Goal: Task Accomplishment & Management: Manage account settings

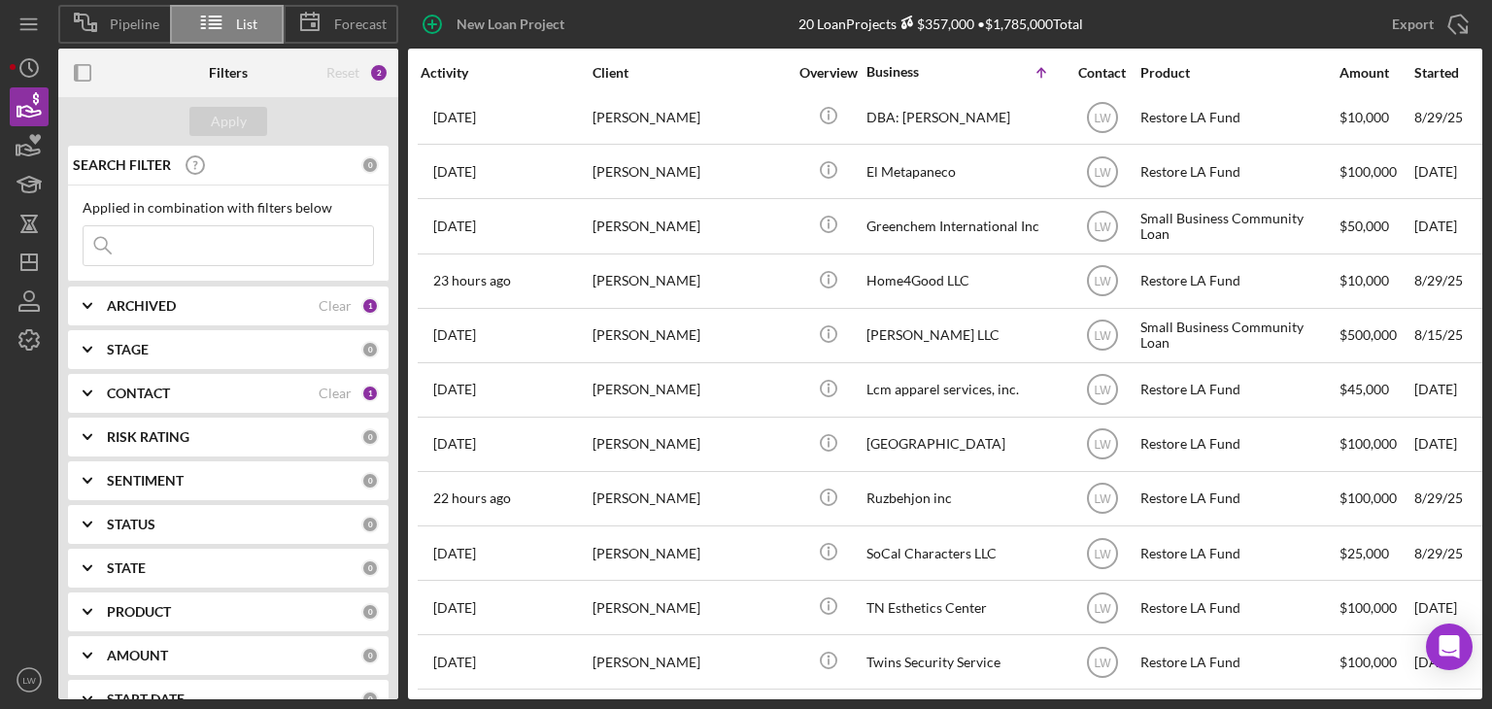
scroll to position [513, 0]
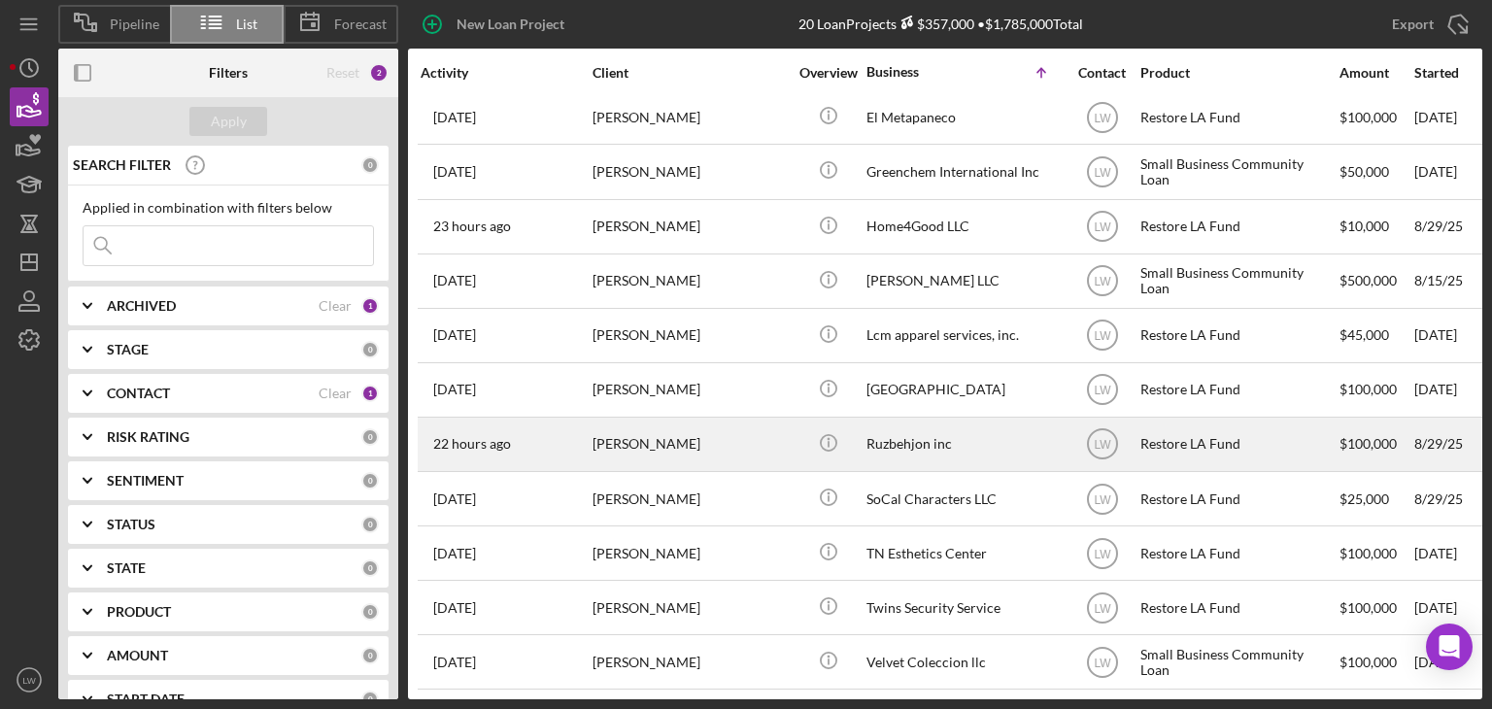
click at [676, 432] on div "[PERSON_NAME]" at bounding box center [690, 444] width 194 height 51
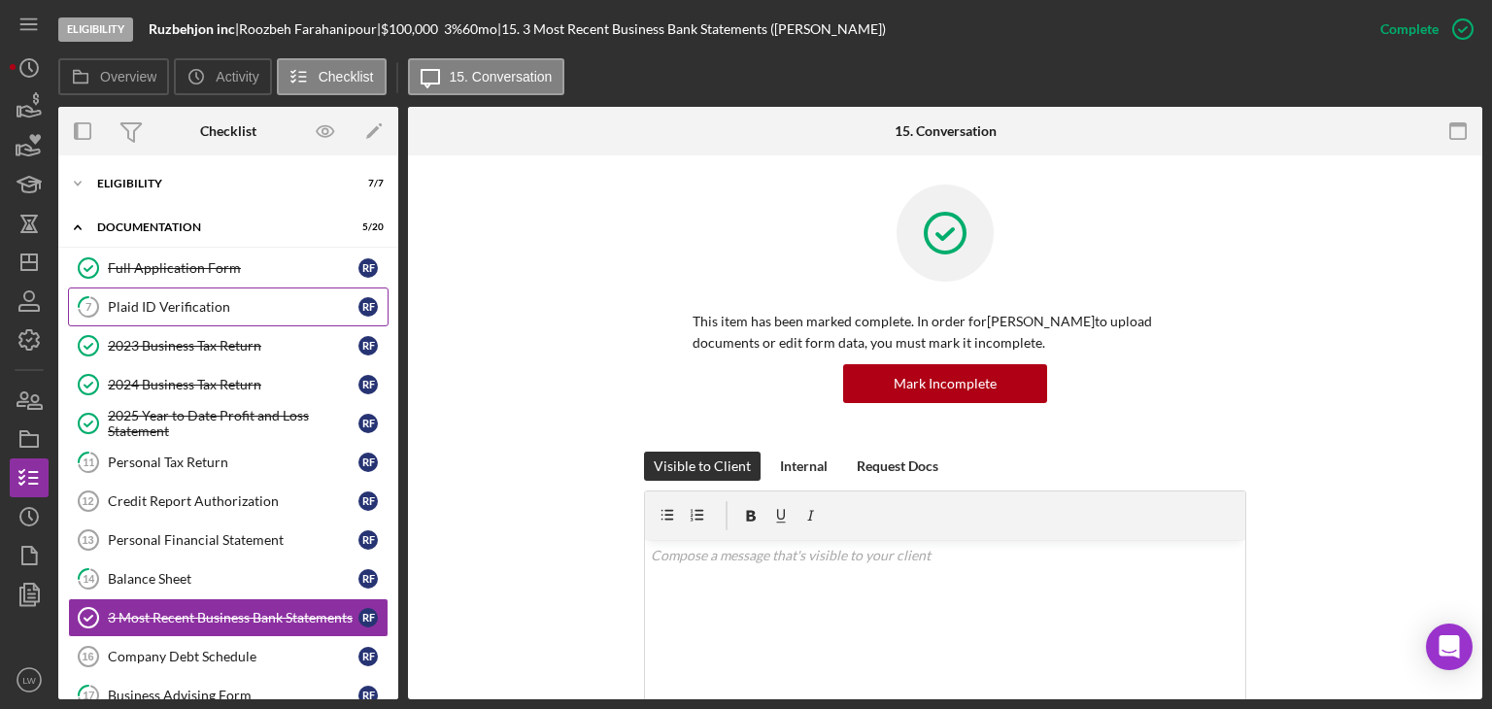
click at [204, 302] on div "Plaid ID Verification" at bounding box center [233, 307] width 251 height 16
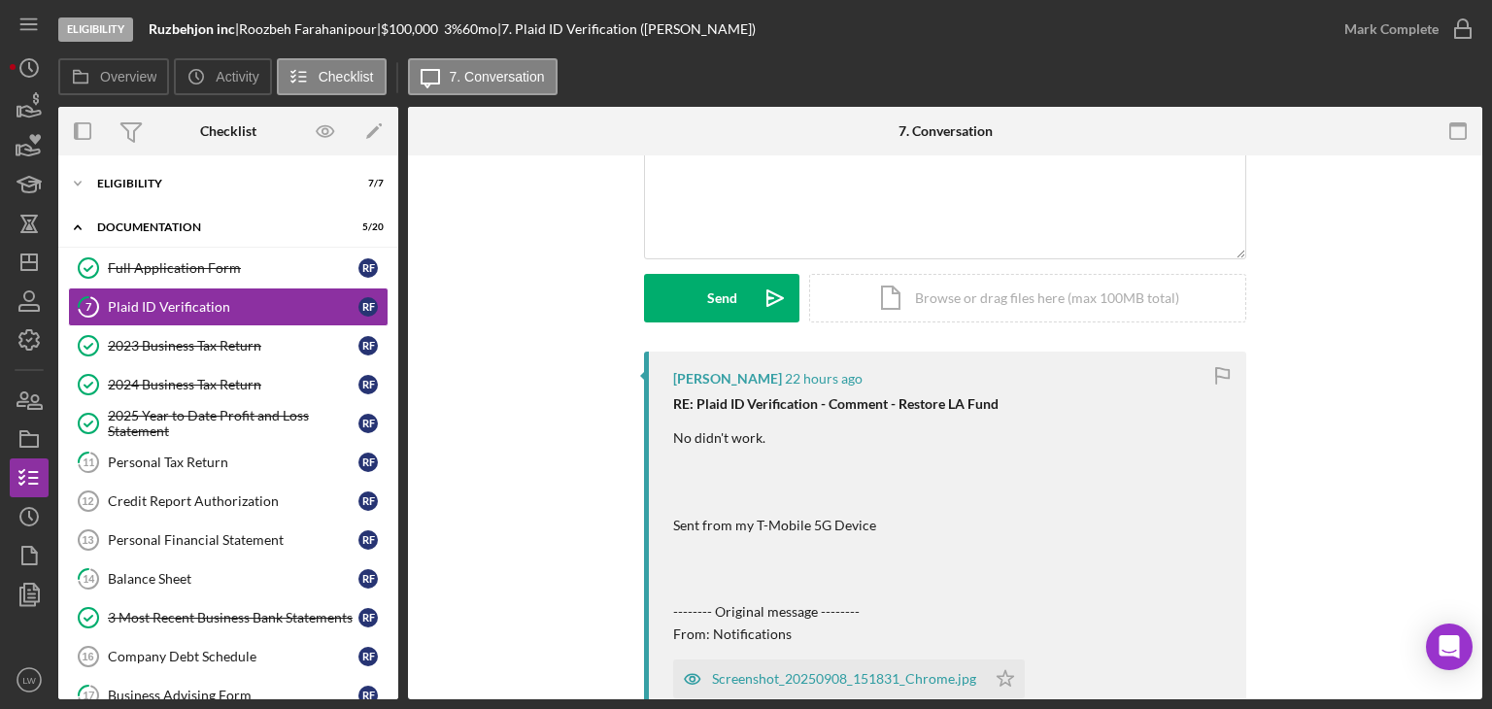
scroll to position [194, 0]
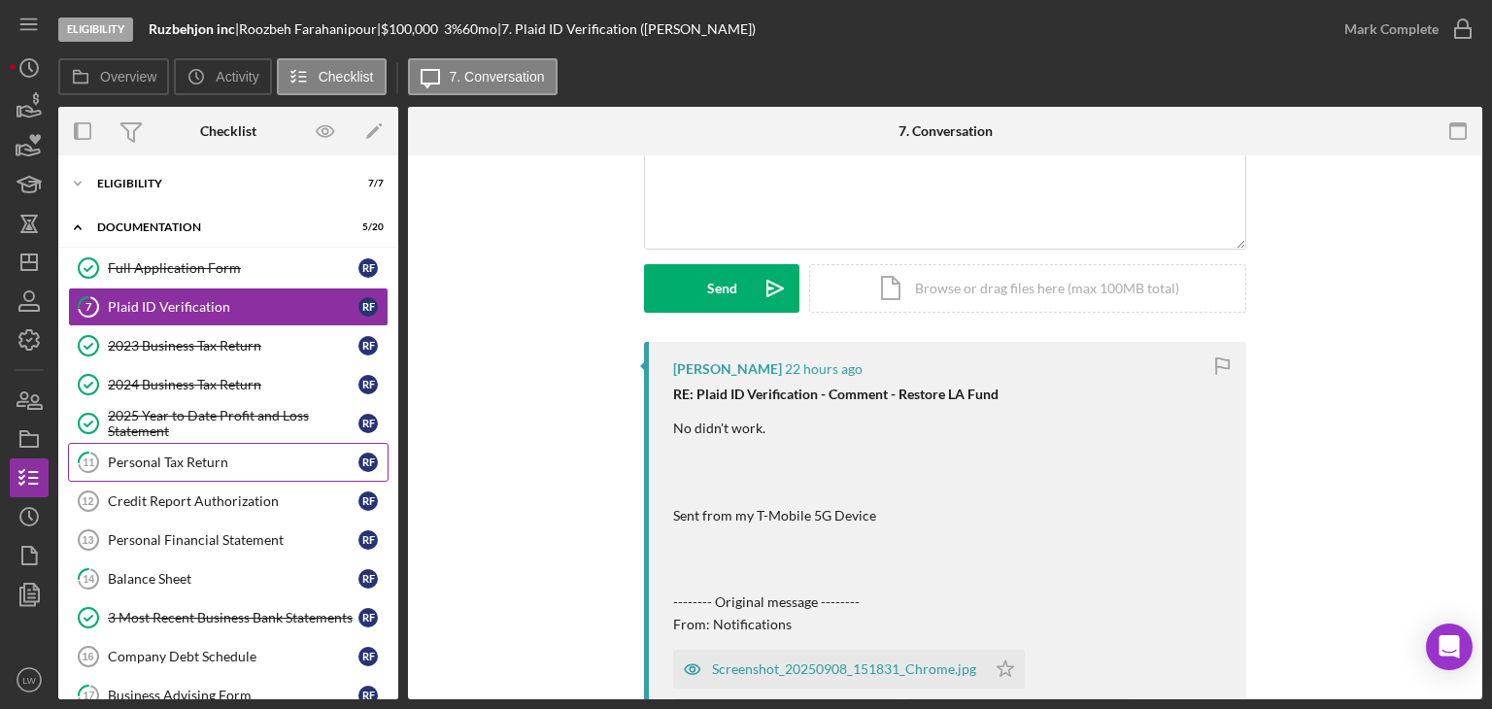
click at [202, 460] on div "Personal Tax Return" at bounding box center [233, 463] width 251 height 16
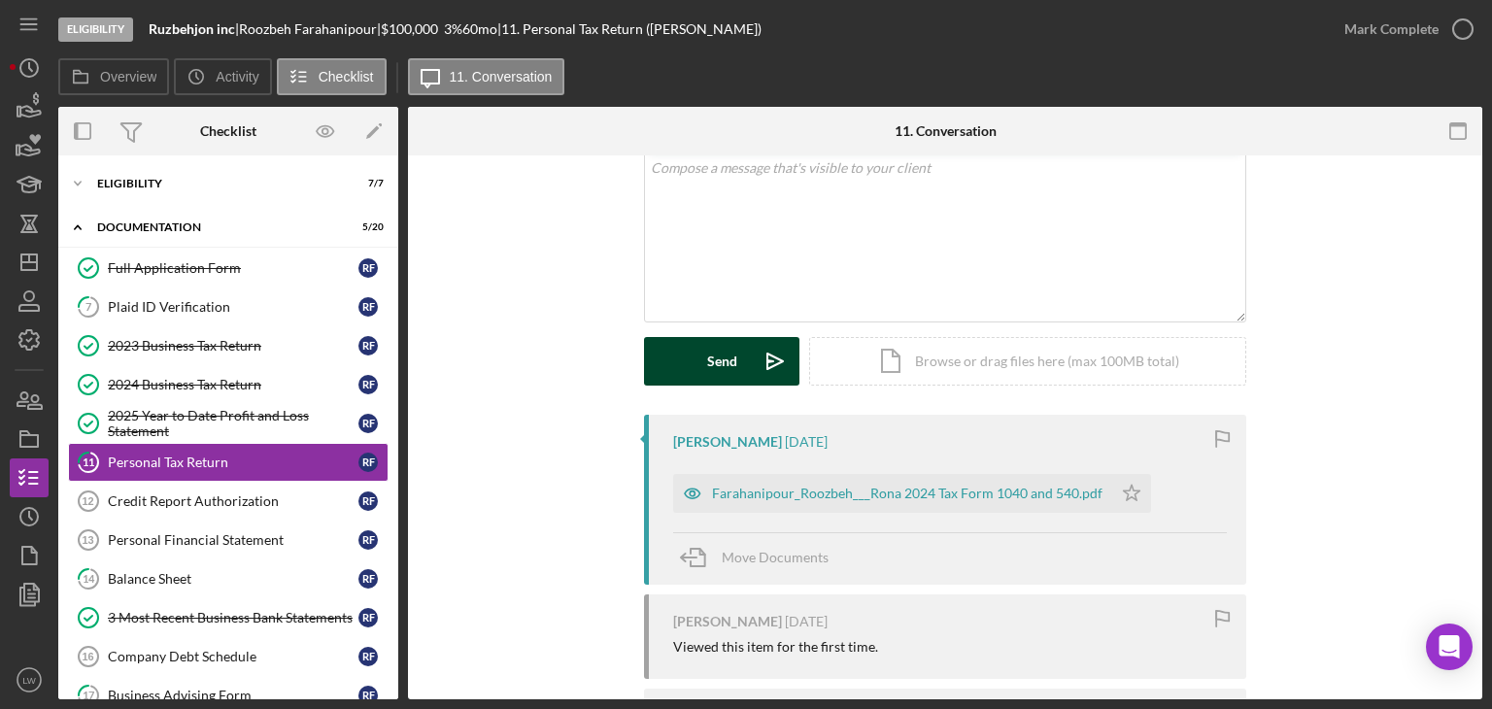
scroll to position [281, 0]
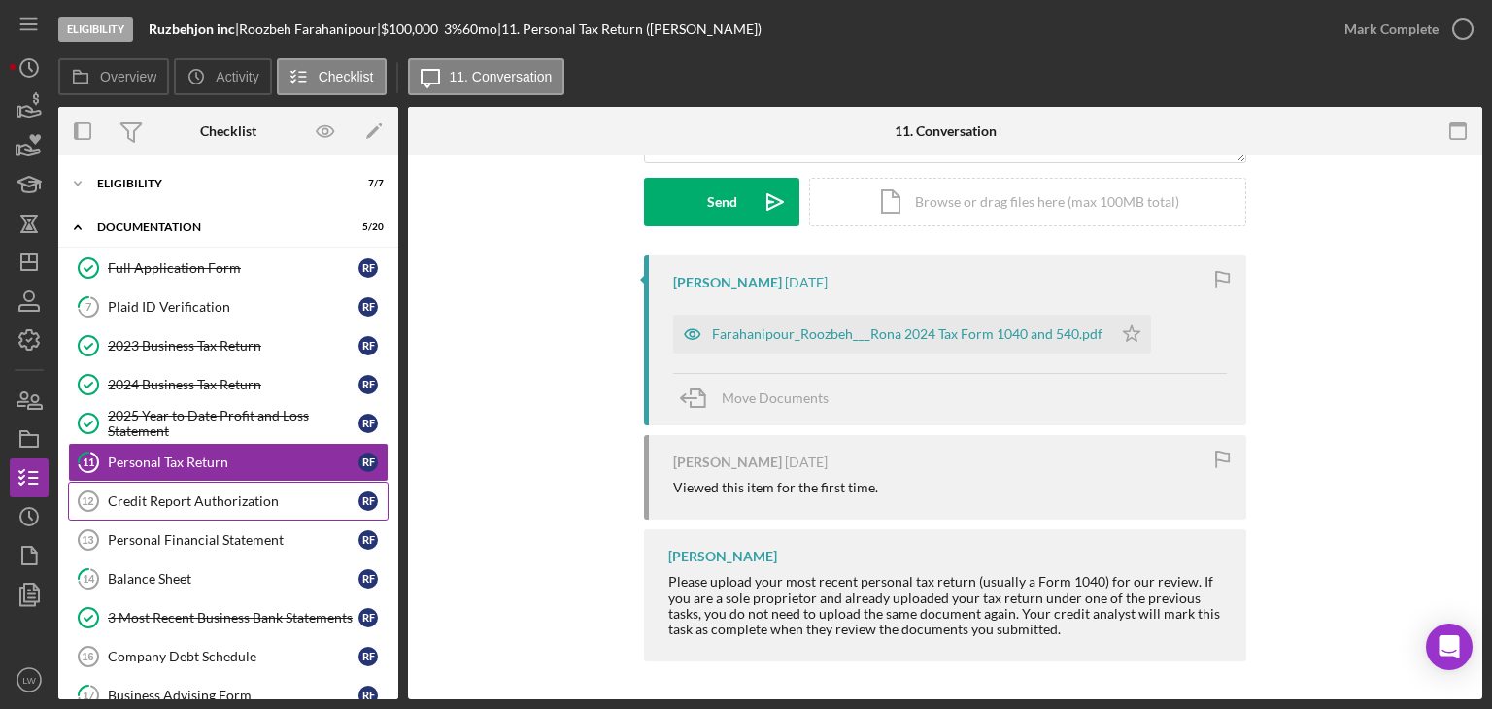
click at [210, 513] on link "Credit Report Authorization 12 Credit Report Authorization R F" at bounding box center [228, 501] width 321 height 39
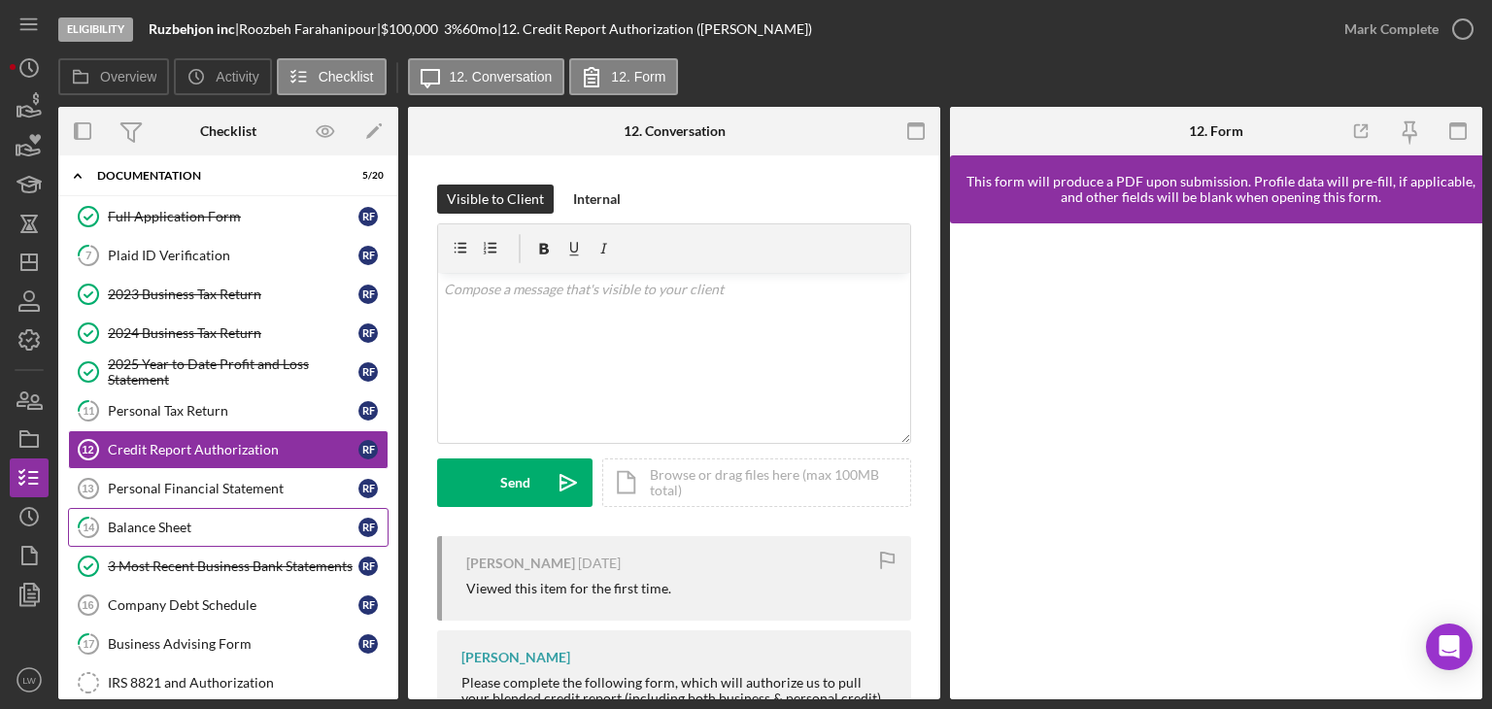
scroll to position [97, 0]
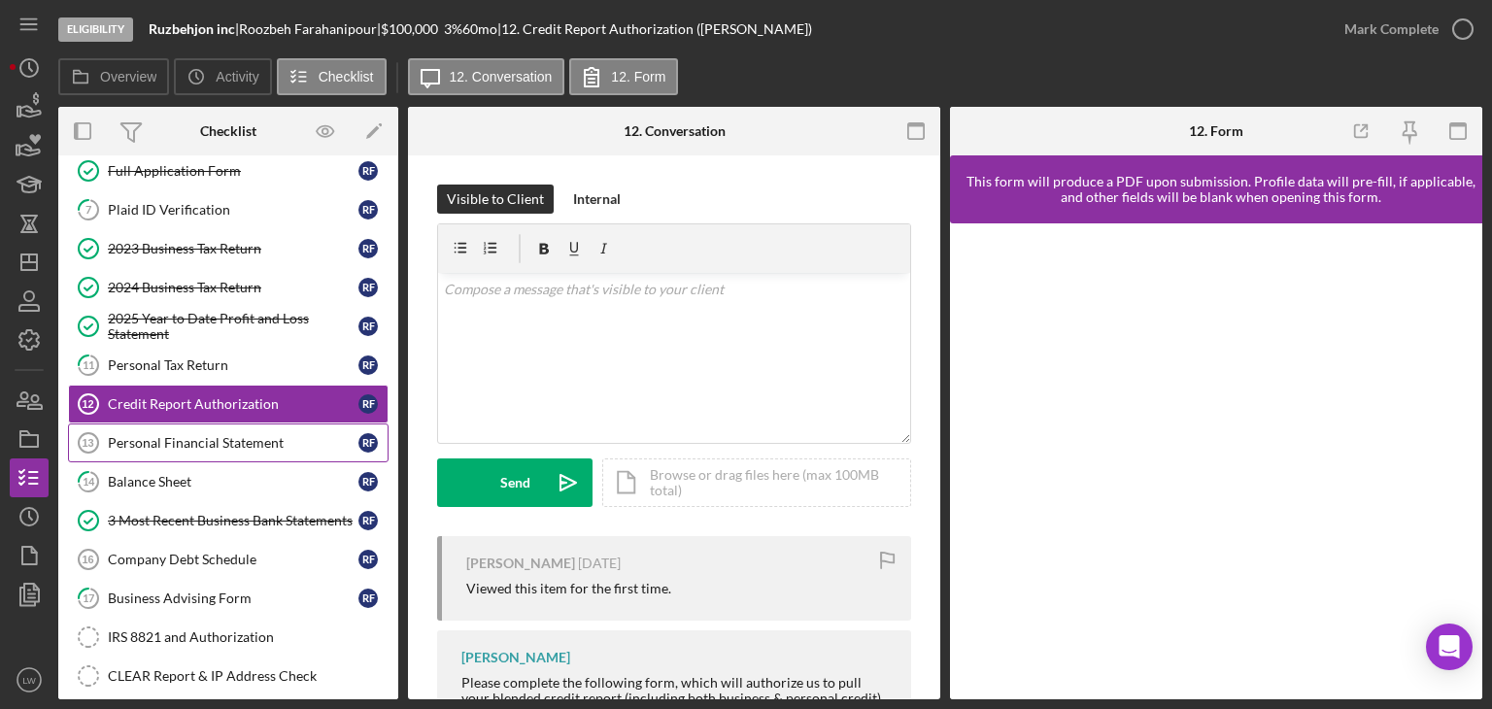
click at [248, 435] on div "Personal Financial Statement" at bounding box center [233, 443] width 251 height 16
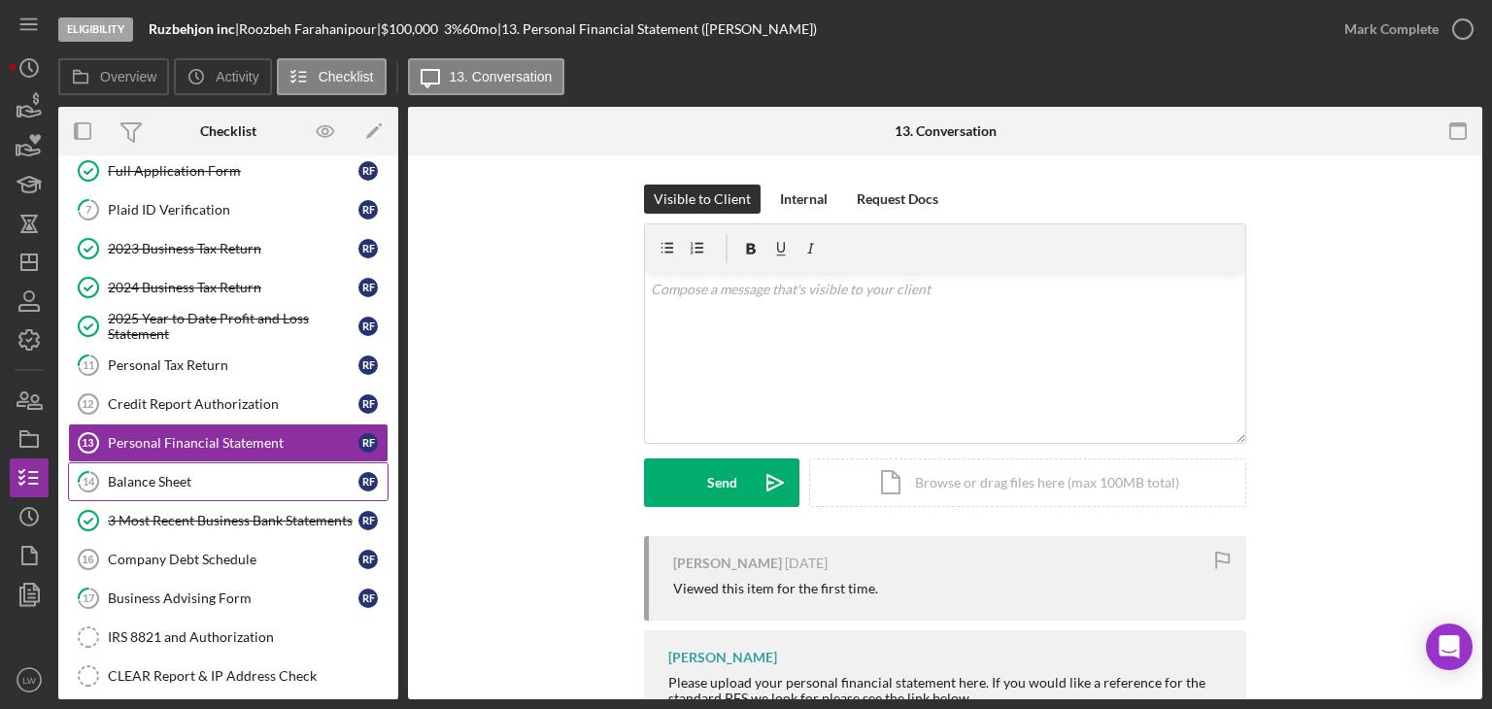
click at [166, 475] on div "Balance Sheet" at bounding box center [233, 482] width 251 height 16
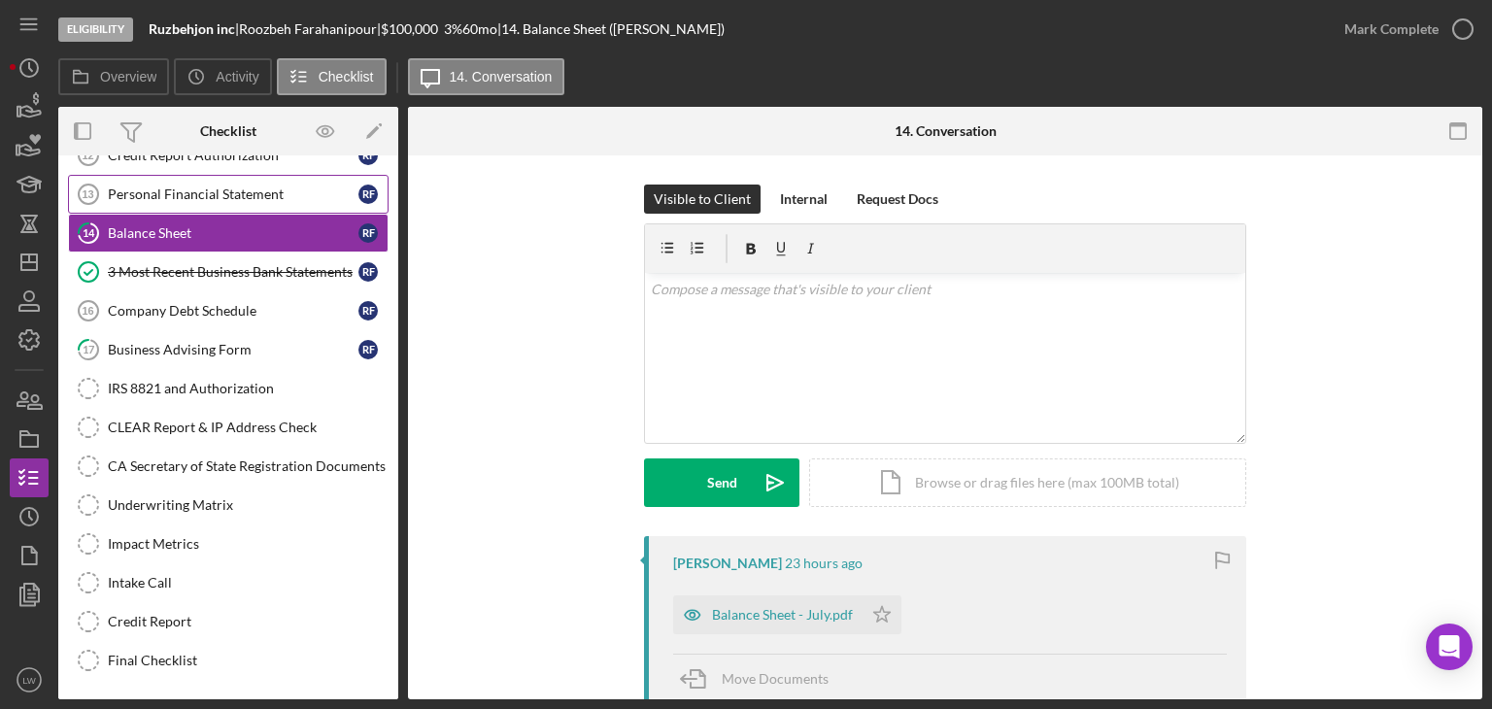
scroll to position [389, 0]
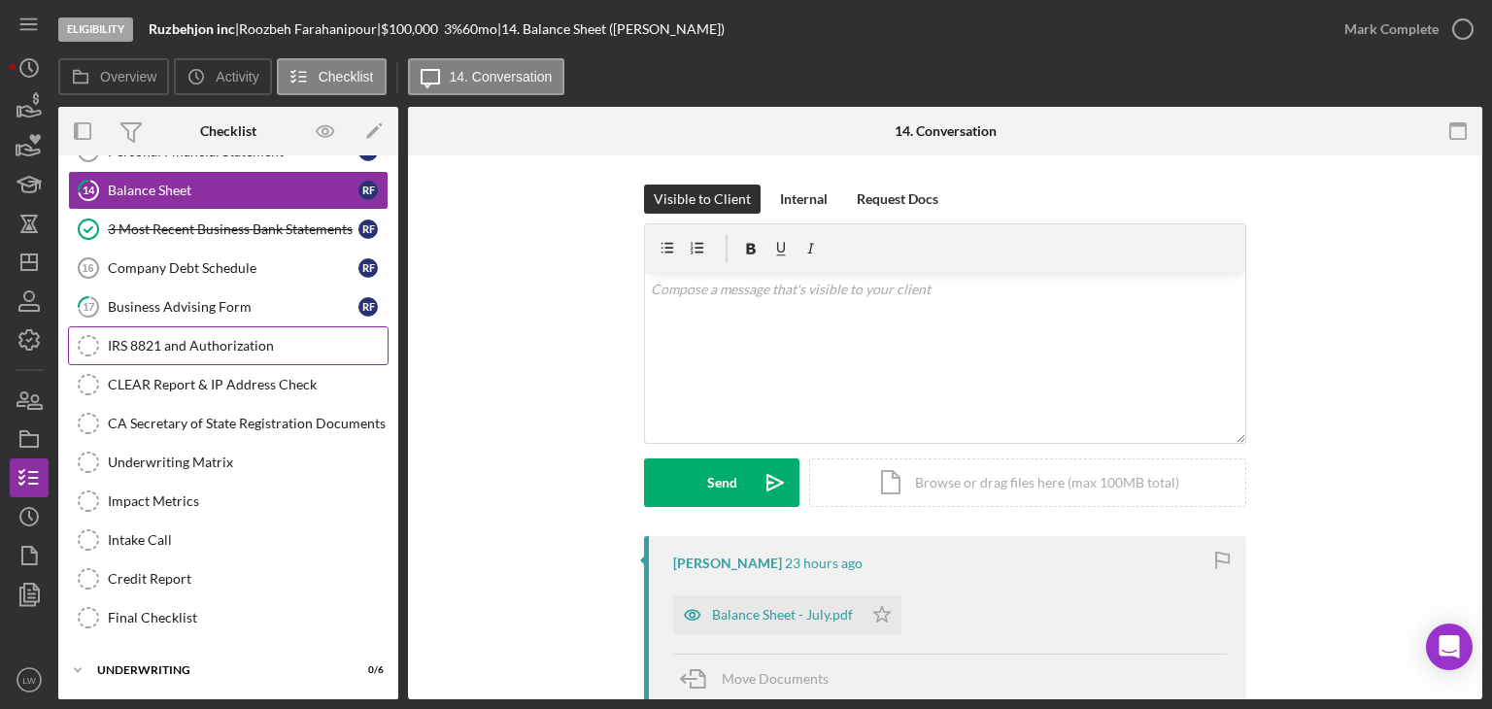
click at [218, 338] on div "IRS 8821 and Authorization" at bounding box center [248, 346] width 280 height 16
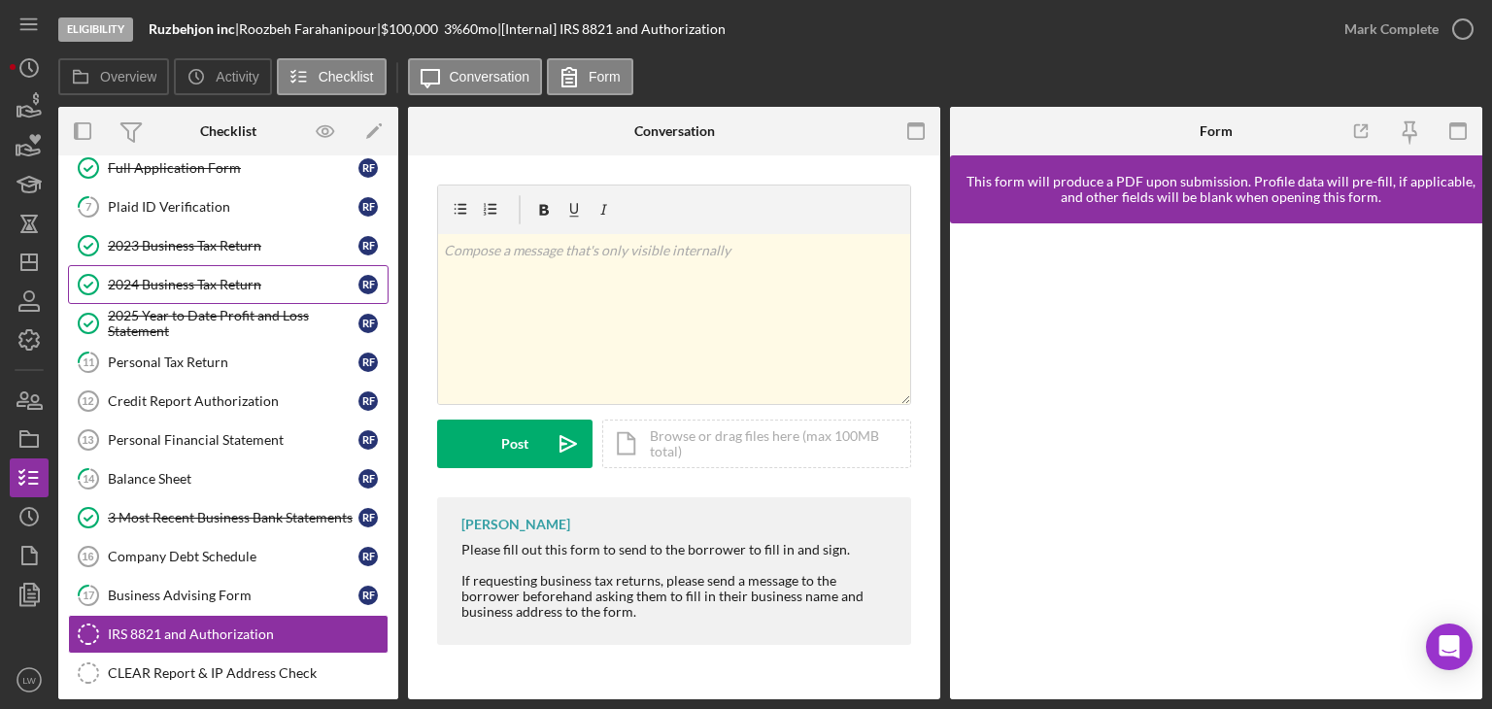
scroll to position [97, 0]
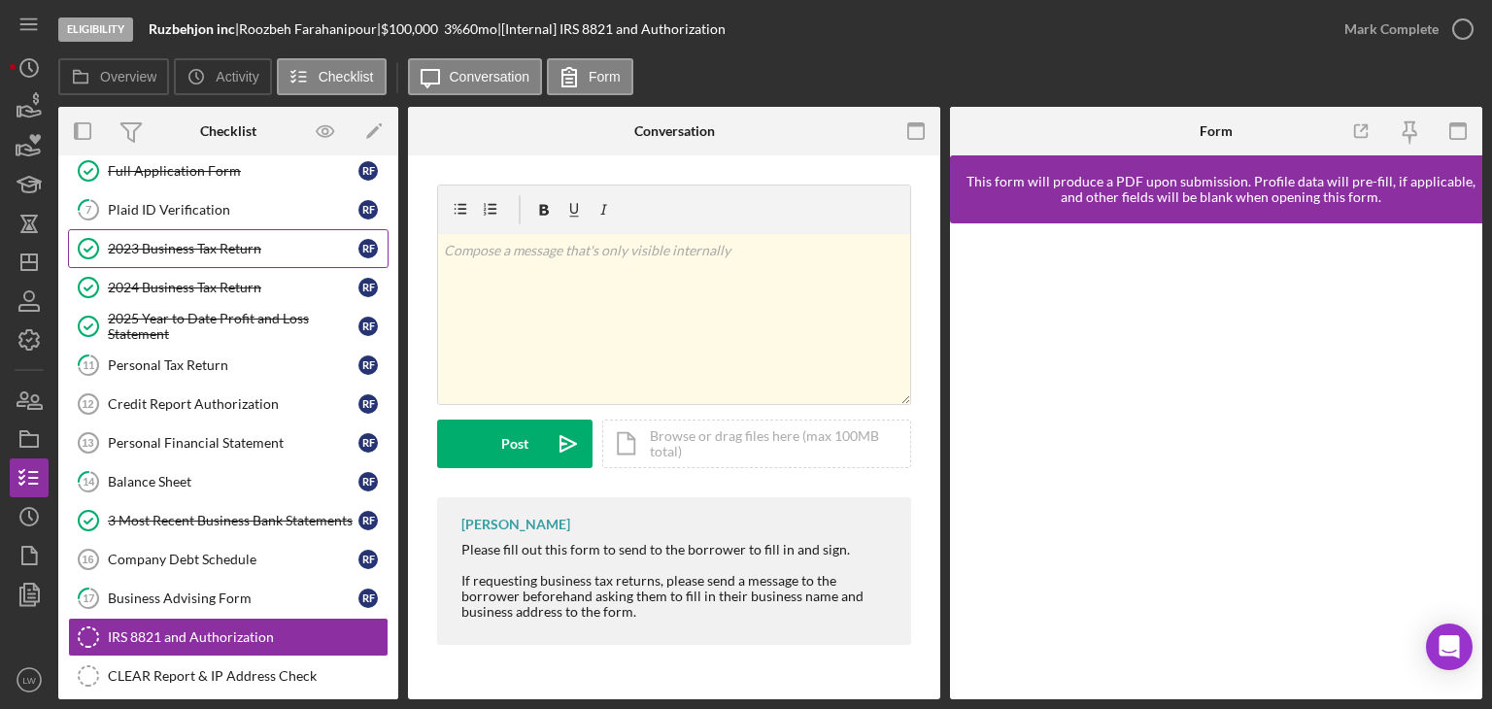
click at [194, 248] on div "2023 Business Tax Return" at bounding box center [233, 249] width 251 height 16
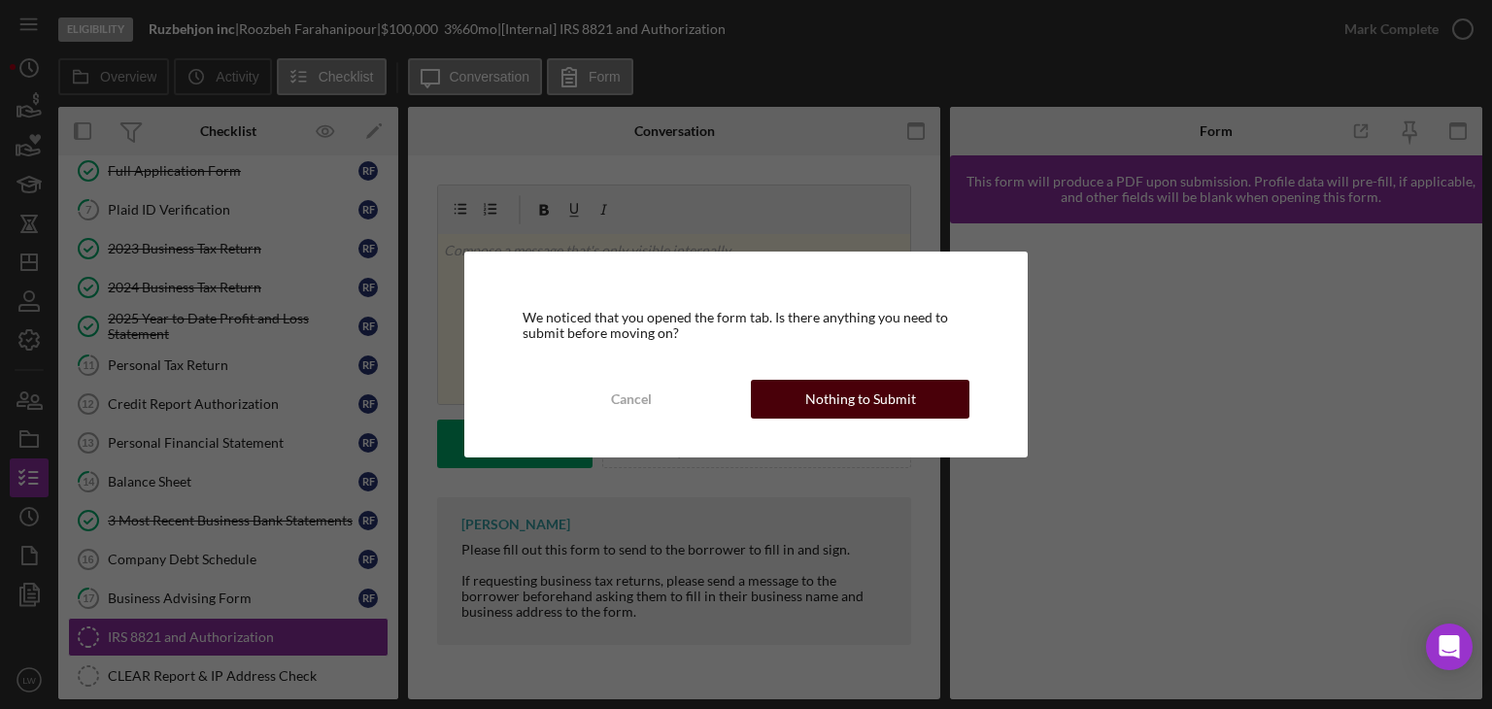
click at [848, 385] on div "Nothing to Submit" at bounding box center [860, 399] width 111 height 39
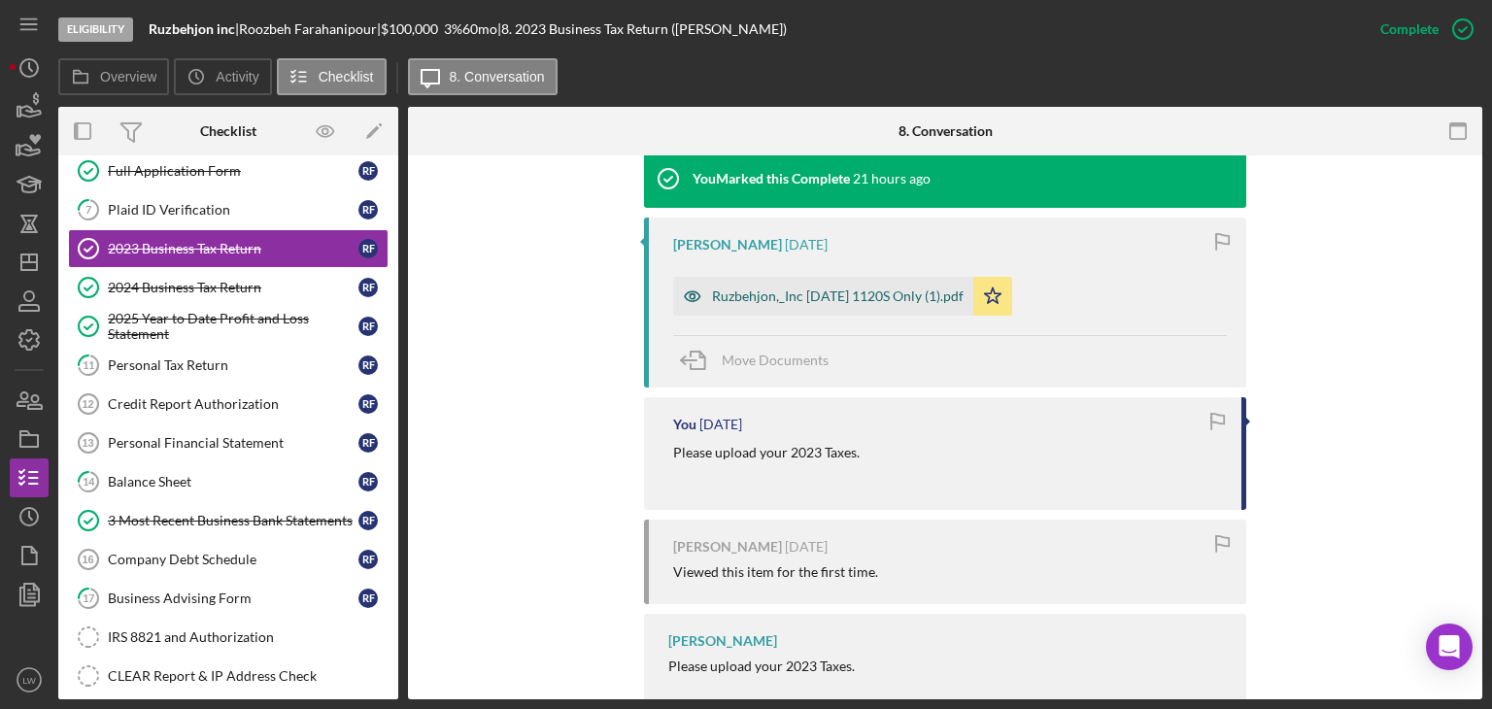
scroll to position [545, 0]
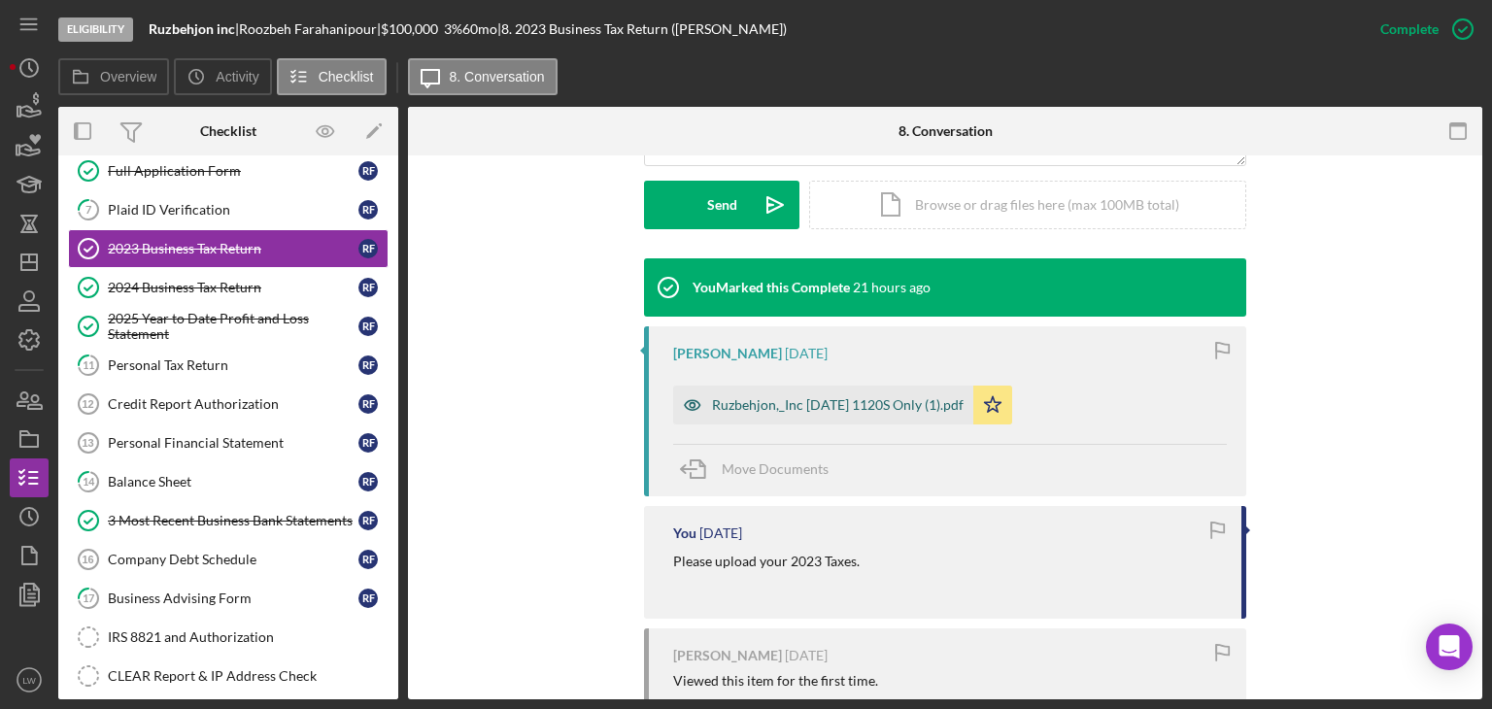
click at [818, 397] on div "Ruzbehjon,_Inc 12 31 2023 1120S Only (1).pdf" at bounding box center [838, 405] width 252 height 16
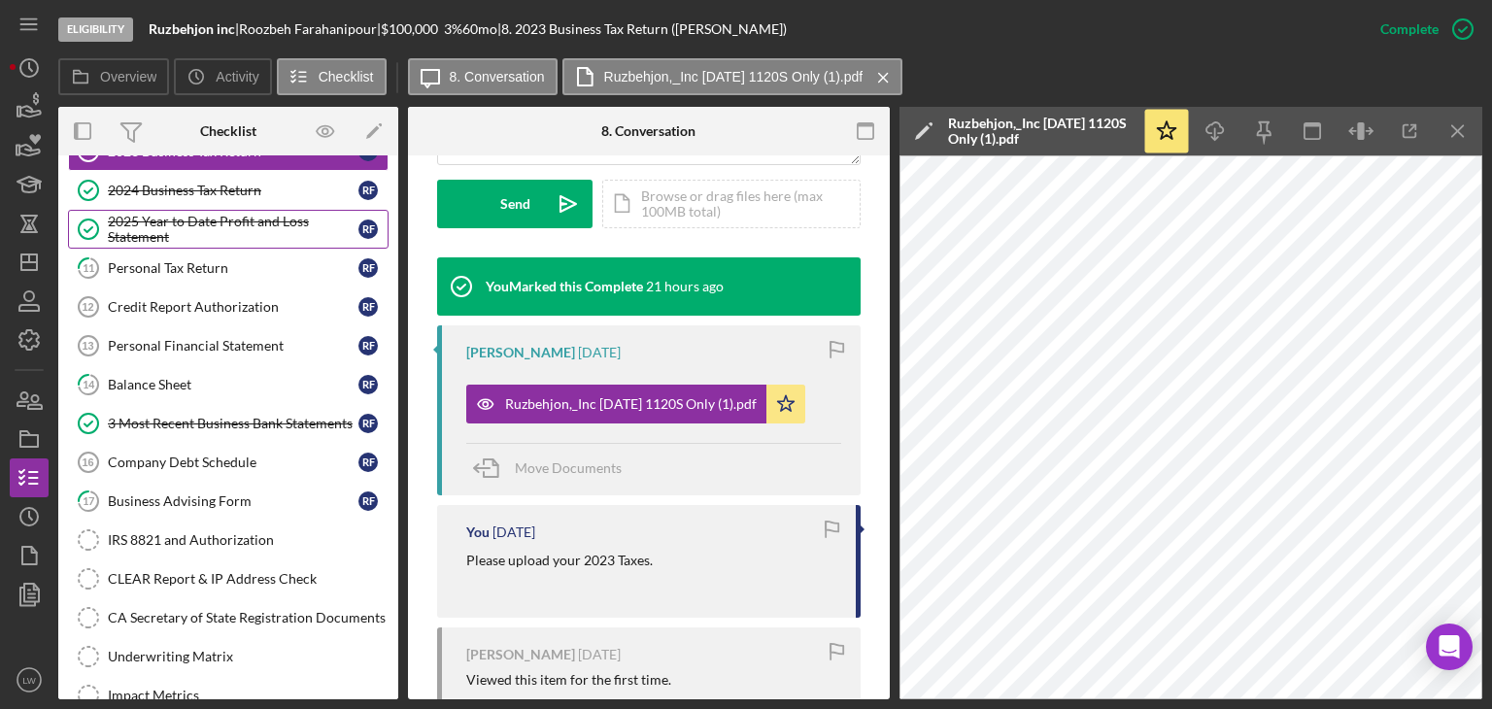
scroll to position [0, 0]
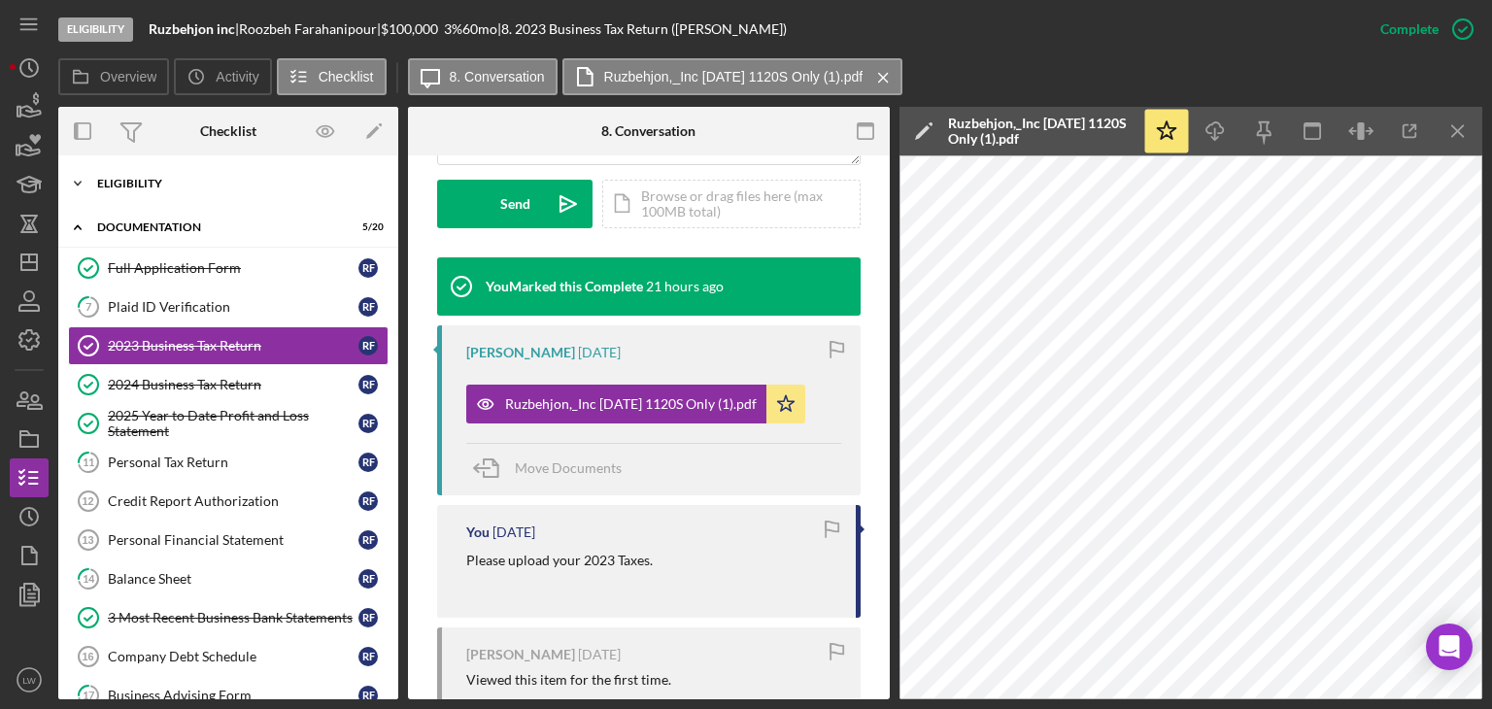
click at [163, 176] on div "Icon/Expander Eligibility 7 / 7" at bounding box center [228, 183] width 340 height 39
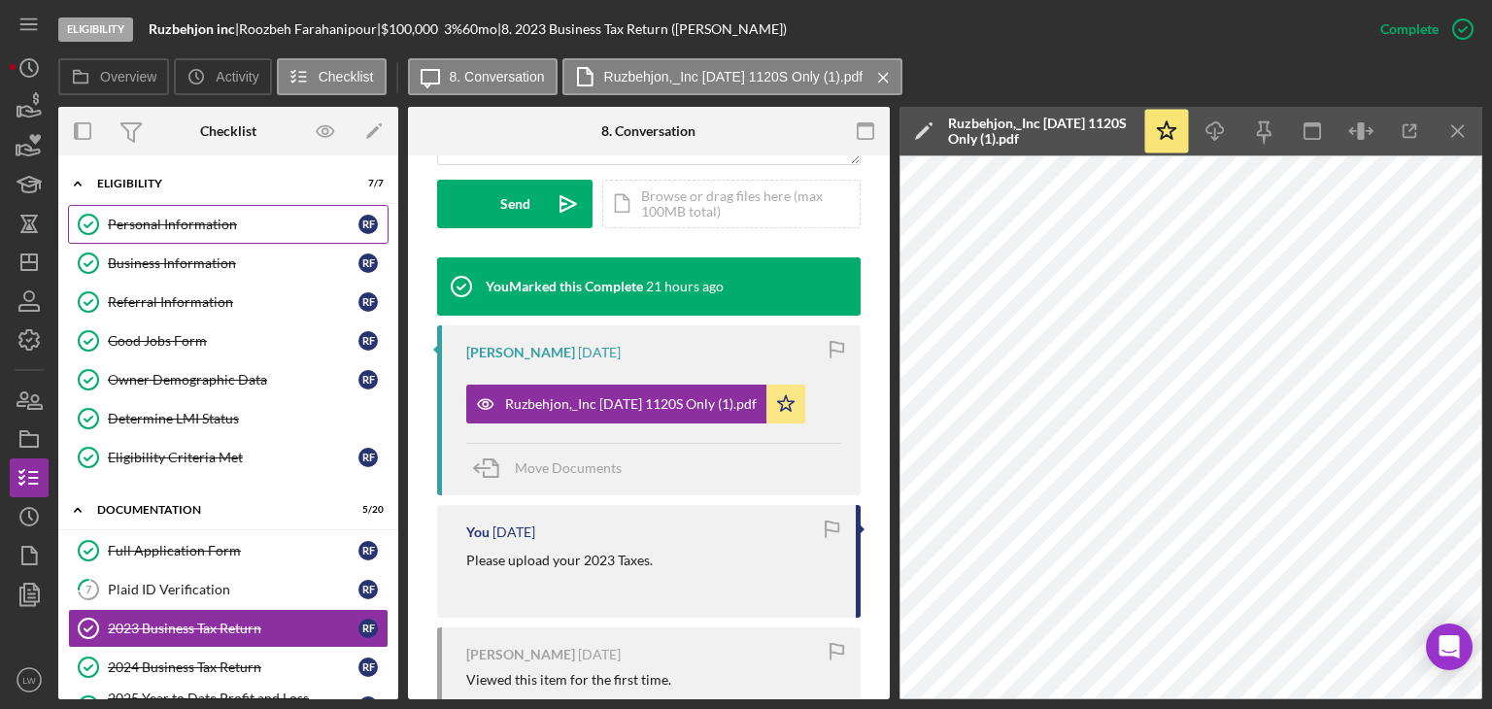
click at [175, 221] on div "Personal Information" at bounding box center [233, 225] width 251 height 16
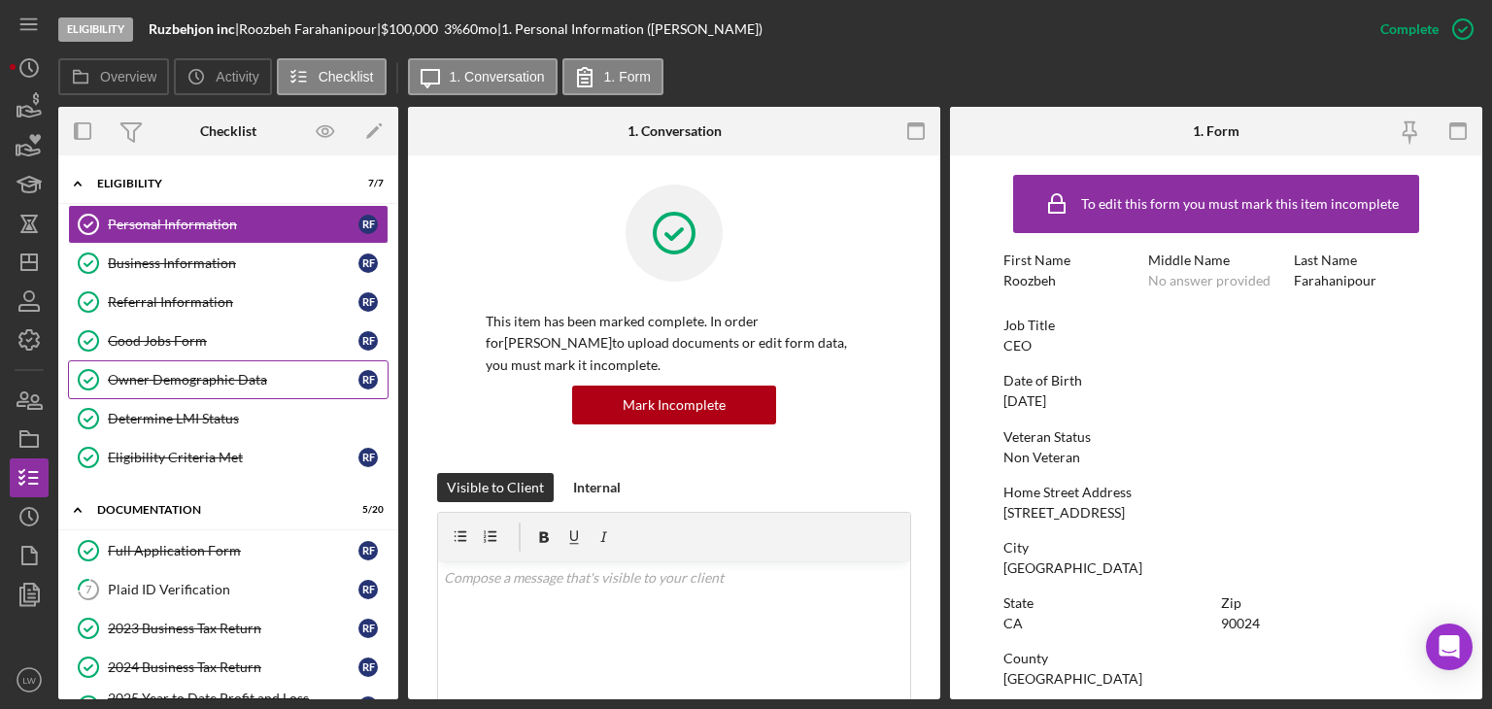
click at [257, 380] on div "Owner Demographic Data" at bounding box center [233, 380] width 251 height 16
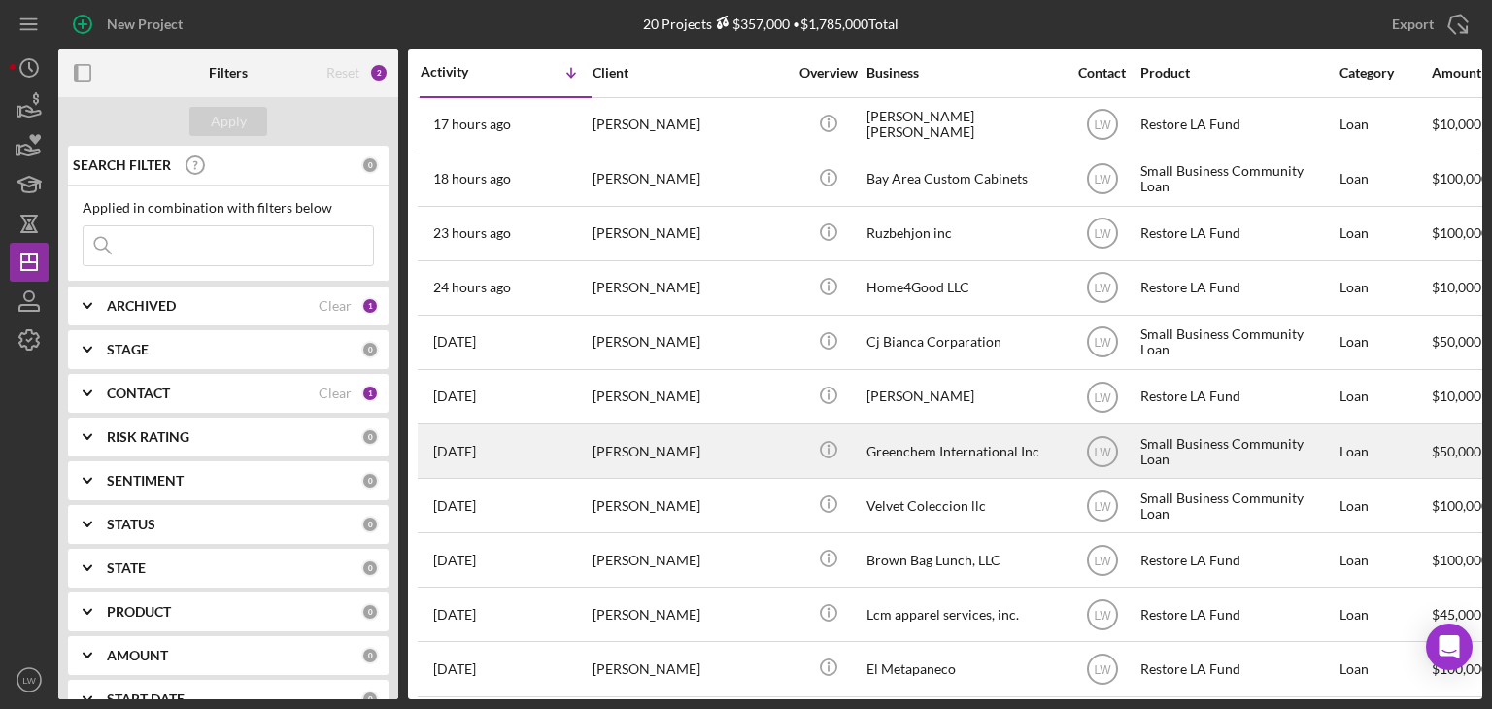
scroll to position [97, 0]
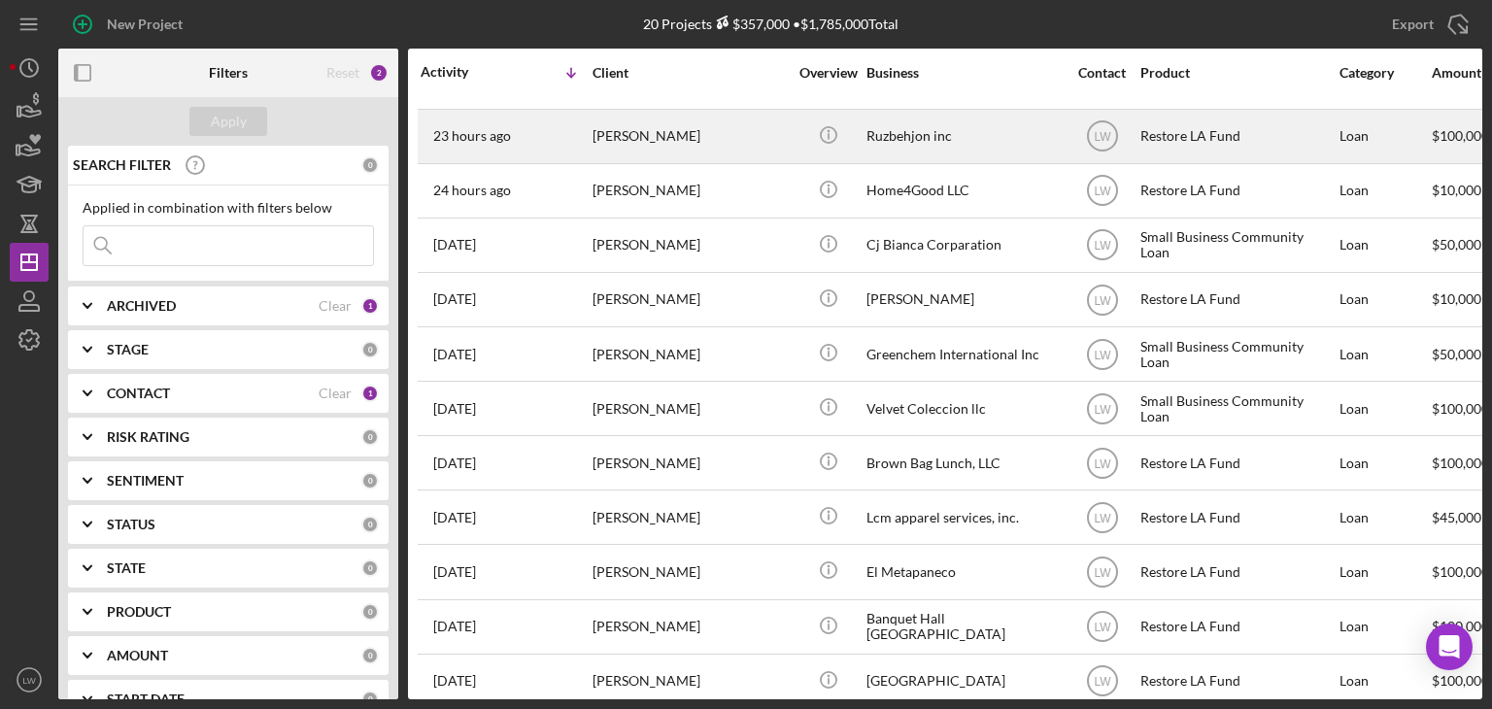
click at [681, 136] on div "[PERSON_NAME]" at bounding box center [690, 136] width 194 height 51
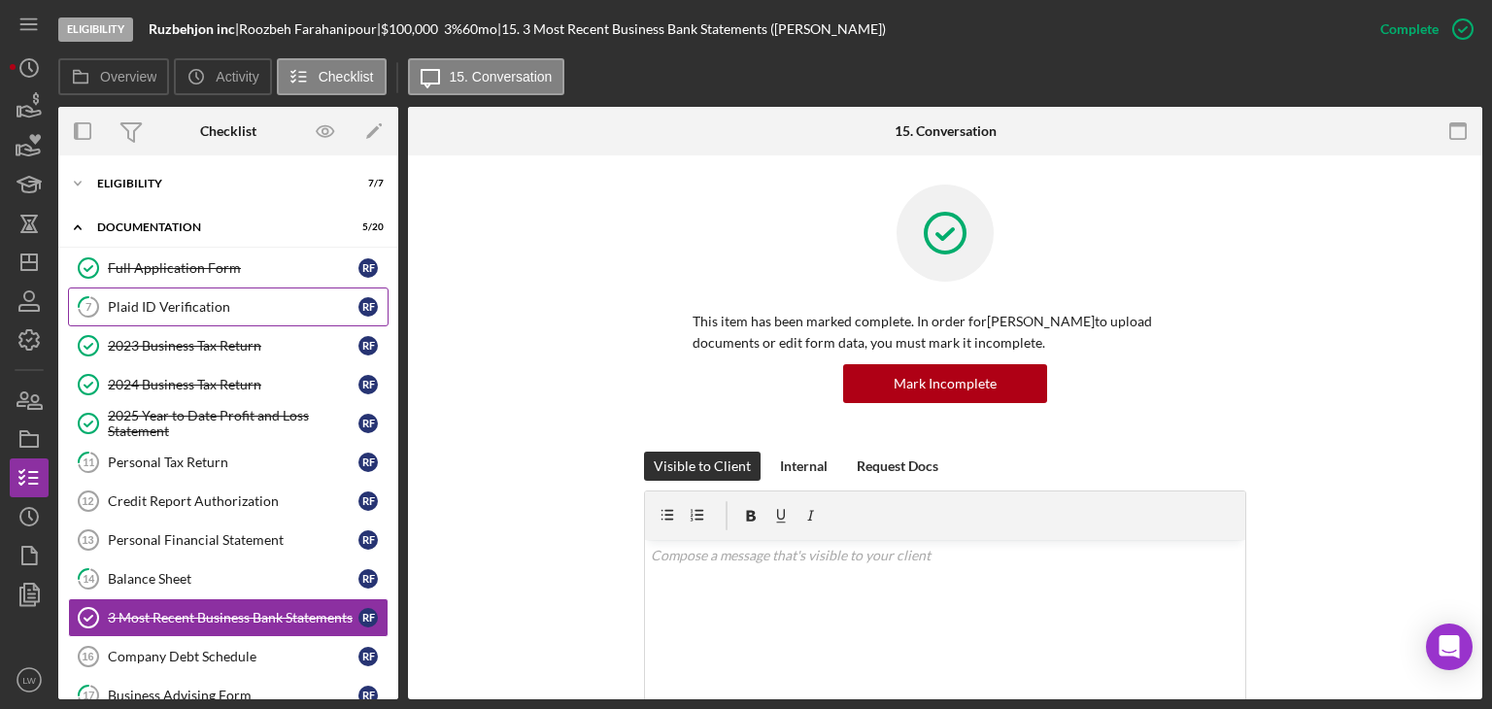
click at [186, 312] on div "Plaid ID Verification" at bounding box center [233, 307] width 251 height 16
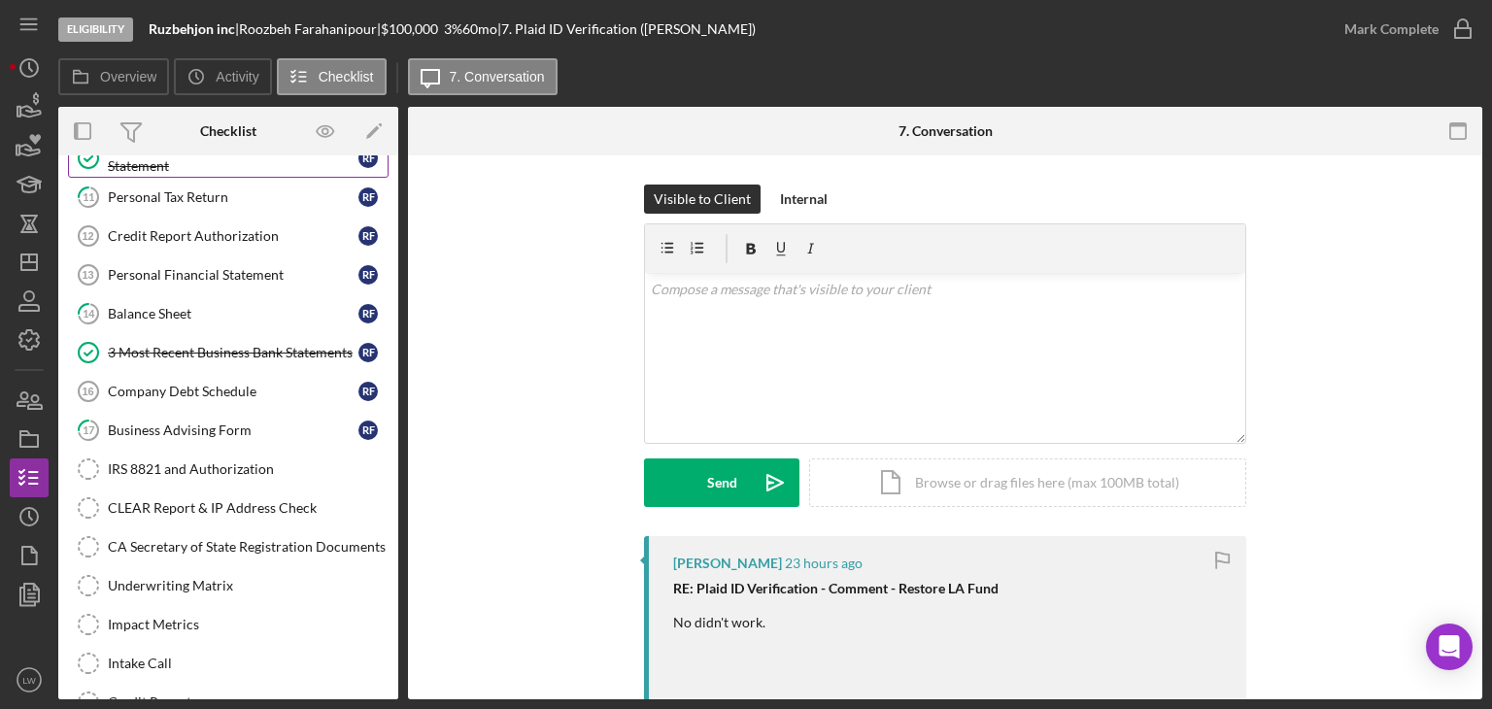
scroll to position [425, 0]
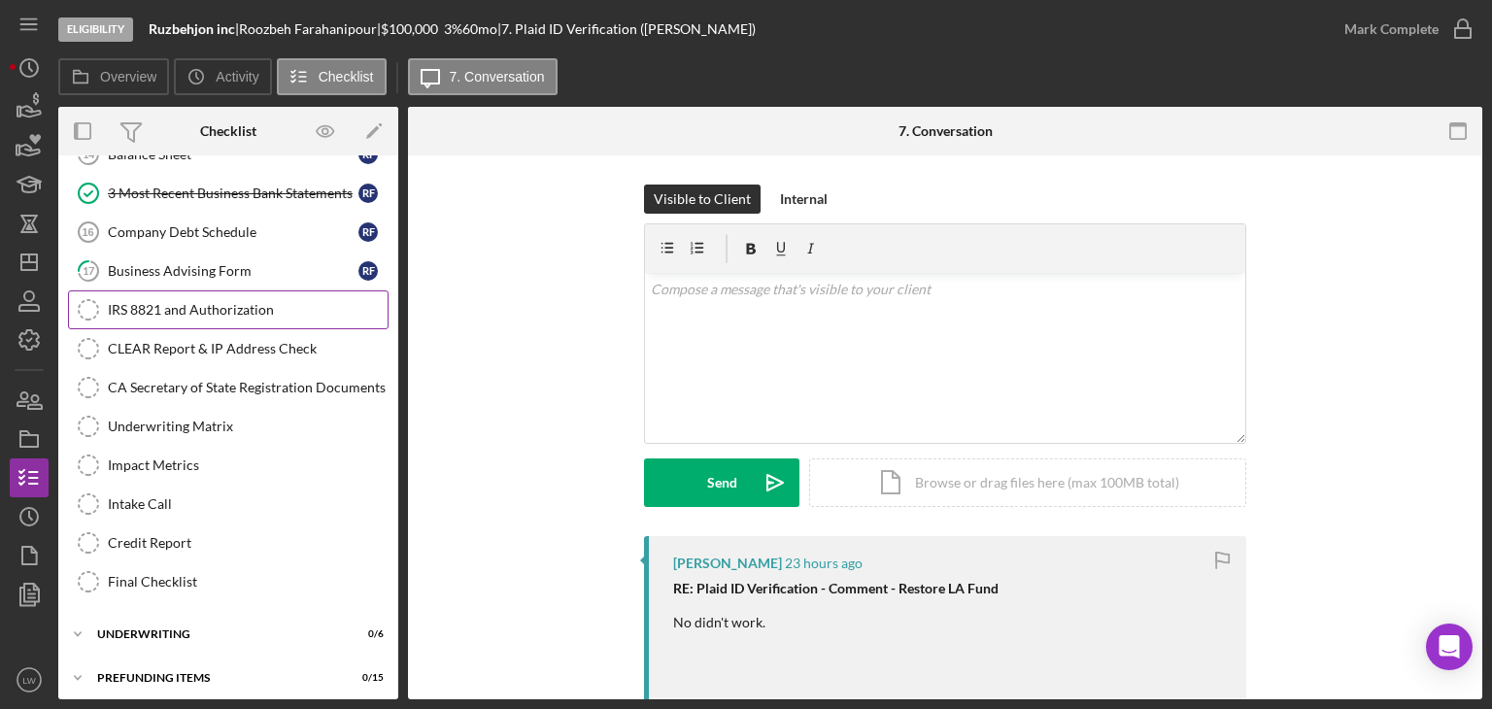
click at [147, 308] on div "IRS 8821 and Authorization" at bounding box center [248, 310] width 280 height 16
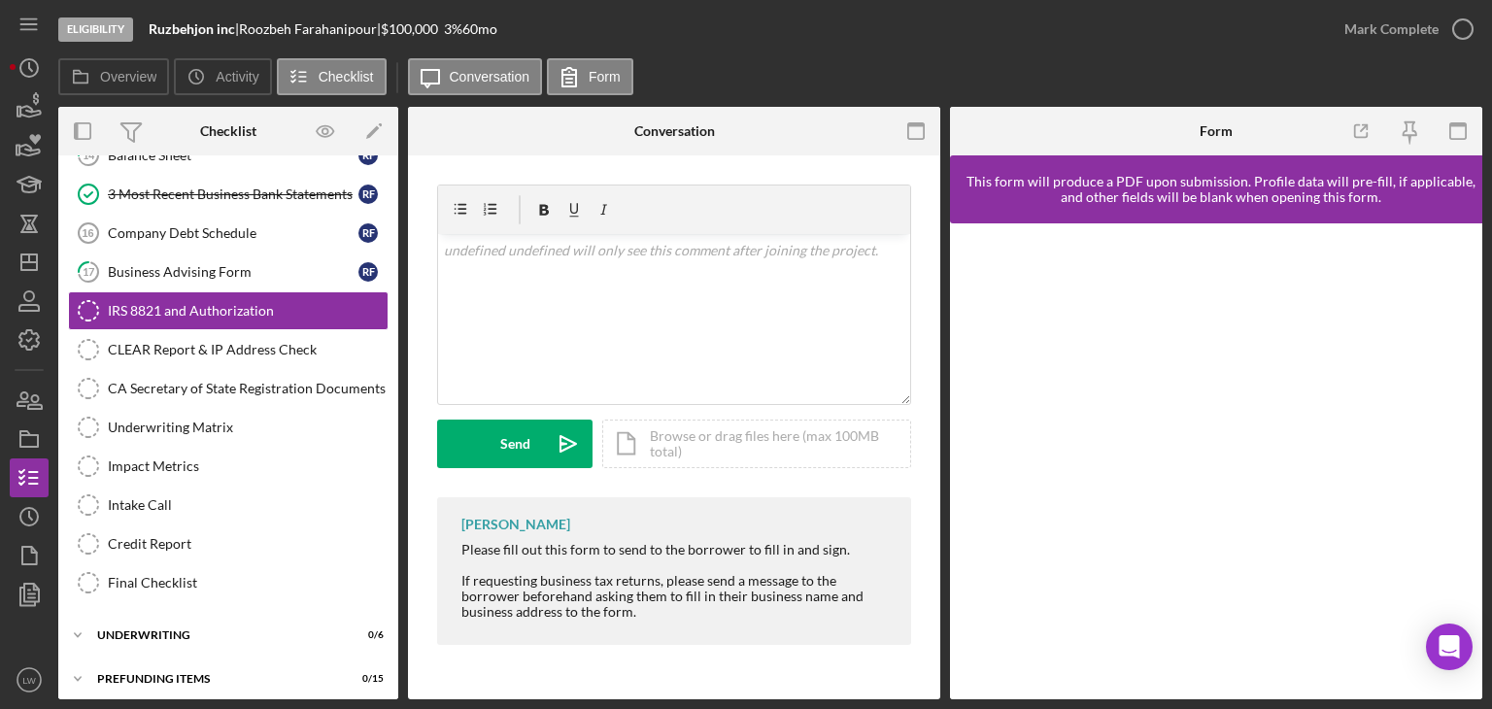
scroll to position [425, 0]
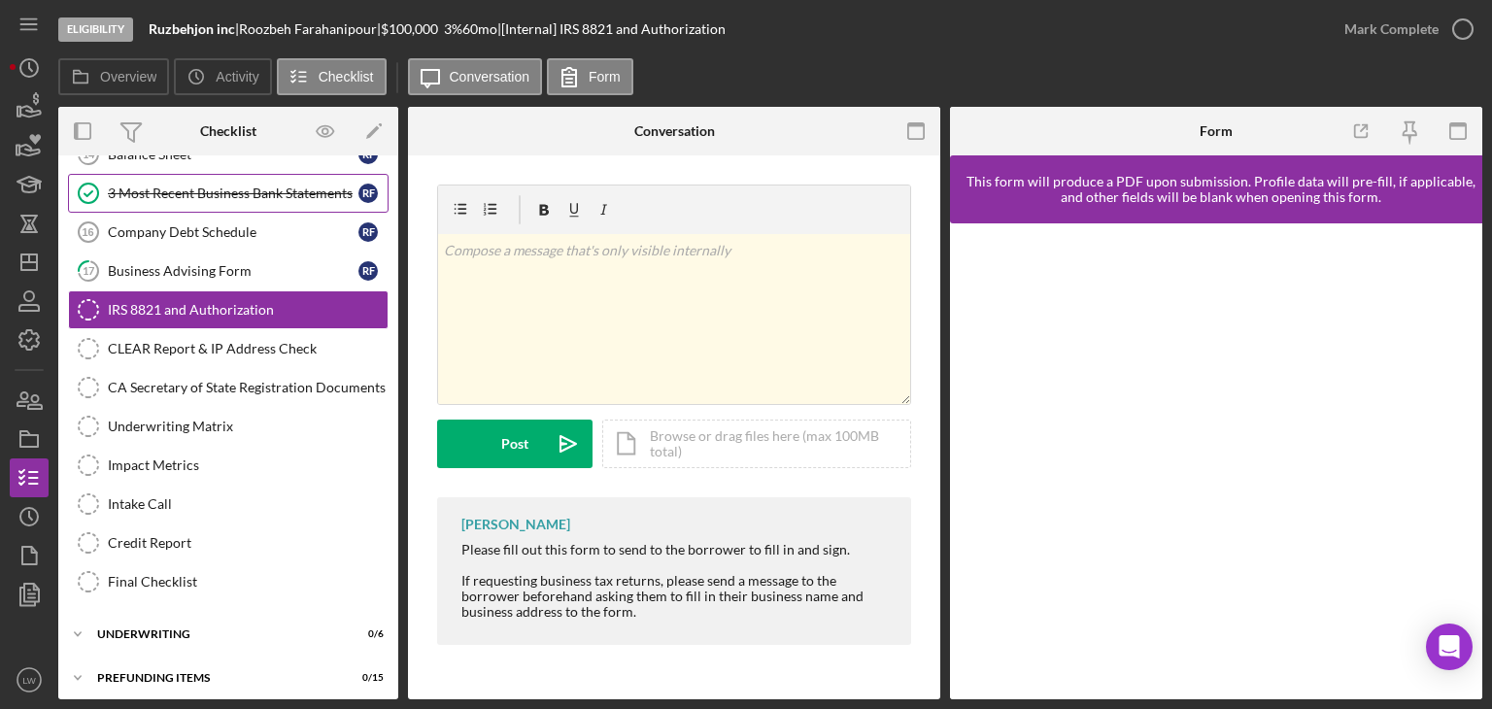
click at [233, 174] on link "3 Most Recent Business Bank Statements 3 Most Recent Business Bank Statements R…" at bounding box center [228, 193] width 321 height 39
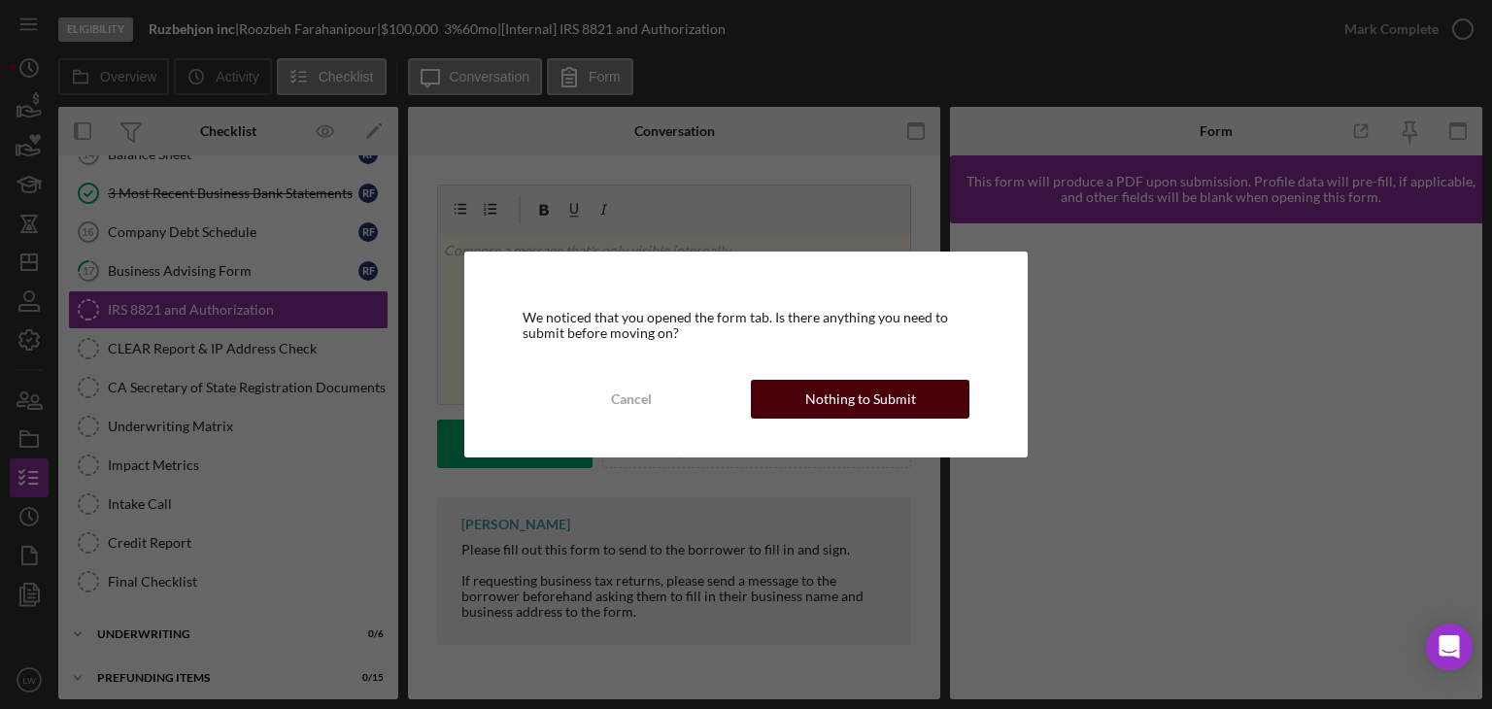
click at [911, 406] on button "Nothing to Submit" at bounding box center [860, 399] width 219 height 39
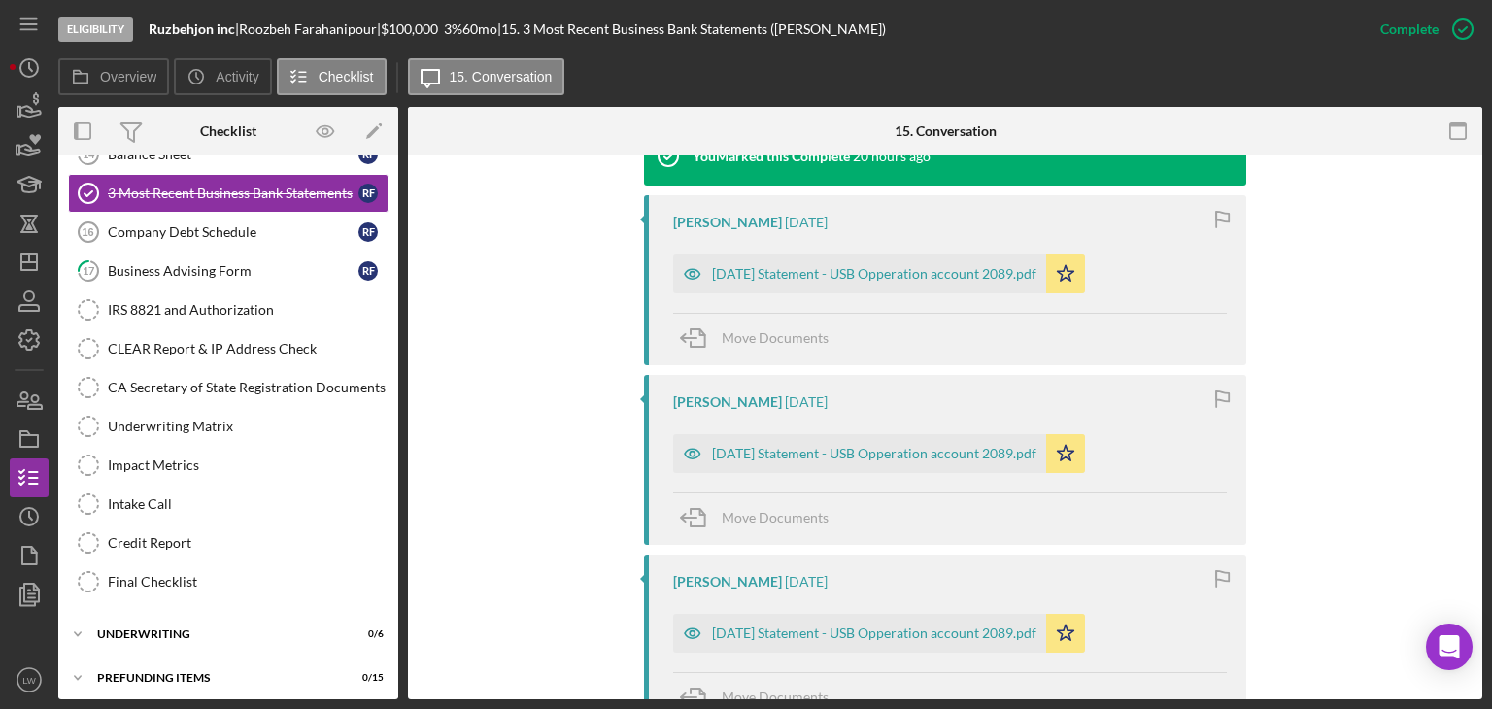
scroll to position [680, 0]
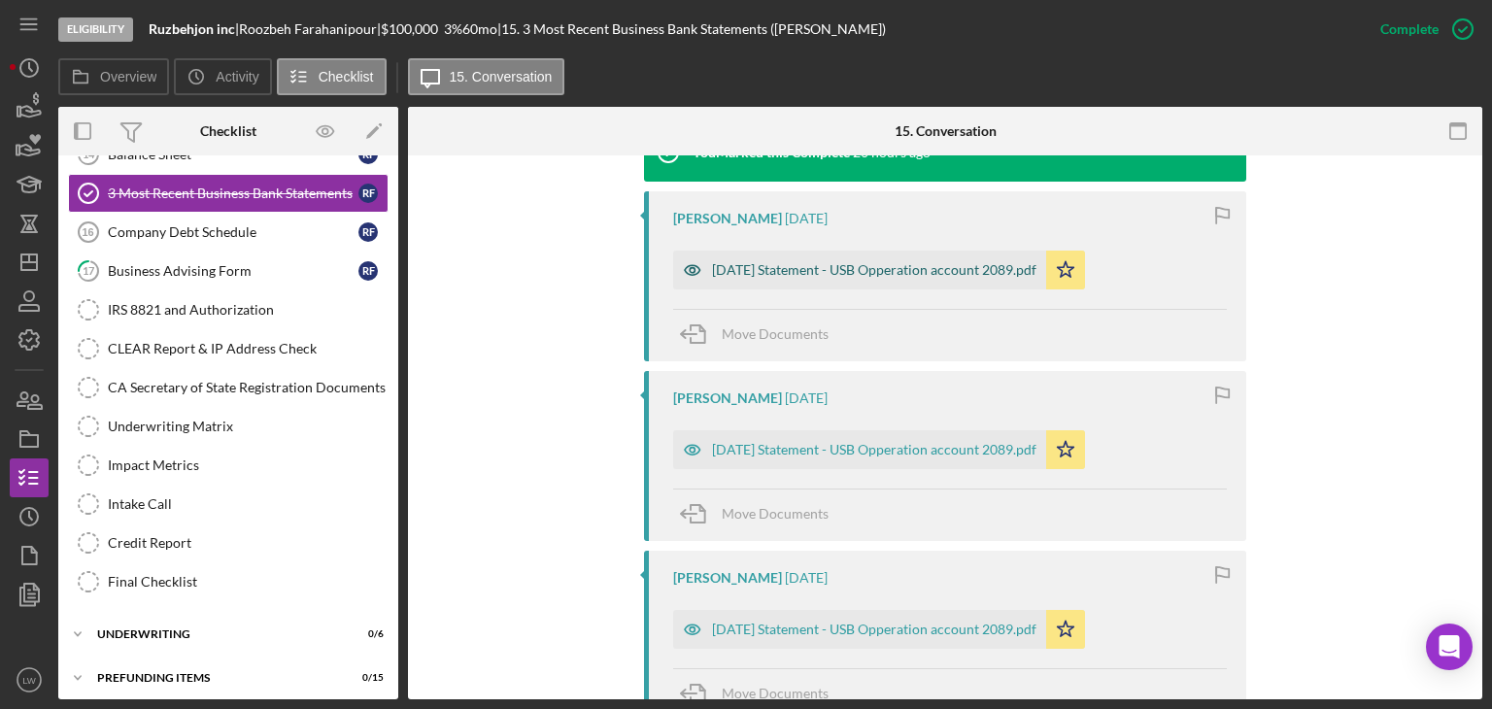
click at [984, 263] on div "2025-06-30 Statement - USB Opperation account 2089.pdf" at bounding box center [874, 270] width 324 height 16
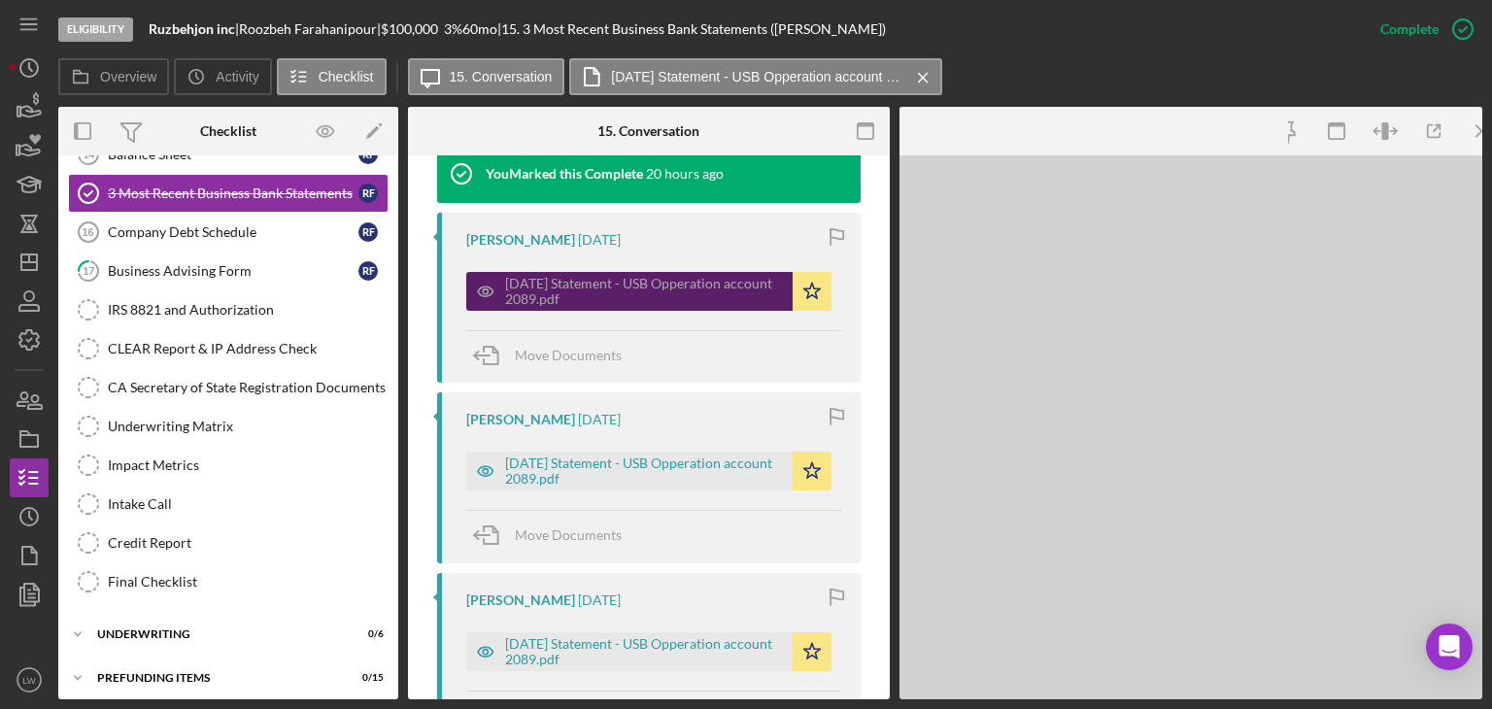
scroll to position [701, 0]
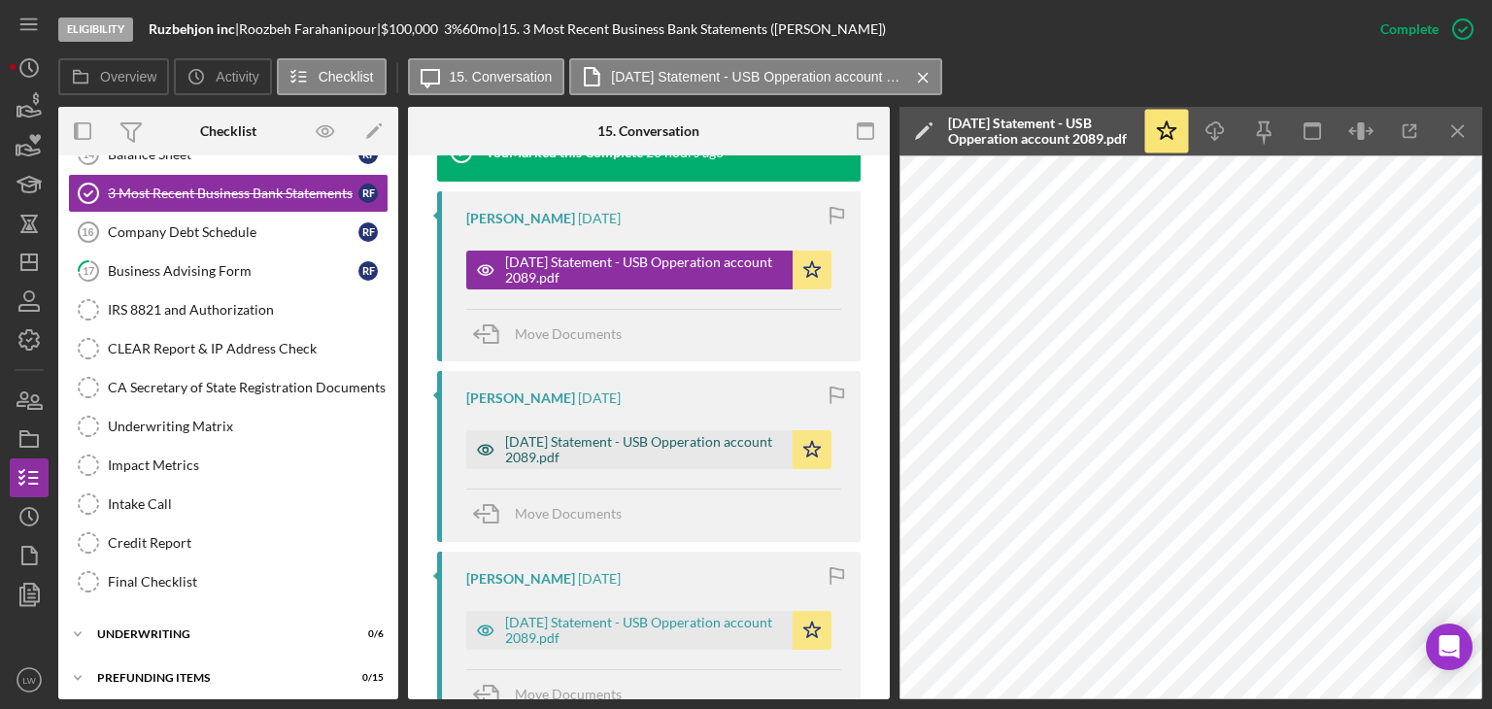
click at [648, 445] on div "2025-07-31 Statement - USB Opperation account 2089.pdf" at bounding box center [644, 449] width 278 height 31
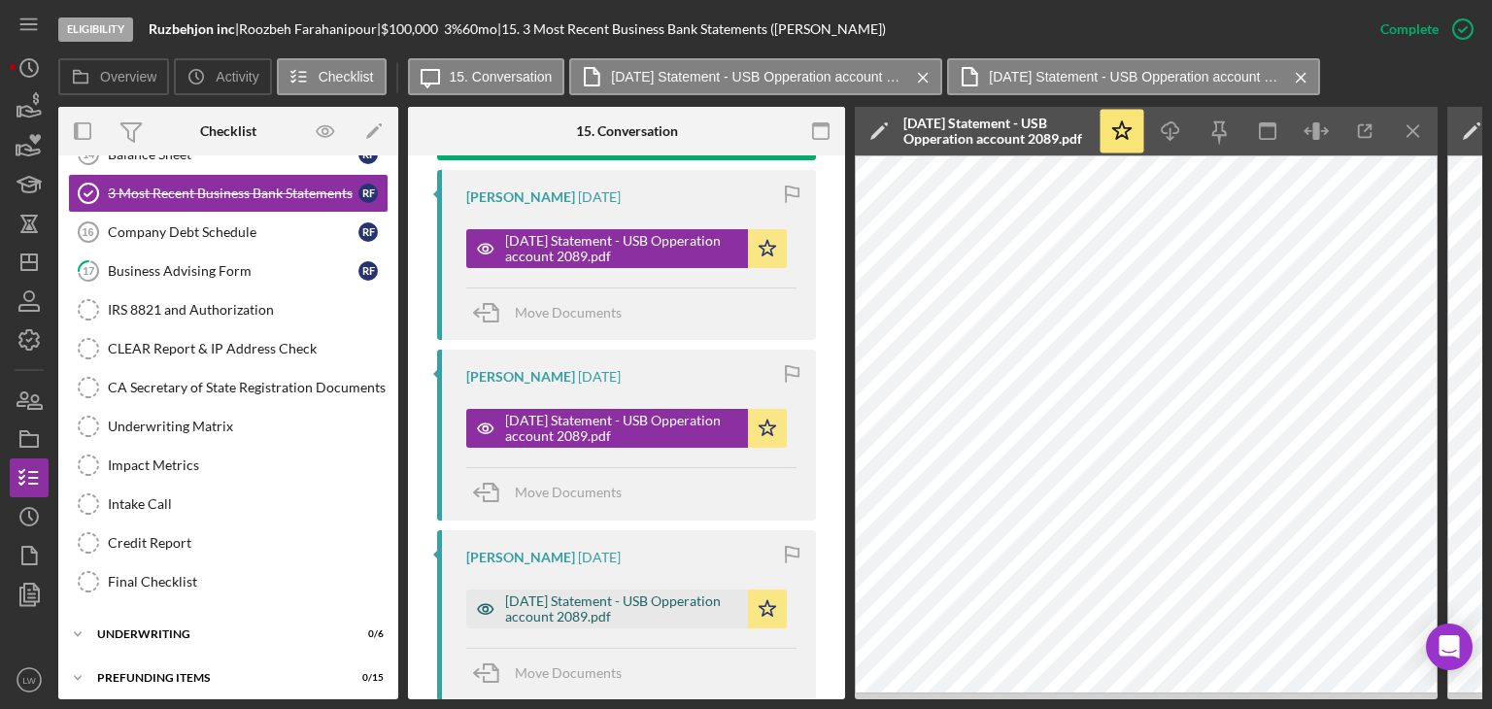
click at [682, 624] on div "2025-08-31 Statement - USB Opperation account 2089.pdf" at bounding box center [621, 609] width 233 height 31
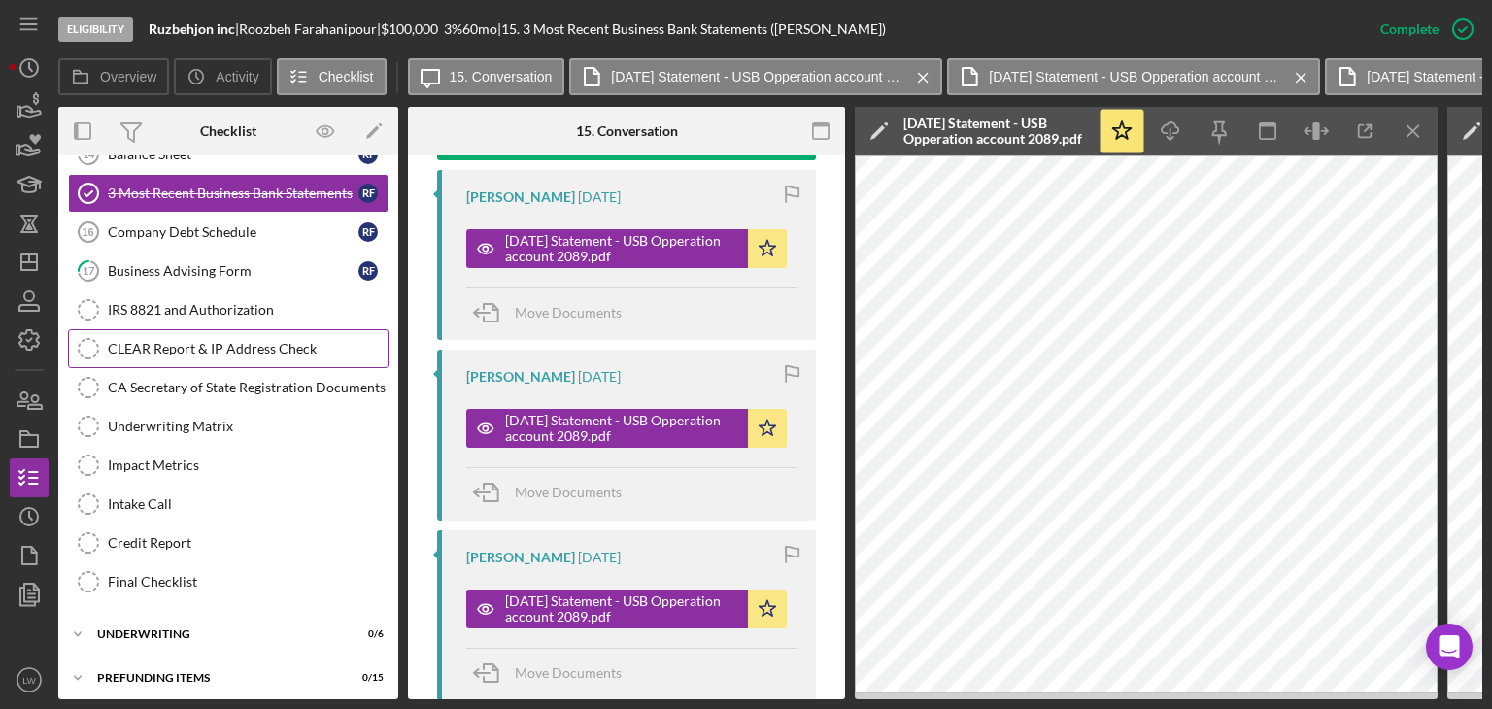
click at [214, 345] on div "CLEAR Report & IP Address Check" at bounding box center [248, 349] width 280 height 16
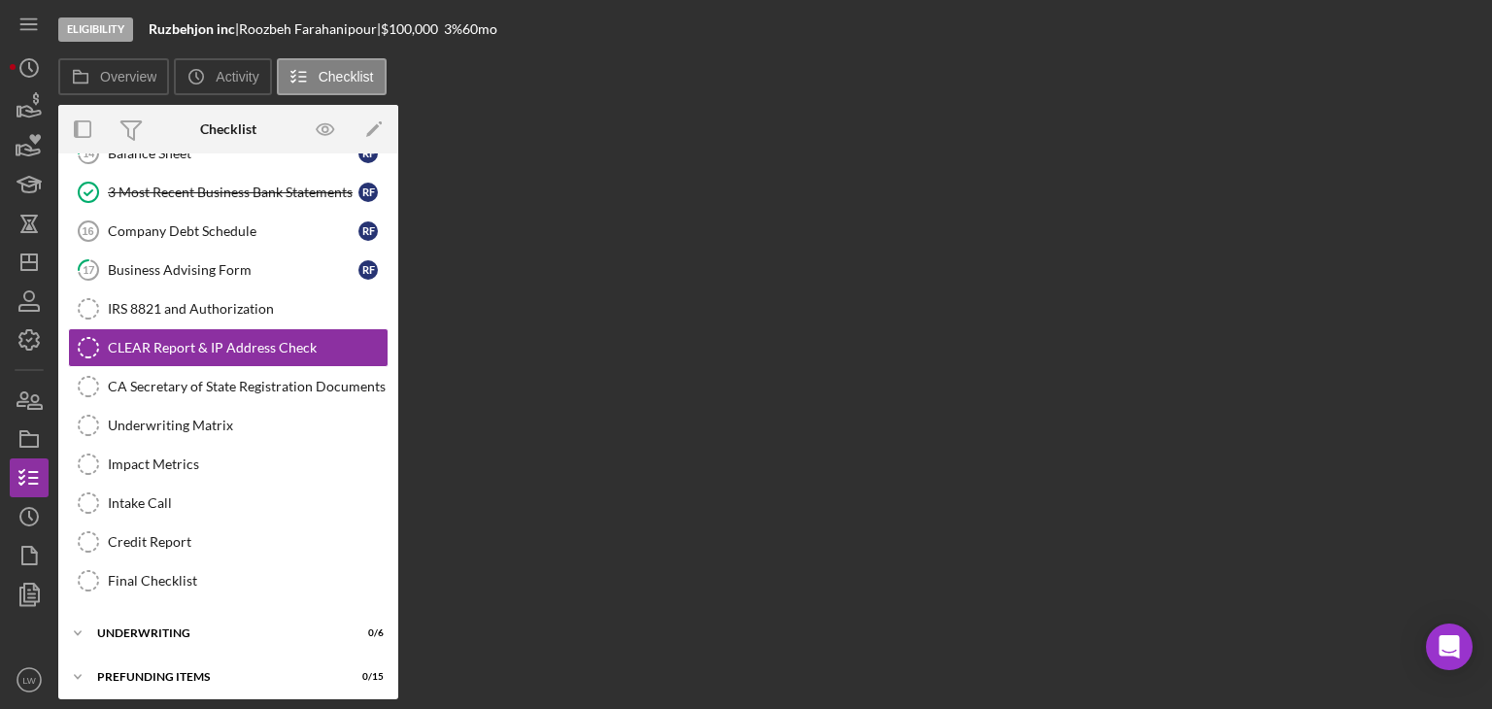
scroll to position [425, 0]
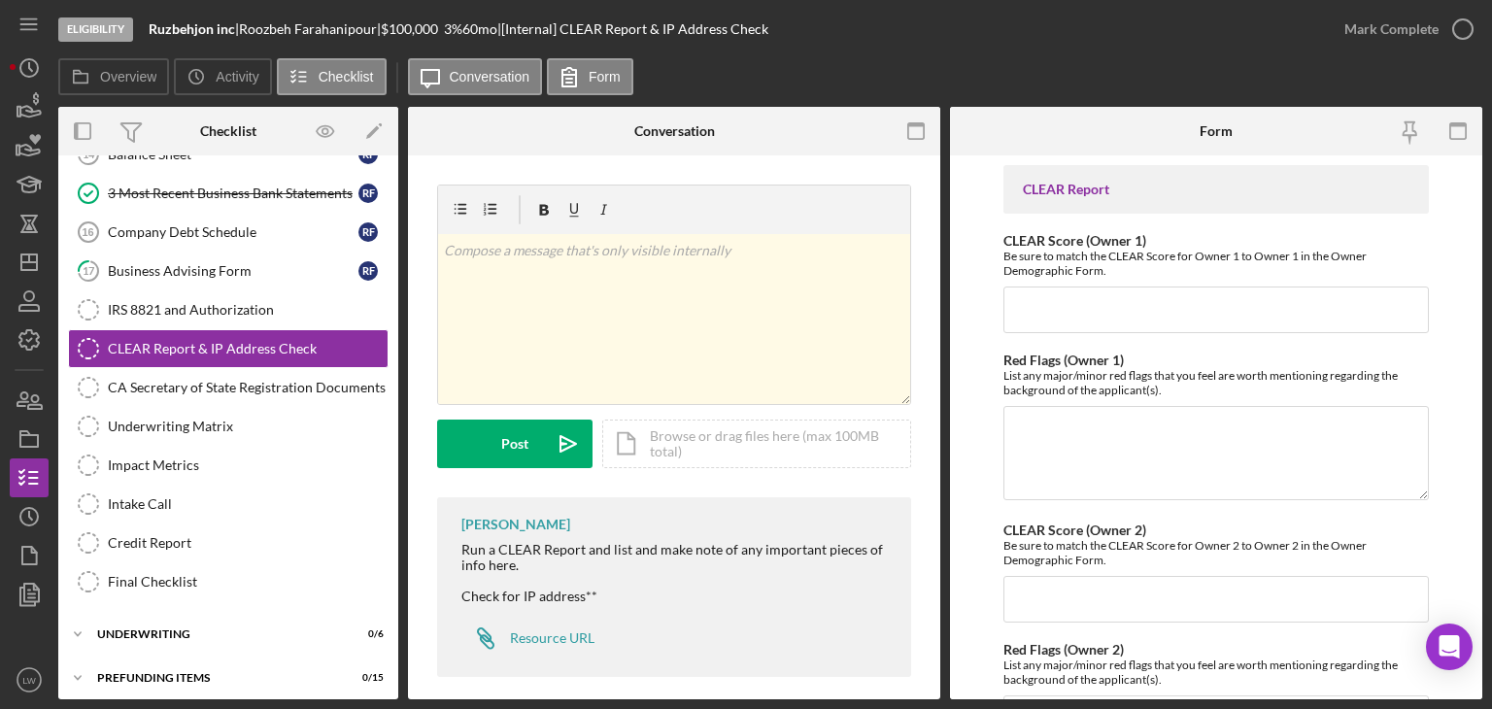
click at [381, 30] on div "Roozbeh Farahanipour |" at bounding box center [310, 29] width 142 height 16
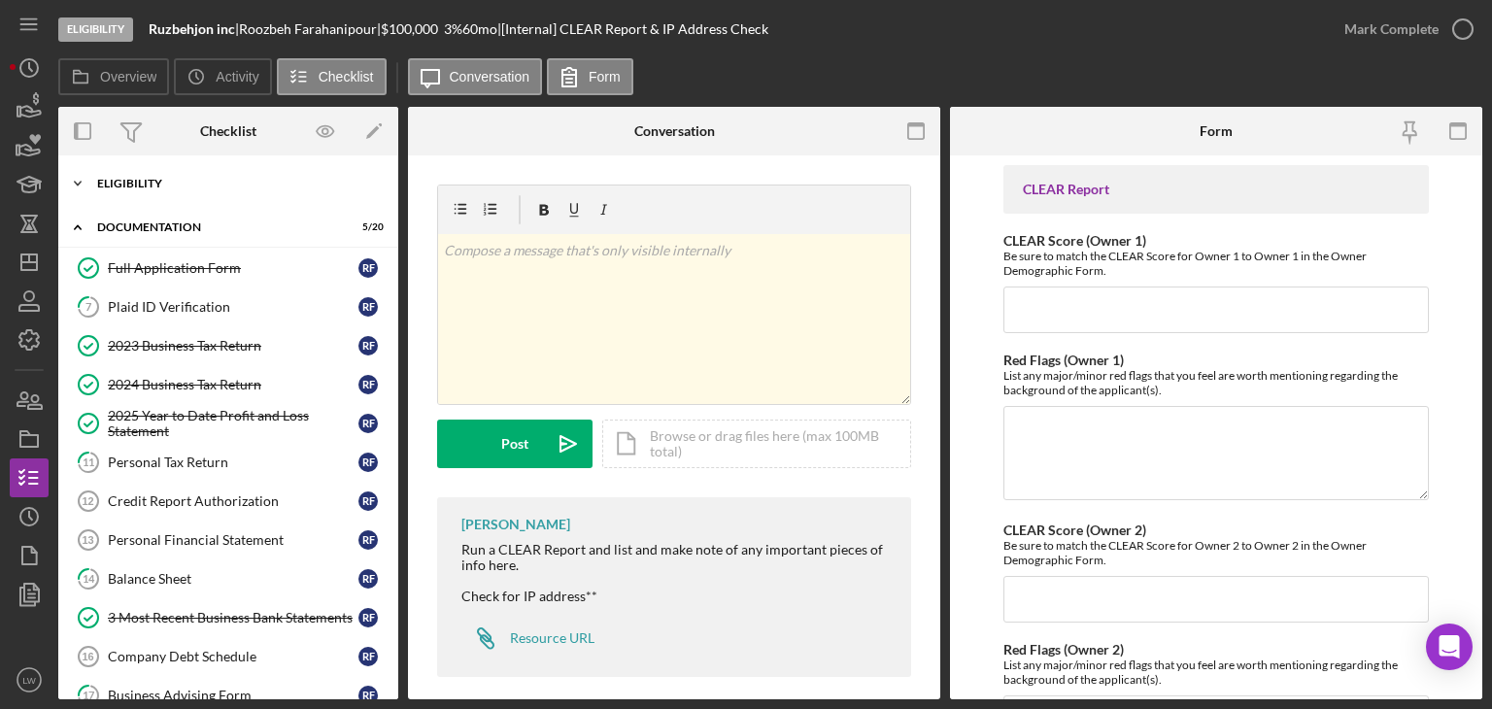
click at [216, 190] on div "Icon/Expander Eligibility 7 / 7" at bounding box center [228, 183] width 340 height 39
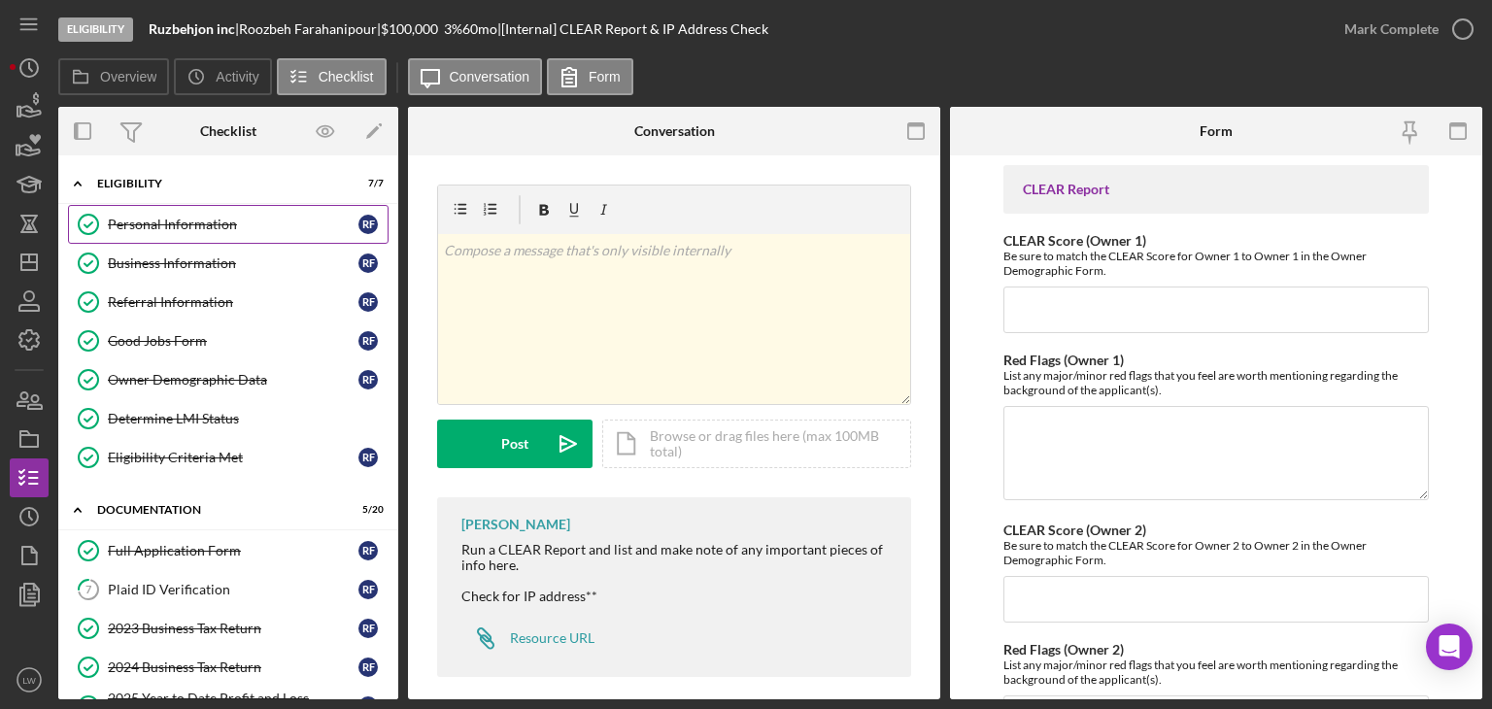
click at [221, 224] on div "Personal Information" at bounding box center [233, 225] width 251 height 16
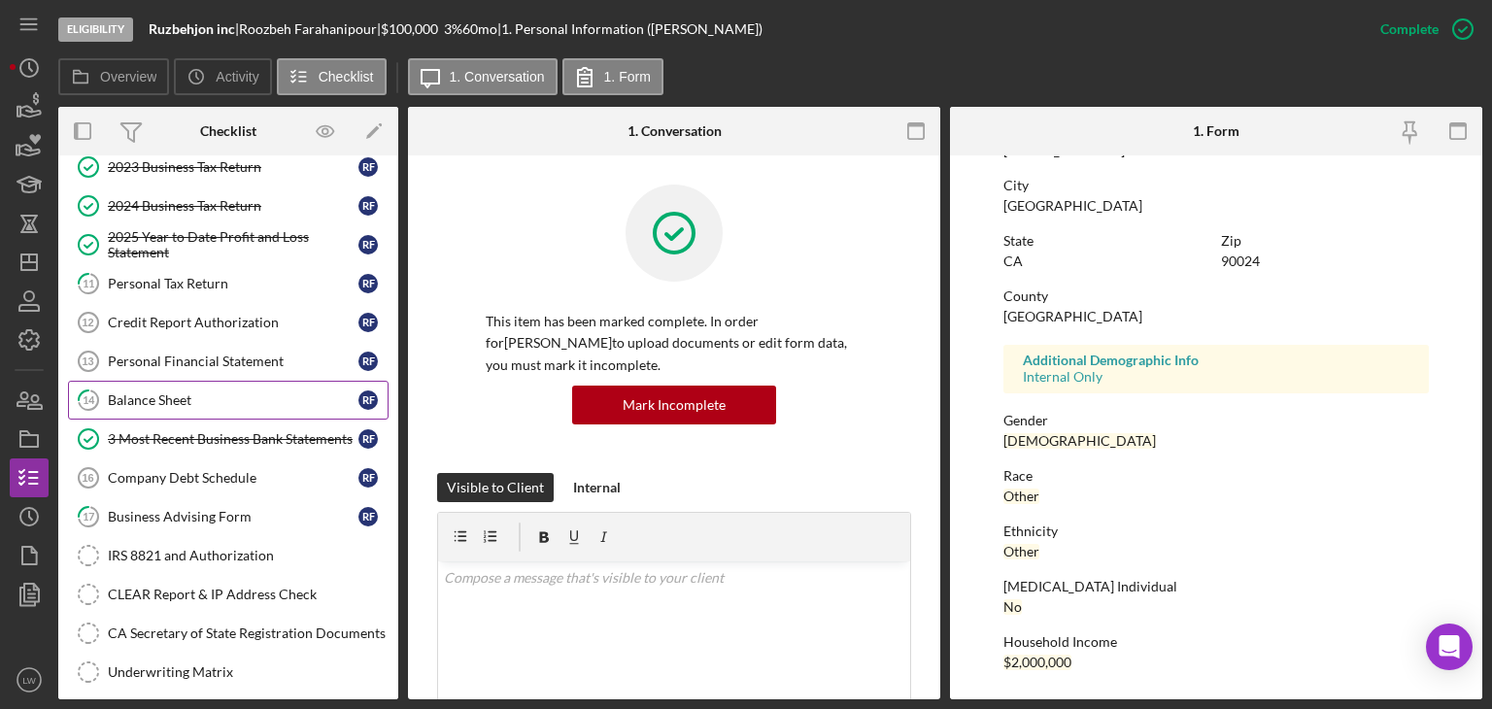
scroll to position [486, 0]
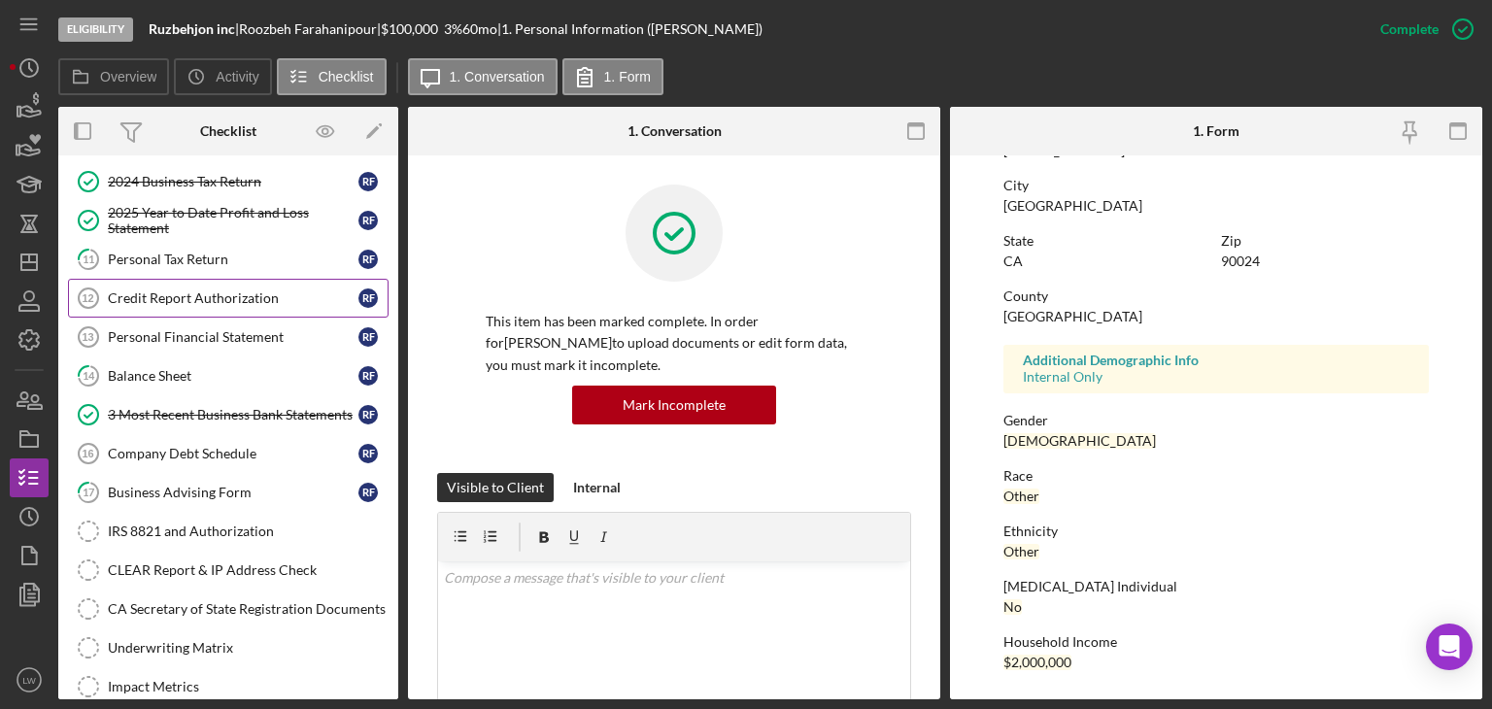
click at [227, 290] on div "Credit Report Authorization" at bounding box center [233, 298] width 251 height 16
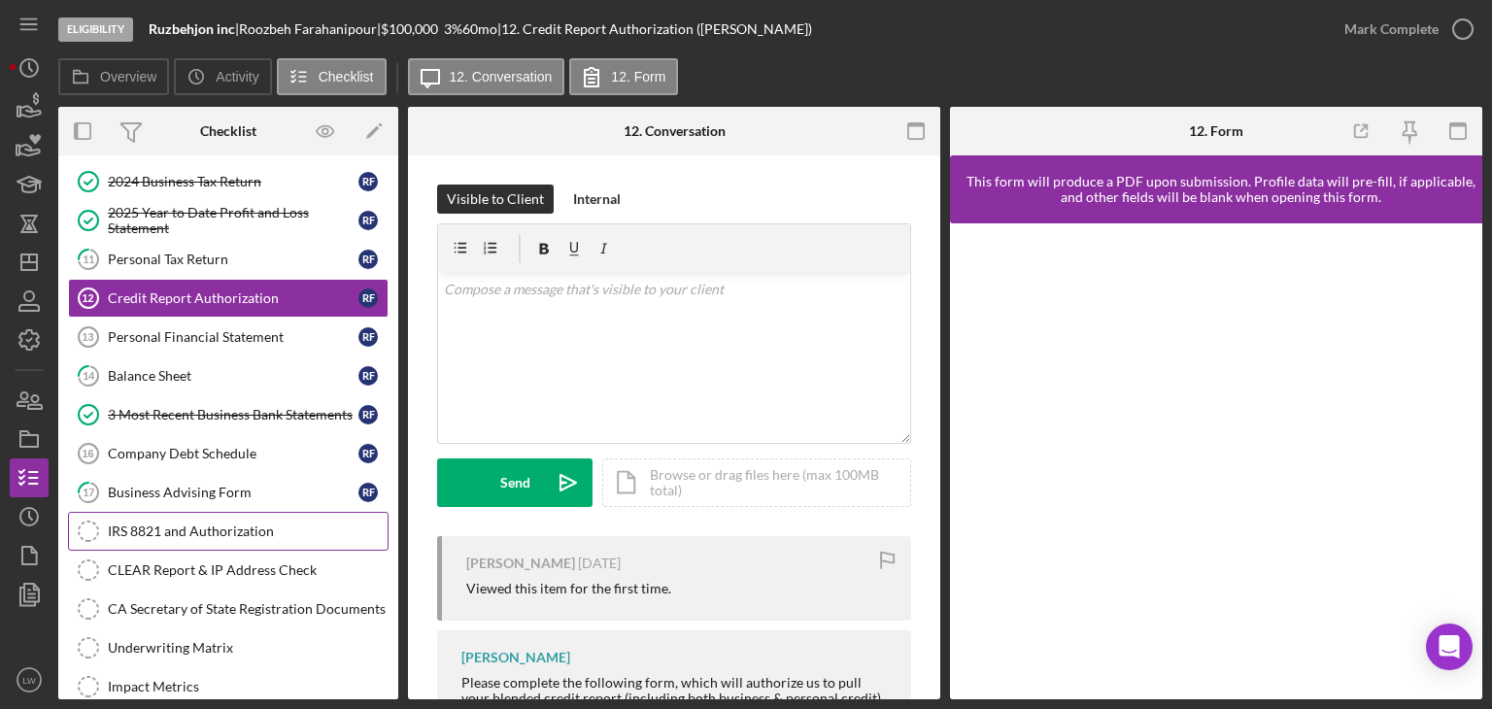
click at [217, 524] on div "IRS 8821 and Authorization" at bounding box center [248, 532] width 280 height 16
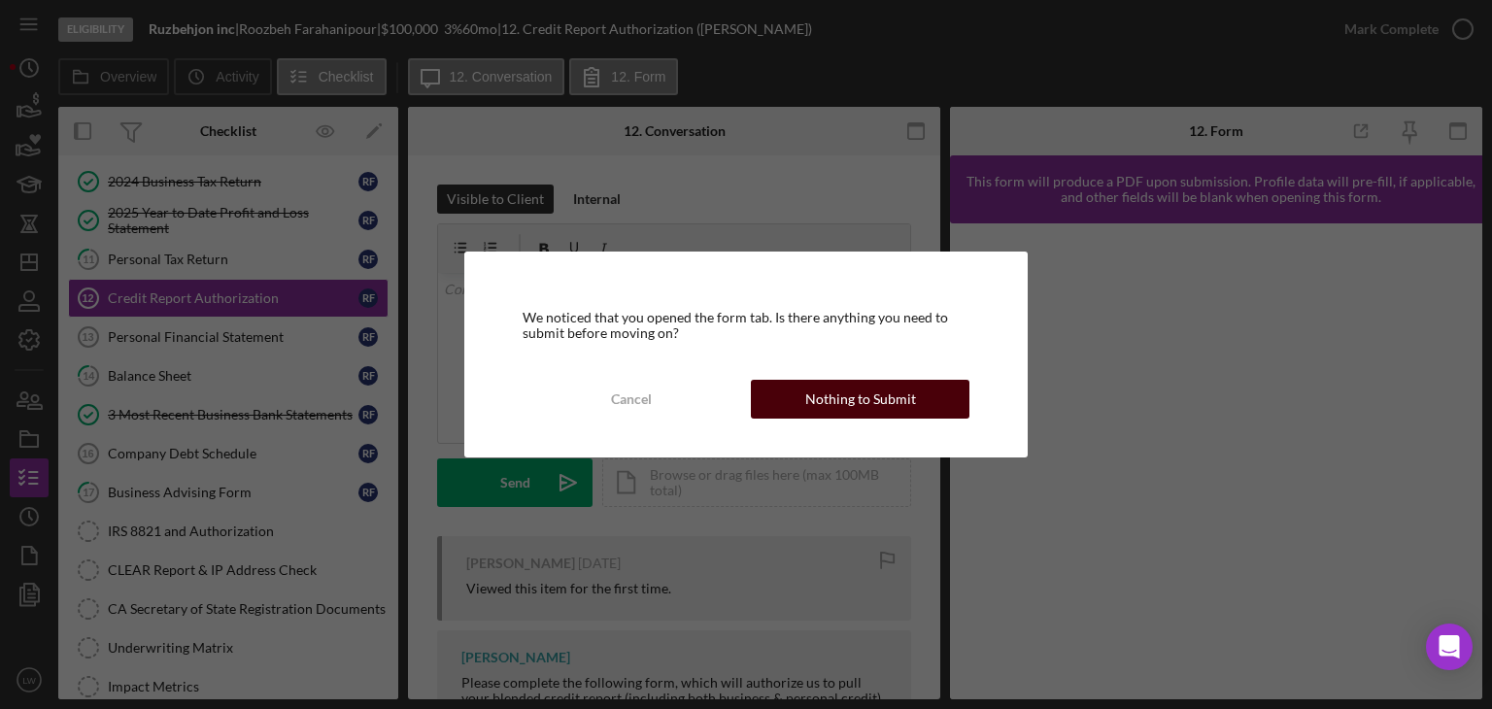
click at [811, 405] on div "Nothing to Submit" at bounding box center [860, 399] width 111 height 39
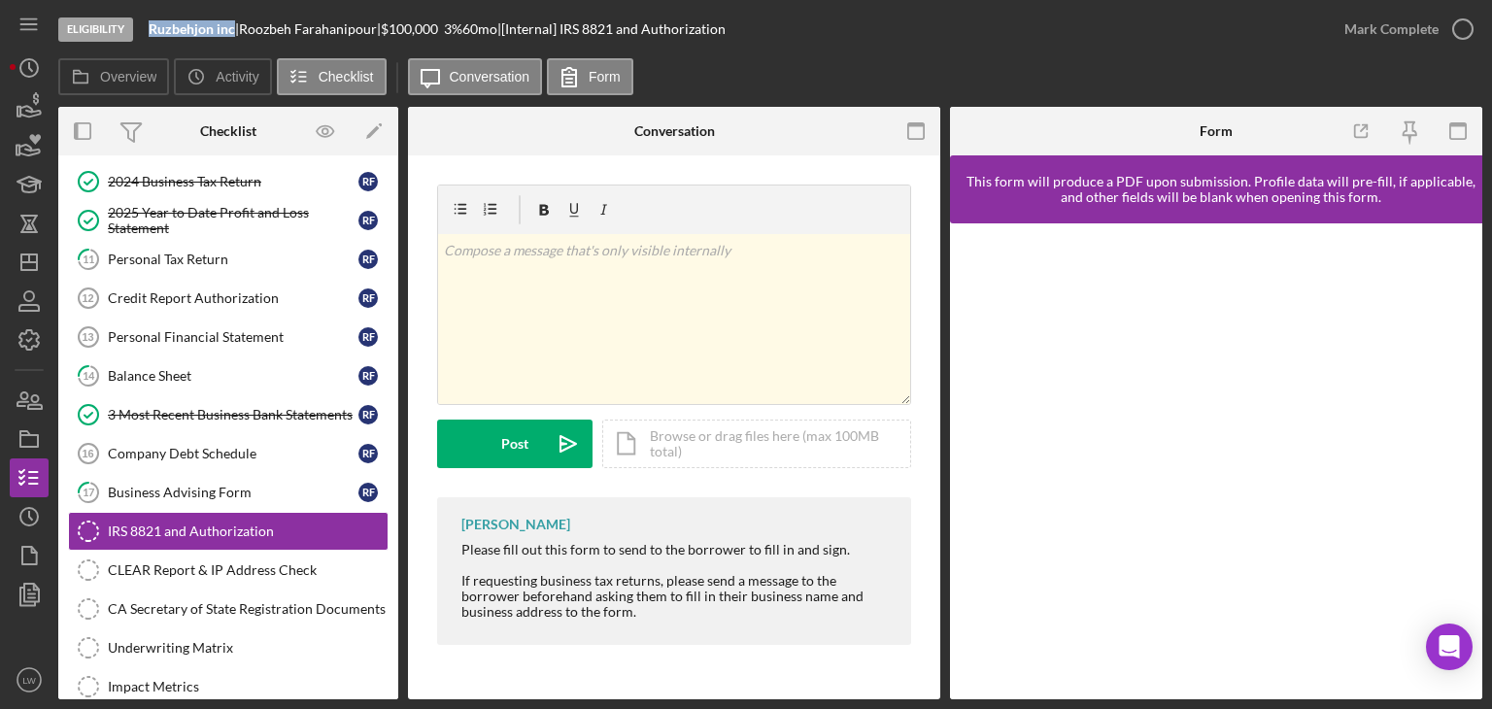
drag, startPoint x: 233, startPoint y: 29, endPoint x: 148, endPoint y: 26, distance: 85.5
click at [148, 26] on div "Eligibility Ruzbehjon inc | Roozbeh Farahanipour | $100,000 $20,000 3 % 60 mo |…" at bounding box center [691, 29] width 1267 height 58
copy b "Ruzbehjon inc"
drag, startPoint x: 382, startPoint y: 28, endPoint x: 255, endPoint y: 13, distance: 128.2
click at [255, 13] on div "Eligibility Ruzbehjon inc | Roozbeh Farahanipour | $100,000 $20,000 3 % 60 mo |…" at bounding box center [691, 29] width 1267 height 58
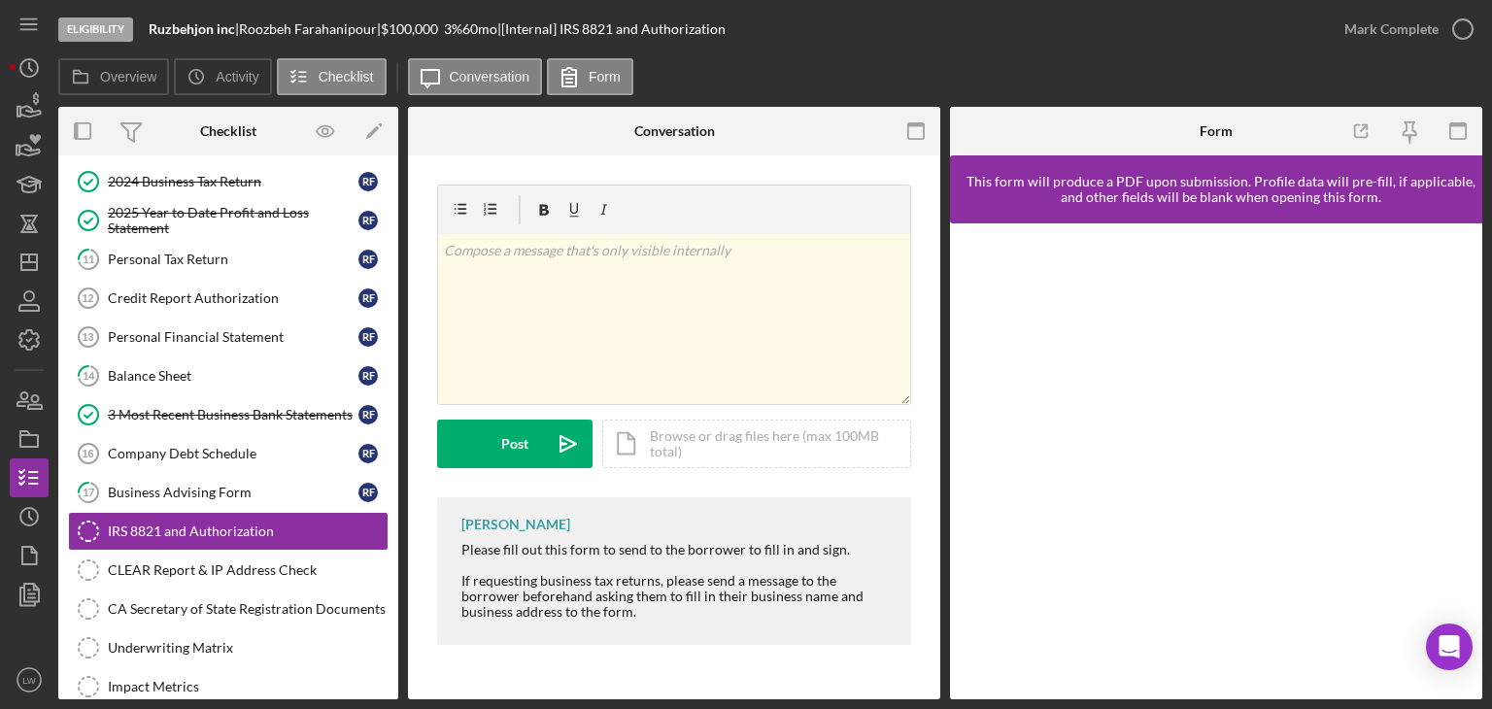
click at [385, 39] on div "Eligibility Ruzbehjon inc | Roozbeh Farahanipour | $100,000 $20,000 3 % 60 mo |…" at bounding box center [691, 29] width 1267 height 58
drag, startPoint x: 386, startPoint y: 29, endPoint x: 262, endPoint y: 17, distance: 124.0
click at [255, 14] on div "Eligibility Ruzbehjon inc | Roozbeh Farahanipour | $100,000 $20,000 3 % 60 mo |…" at bounding box center [691, 29] width 1267 height 58
drag, startPoint x: 298, startPoint y: 32, endPoint x: 283, endPoint y: 20, distance: 19.4
click at [283, 21] on div "Roozbeh Farahanipour |" at bounding box center [310, 29] width 142 height 16
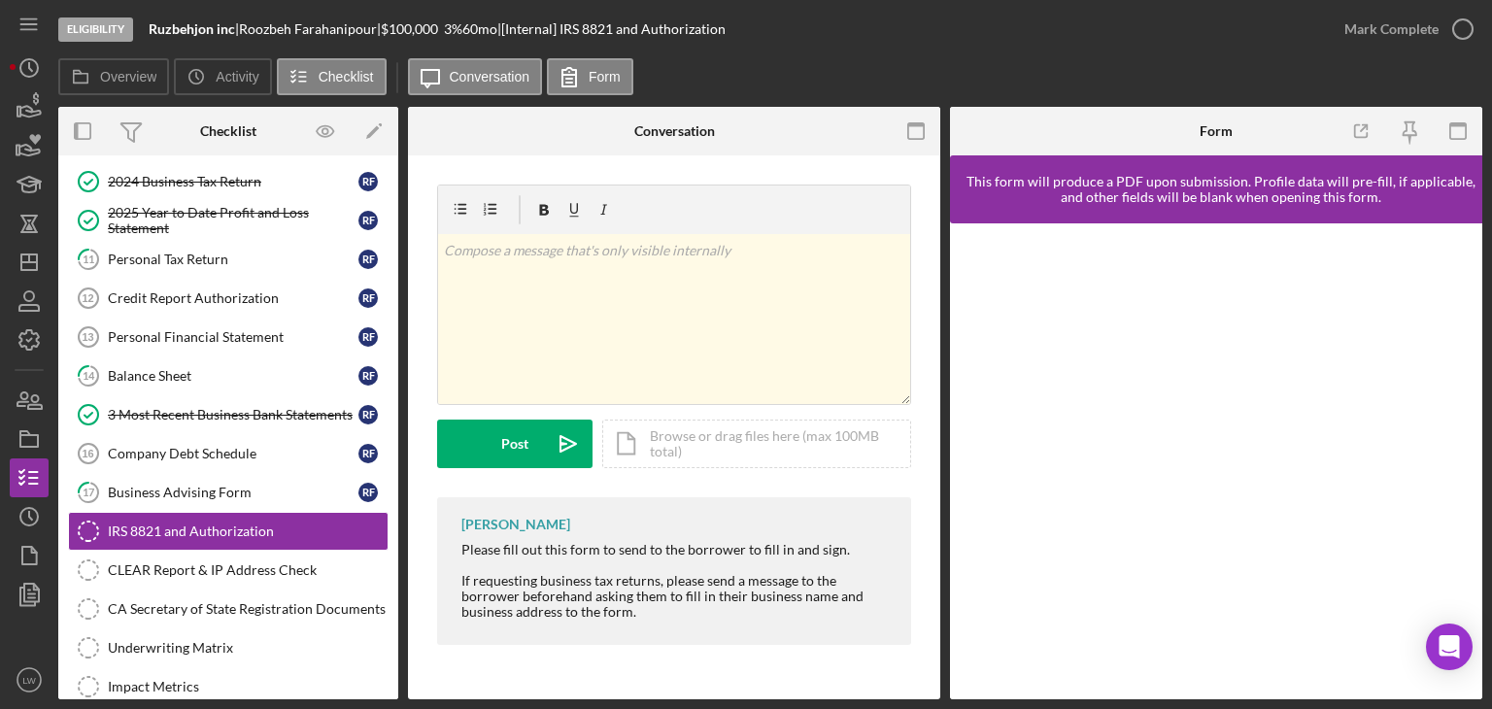
click at [386, 40] on div "Eligibility Ruzbehjon inc | Roozbeh Farahanipour | $100,000 $20,000 3 % 60 mo |…" at bounding box center [691, 29] width 1267 height 58
drag, startPoint x: 388, startPoint y: 32, endPoint x: 253, endPoint y: 27, distance: 135.1
click at [253, 27] on div "Roozbeh Farahanipour |" at bounding box center [310, 29] width 142 height 16
copy div "Roozbeh Farahanipour"
click at [234, 29] on div "Ruzbehjon inc |" at bounding box center [194, 29] width 90 height 16
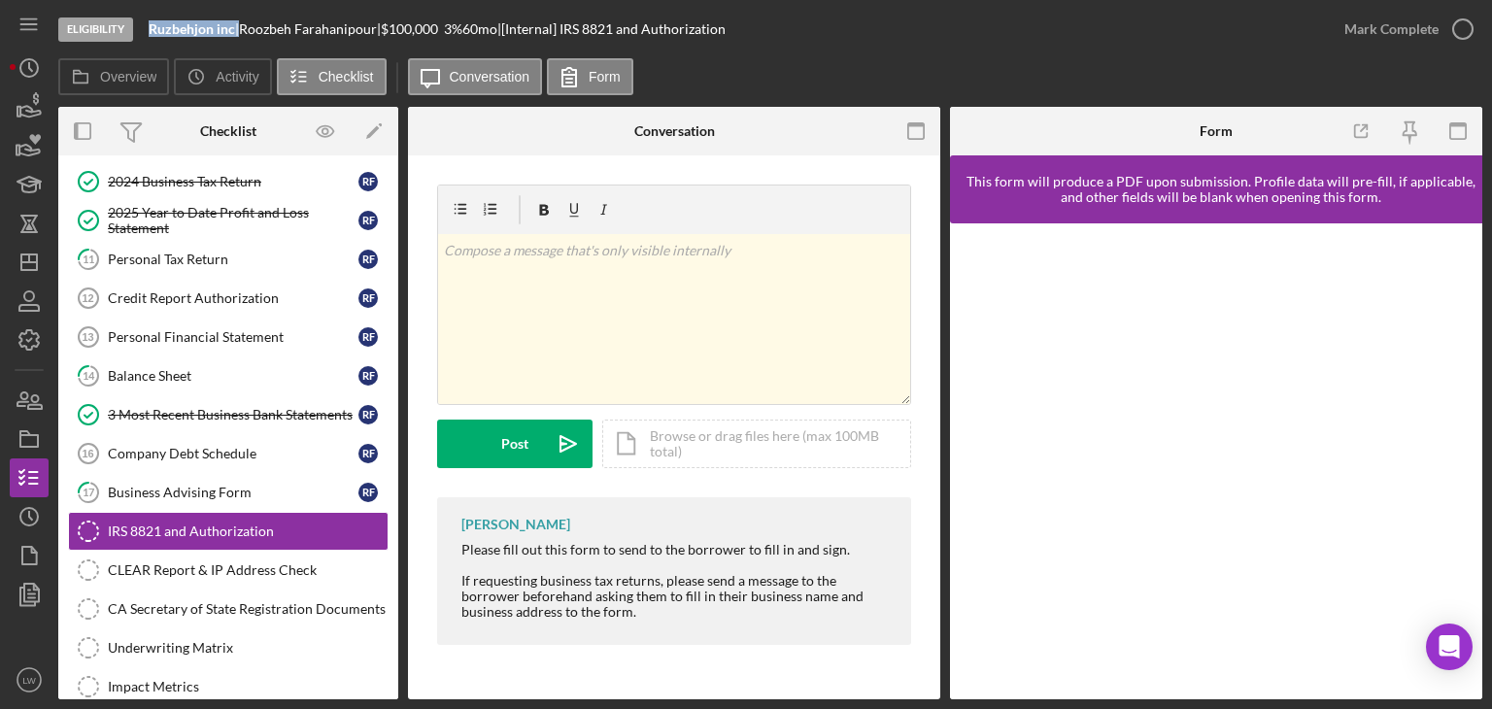
drag, startPoint x: 237, startPoint y: 32, endPoint x: 151, endPoint y: 28, distance: 86.6
click at [151, 28] on div "Ruzbehjon inc |" at bounding box center [194, 29] width 90 height 16
copy div "Ruzbehjon inc"
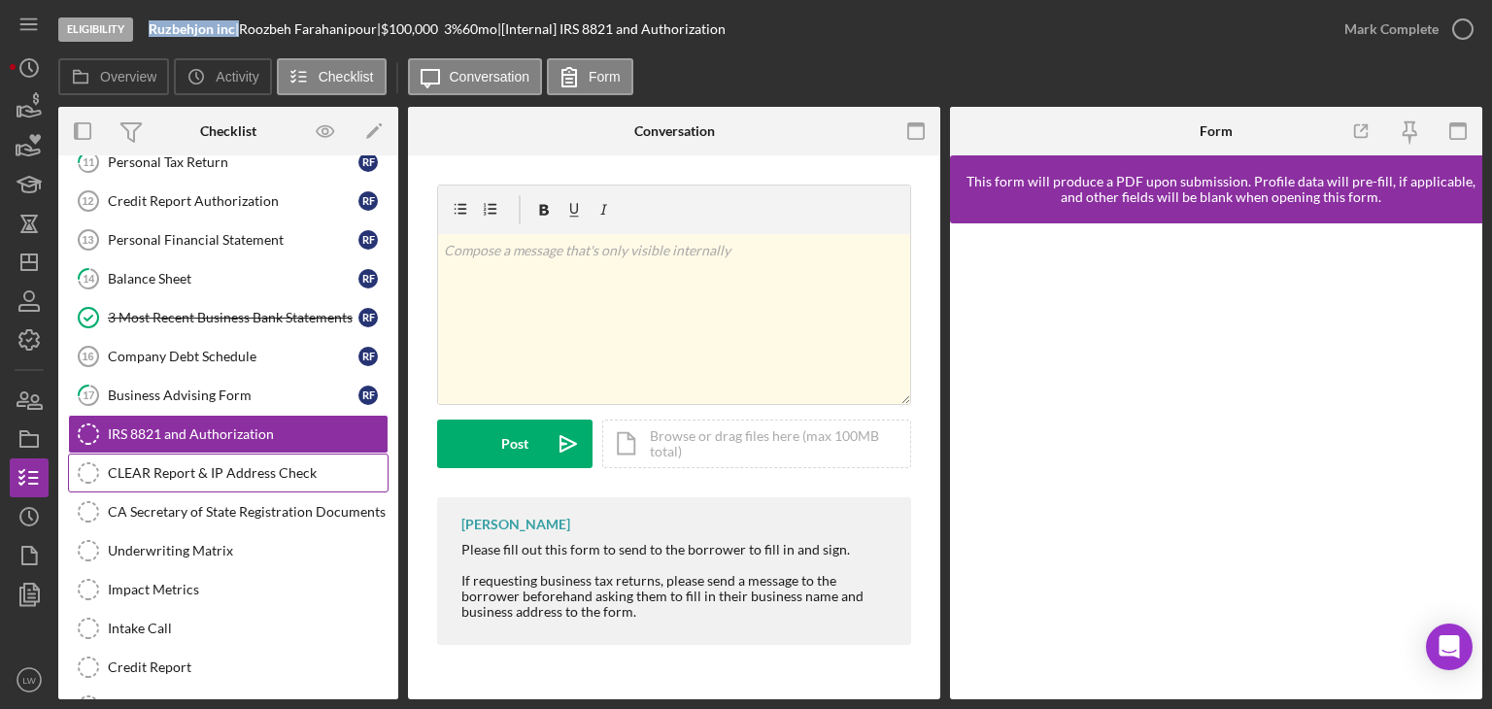
click at [186, 474] on link "CLEAR Report & IP Address Check CLEAR Report & IP Address Check" at bounding box center [228, 473] width 321 height 39
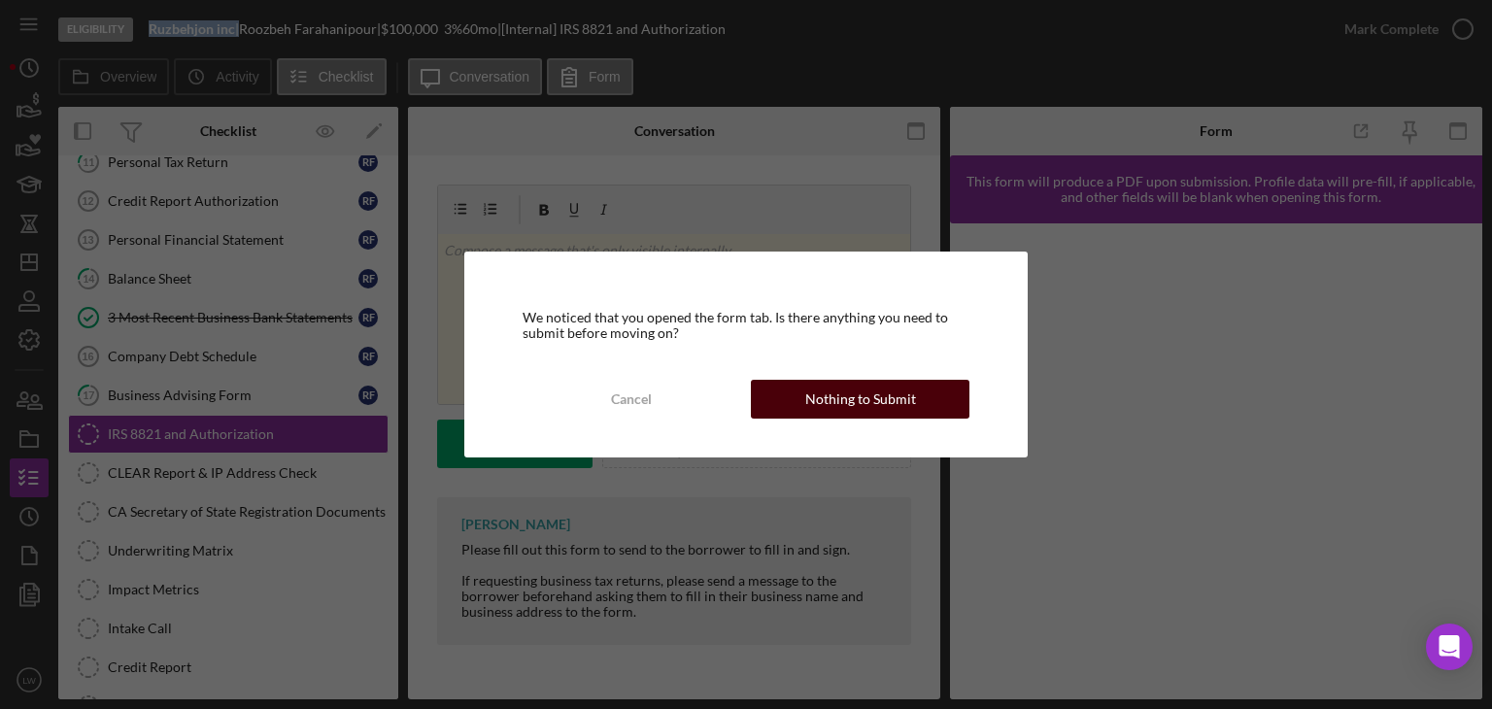
click at [835, 397] on div "Nothing to Submit" at bounding box center [860, 399] width 111 height 39
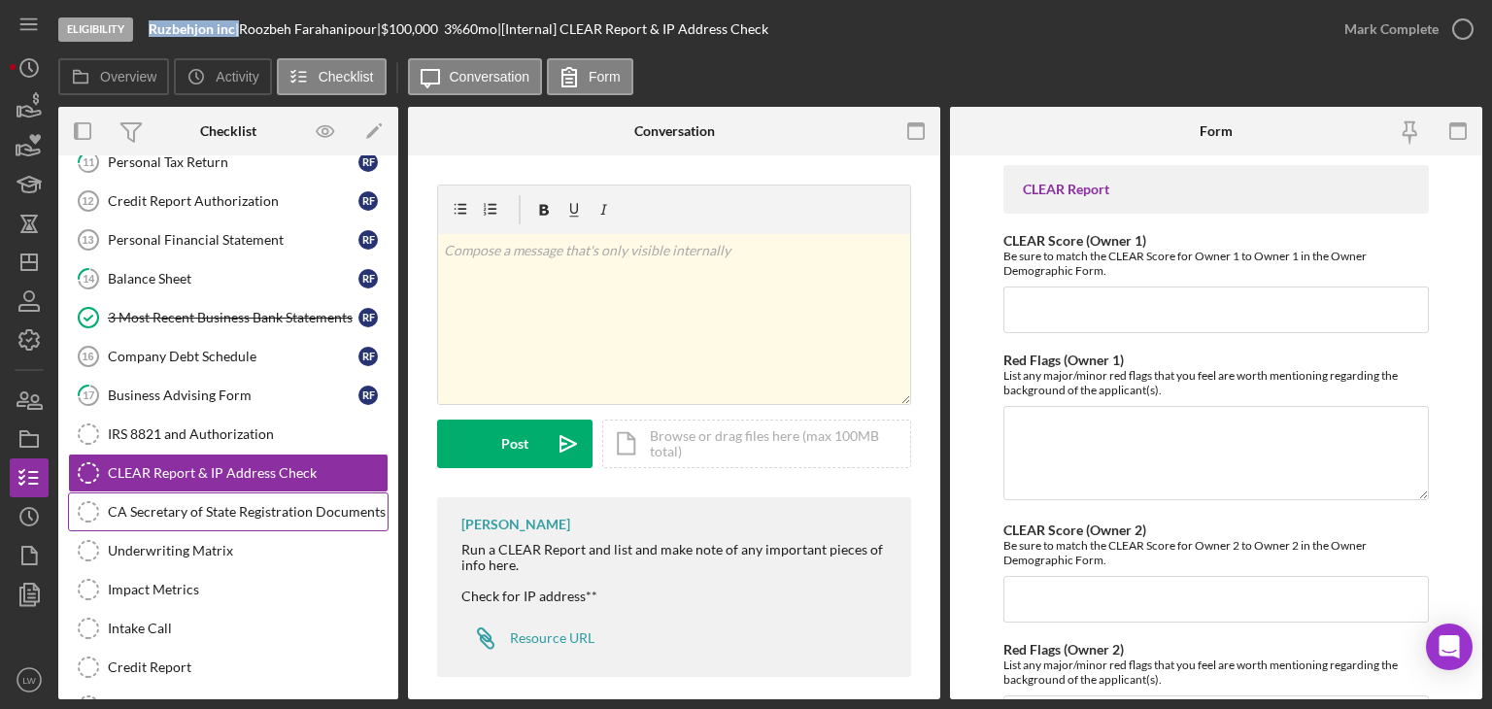
click at [334, 504] on div "CA Secretary of State Registration Documents" at bounding box center [248, 512] width 280 height 16
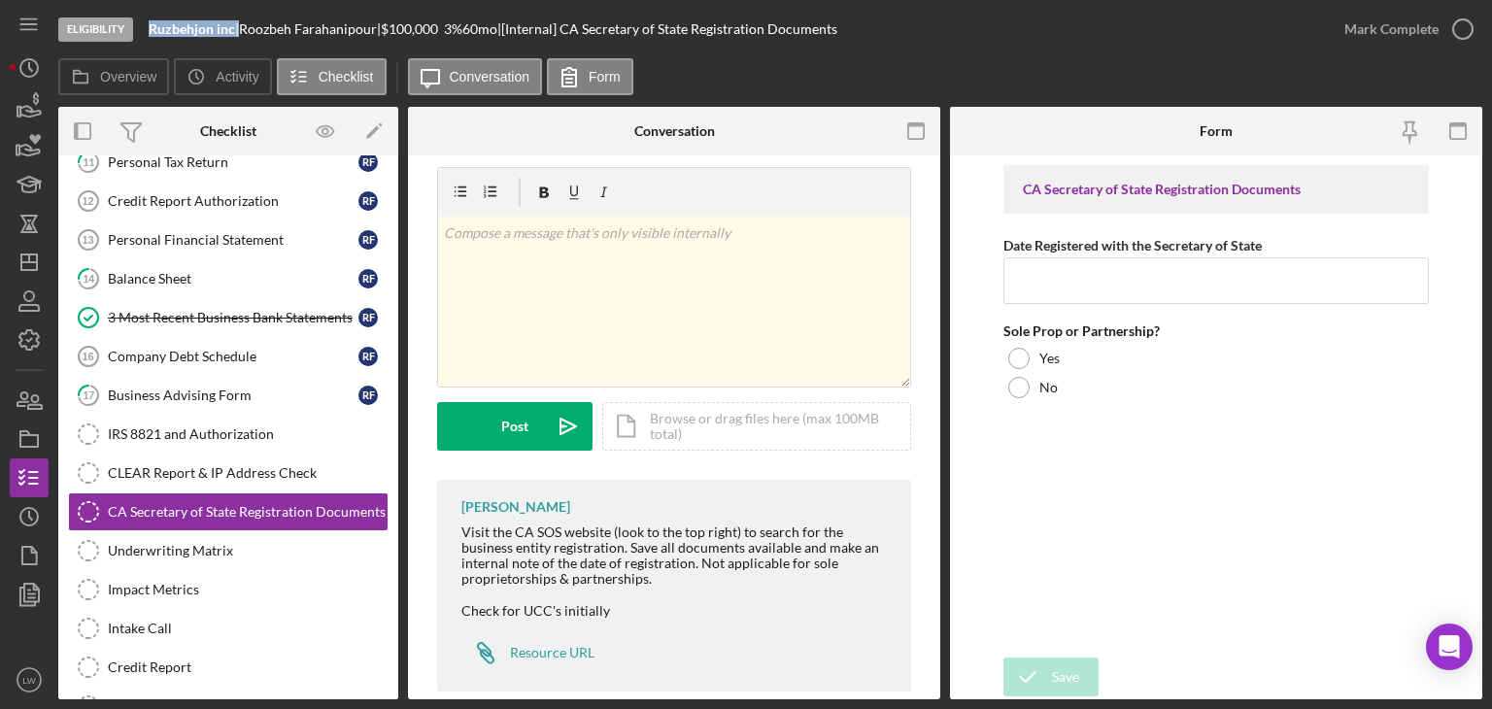
scroll to position [48, 0]
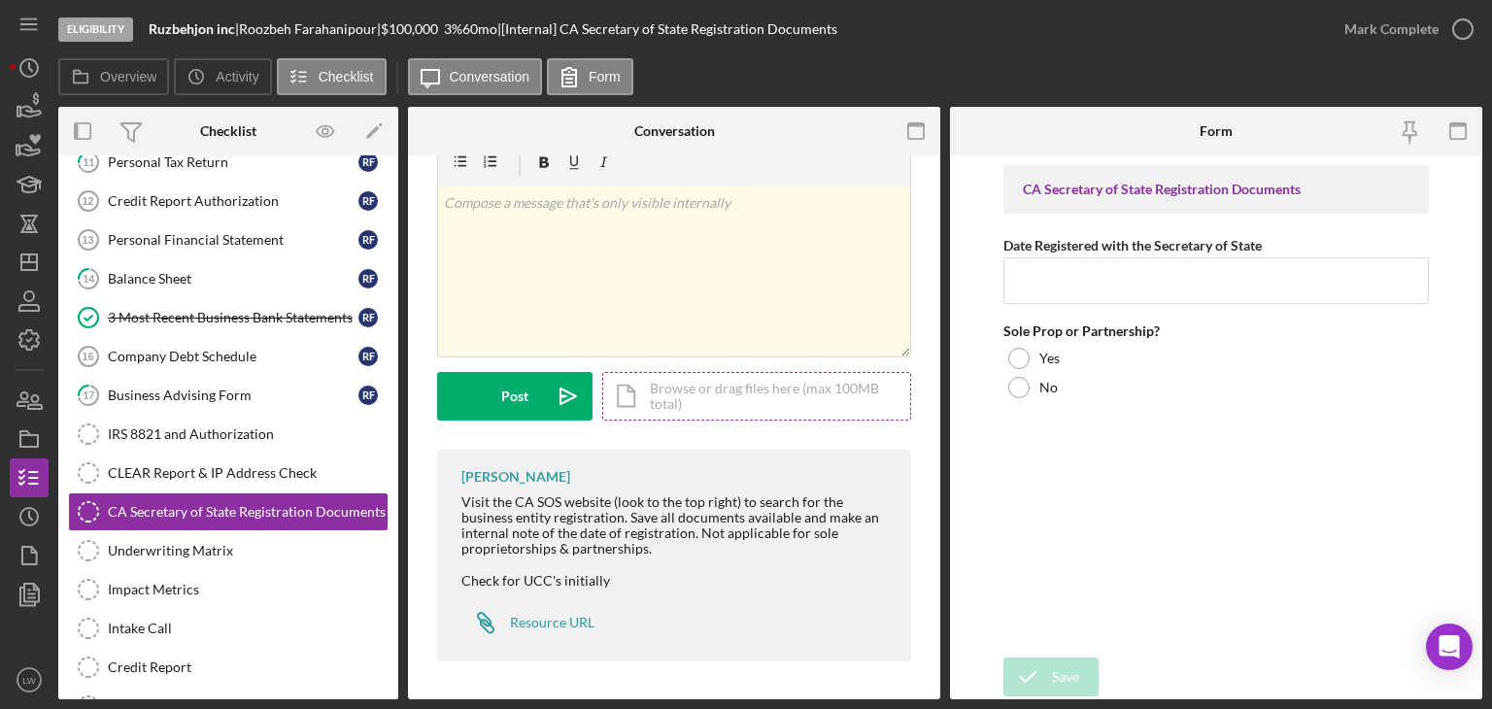
click at [692, 404] on div "Icon/Document Browse or drag files here (max 100MB total) Tap to choose files o…" at bounding box center [756, 396] width 309 height 49
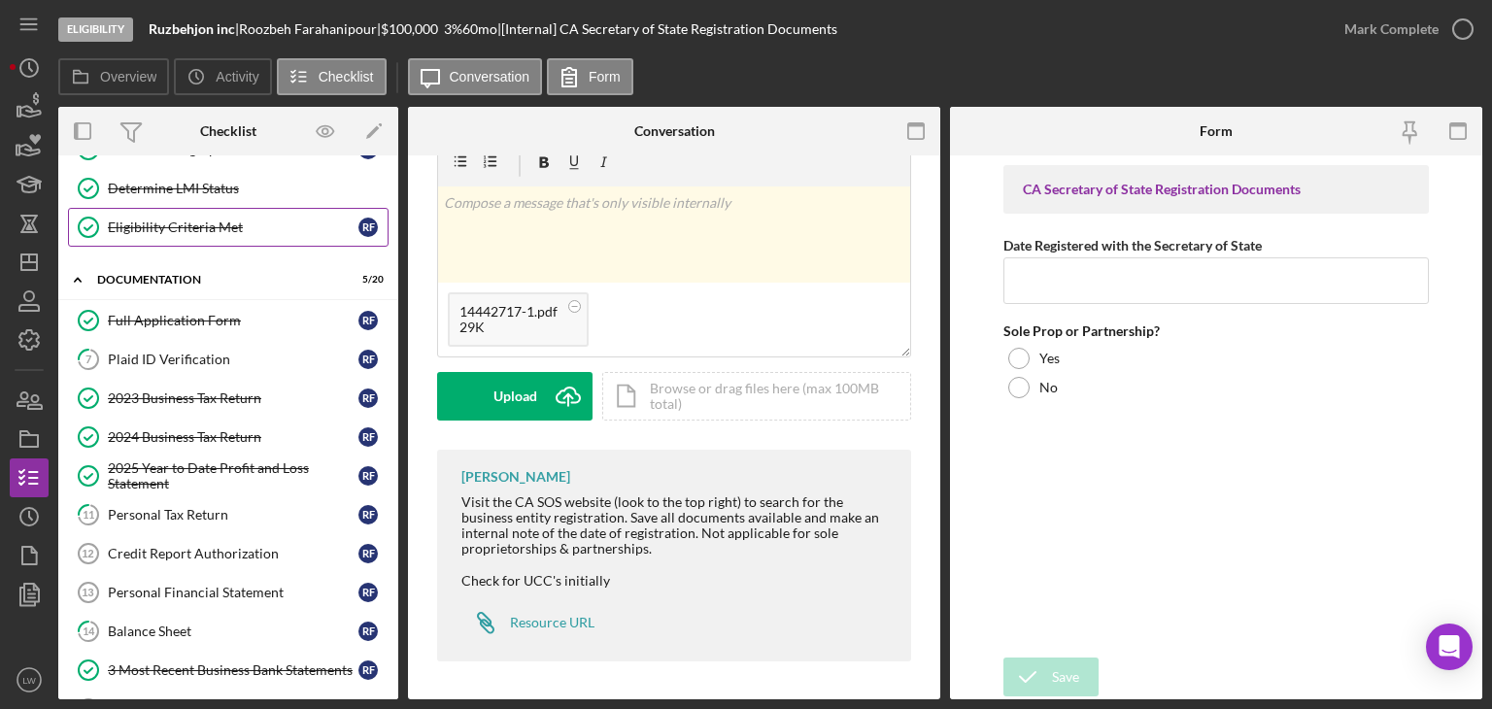
scroll to position [194, 0]
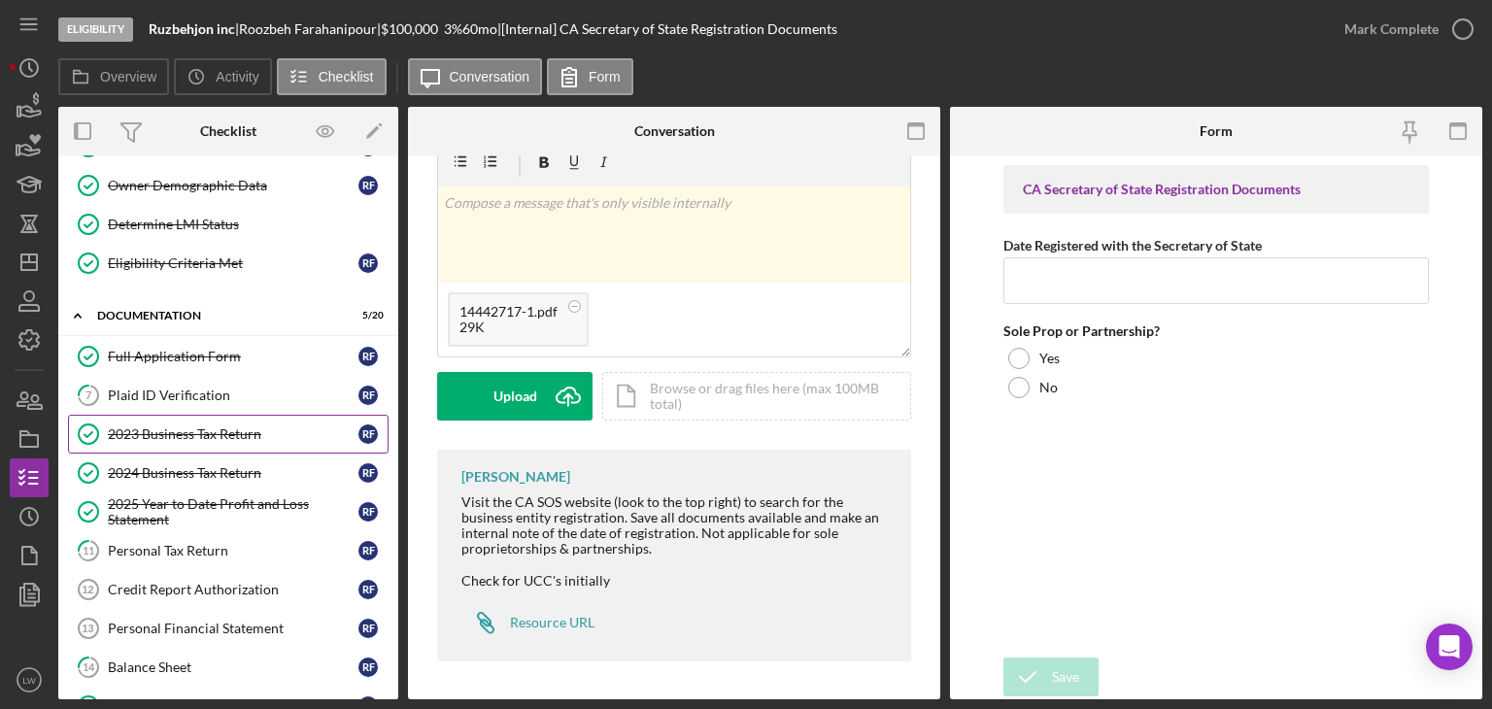
click at [202, 427] on div "2023 Business Tax Return" at bounding box center [233, 435] width 251 height 16
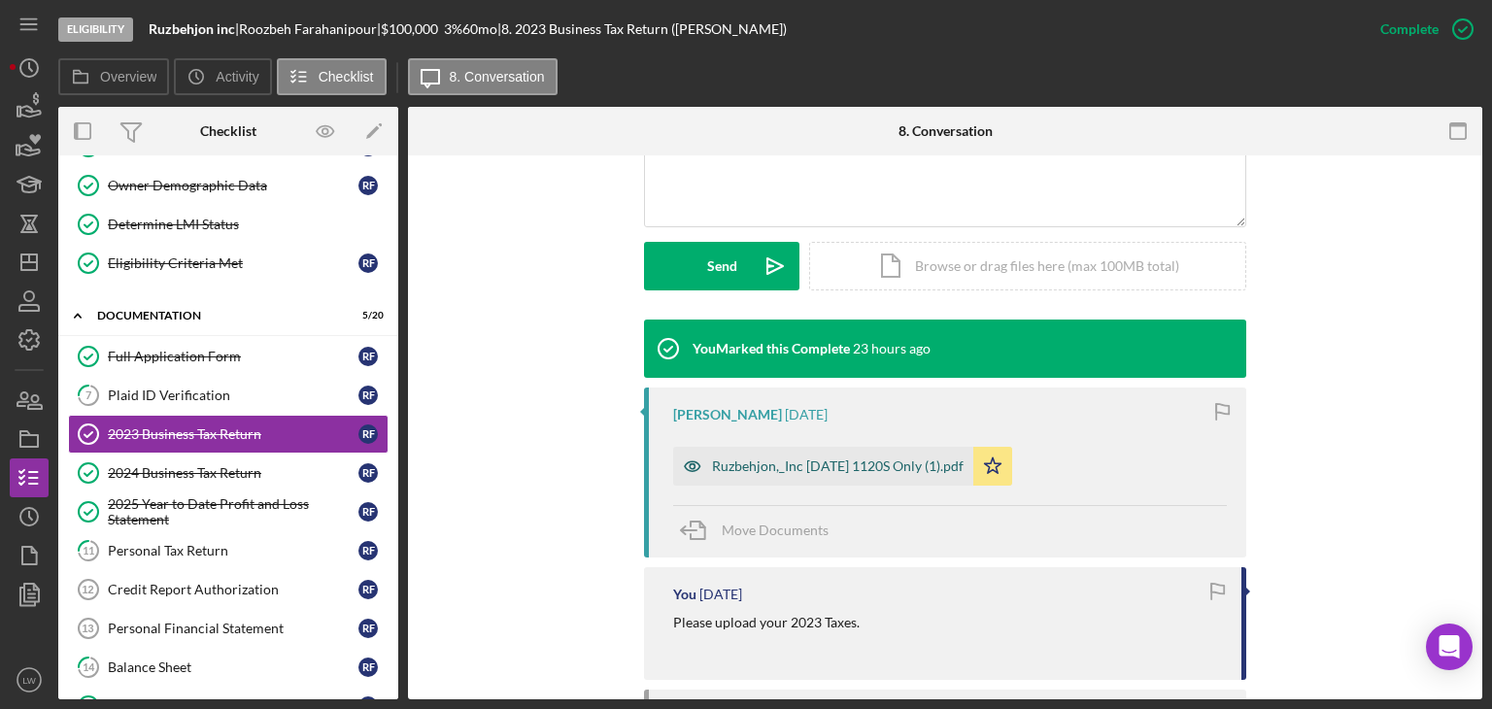
scroll to position [486, 0]
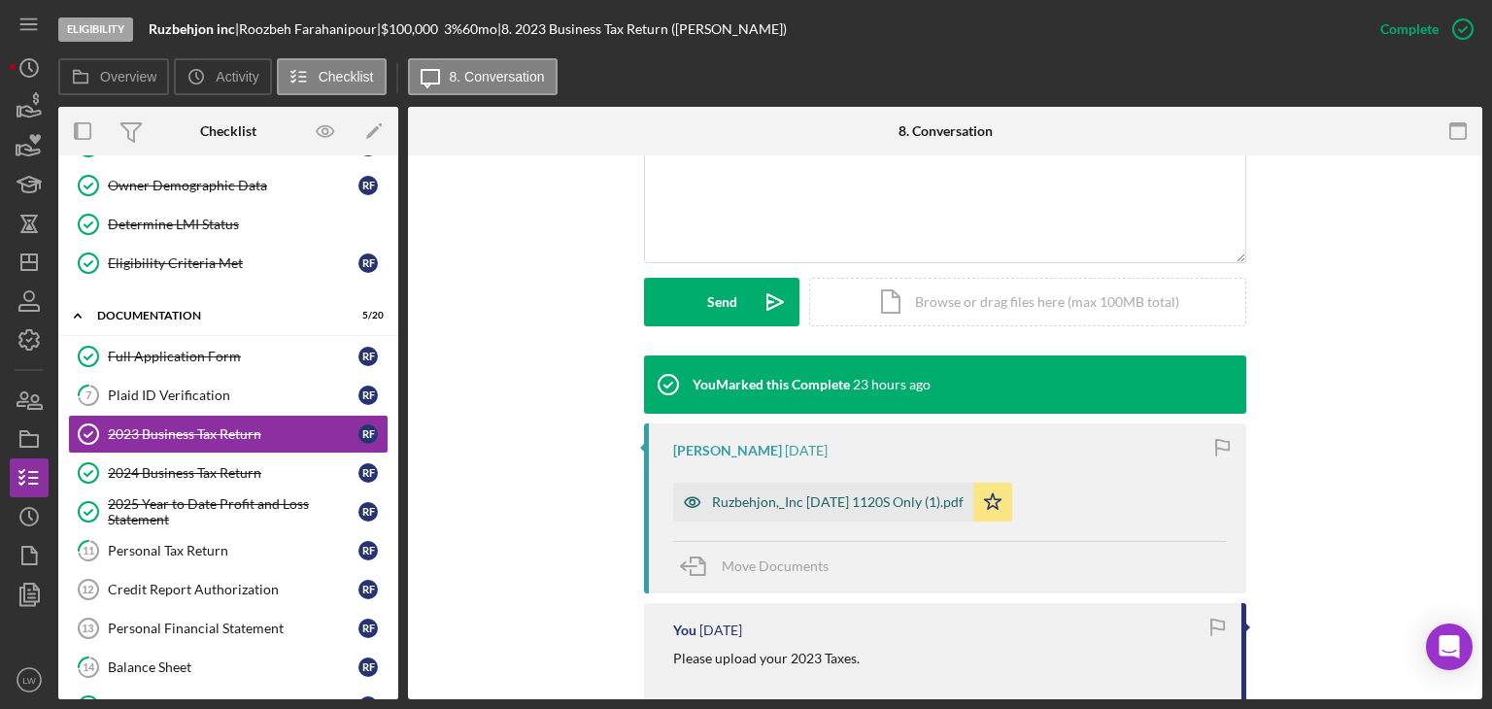
click at [896, 498] on div "Ruzbehjon,_Inc 12 31 2023 1120S Only (1).pdf" at bounding box center [838, 503] width 252 height 16
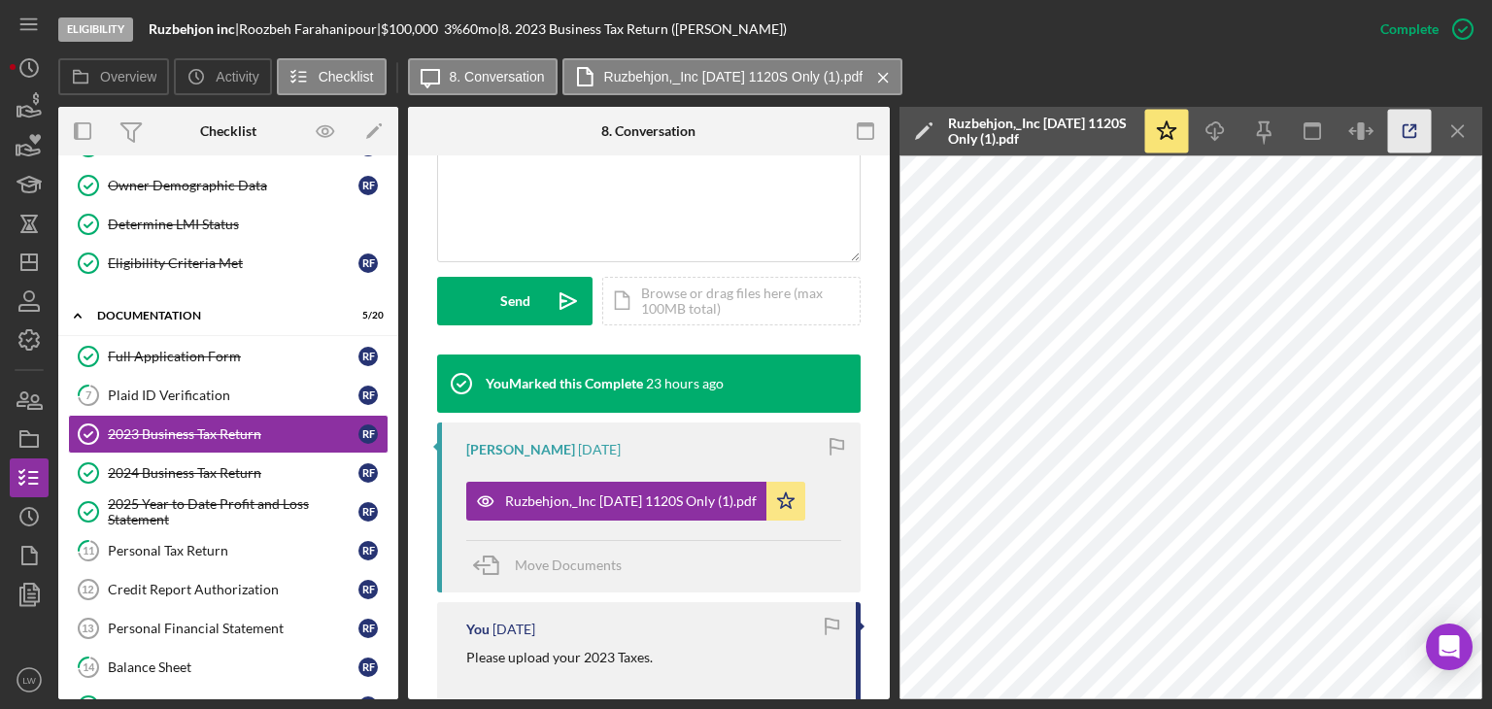
click at [1412, 131] on icon "button" at bounding box center [1410, 132] width 44 height 44
click at [1415, 131] on icon "button" at bounding box center [1410, 132] width 44 height 44
click at [216, 475] on div "2024 Business Tax Return" at bounding box center [233, 473] width 251 height 16
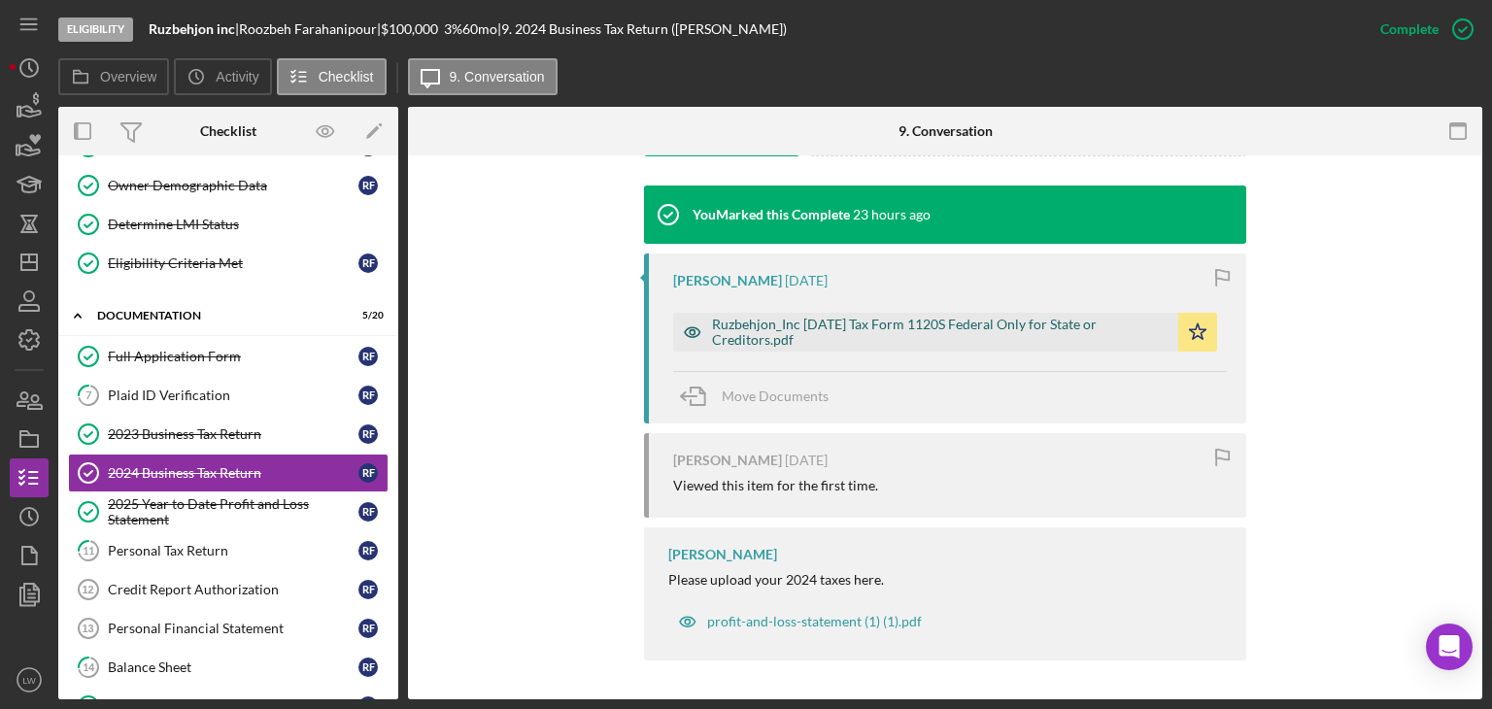
click at [848, 317] on div "Ruzbehjon_Inc 12 31 2024 Tax Form 1120S Federal Only for State or Creditors.pdf" at bounding box center [940, 332] width 457 height 31
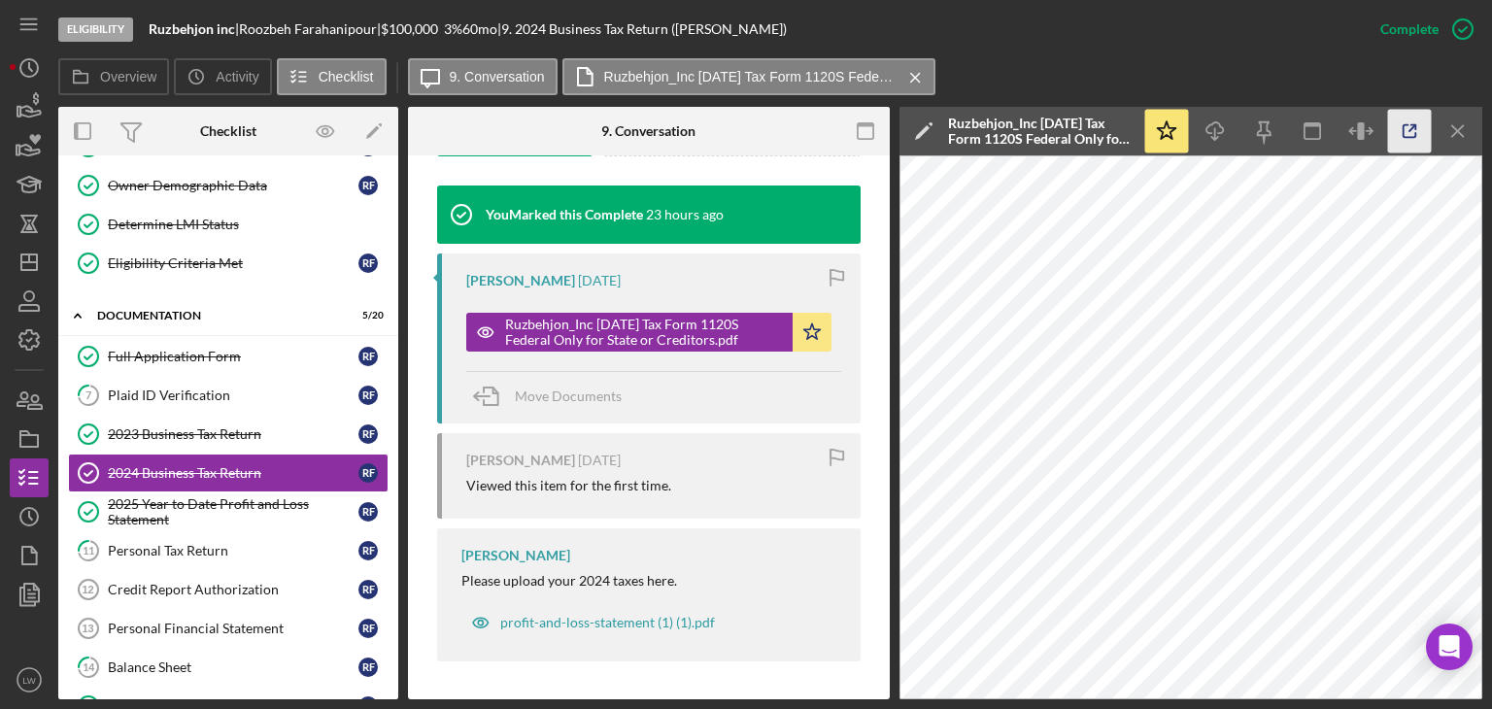
click at [1409, 129] on icon "button" at bounding box center [1410, 132] width 44 height 44
click at [237, 510] on div "2025 Year to Date Profit and Loss Statement" at bounding box center [233, 511] width 251 height 31
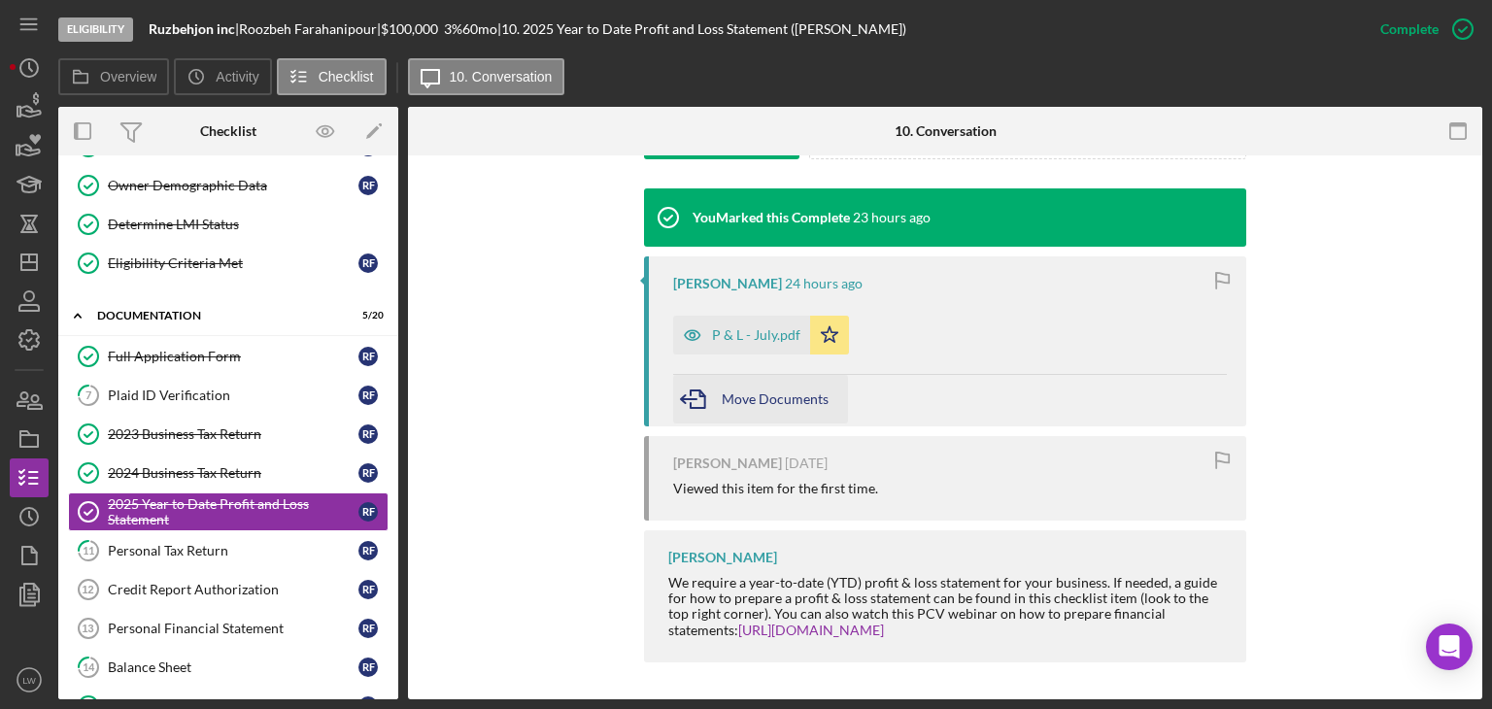
scroll to position [616, 0]
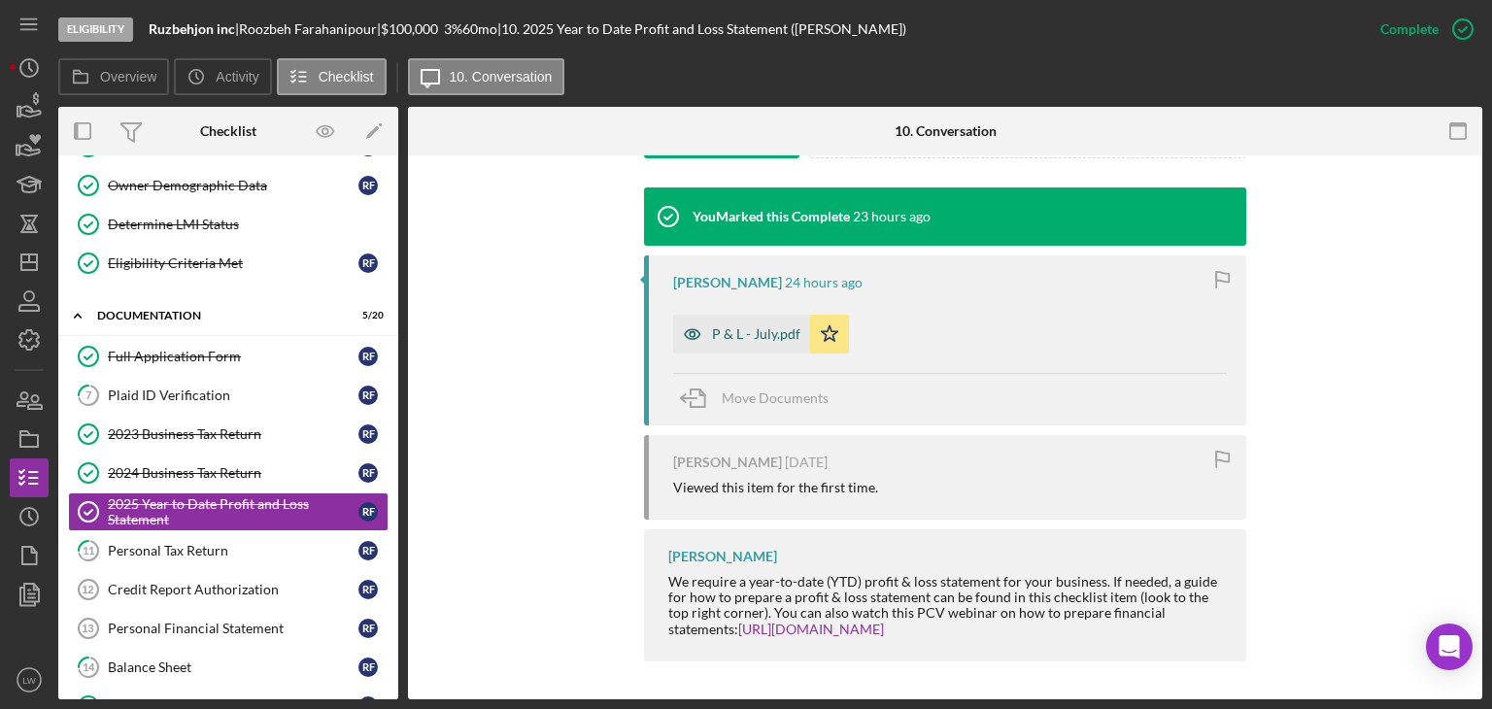
click at [766, 335] on div "P & L - July.pdf" at bounding box center [756, 334] width 88 height 16
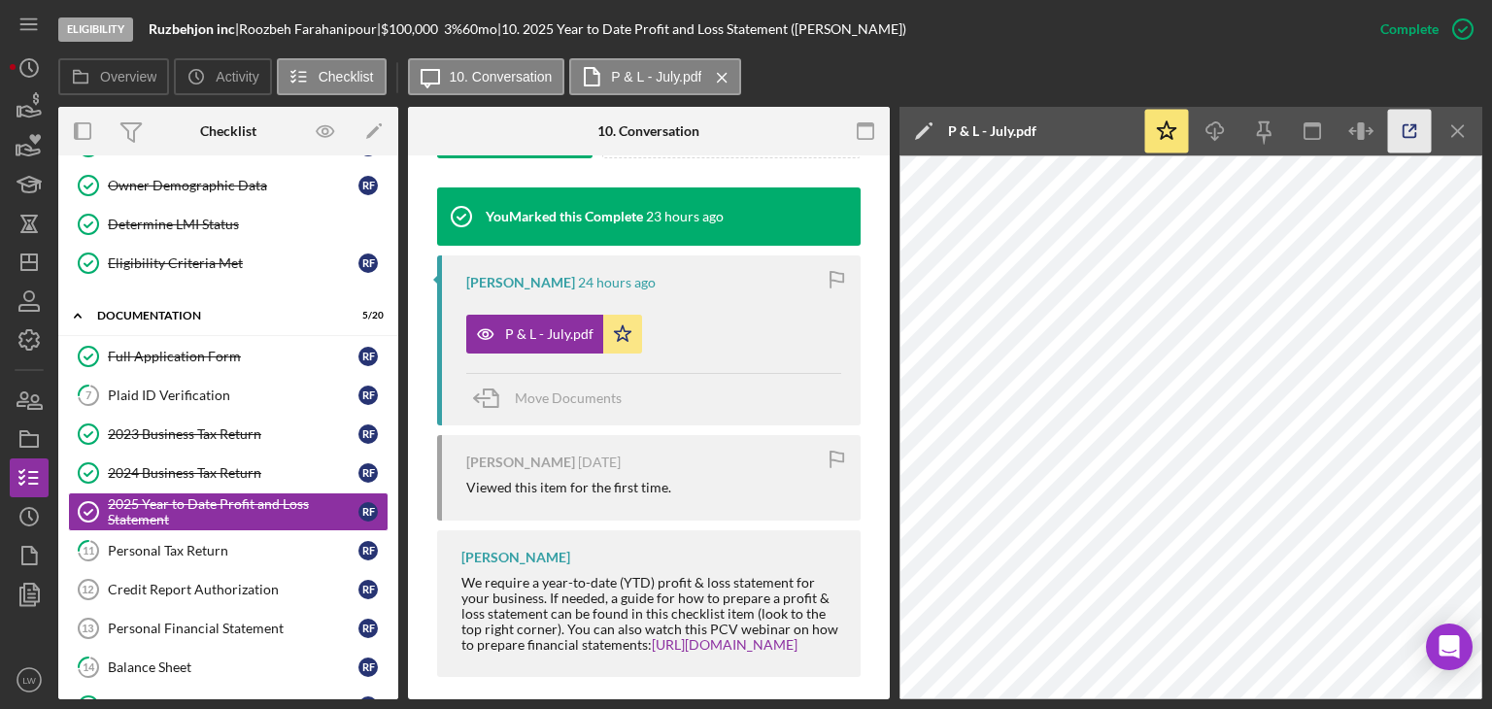
click at [1417, 125] on icon "button" at bounding box center [1410, 132] width 44 height 44
click at [230, 435] on div "2023 Business Tax Return" at bounding box center [233, 435] width 251 height 16
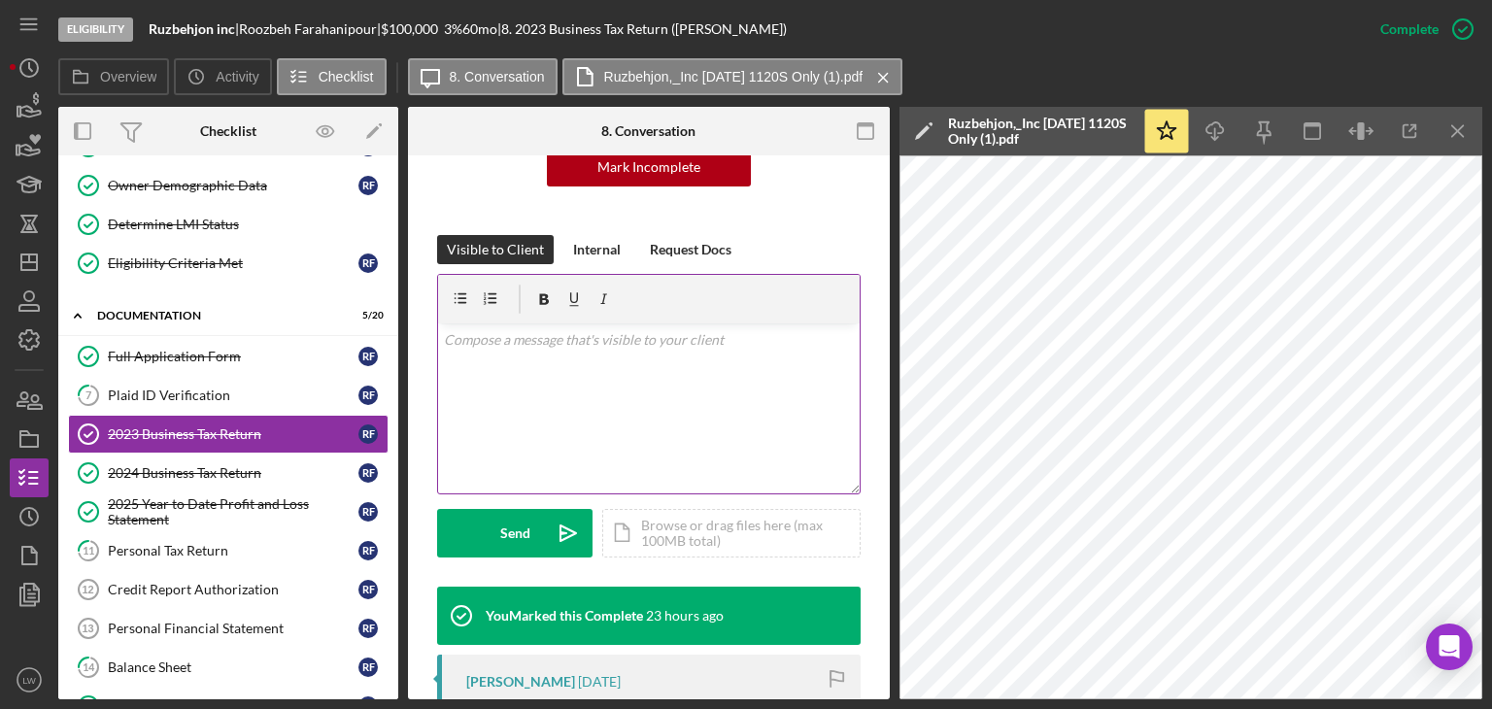
scroll to position [486, 0]
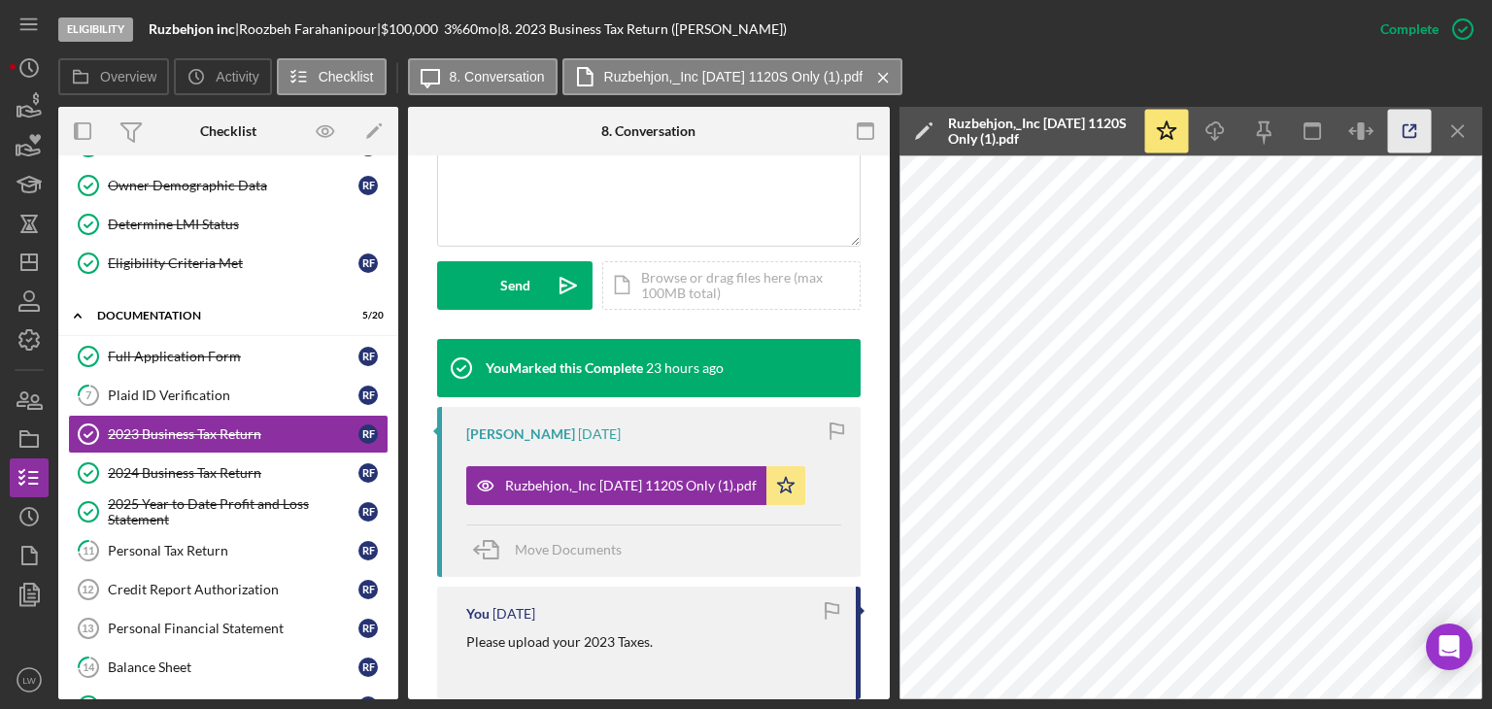
click at [1412, 129] on line "button" at bounding box center [1413, 128] width 6 height 6
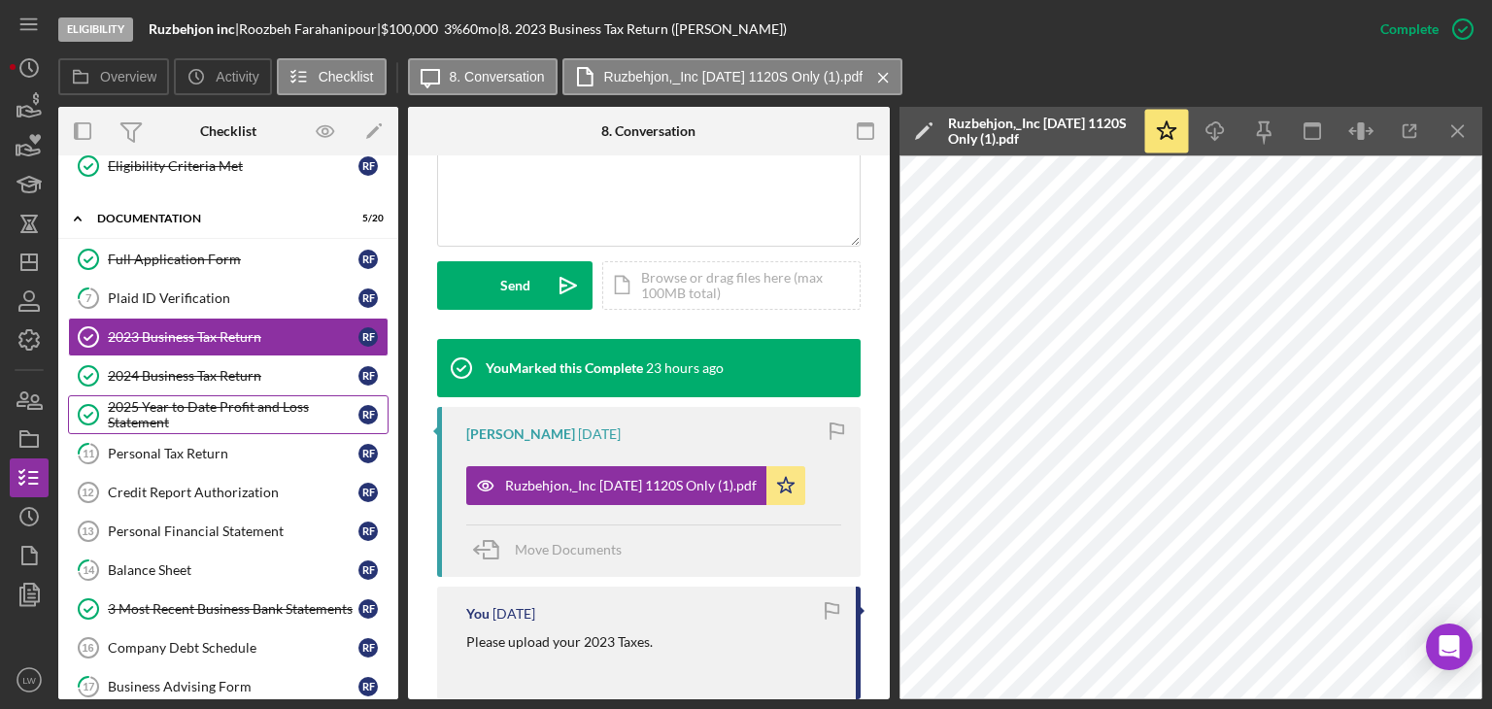
scroll to position [389, 0]
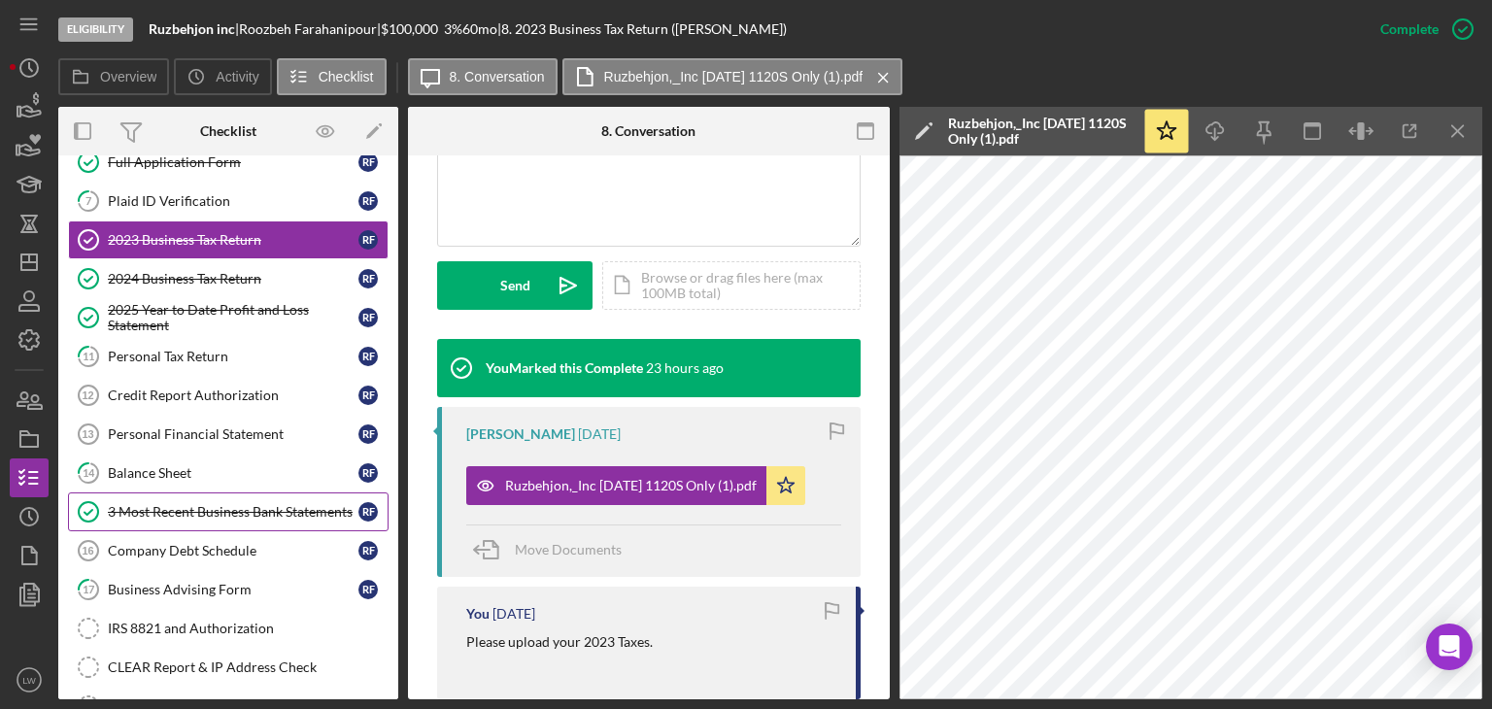
click at [192, 504] on div "3 Most Recent Business Bank Statements" at bounding box center [233, 512] width 251 height 16
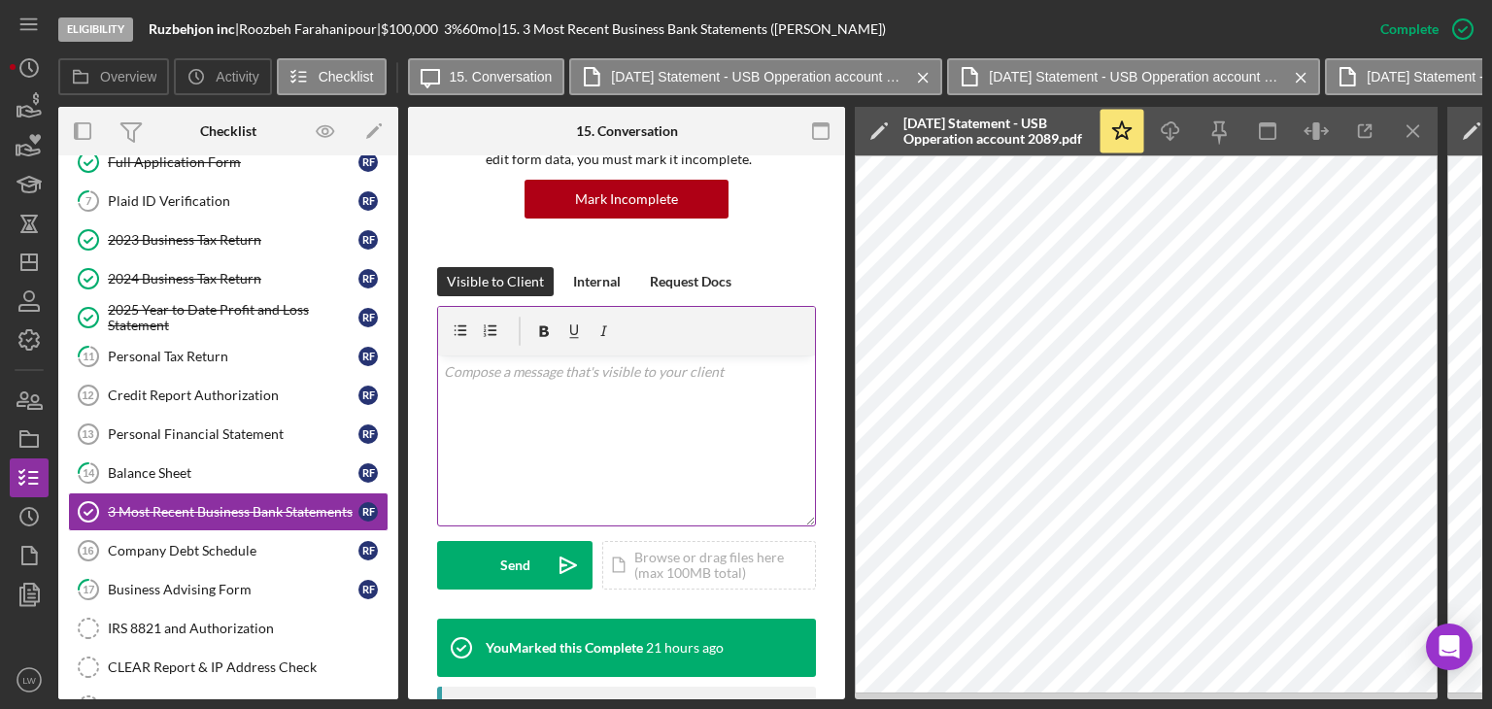
scroll to position [486, 0]
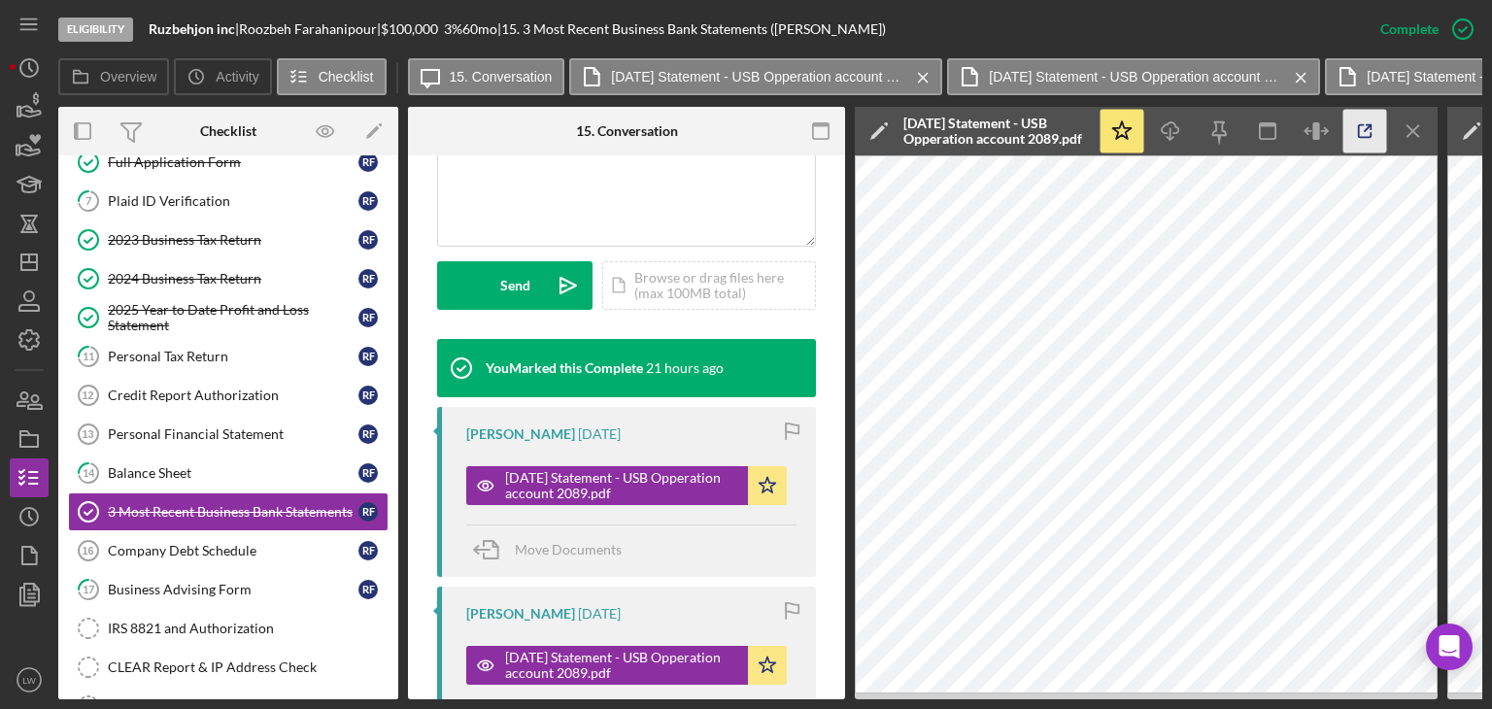
click at [1359, 123] on icon "button" at bounding box center [1366, 132] width 44 height 44
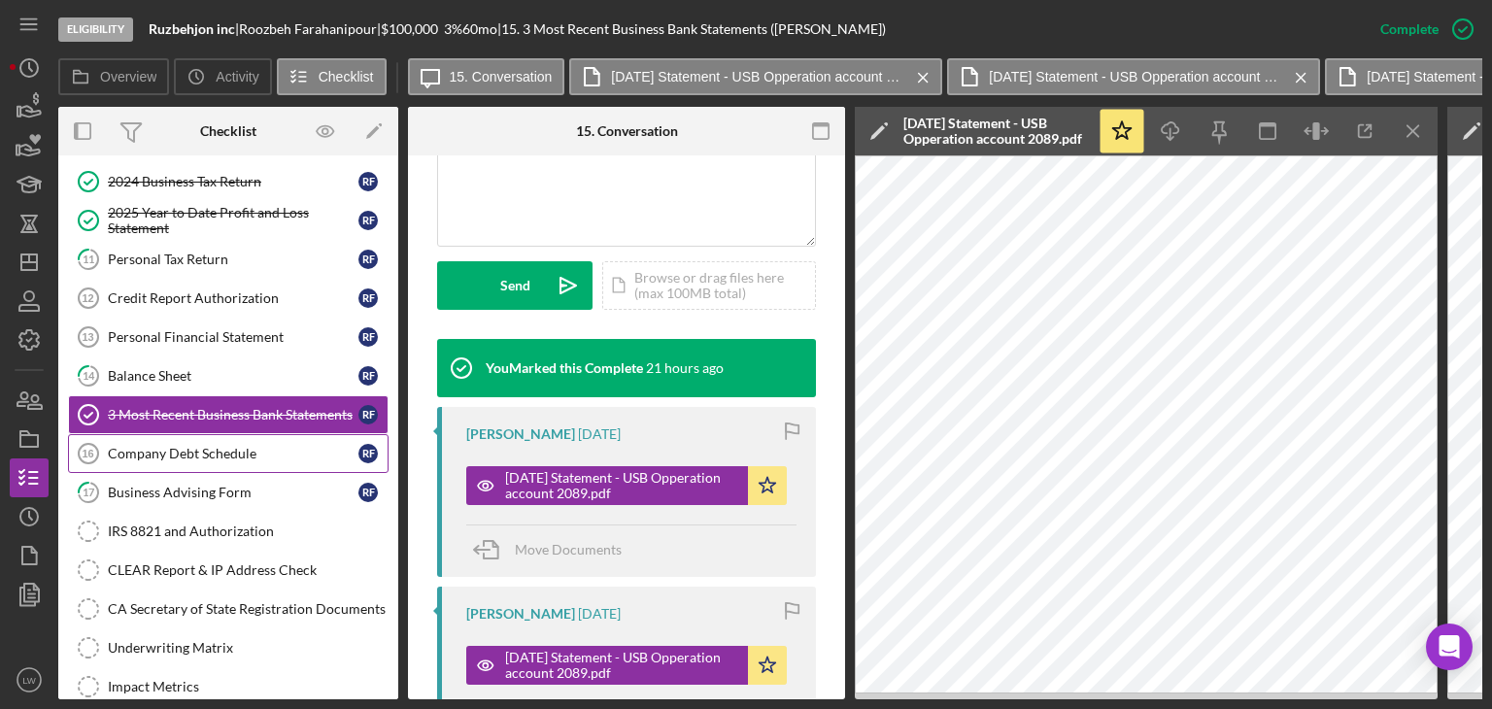
click at [233, 449] on div "Company Debt Schedule" at bounding box center [233, 454] width 251 height 16
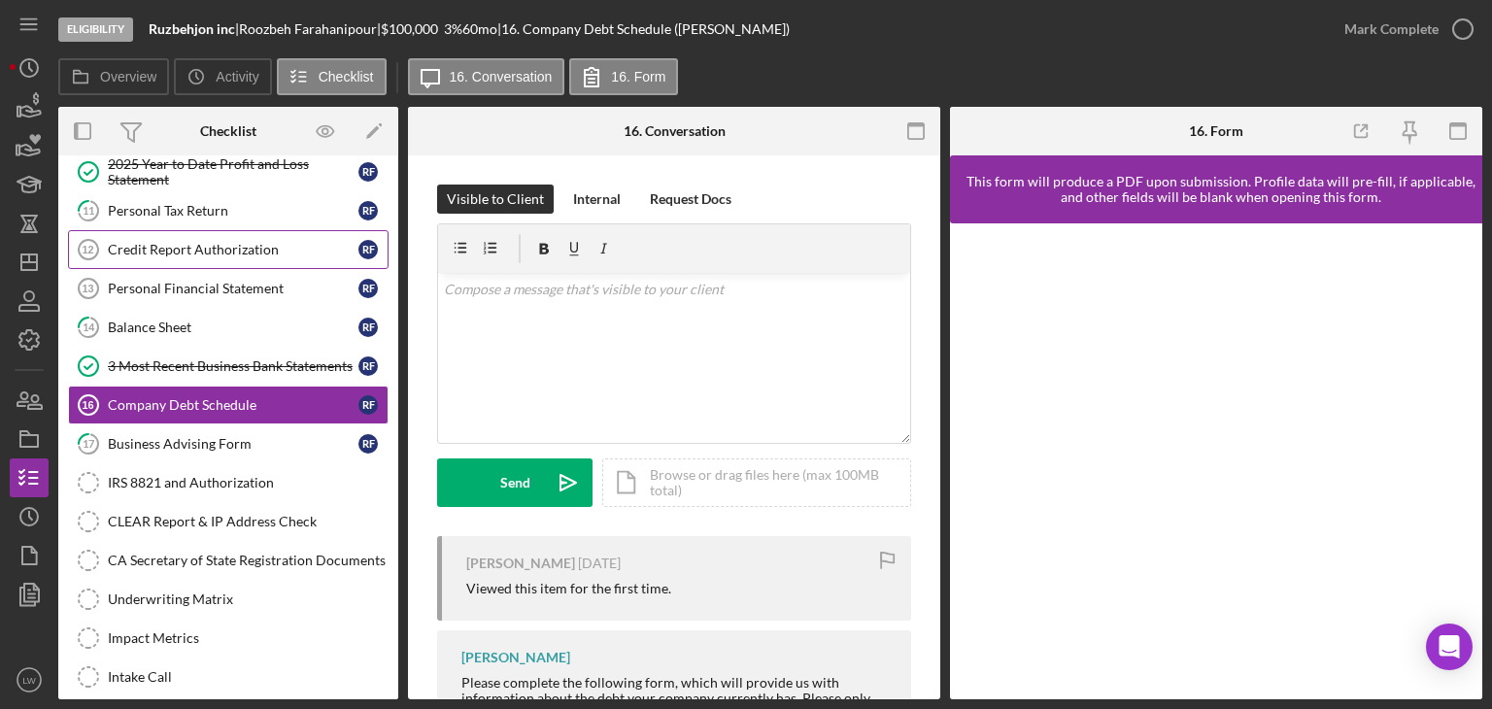
scroll to position [680, 0]
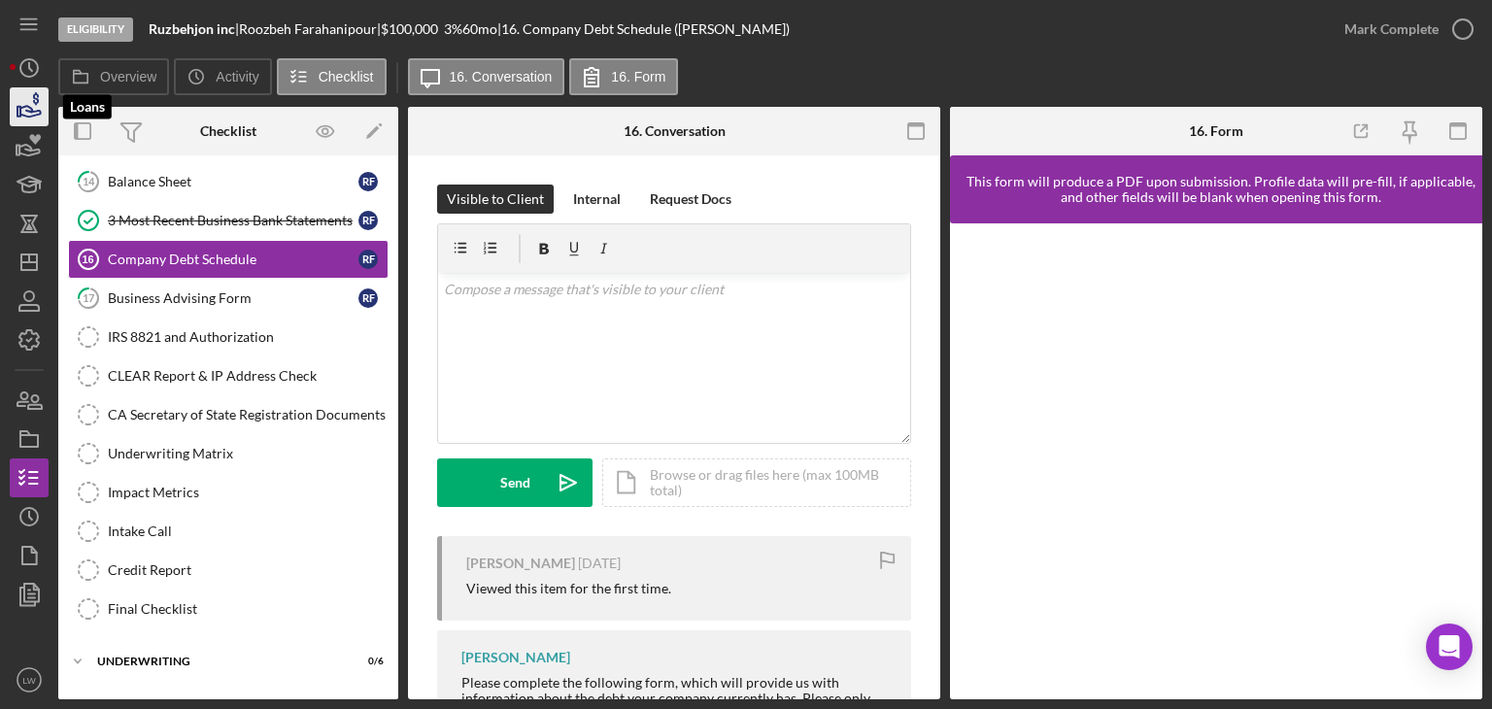
click at [16, 109] on icon "button" at bounding box center [29, 107] width 49 height 49
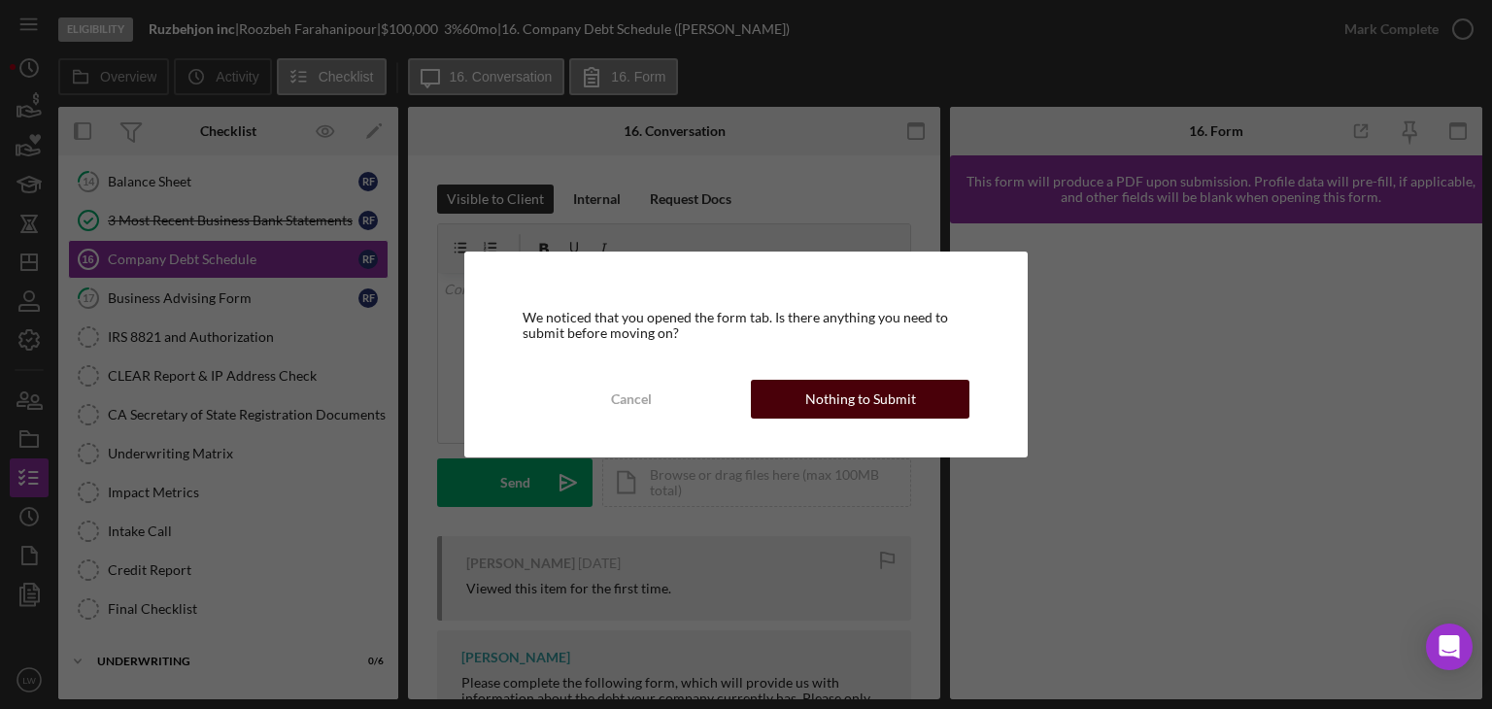
click at [890, 391] on div "Nothing to Submit" at bounding box center [860, 399] width 111 height 39
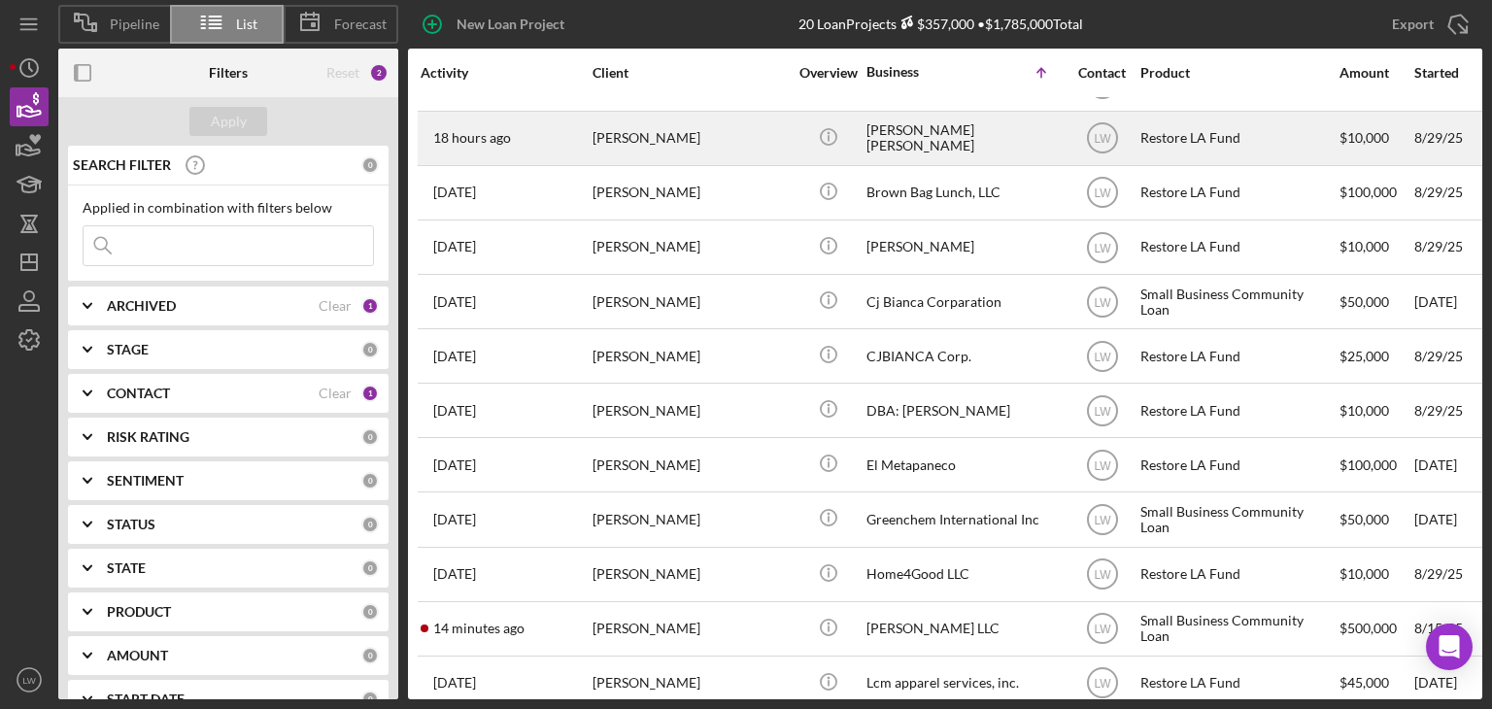
scroll to position [194, 0]
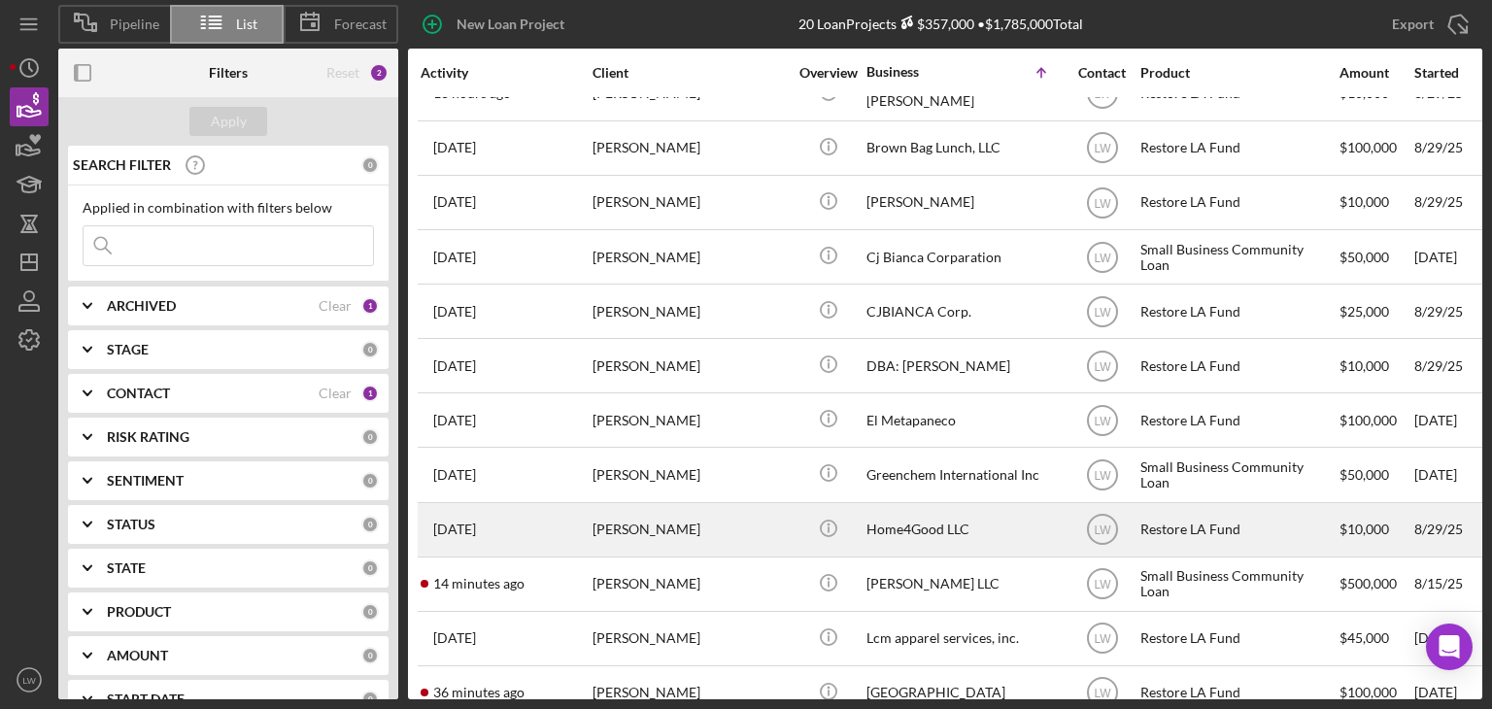
click at [917, 533] on div "Home4Good LLC" at bounding box center [964, 529] width 194 height 51
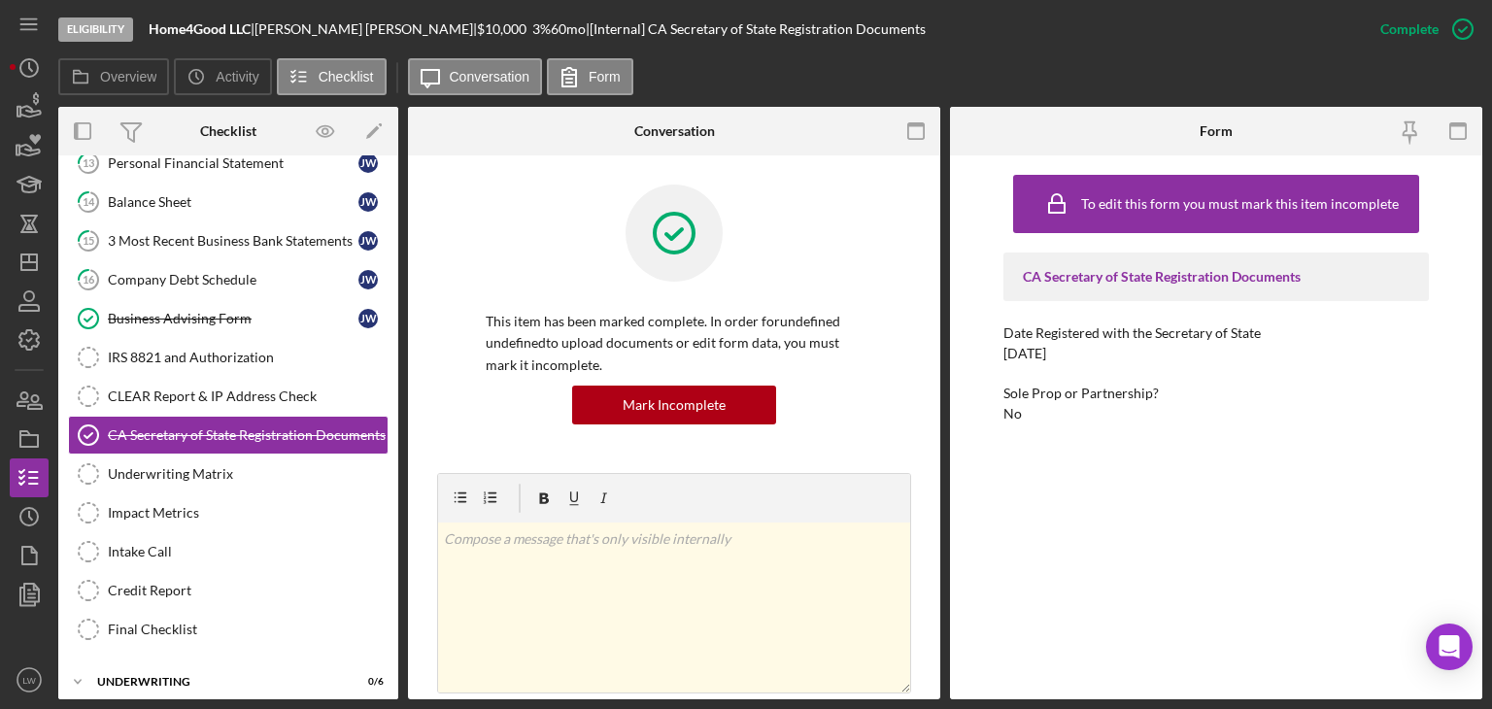
scroll to position [378, 0]
click at [237, 232] on div "3 Most Recent Business Bank Statements" at bounding box center [233, 240] width 251 height 16
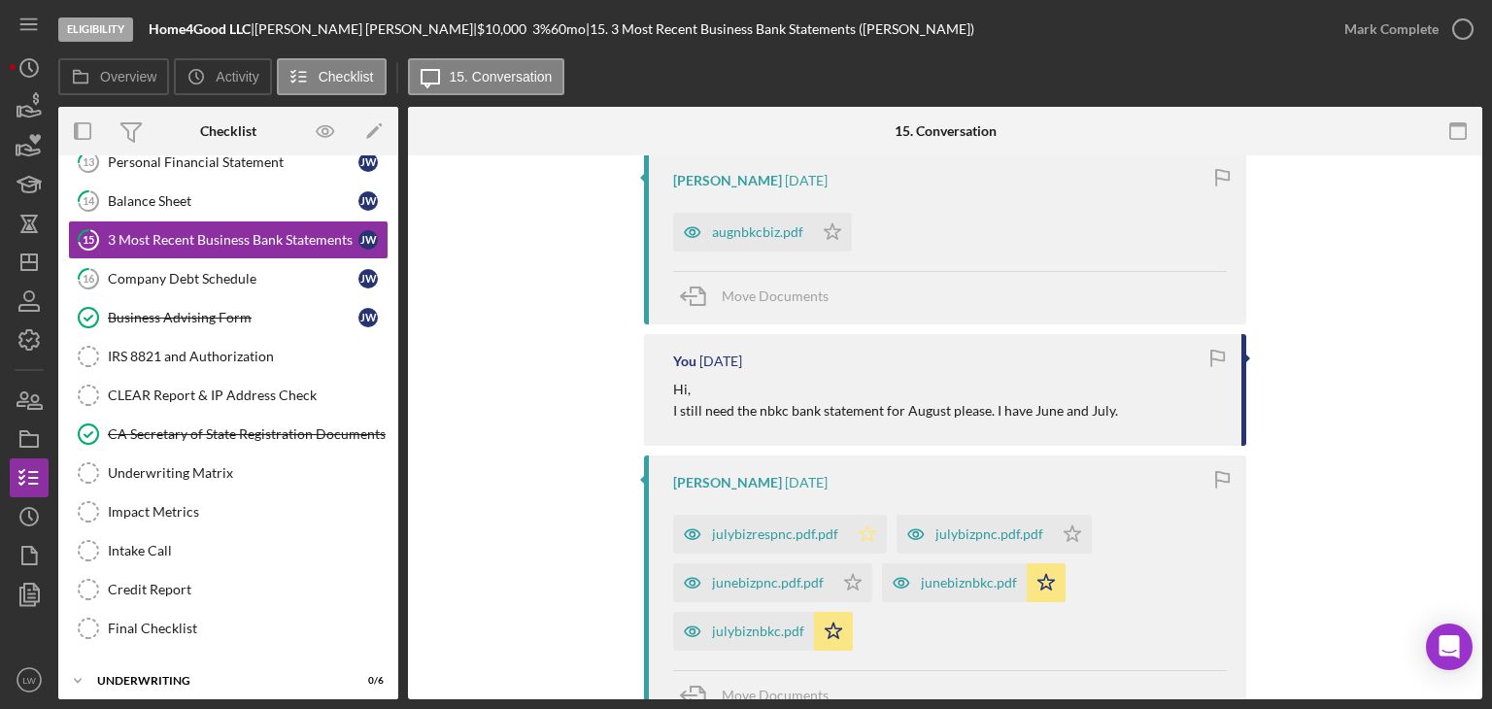
scroll to position [777, 0]
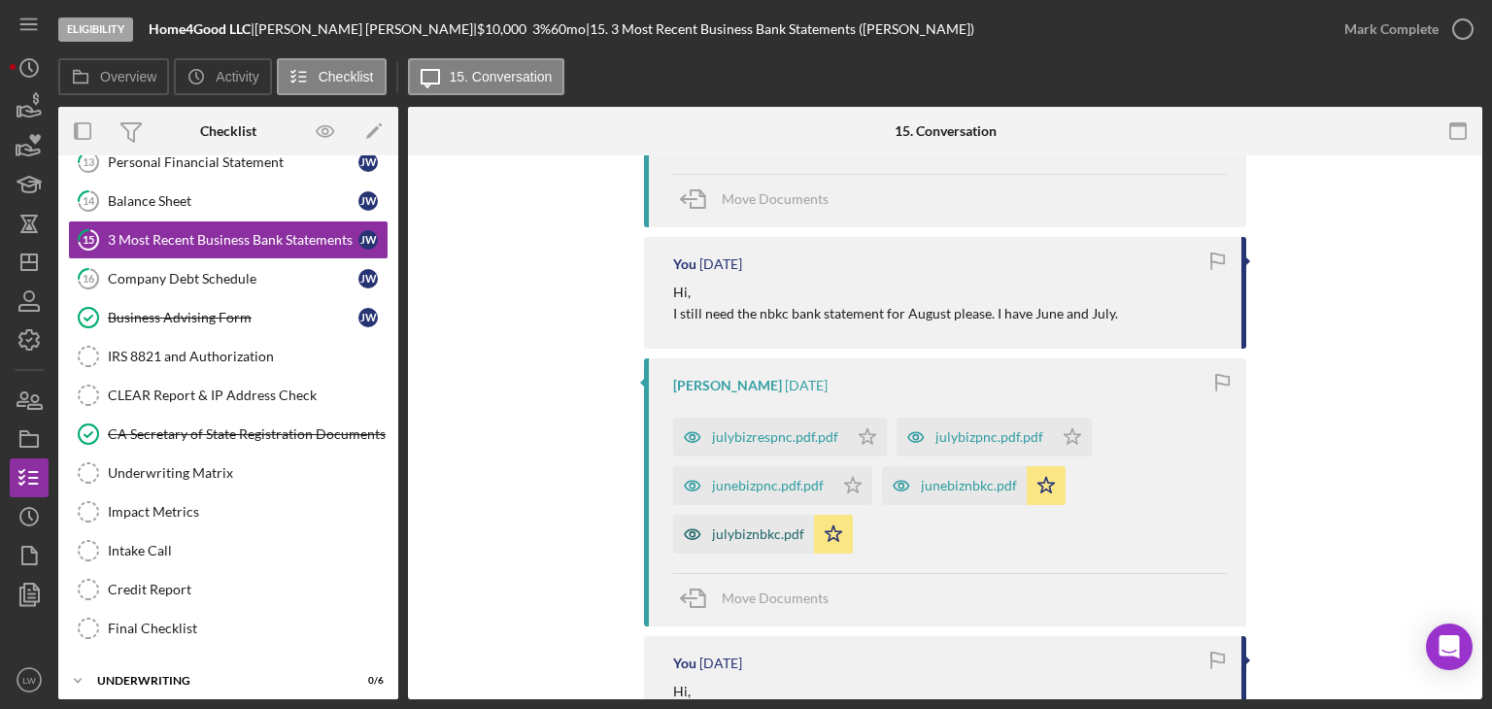
click at [723, 527] on div "julybiznbkc.pdf" at bounding box center [758, 535] width 92 height 16
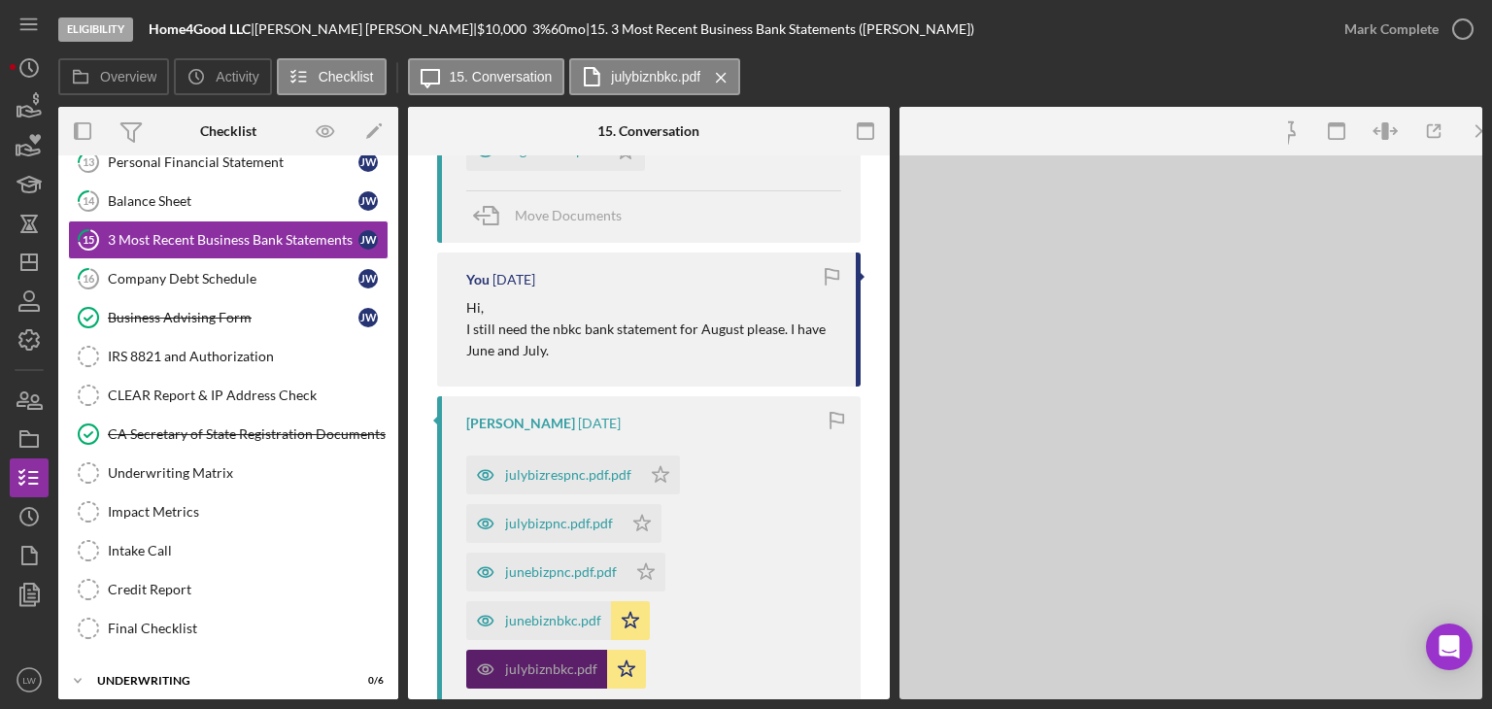
scroll to position [793, 0]
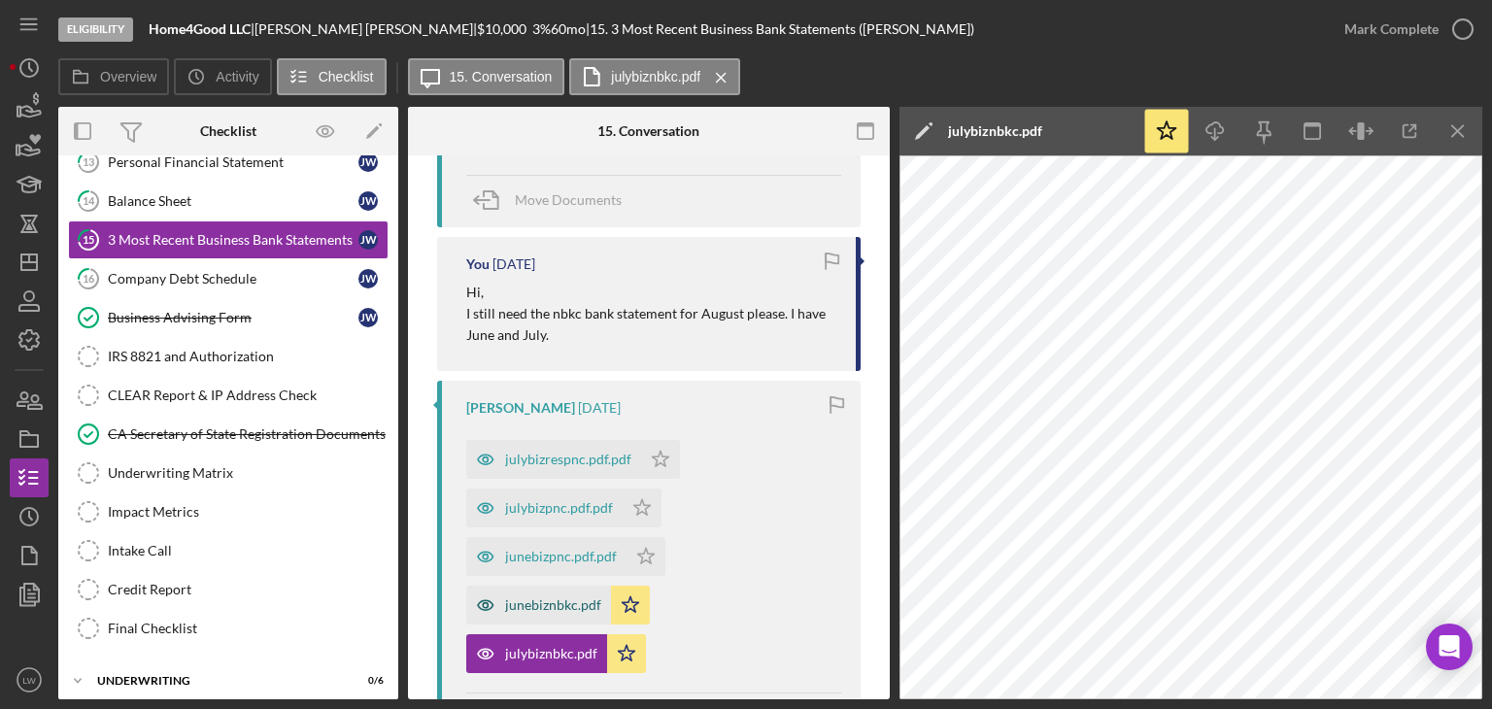
click at [533, 603] on div "junebiznbkc.pdf" at bounding box center [553, 605] width 96 height 16
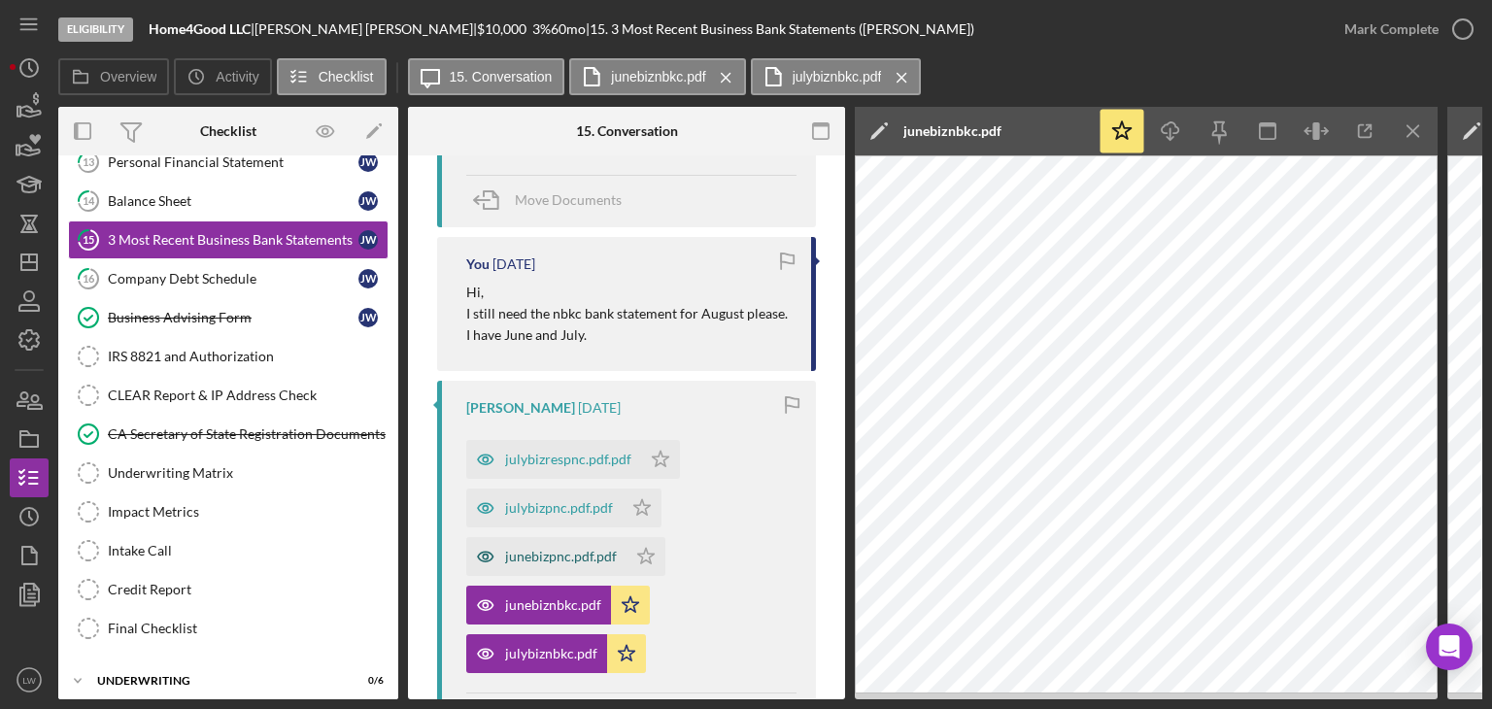
click at [549, 551] on div "junebizpnc.pdf.pdf" at bounding box center [561, 557] width 112 height 16
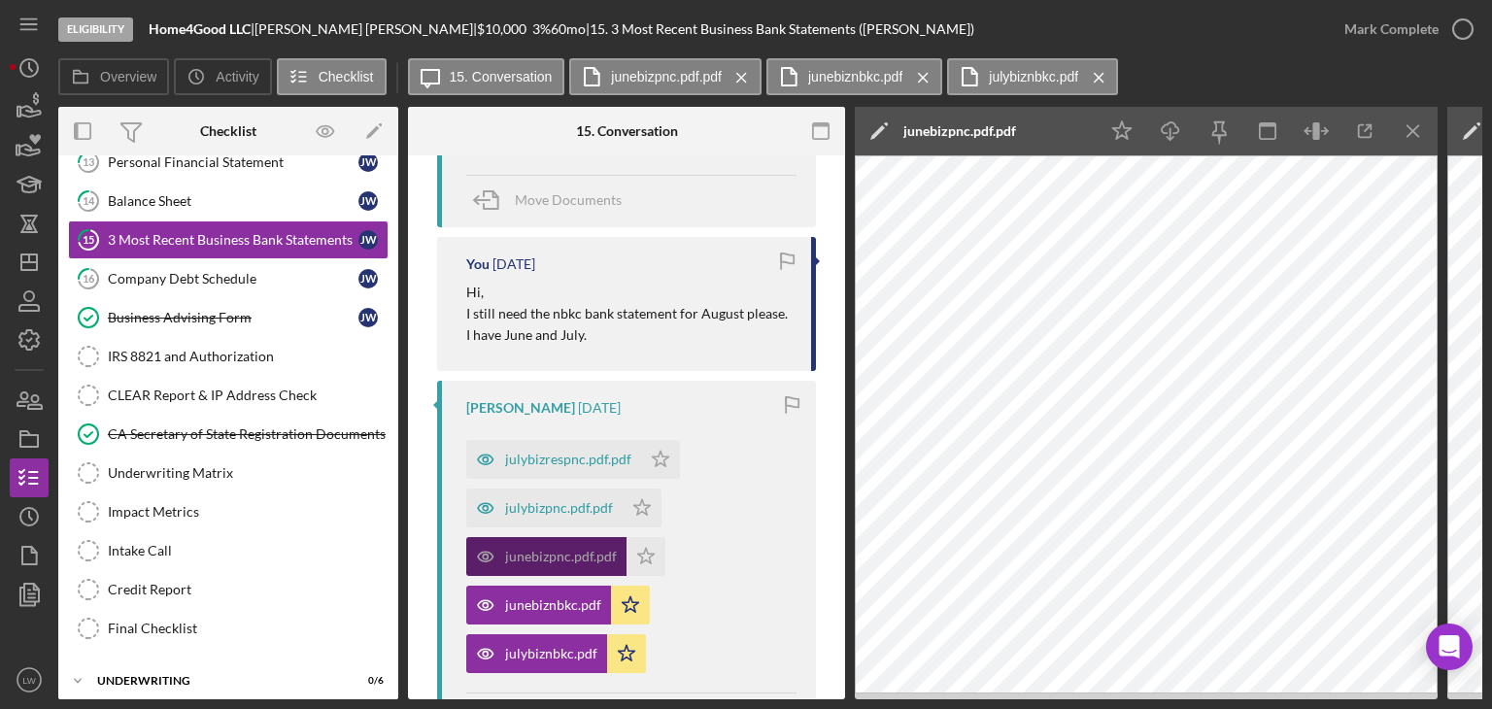
click at [552, 553] on div "junebizpnc.pdf.pdf" at bounding box center [561, 557] width 112 height 16
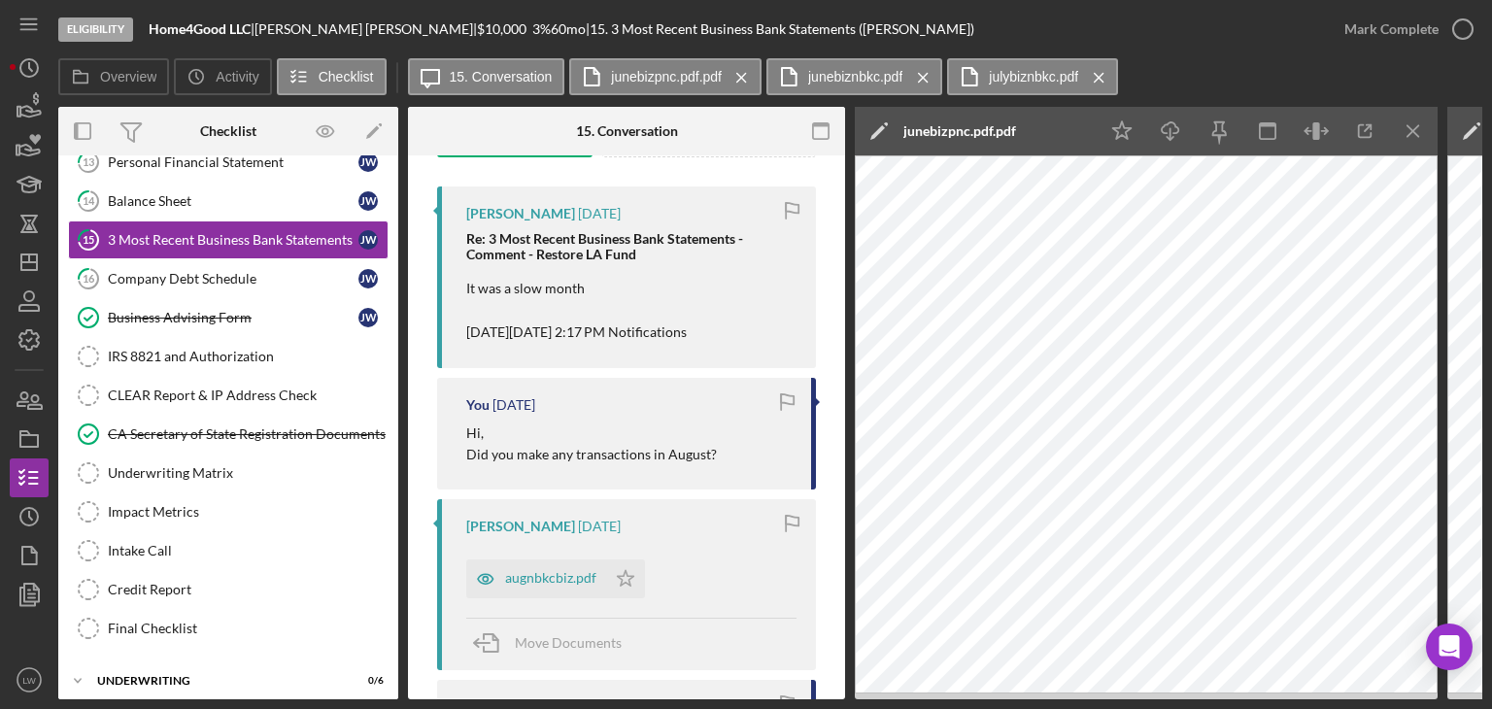
scroll to position [389, 0]
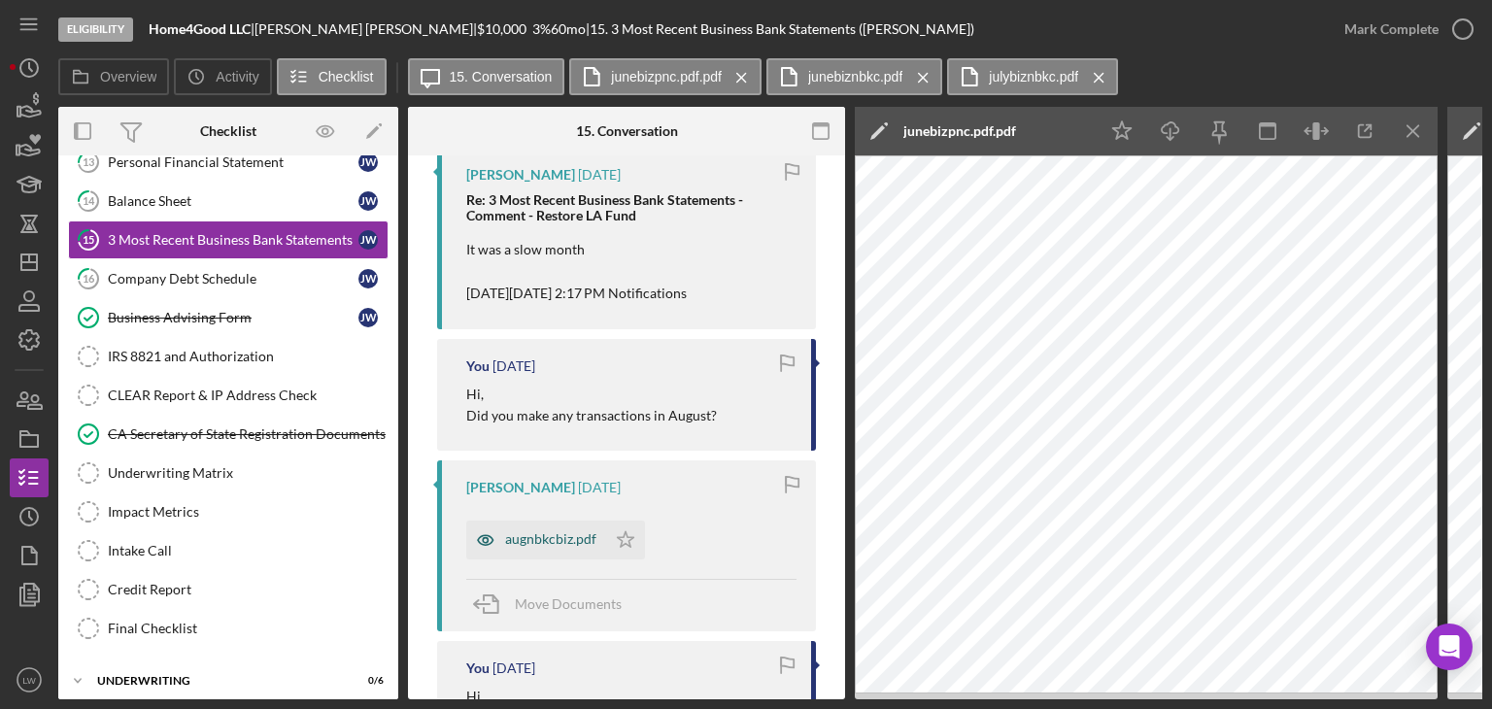
click at [553, 546] on div "augnbkcbiz.pdf" at bounding box center [536, 540] width 140 height 39
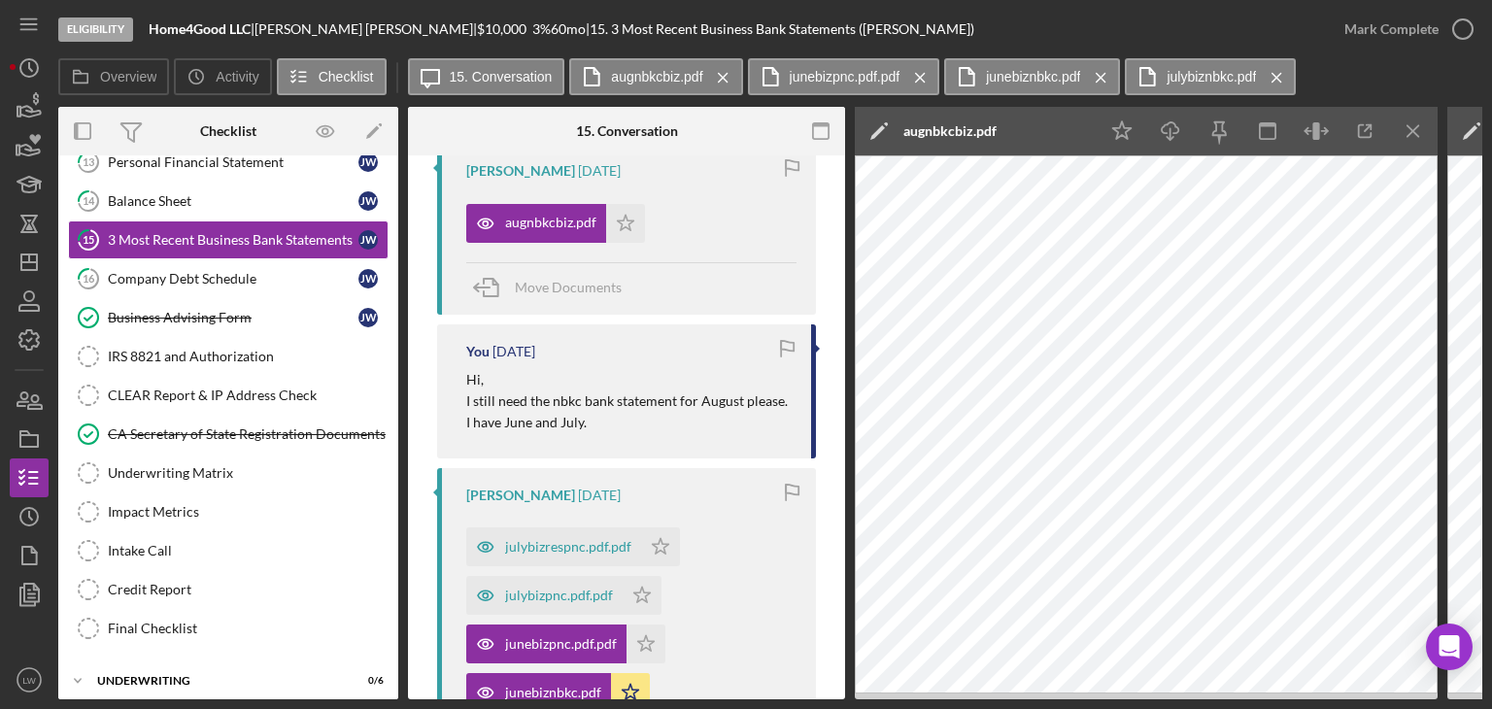
scroll to position [874, 0]
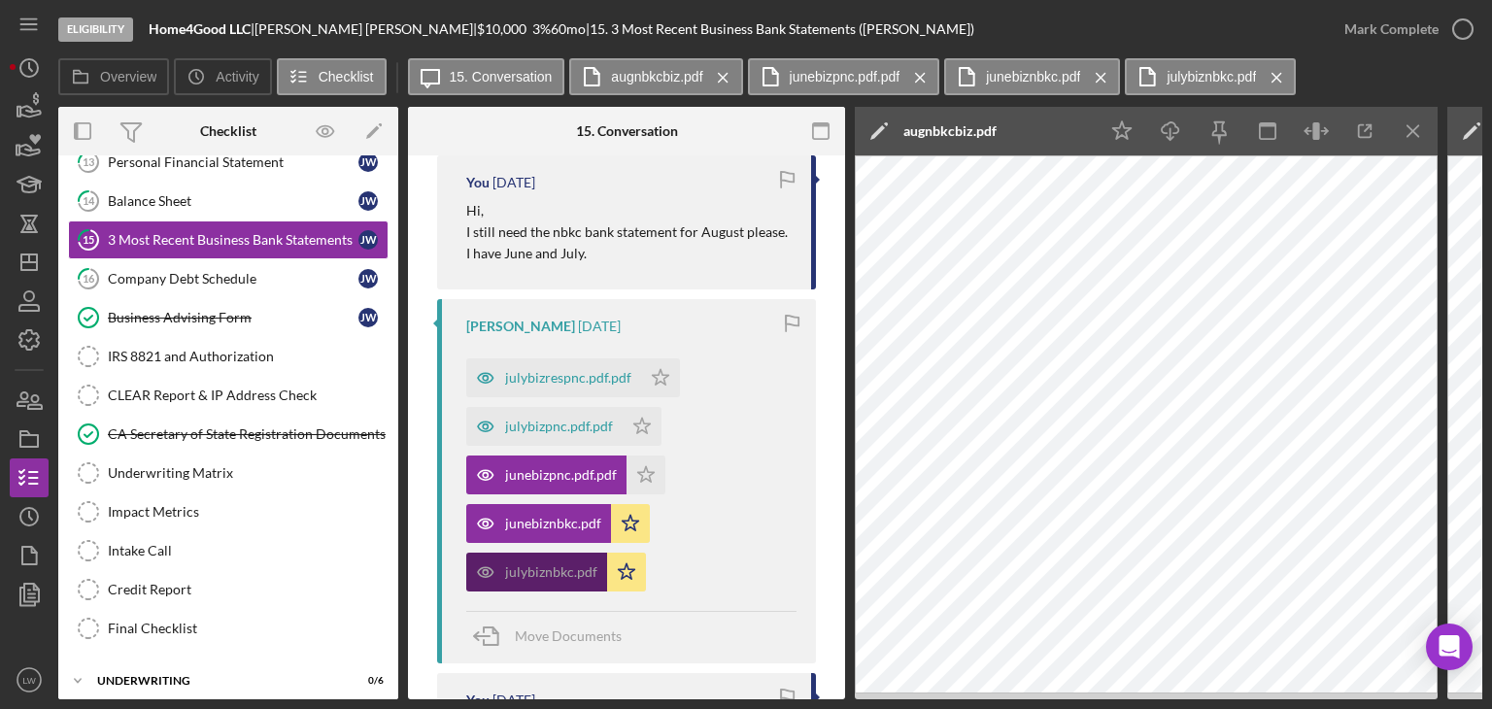
click at [542, 575] on div "julybiznbkc.pdf" at bounding box center [551, 572] width 92 height 16
click at [1429, 129] on icon "Icon/Menu Close" at bounding box center [1414, 132] width 44 height 44
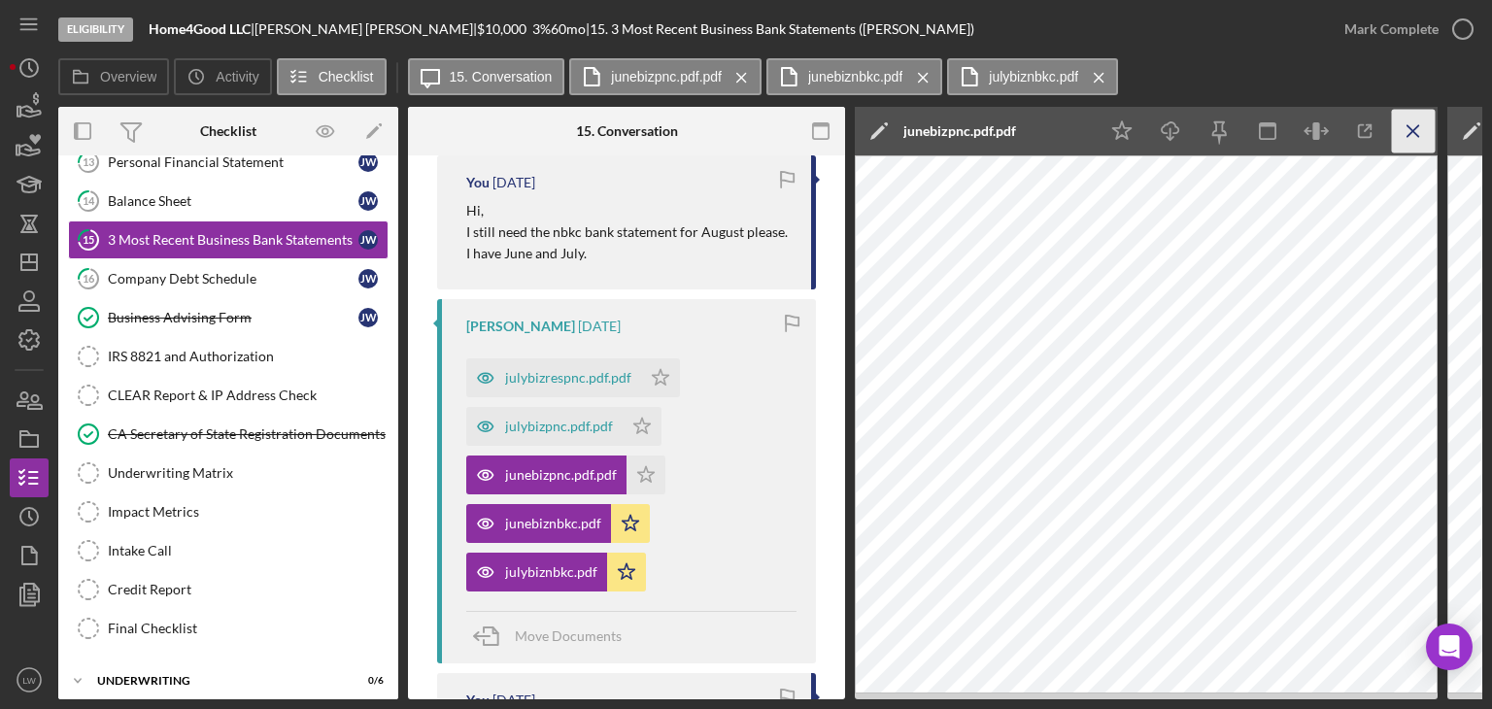
click at [1406, 125] on icon "Icon/Menu Close" at bounding box center [1414, 132] width 44 height 44
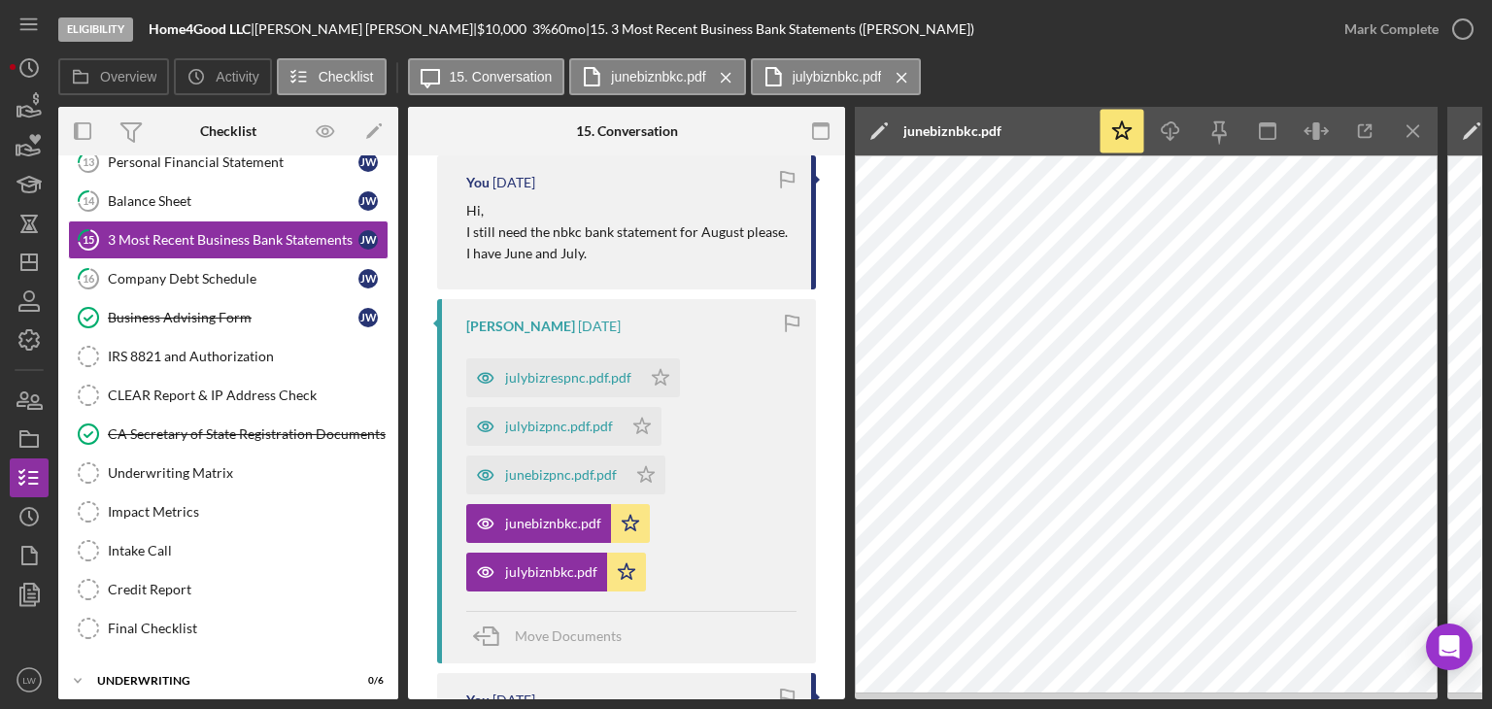
click at [1406, 125] on icon "Icon/Menu Close" at bounding box center [1414, 132] width 44 height 44
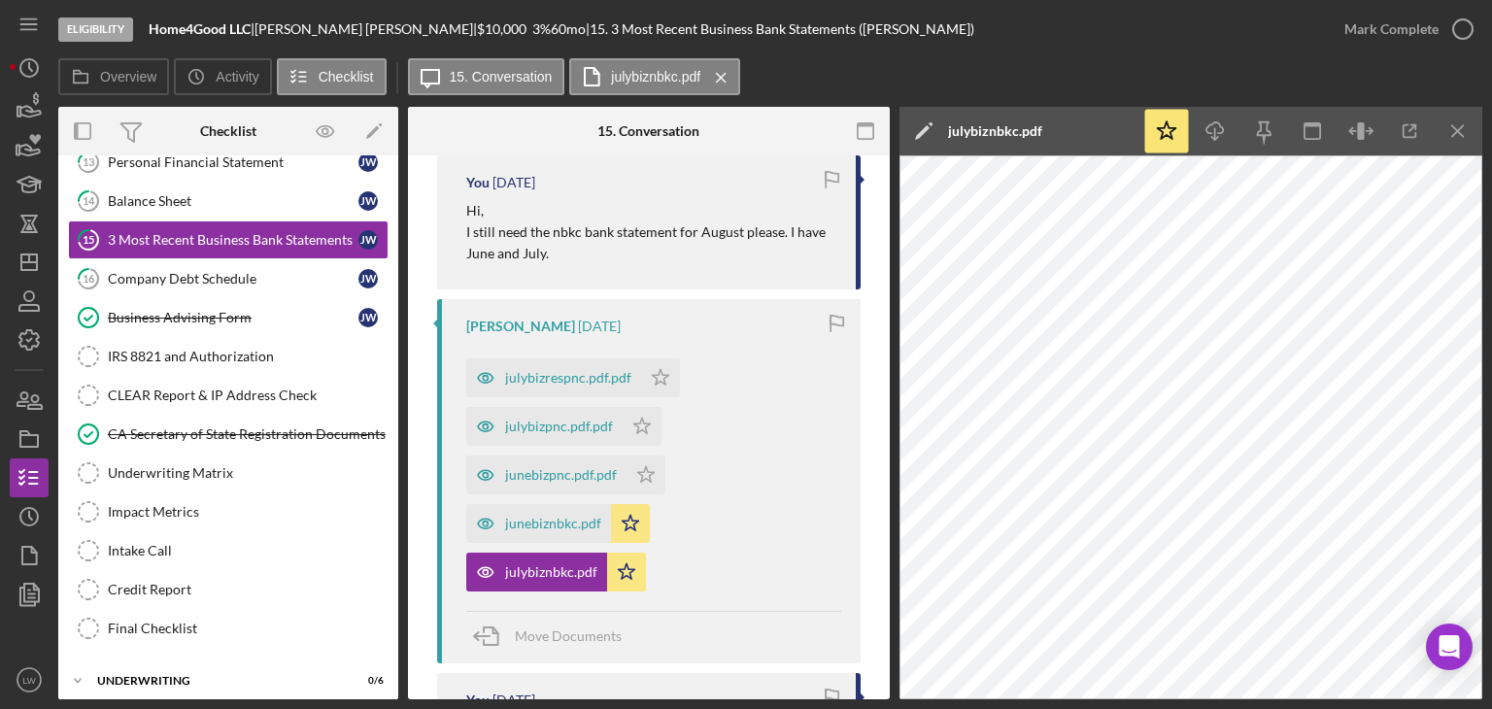
click at [1406, 125] on icon "button" at bounding box center [1410, 131] width 13 height 13
click at [1471, 139] on icon "Icon/Menu Close" at bounding box center [1459, 132] width 44 height 44
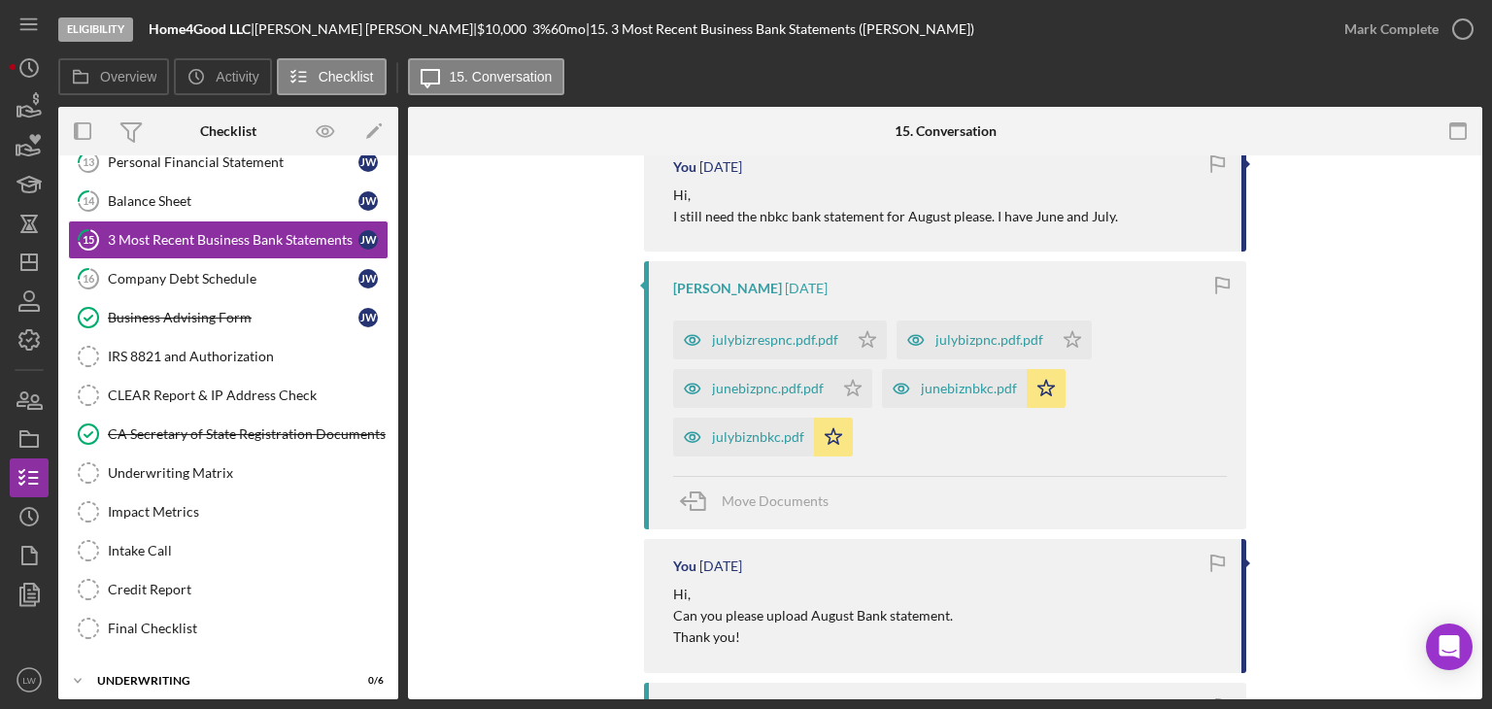
scroll to position [859, 0]
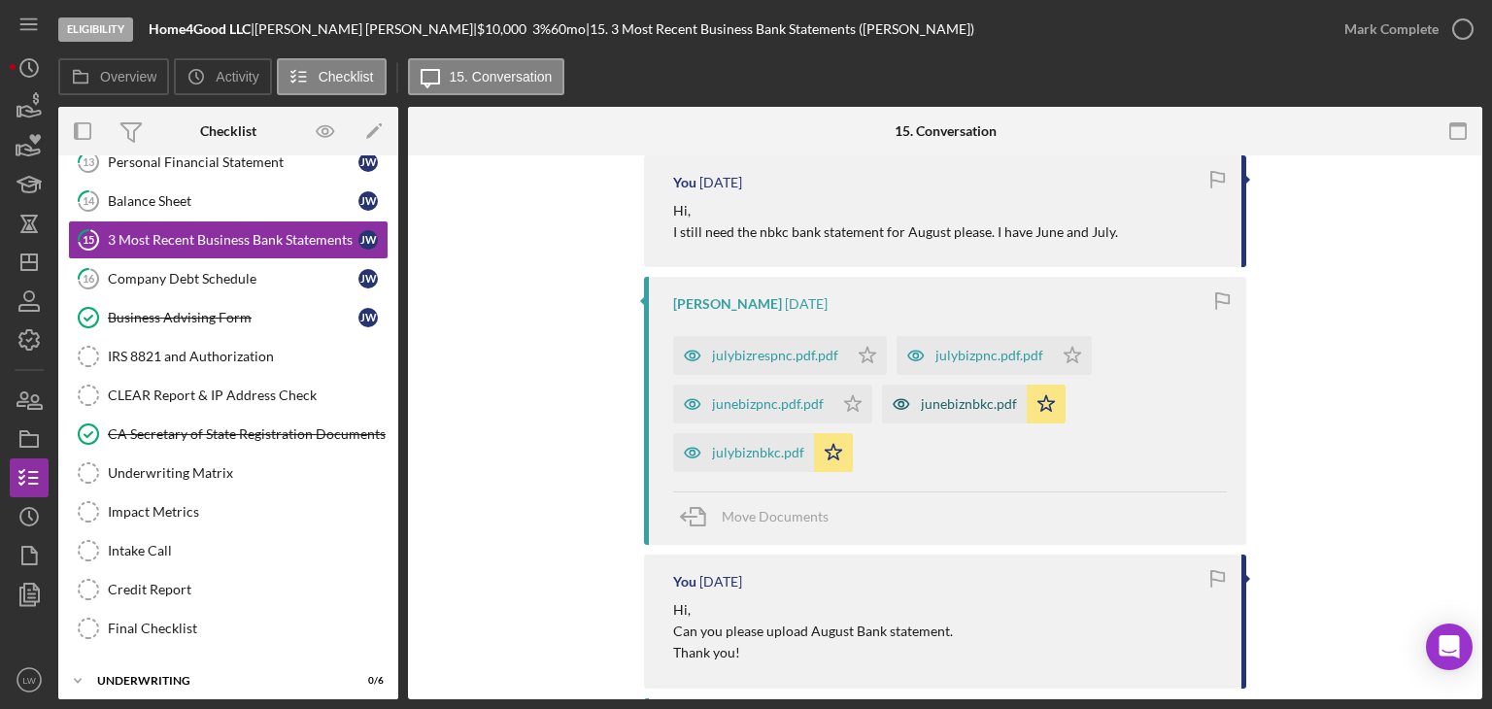
click at [945, 407] on div "junebiznbkc.pdf" at bounding box center [969, 404] width 96 height 16
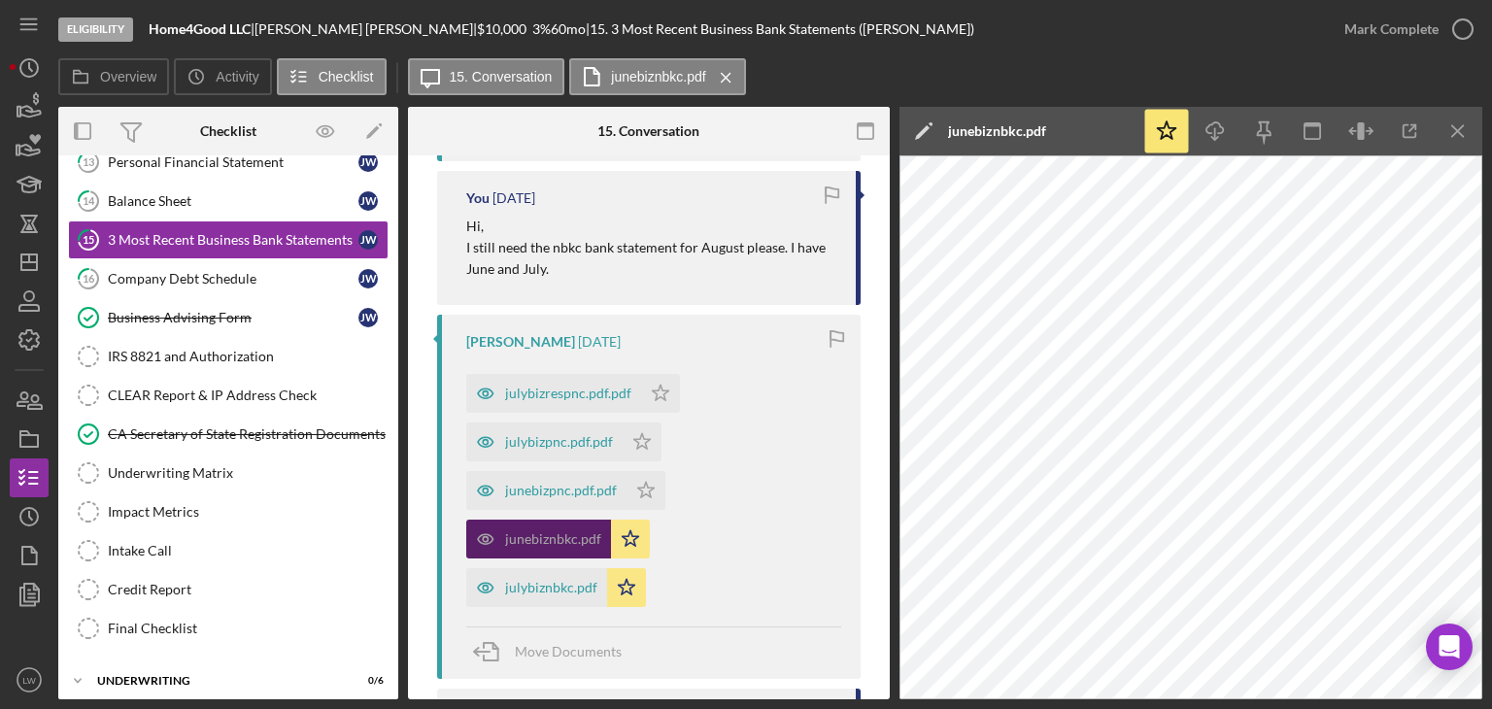
scroll to position [874, 0]
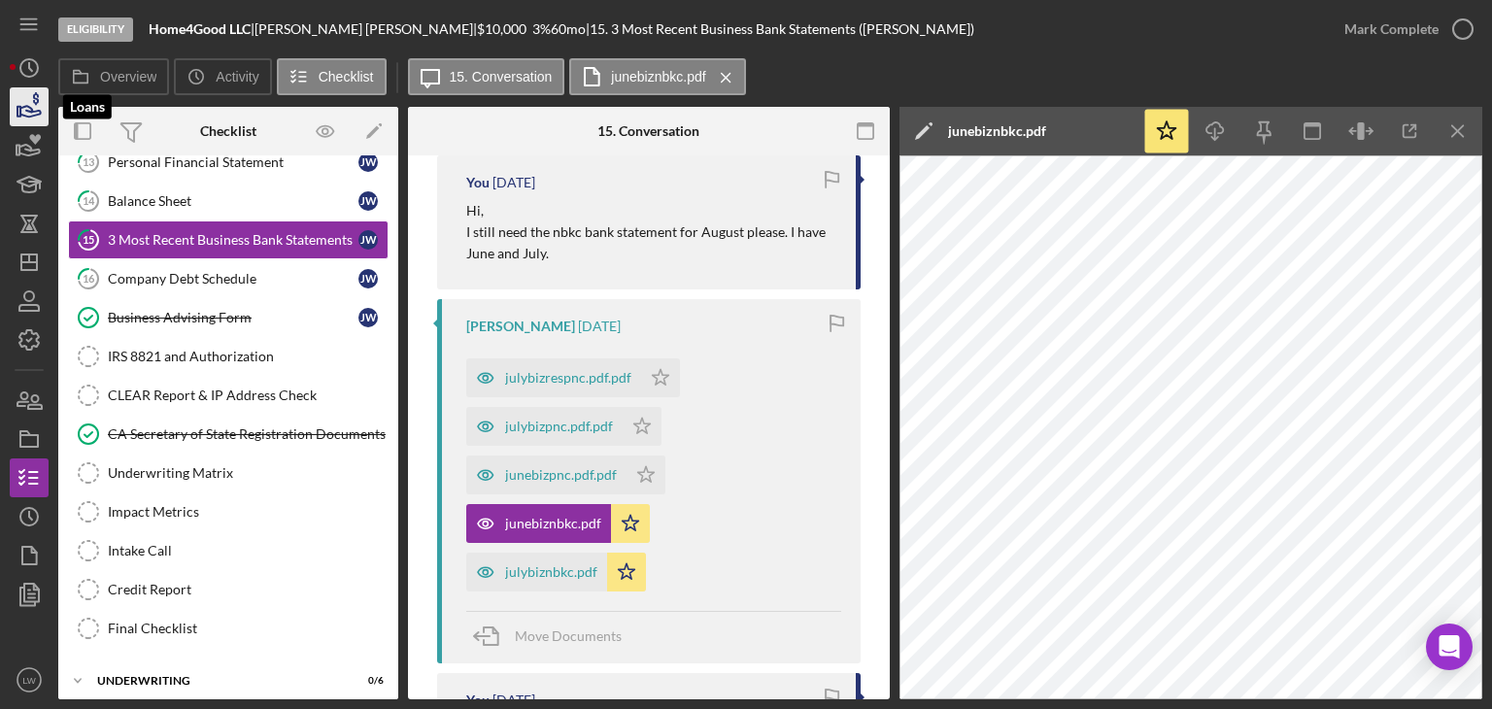
click at [31, 108] on icon "button" at bounding box center [30, 111] width 20 height 11
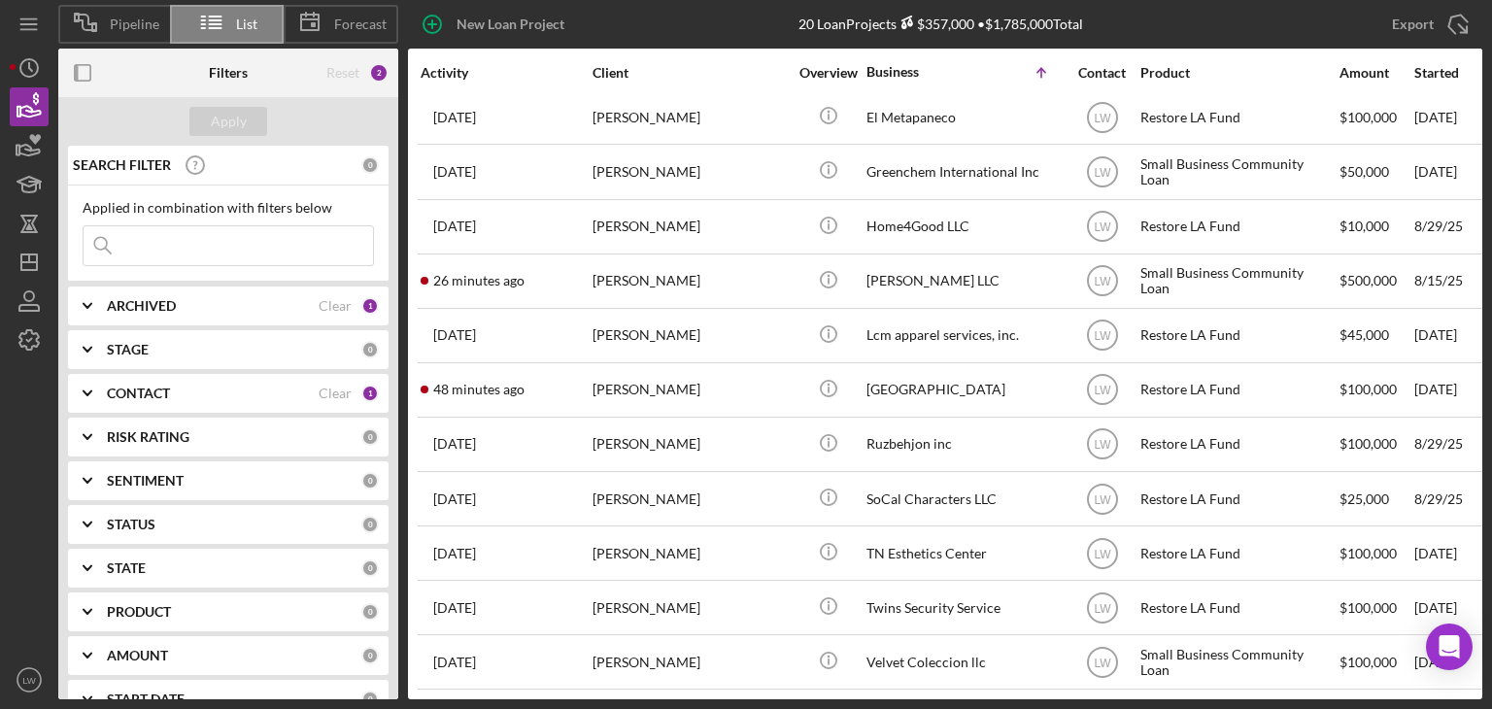
scroll to position [513, 0]
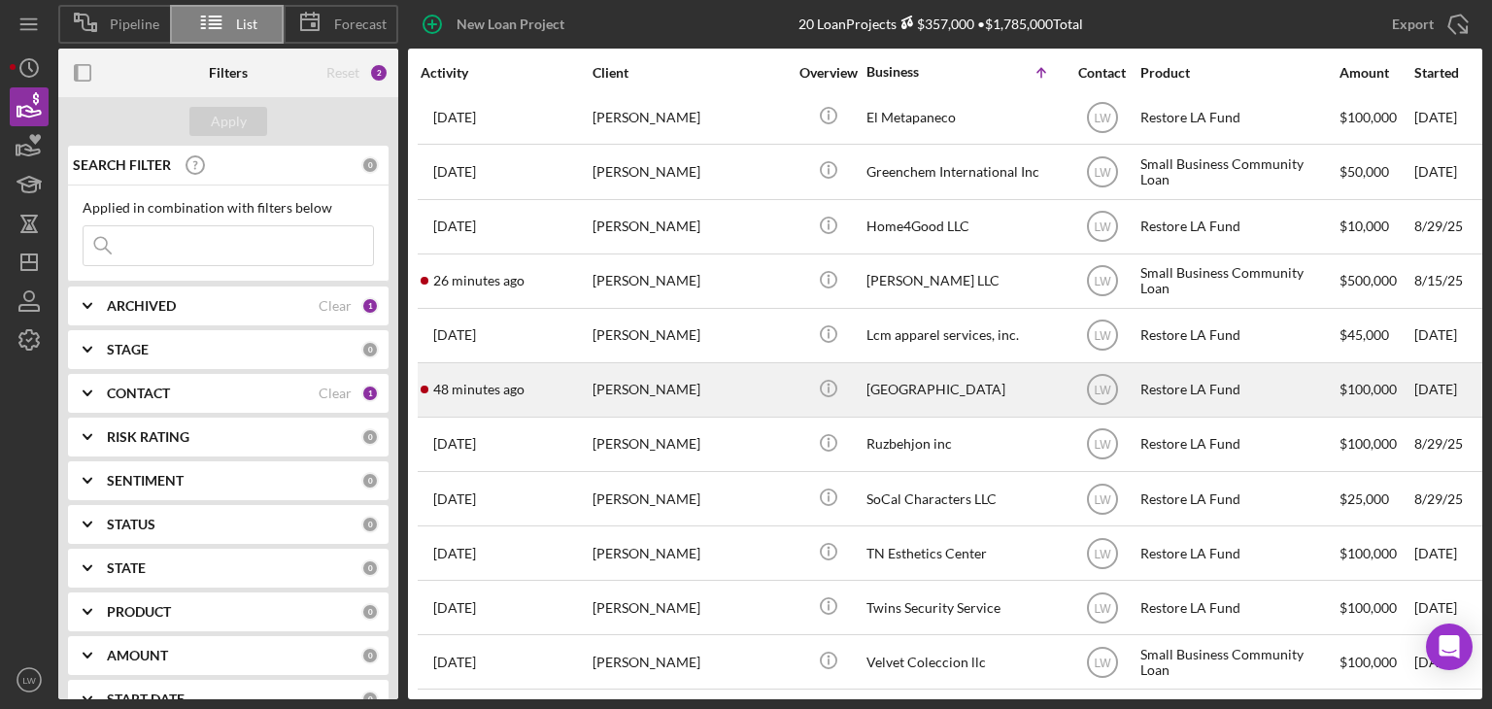
click at [689, 367] on div "Celso Hernandez" at bounding box center [690, 389] width 194 height 51
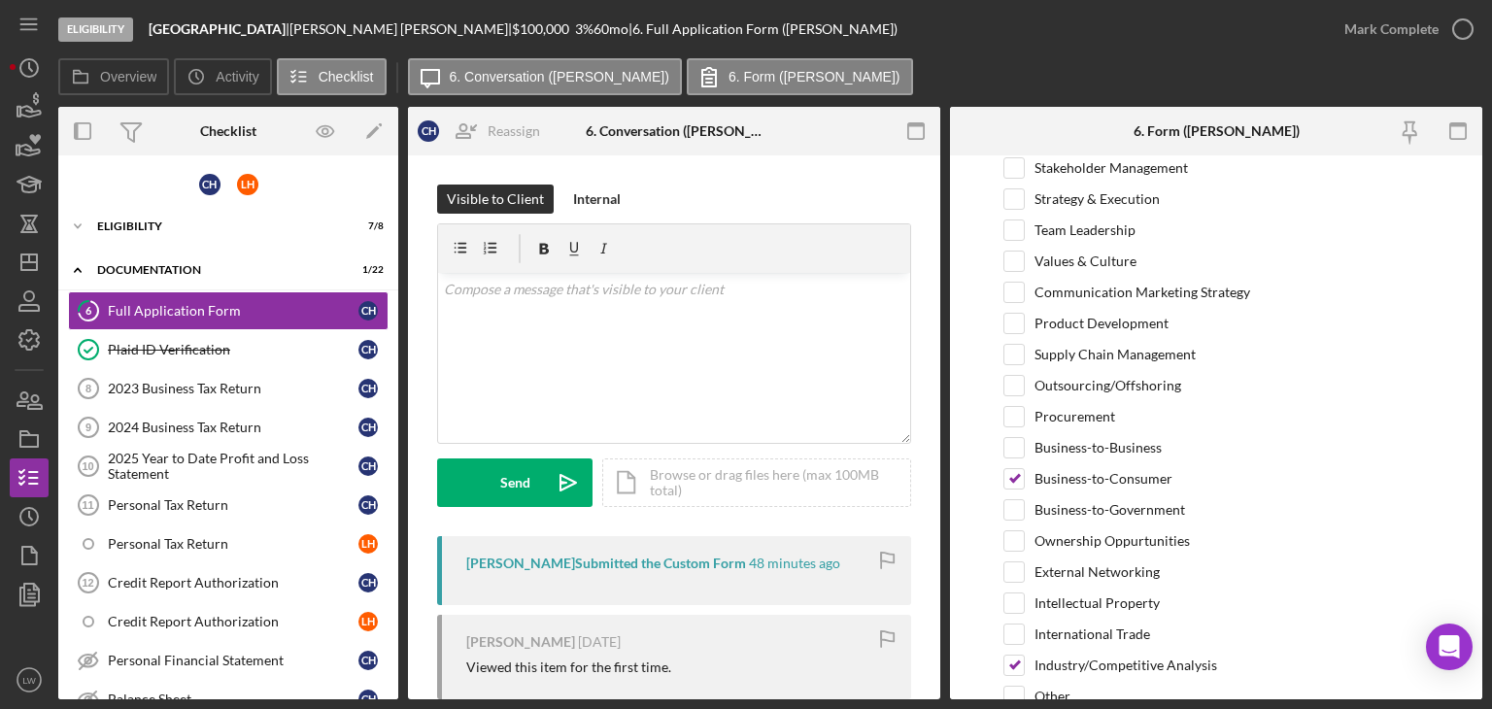
scroll to position [4033, 0]
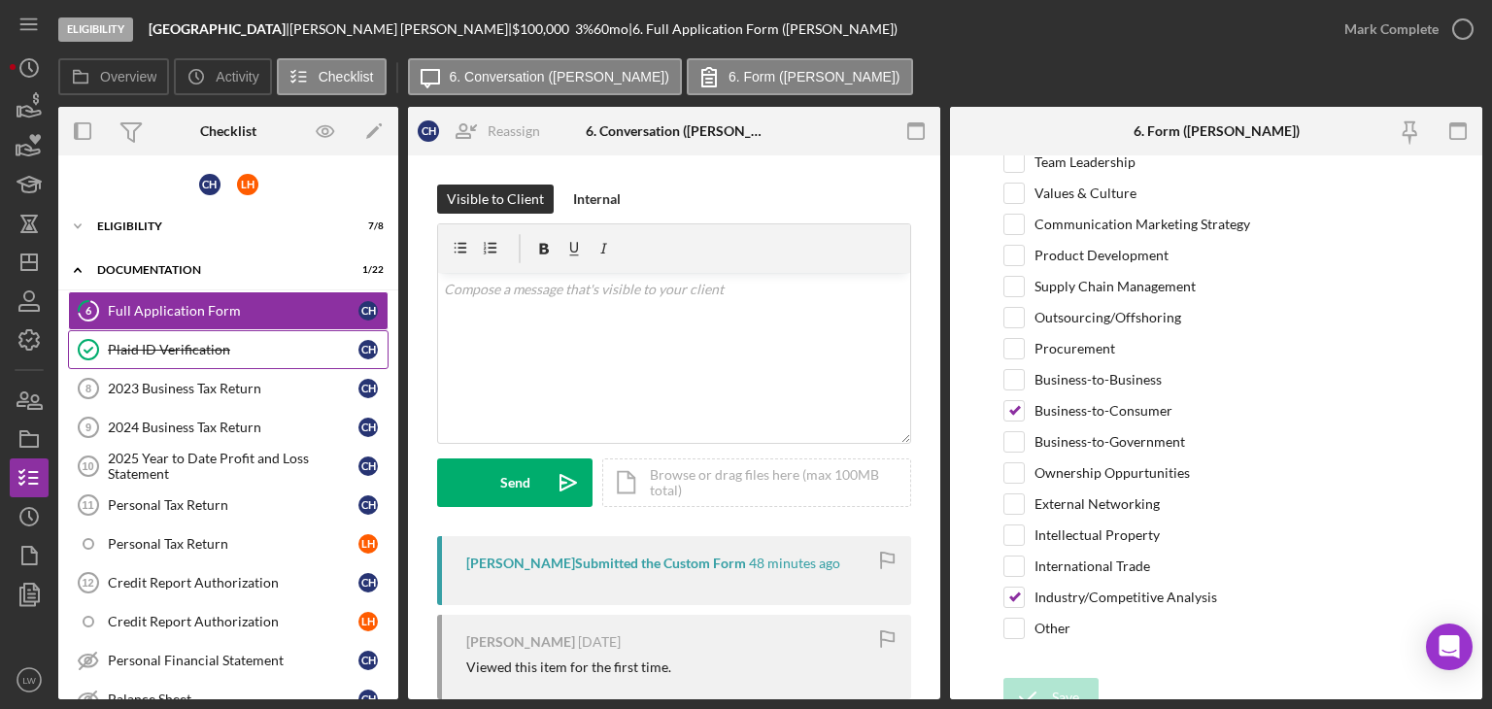
click at [181, 345] on div "Plaid ID Verification" at bounding box center [233, 350] width 251 height 16
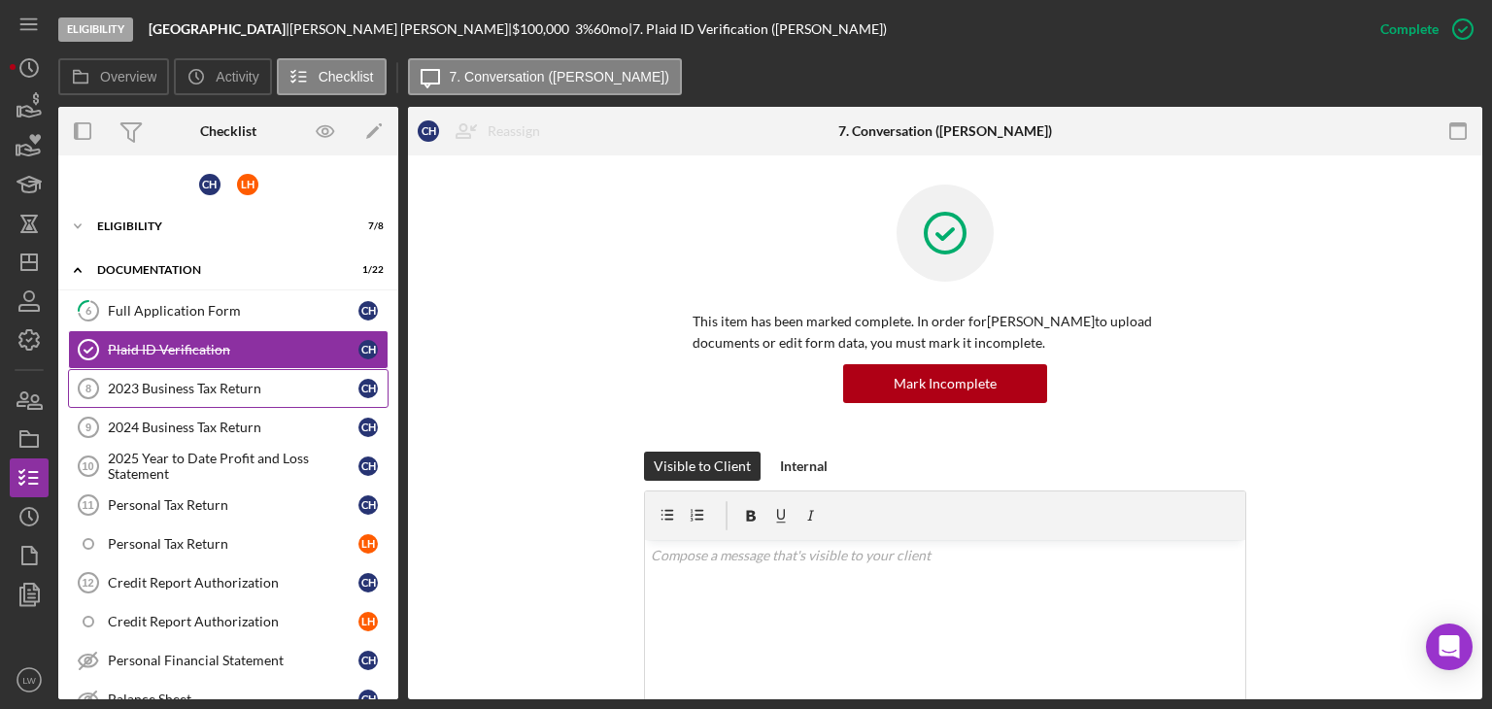
click at [205, 383] on div "2023 Business Tax Return" at bounding box center [233, 389] width 251 height 16
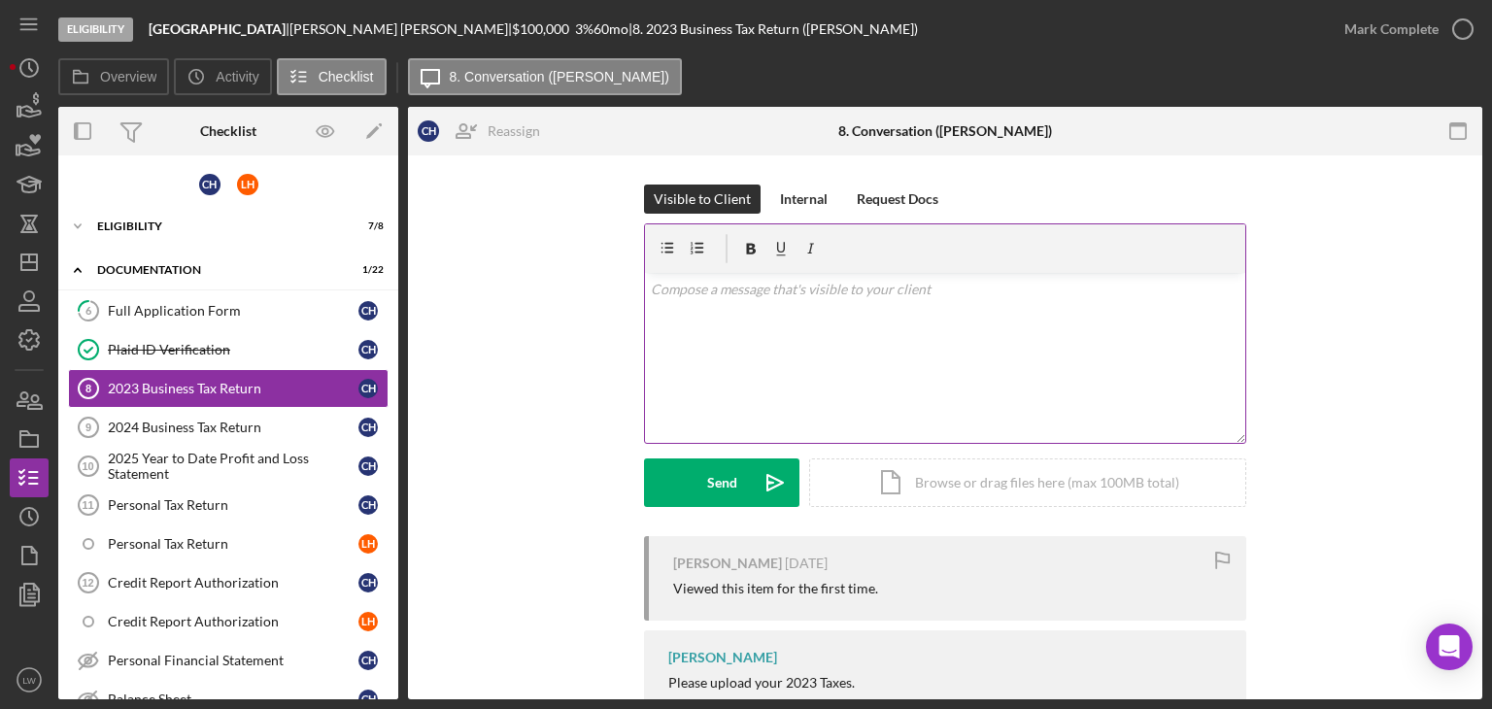
scroll to position [103, 0]
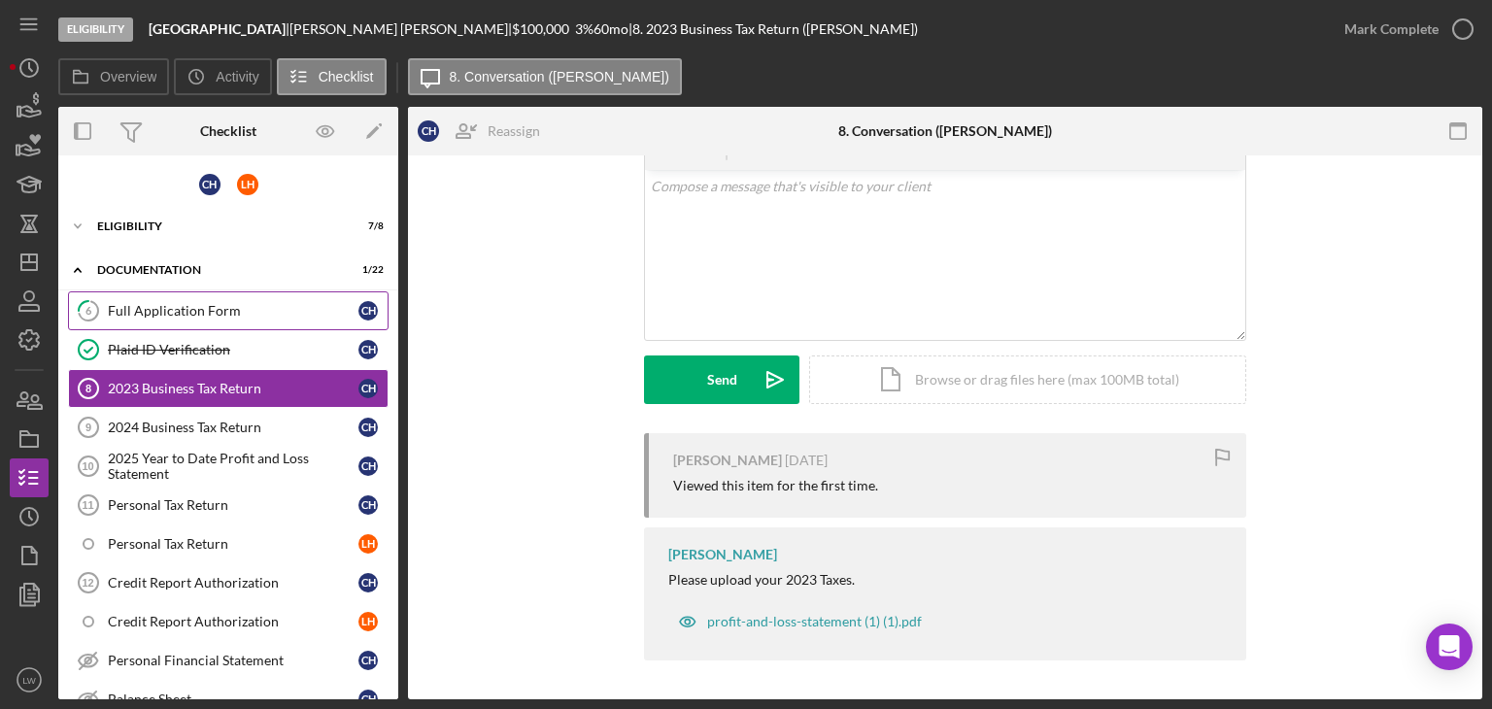
click at [212, 304] on div "Full Application Form" at bounding box center [233, 311] width 251 height 16
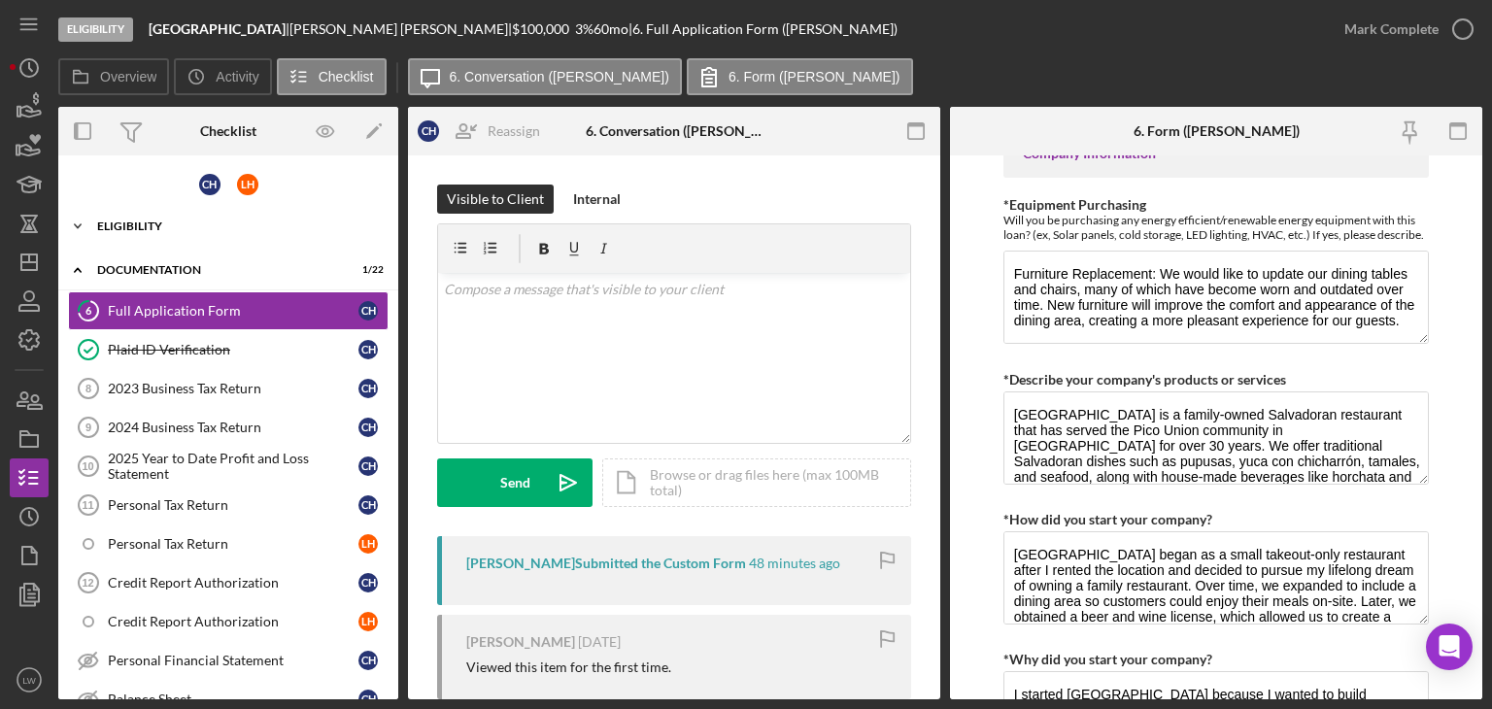
click at [159, 226] on div "Eligibility" at bounding box center [235, 227] width 277 height 12
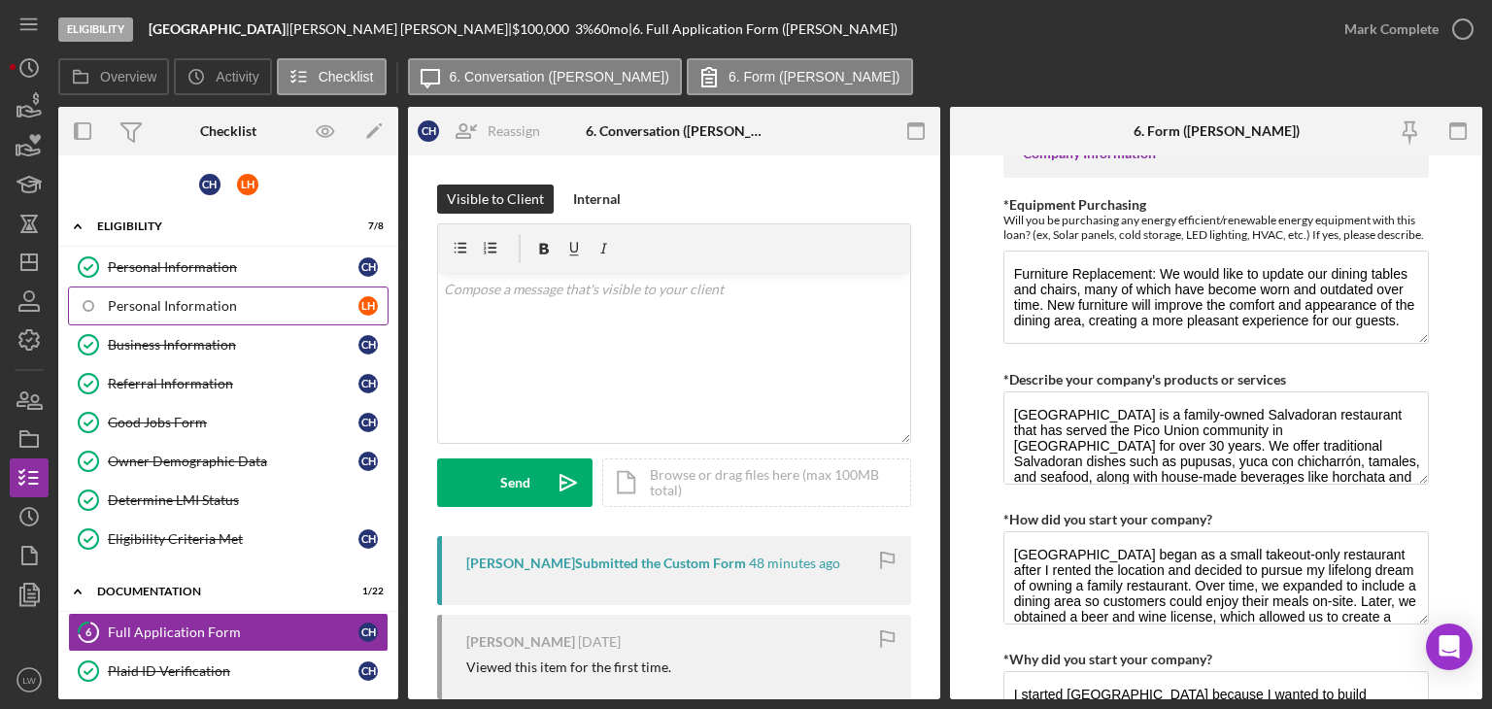
click at [195, 308] on div "Personal Information" at bounding box center [233, 306] width 251 height 16
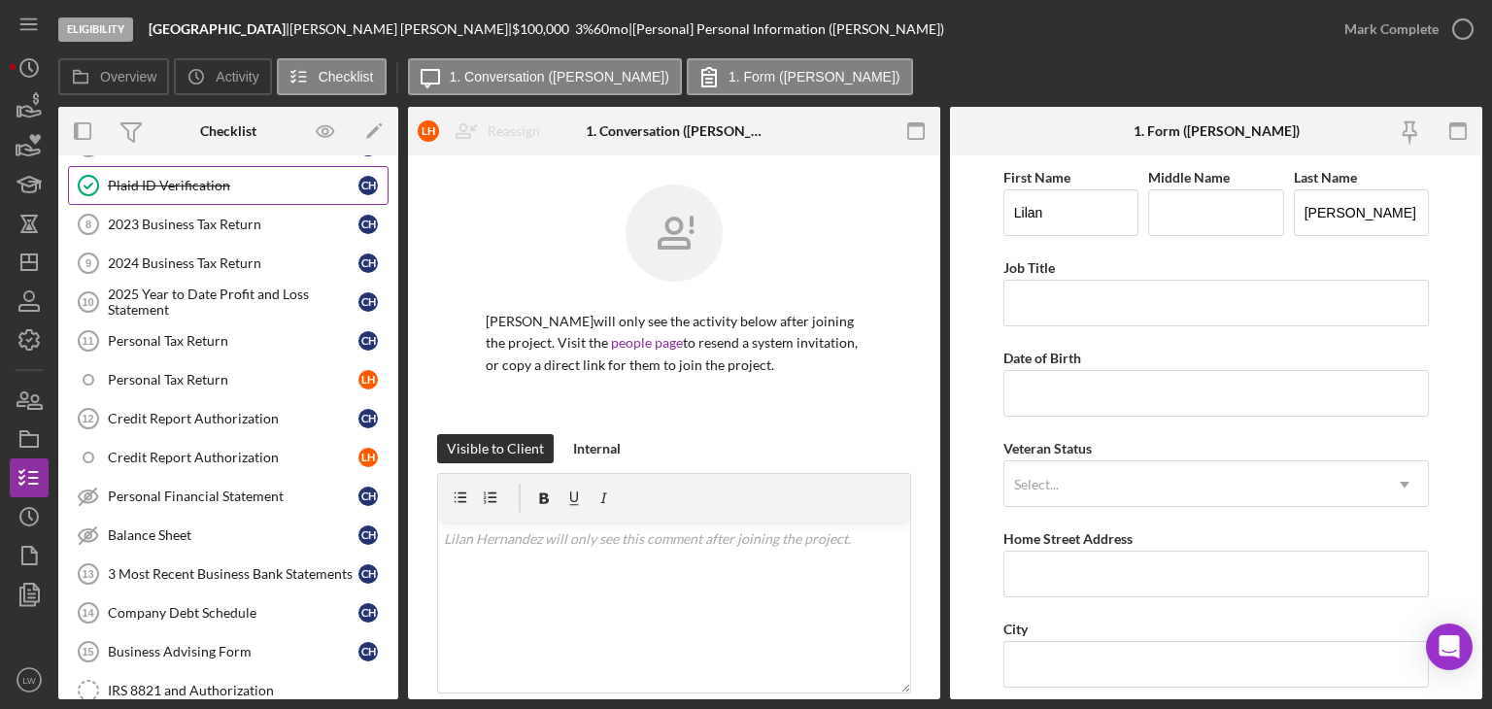
scroll to position [389, 0]
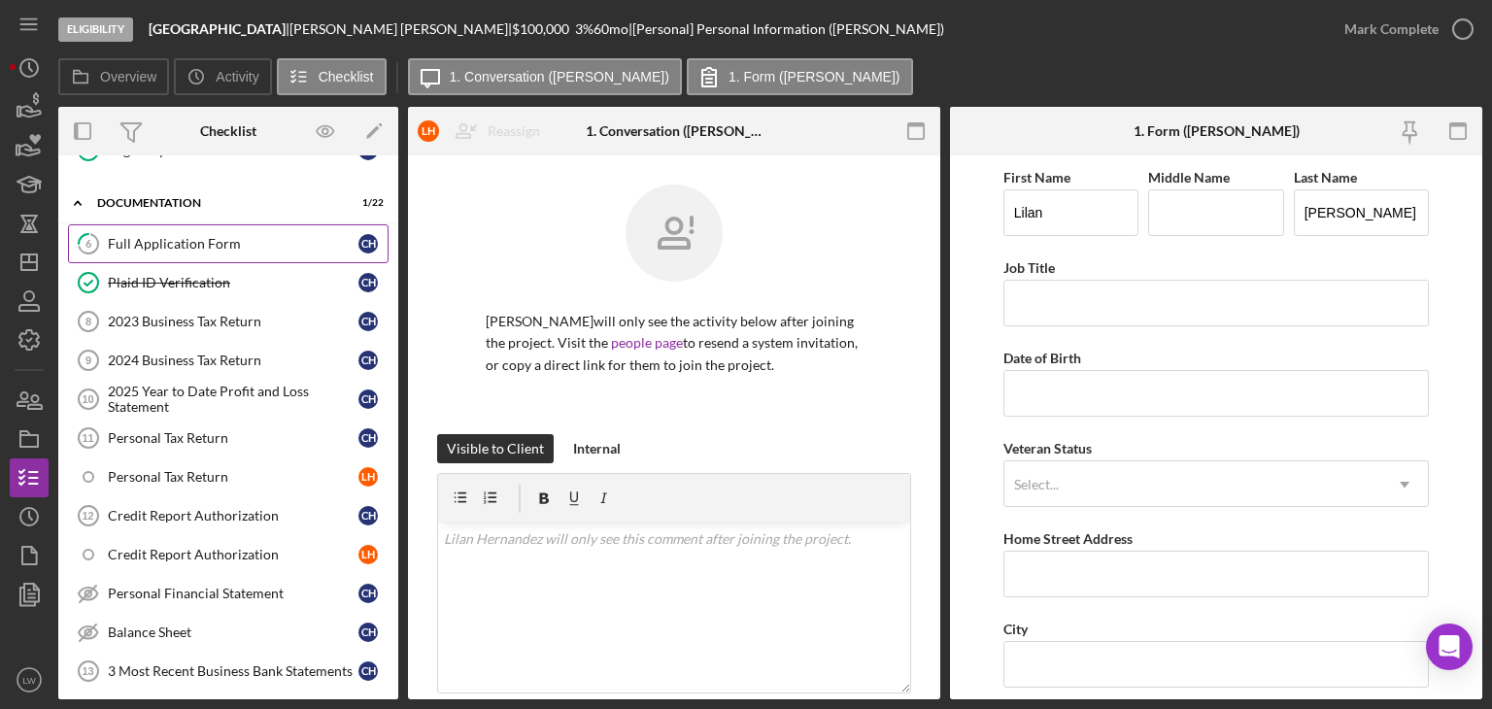
click at [180, 246] on div "Full Application Form" at bounding box center [233, 244] width 251 height 16
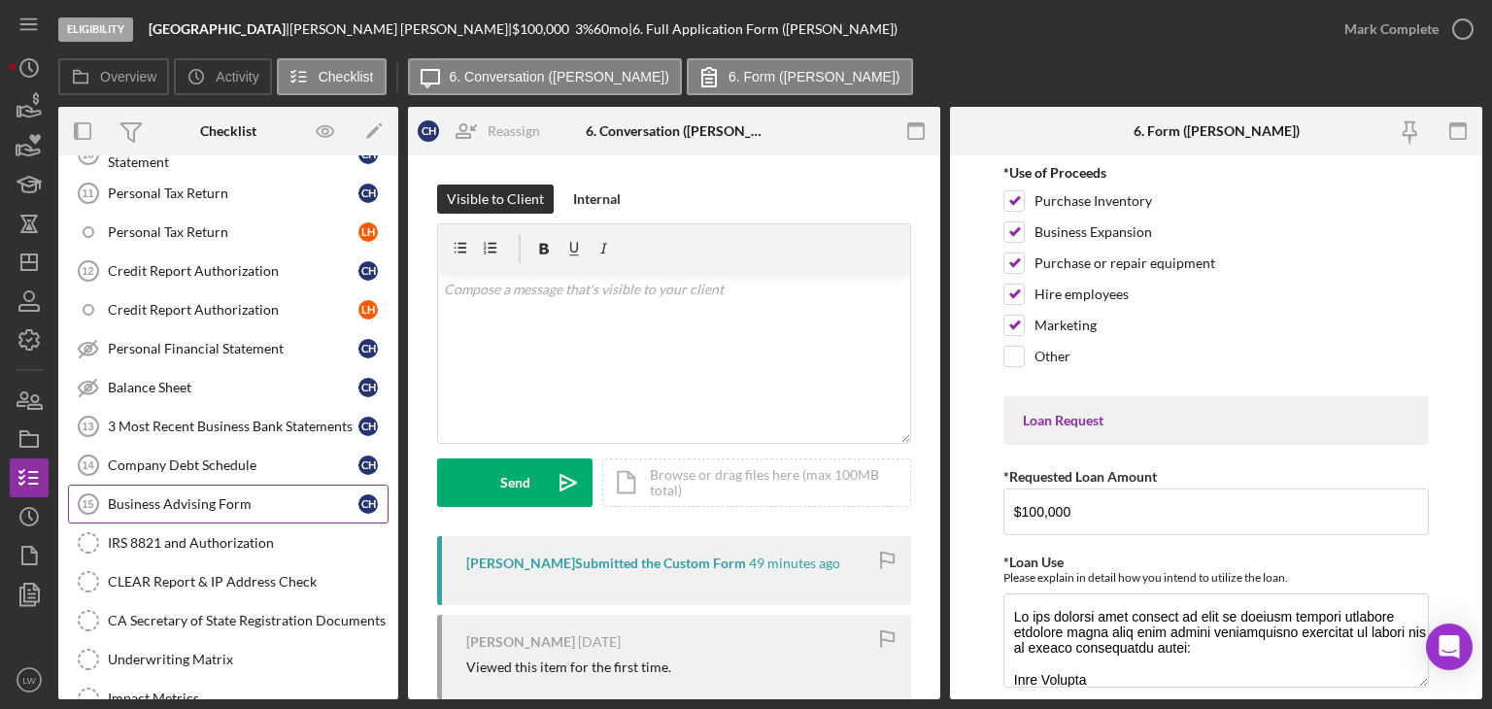
scroll to position [680, 0]
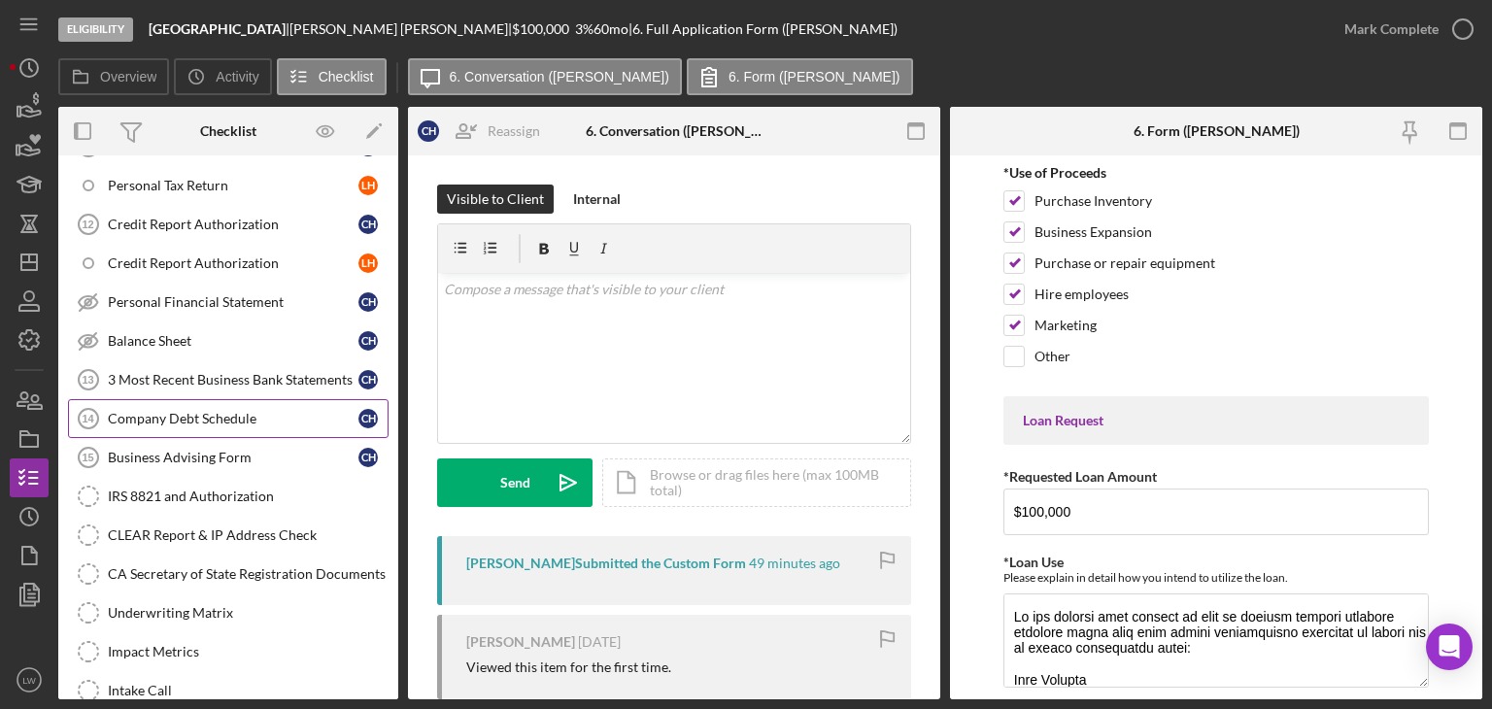
click at [211, 415] on div "Company Debt Schedule" at bounding box center [233, 419] width 251 height 16
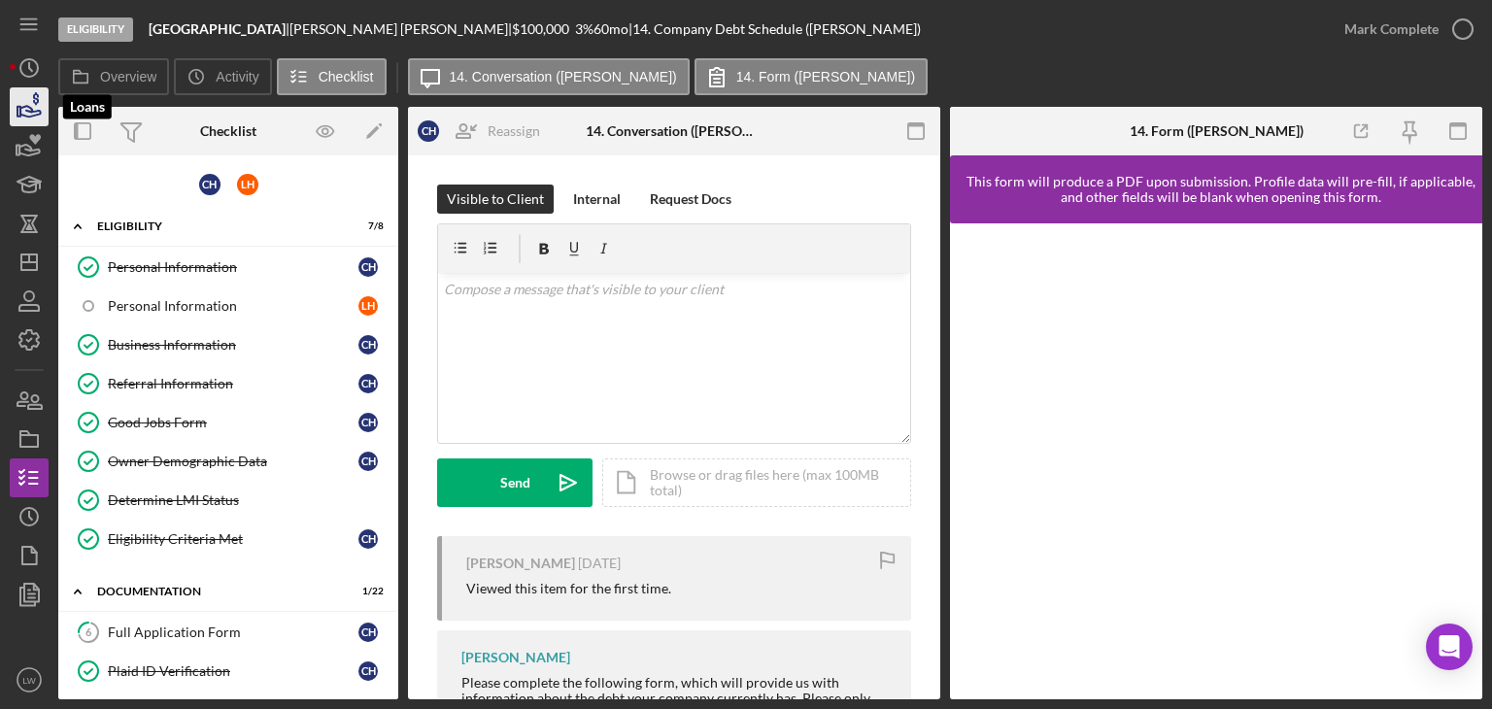
click at [43, 113] on icon "button" at bounding box center [29, 107] width 49 height 49
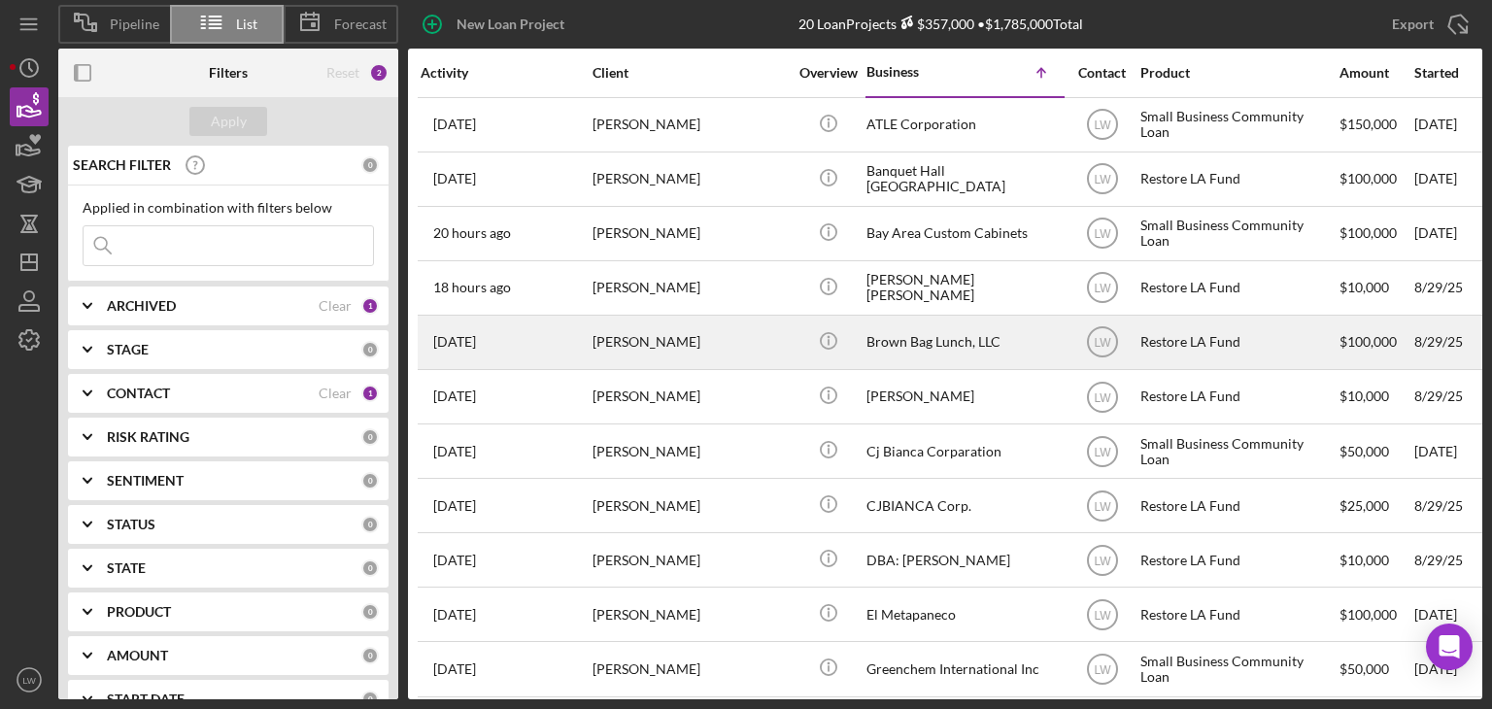
scroll to position [513, 0]
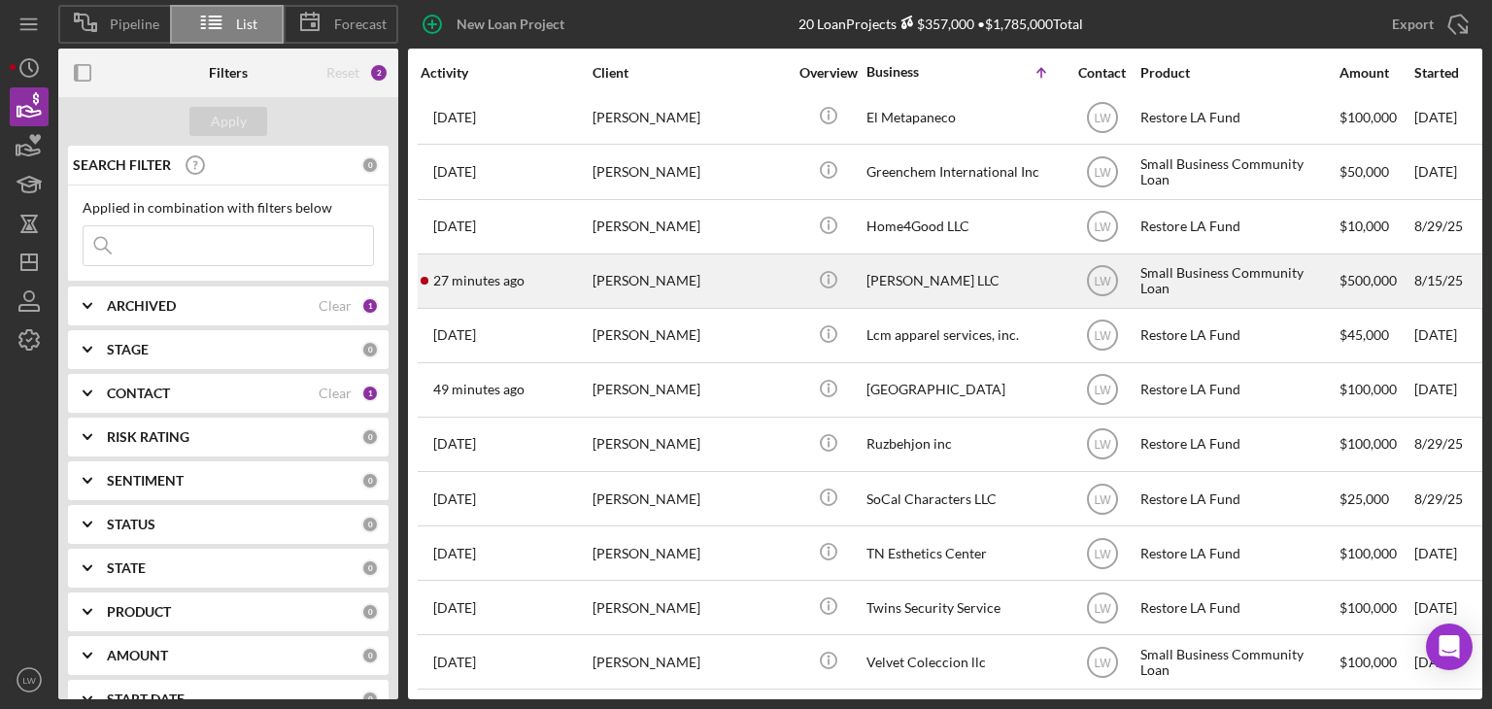
click at [658, 274] on div "MIAOHUAN ZHAO" at bounding box center [690, 281] width 194 height 51
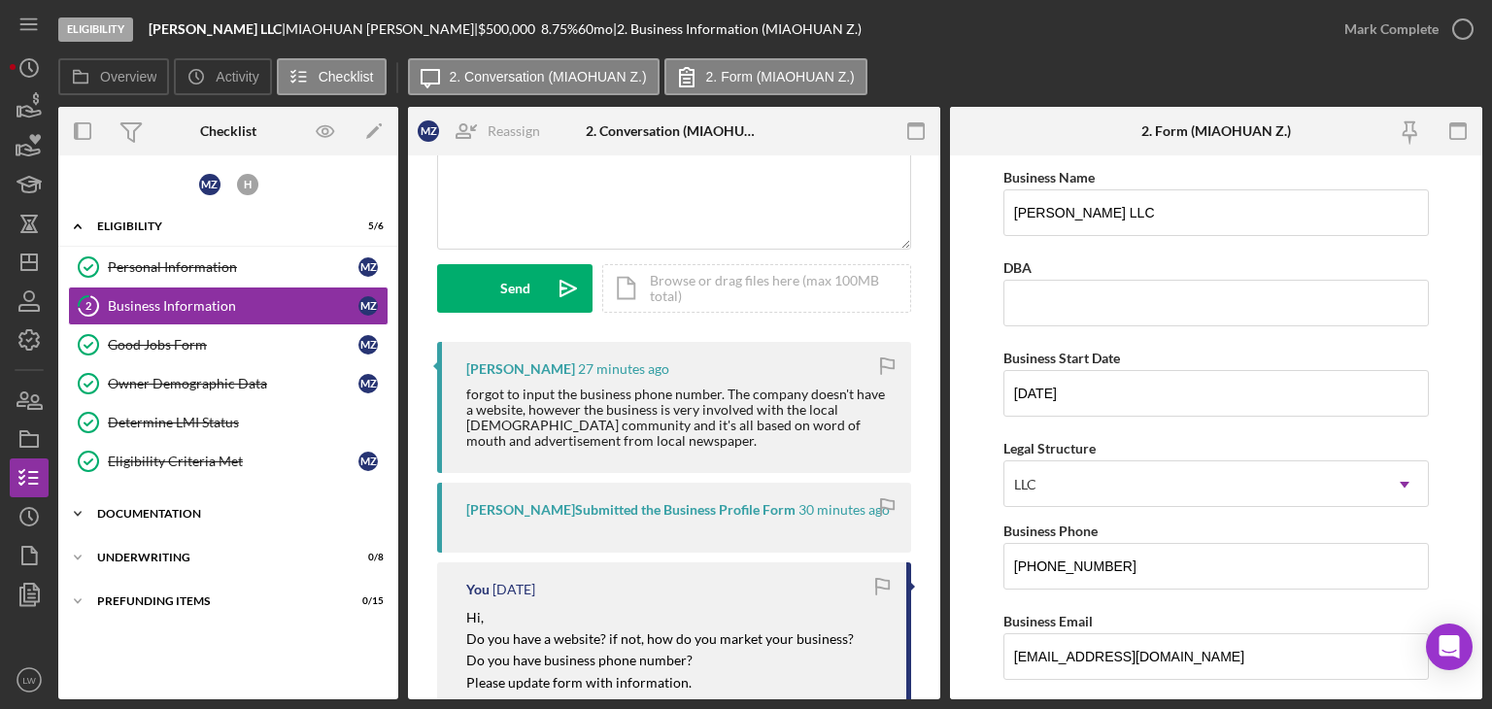
click at [211, 517] on div "Icon/Expander Documentation 0 / 20" at bounding box center [228, 514] width 340 height 39
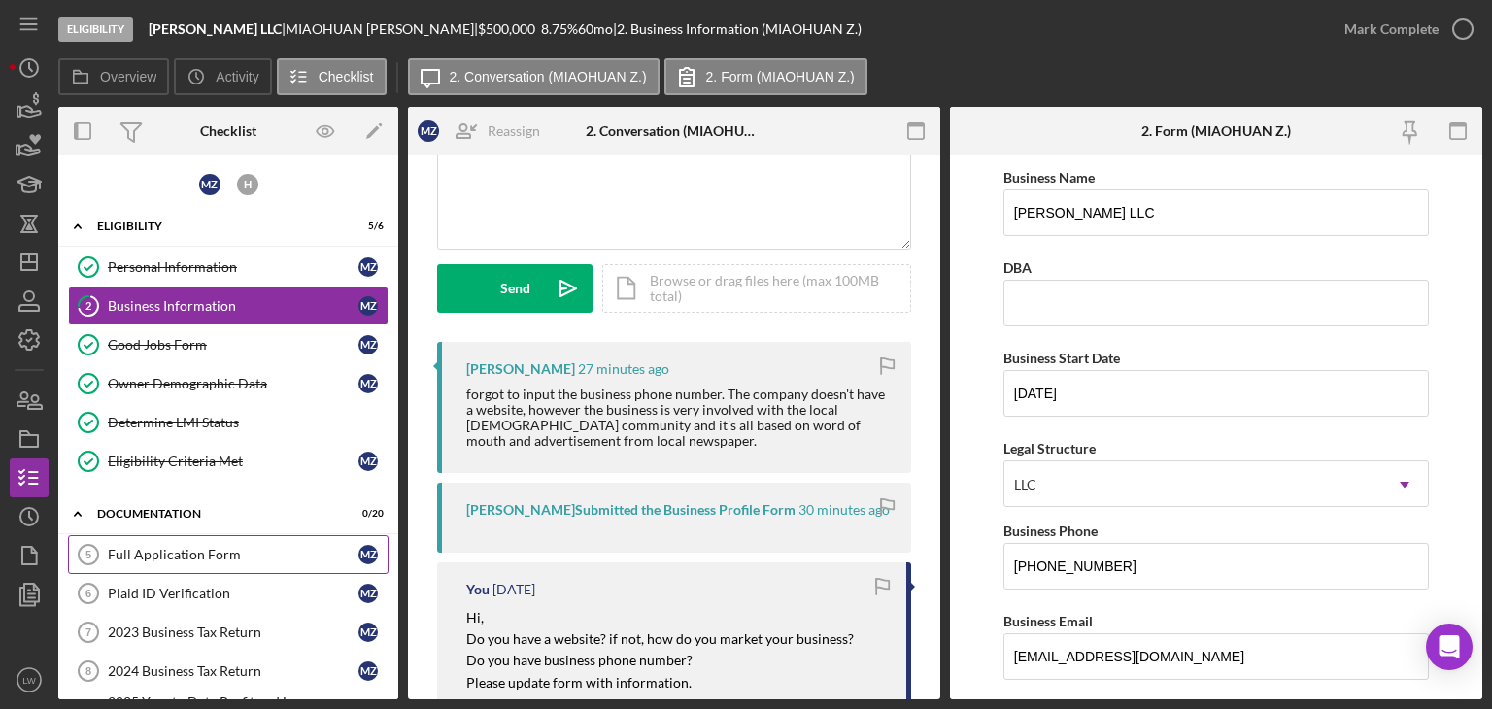
click at [249, 564] on link "Full Application Form 5 Full Application Form M Z" at bounding box center [228, 554] width 321 height 39
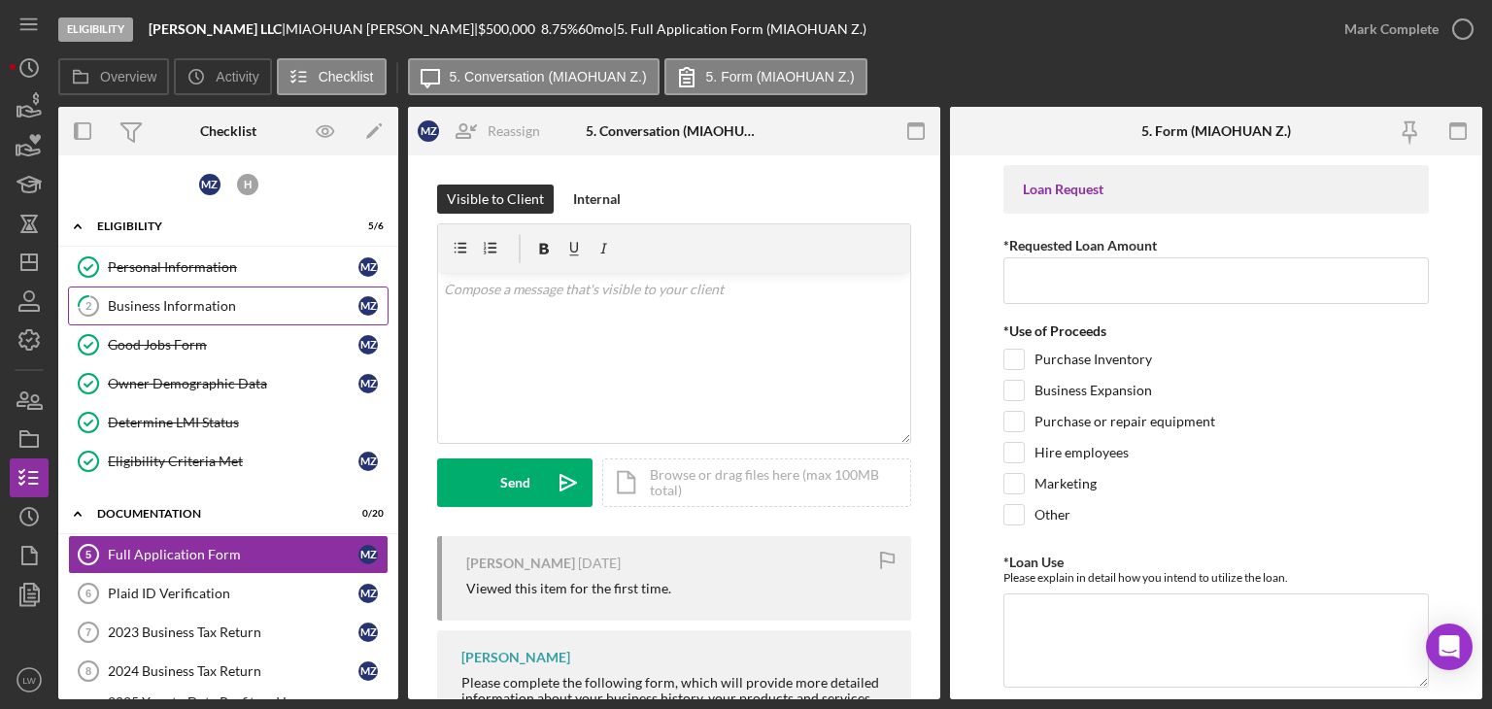
click at [191, 310] on div "Business Information" at bounding box center [233, 306] width 251 height 16
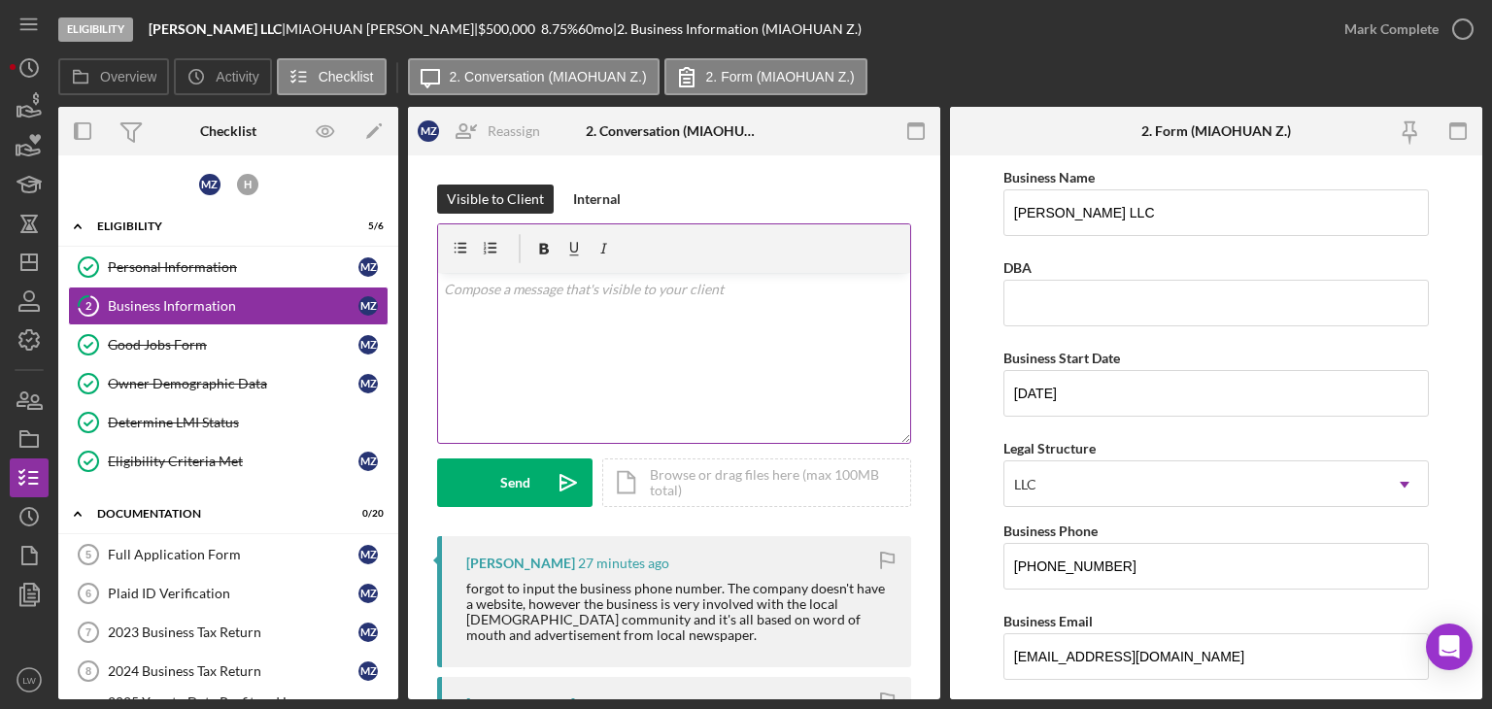
click at [548, 318] on div "v Color teal Color pink Remove color Add row above Add row below Add column bef…" at bounding box center [674, 358] width 472 height 170
click at [507, 483] on div "Send" at bounding box center [515, 483] width 30 height 49
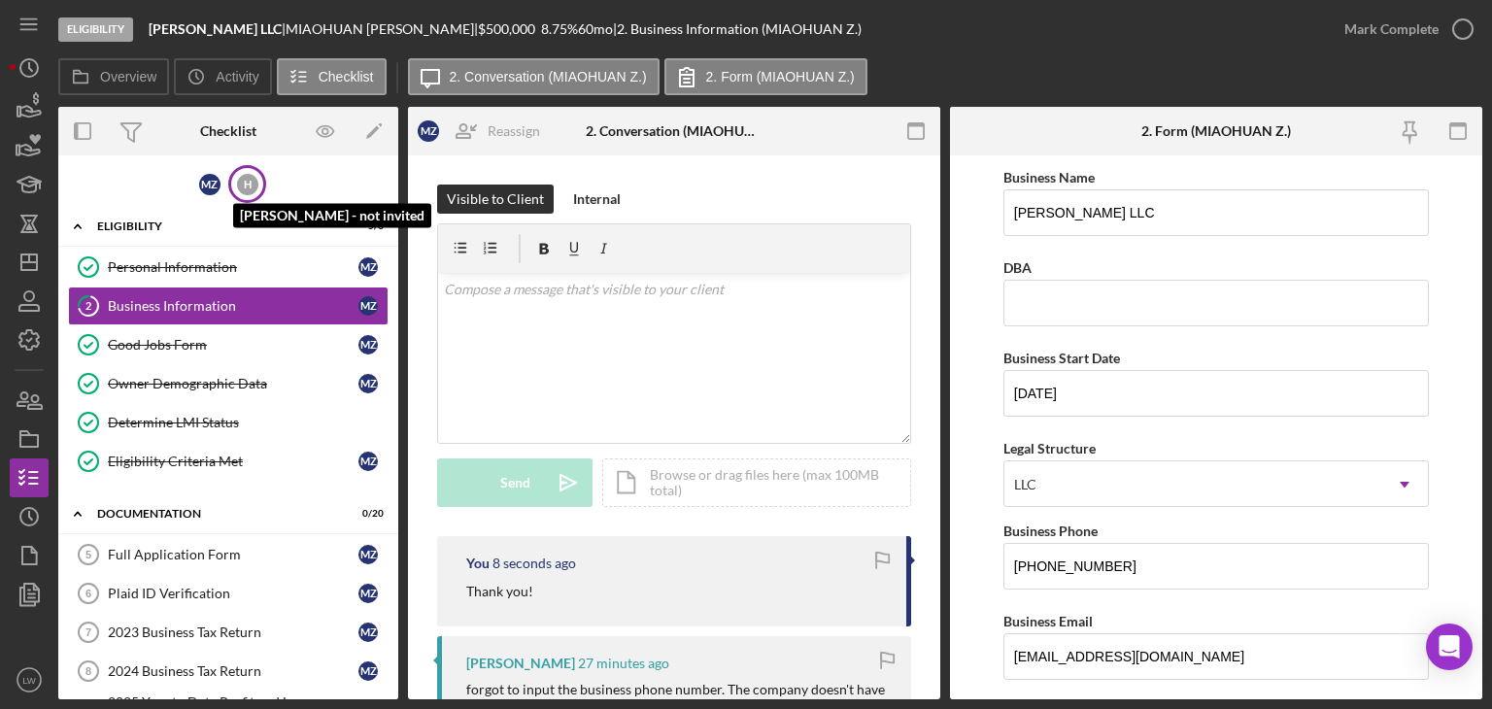
click at [237, 178] on div "H" at bounding box center [247, 184] width 21 height 21
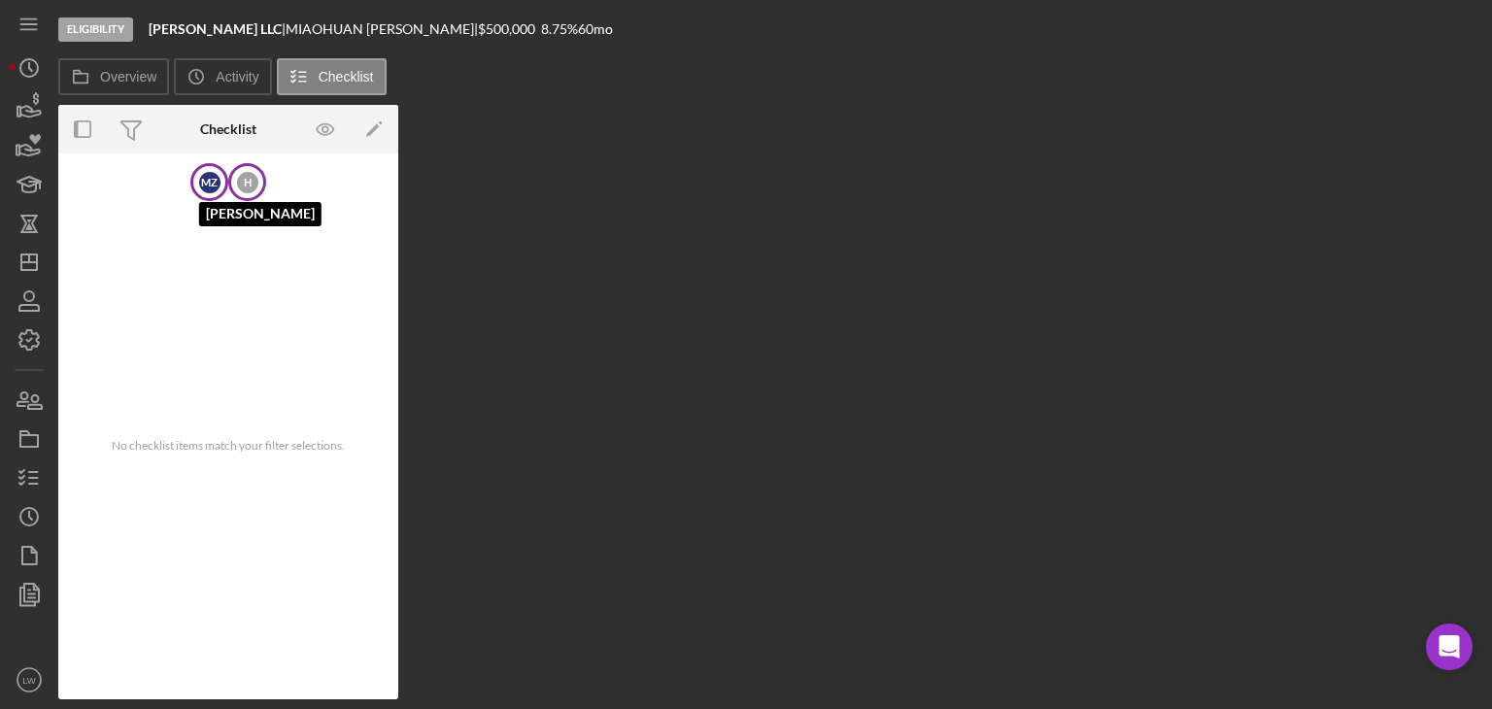
click at [212, 188] on div "M Z" at bounding box center [209, 182] width 21 height 21
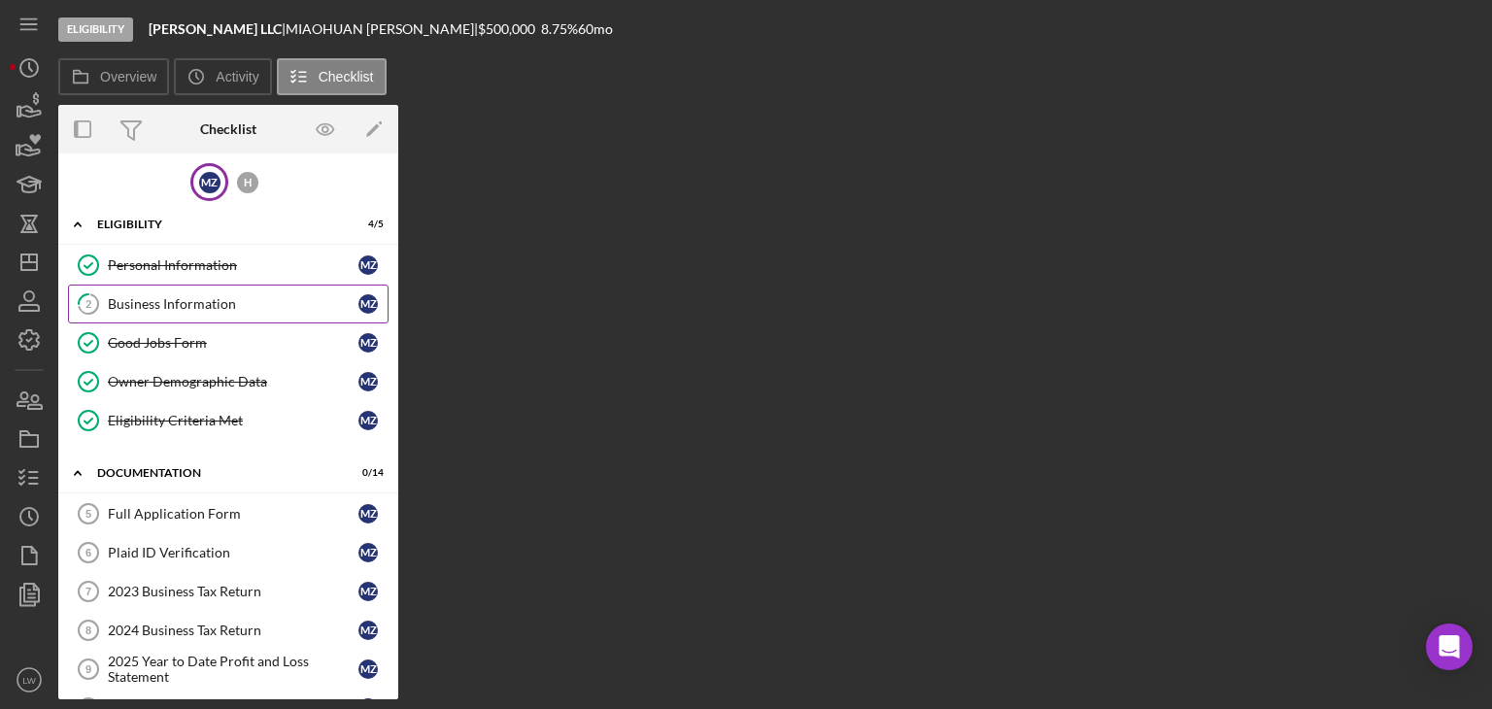
click at [164, 307] on div "Business Information" at bounding box center [233, 304] width 251 height 16
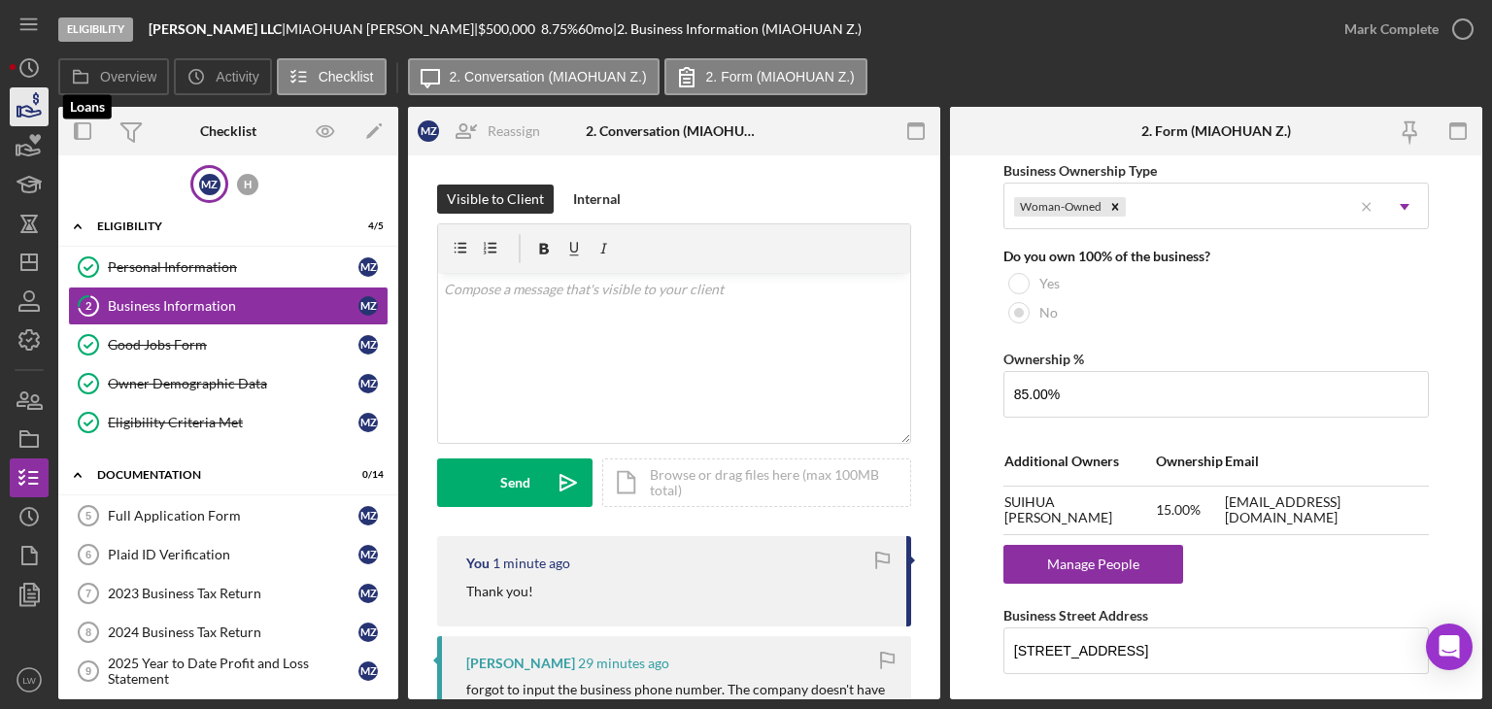
click at [17, 107] on polygon "button" at bounding box center [18, 112] width 3 height 10
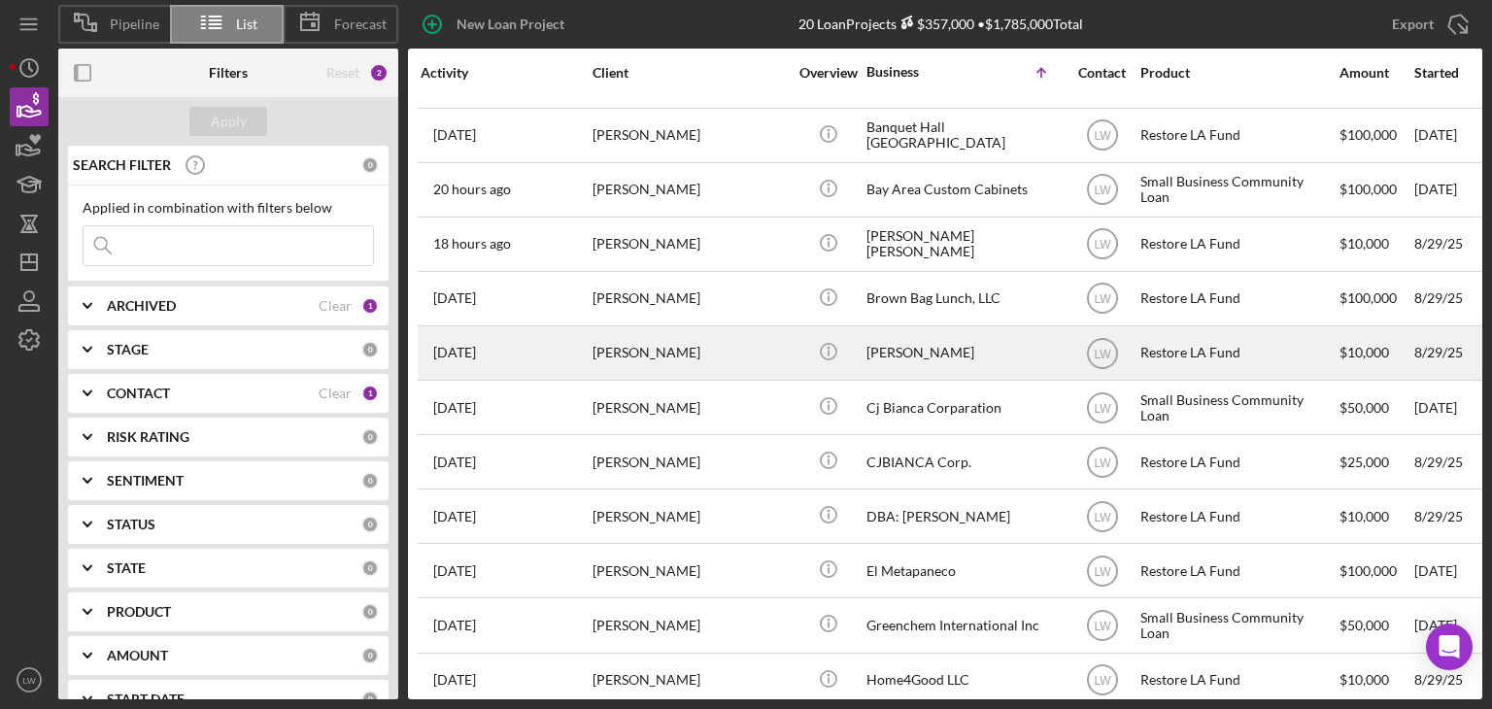
scroll to position [27, 0]
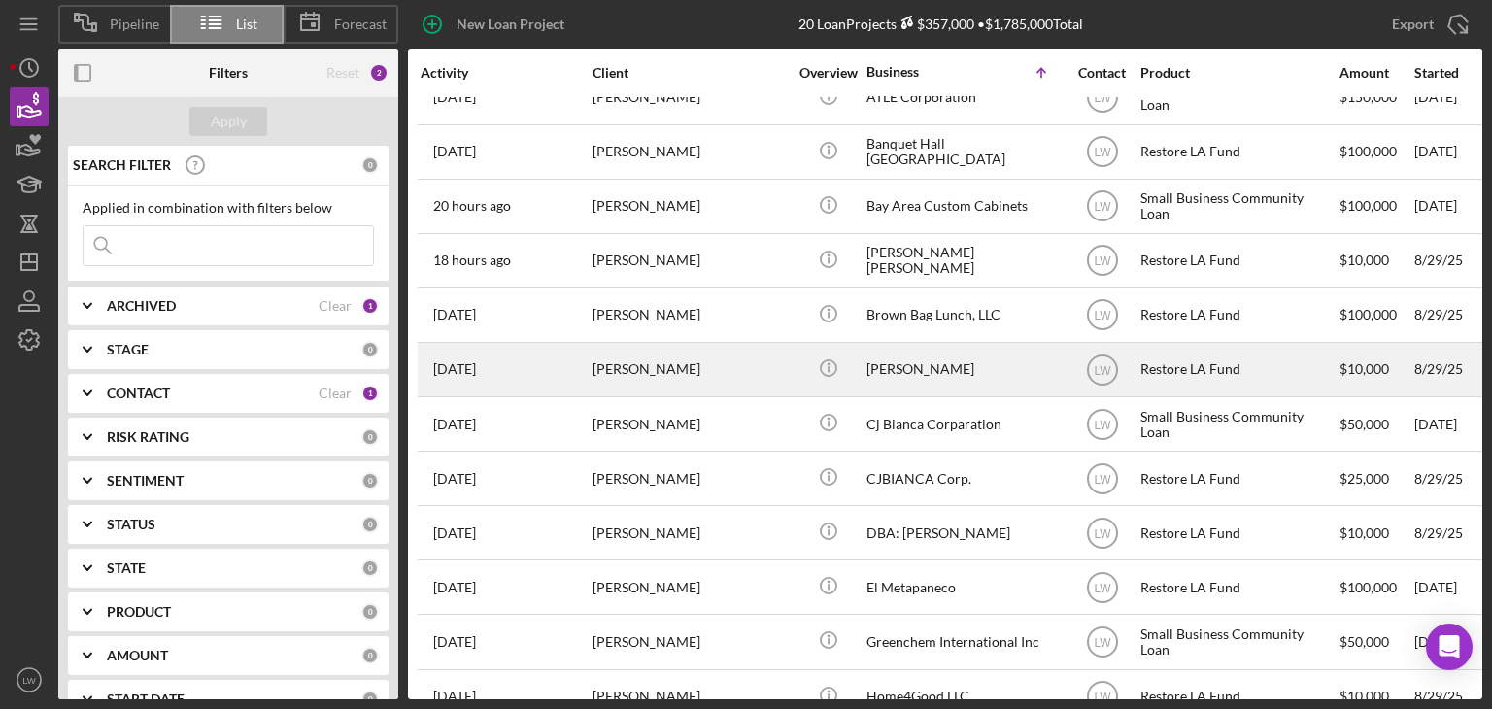
click at [678, 366] on div "Cheryl Anderson" at bounding box center [690, 369] width 194 height 51
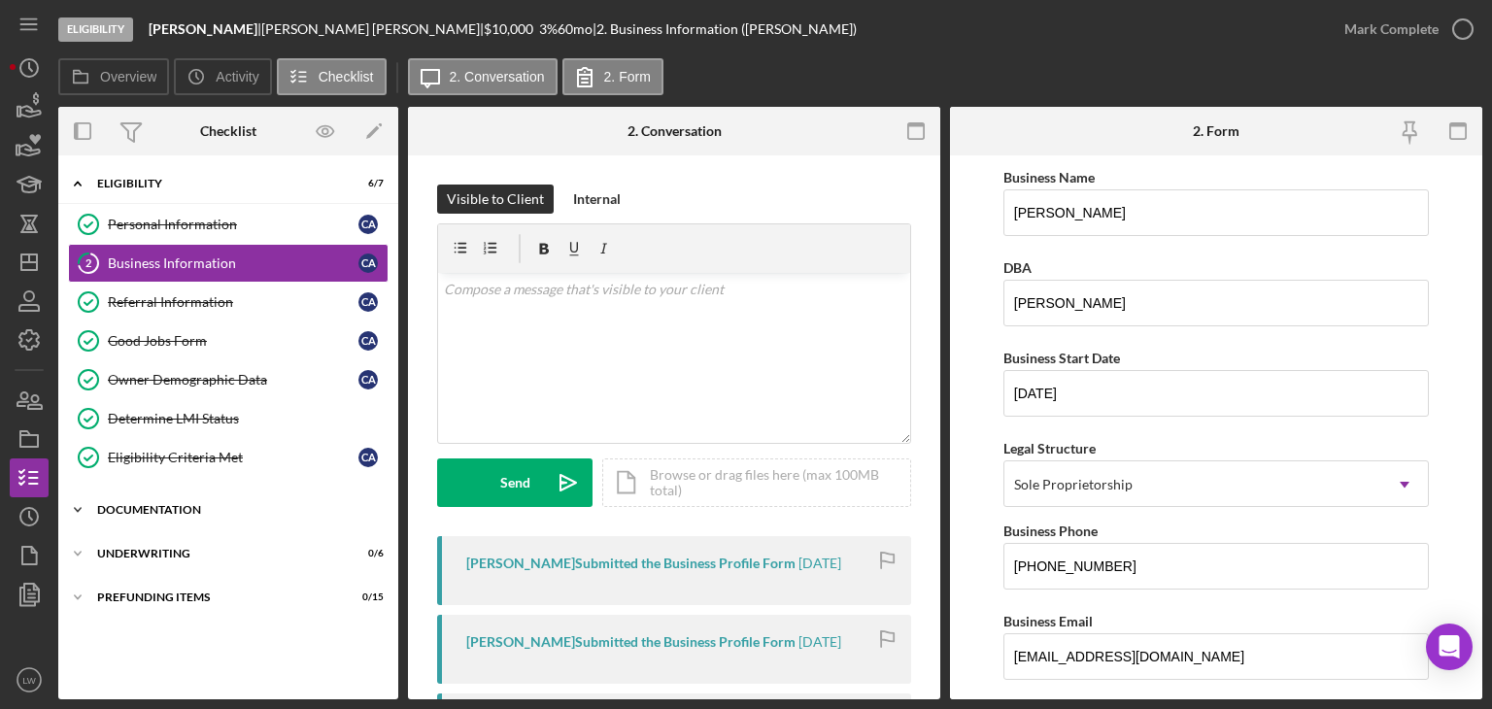
click at [250, 509] on div "Documentation" at bounding box center [235, 510] width 277 height 12
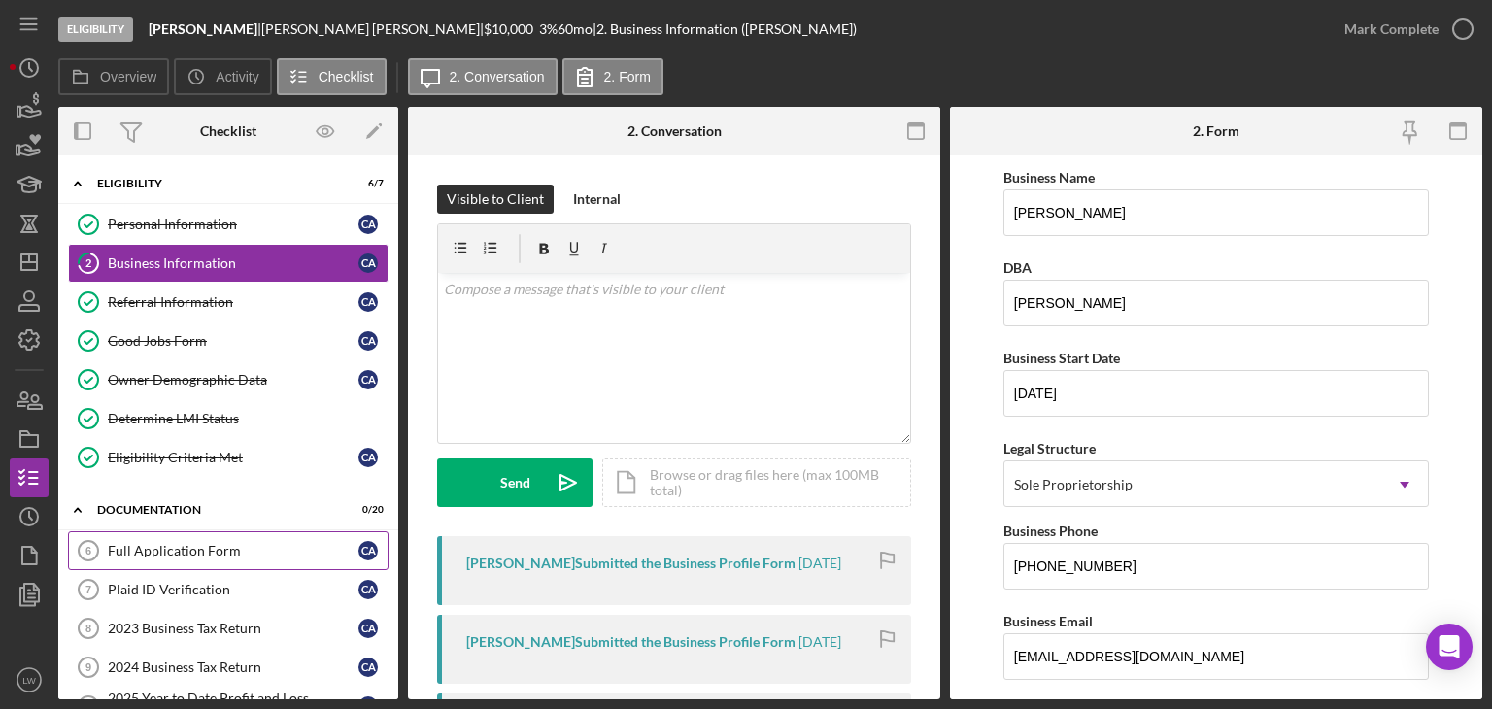
click at [250, 543] on div "Full Application Form" at bounding box center [233, 551] width 251 height 16
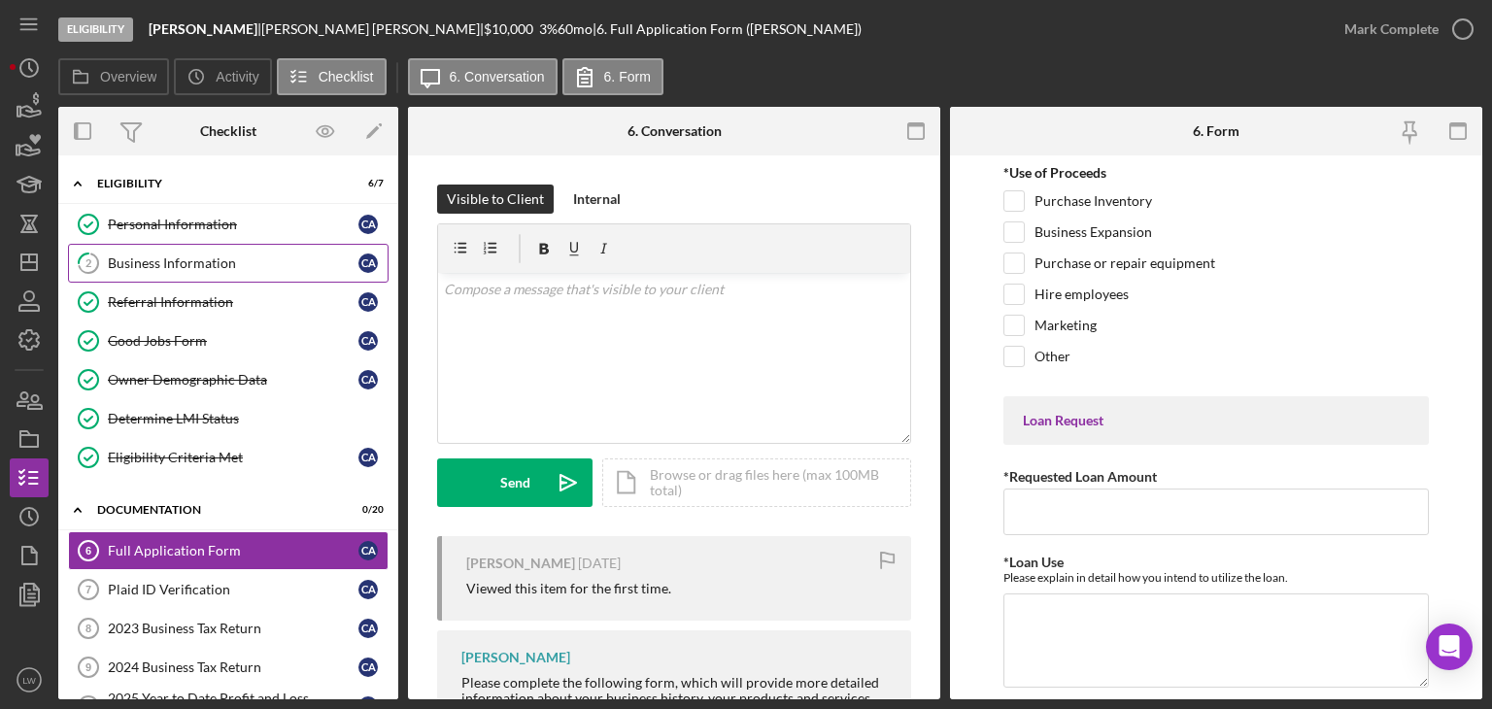
click at [151, 251] on link "2 Business Information C A" at bounding box center [228, 263] width 321 height 39
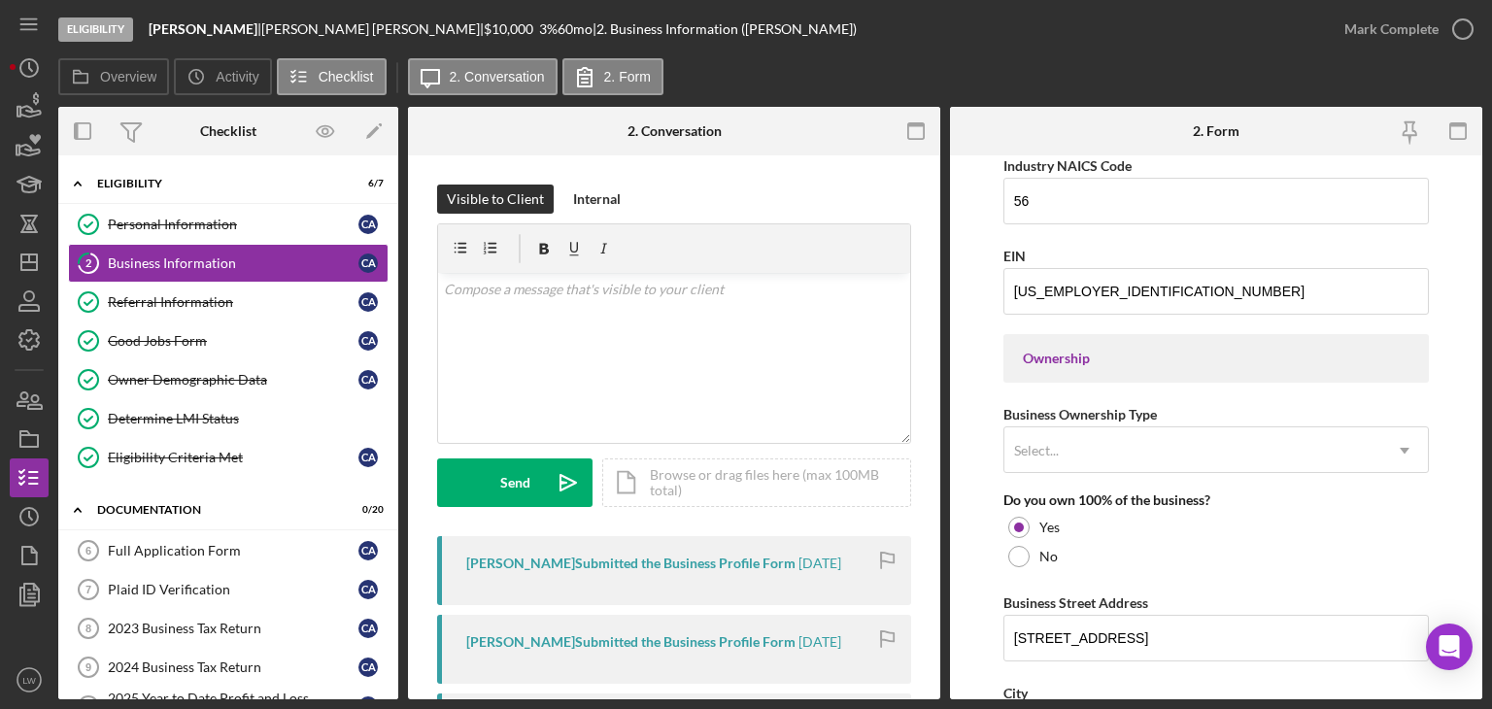
scroll to position [777, 0]
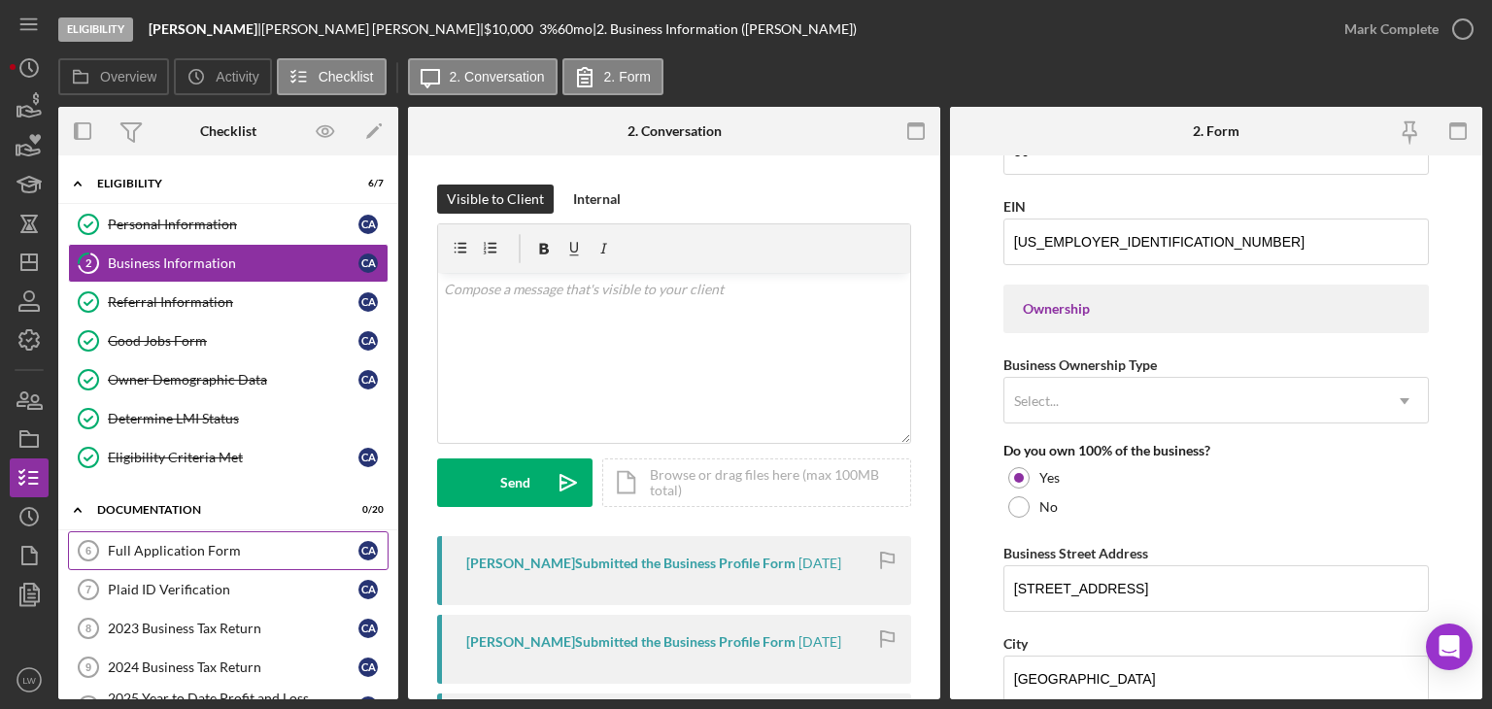
click at [167, 557] on link "Full Application Form 6 Full Application Form C A" at bounding box center [228, 550] width 321 height 39
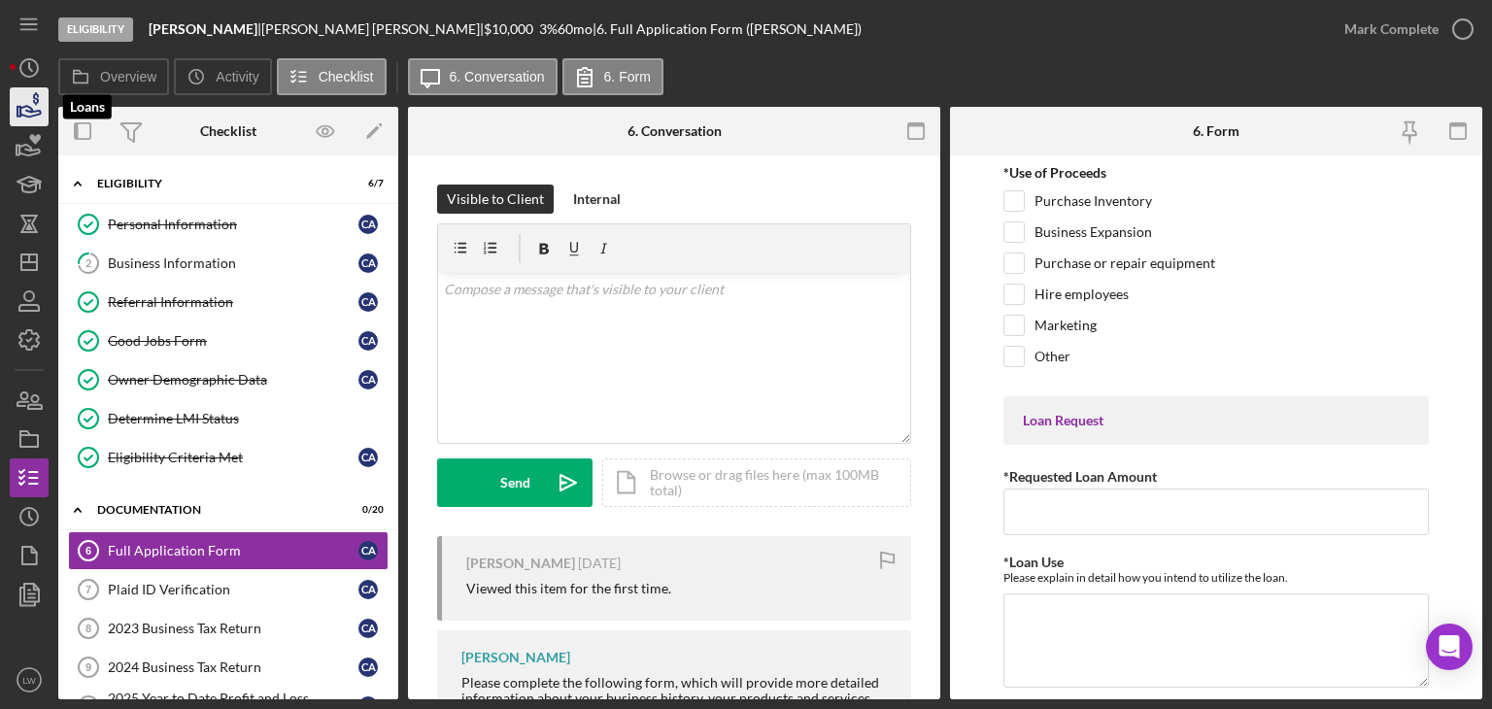
click at [31, 114] on icon "button" at bounding box center [29, 107] width 49 height 49
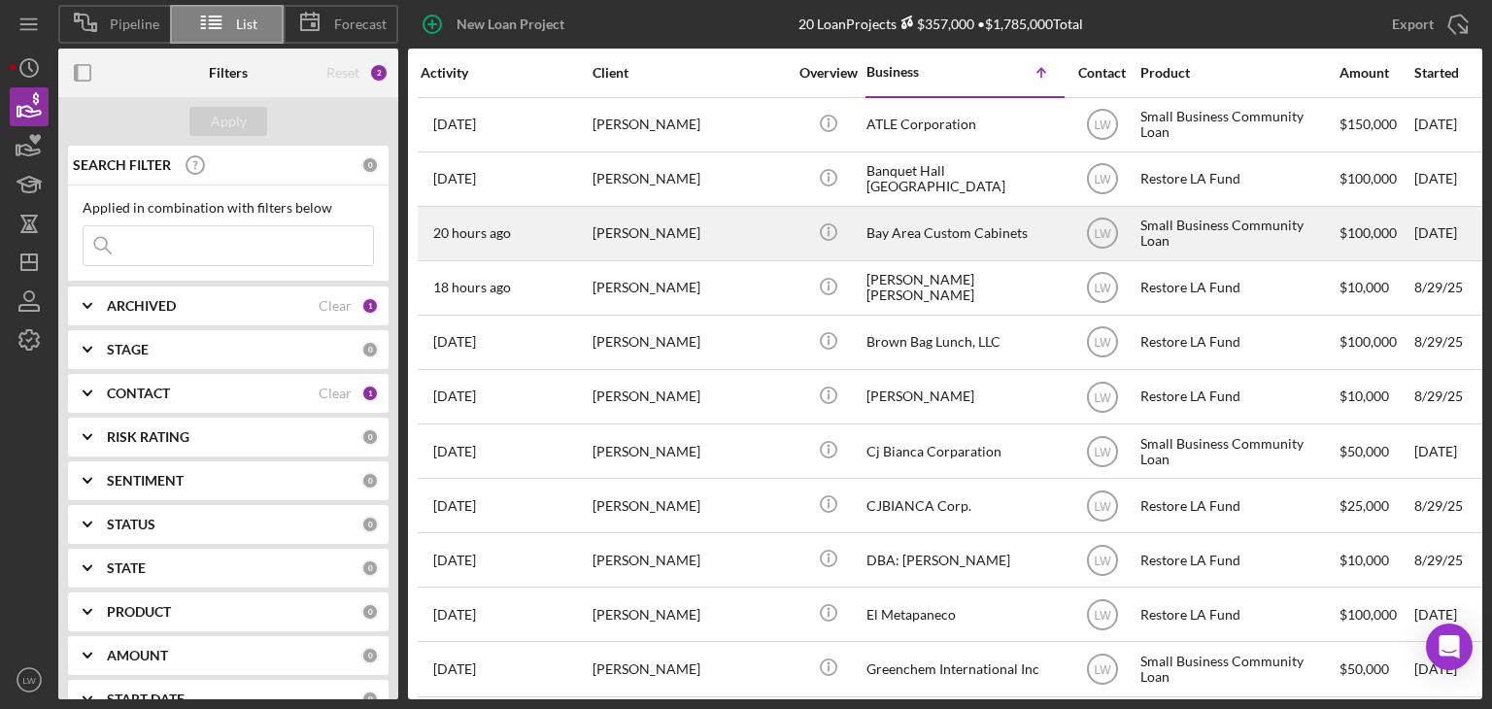
click at [633, 237] on div "Tien Nguyen" at bounding box center [690, 233] width 194 height 51
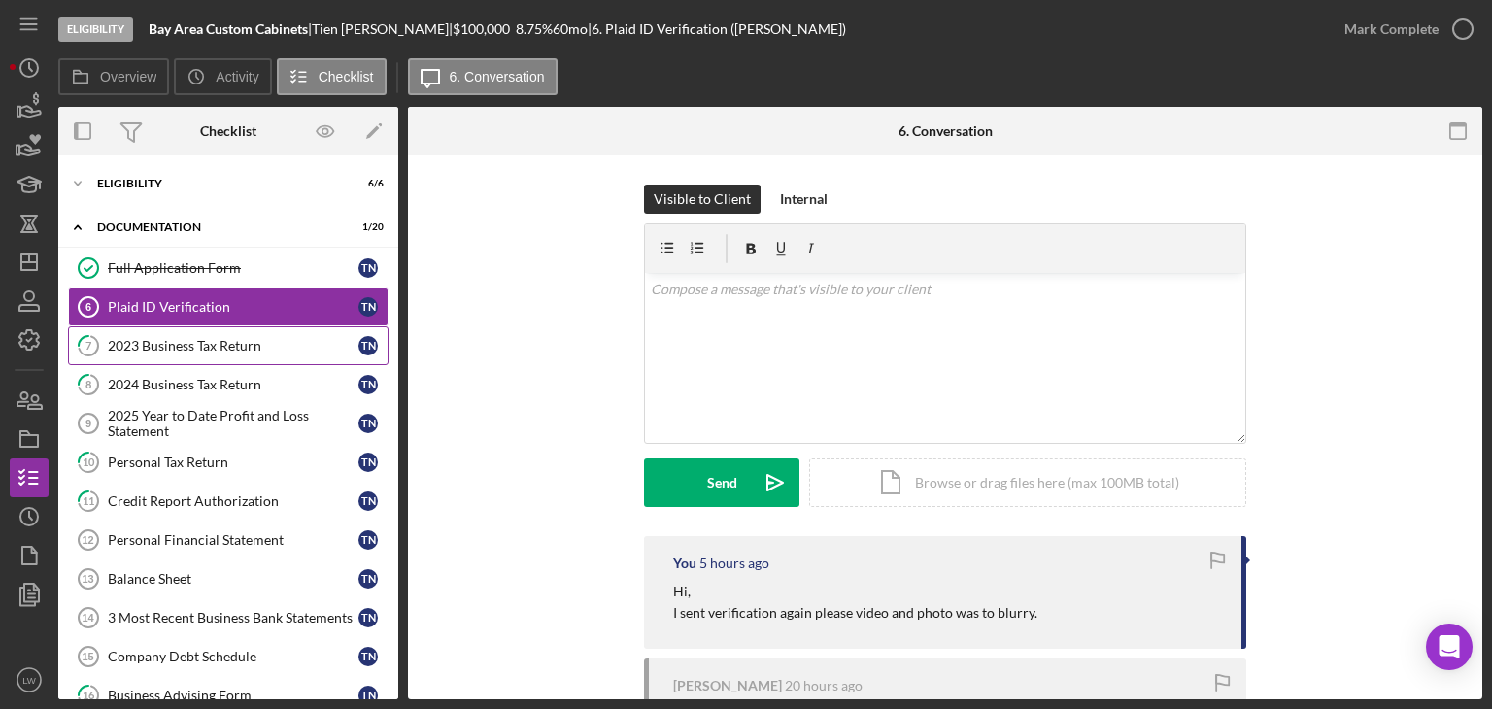
click at [170, 343] on div "2023 Business Tax Return" at bounding box center [233, 346] width 251 height 16
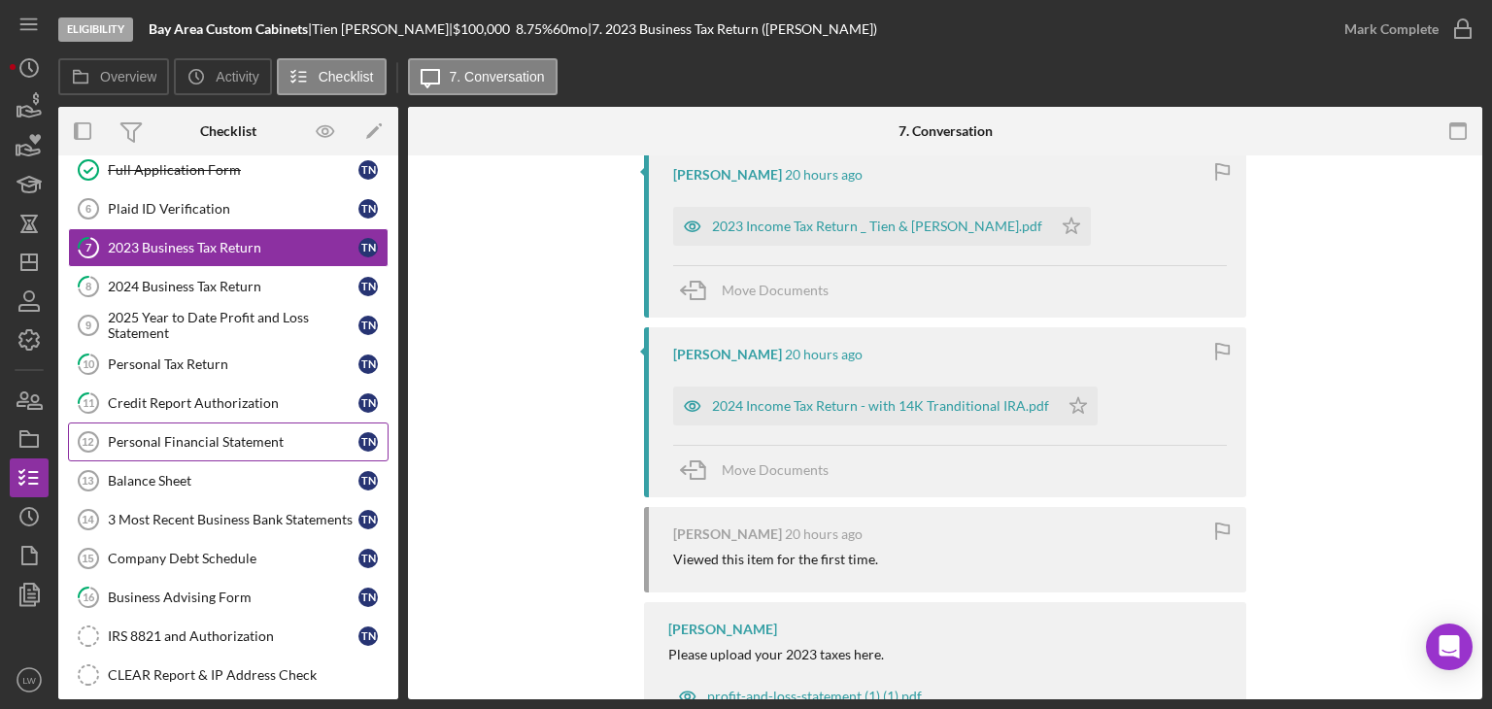
scroll to position [291, 0]
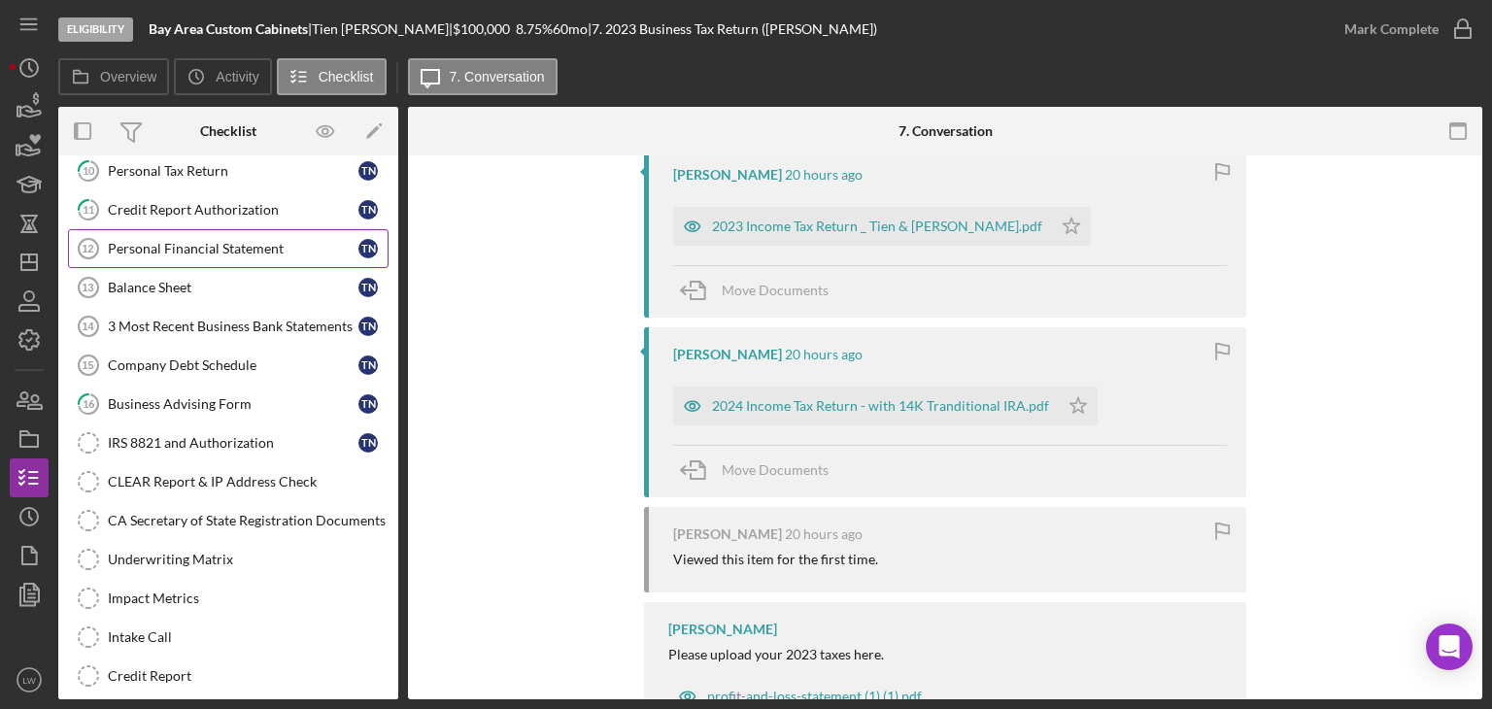
click at [211, 234] on link "Personal Financial Statement 12 Personal Financial Statement T N" at bounding box center [228, 248] width 321 height 39
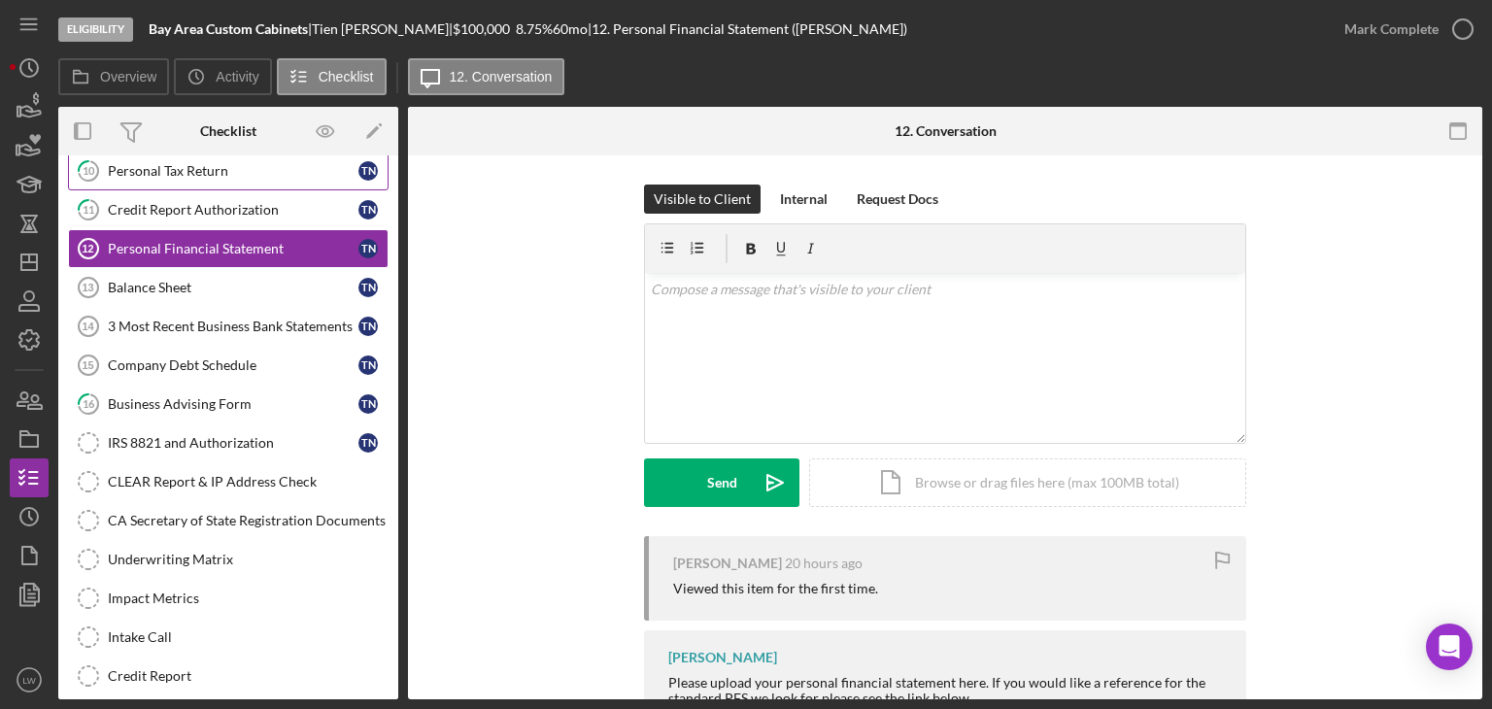
click at [196, 172] on div "Personal Tax Return" at bounding box center [233, 171] width 251 height 16
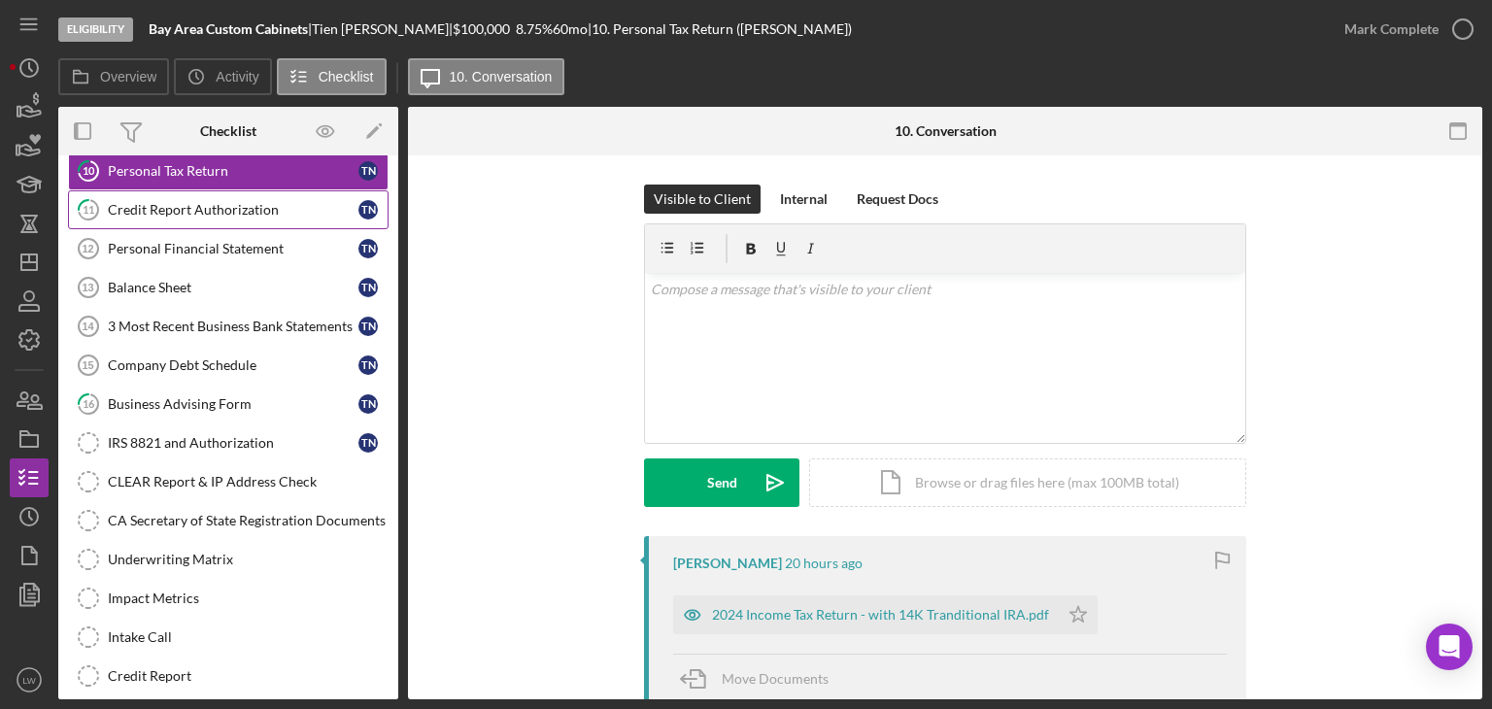
click at [195, 202] on div "Credit Report Authorization" at bounding box center [233, 210] width 251 height 16
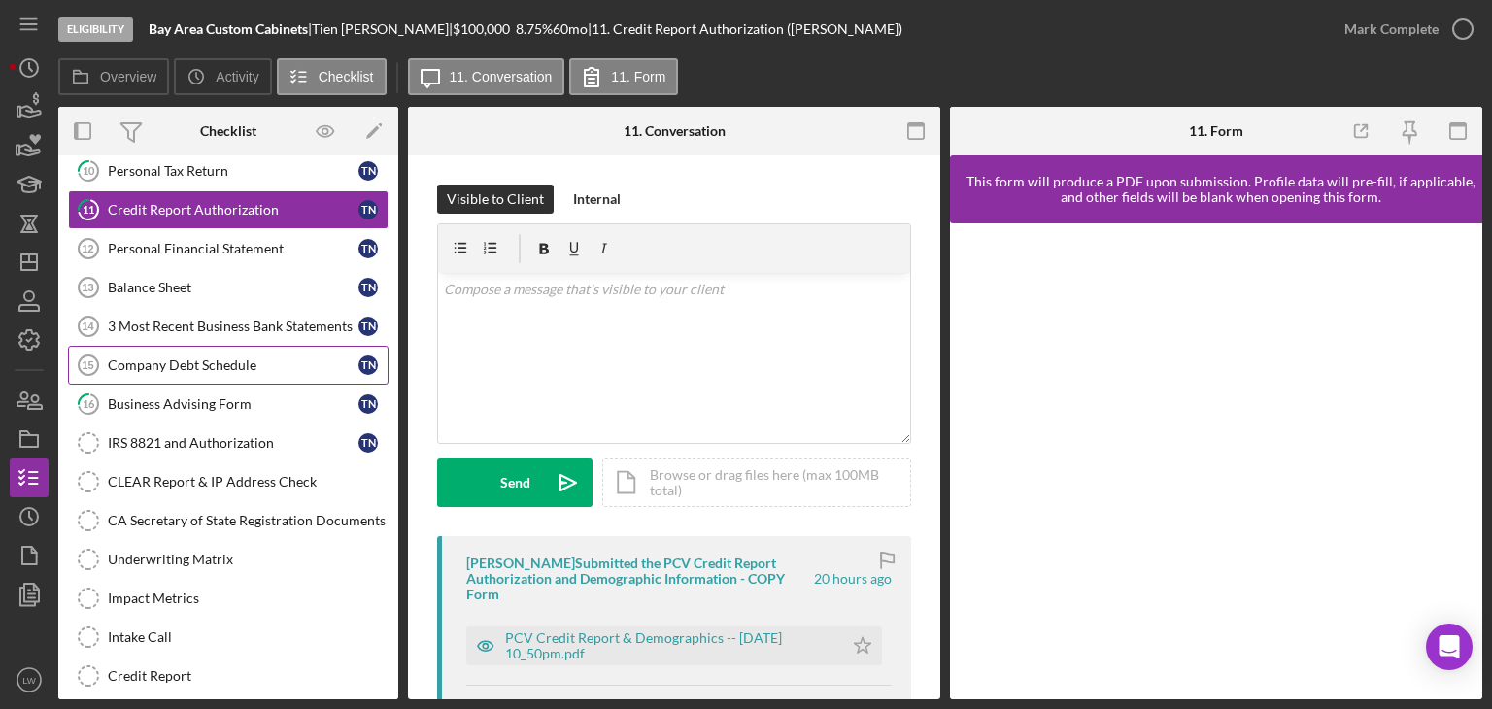
click at [233, 364] on div "Company Debt Schedule" at bounding box center [233, 366] width 251 height 16
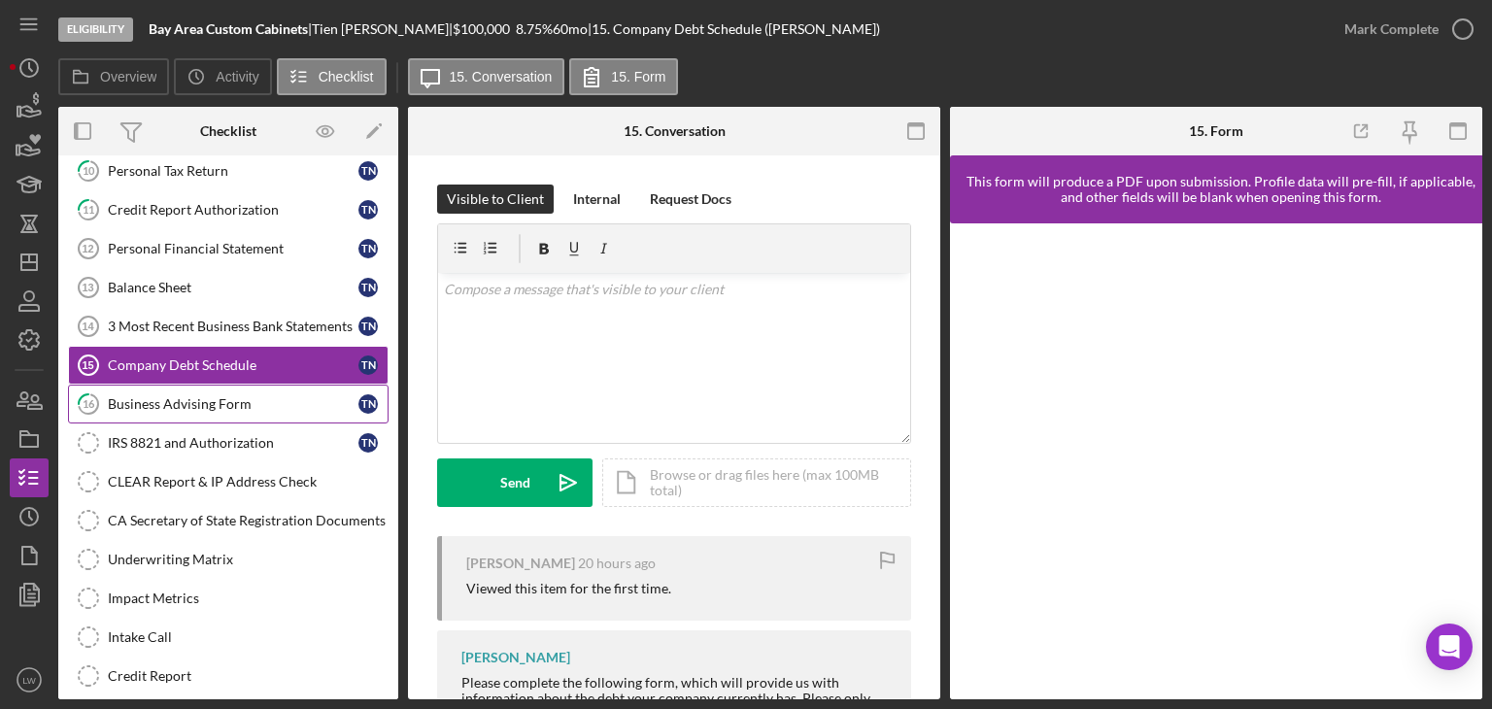
click at [239, 405] on div "Business Advising Form" at bounding box center [233, 404] width 251 height 16
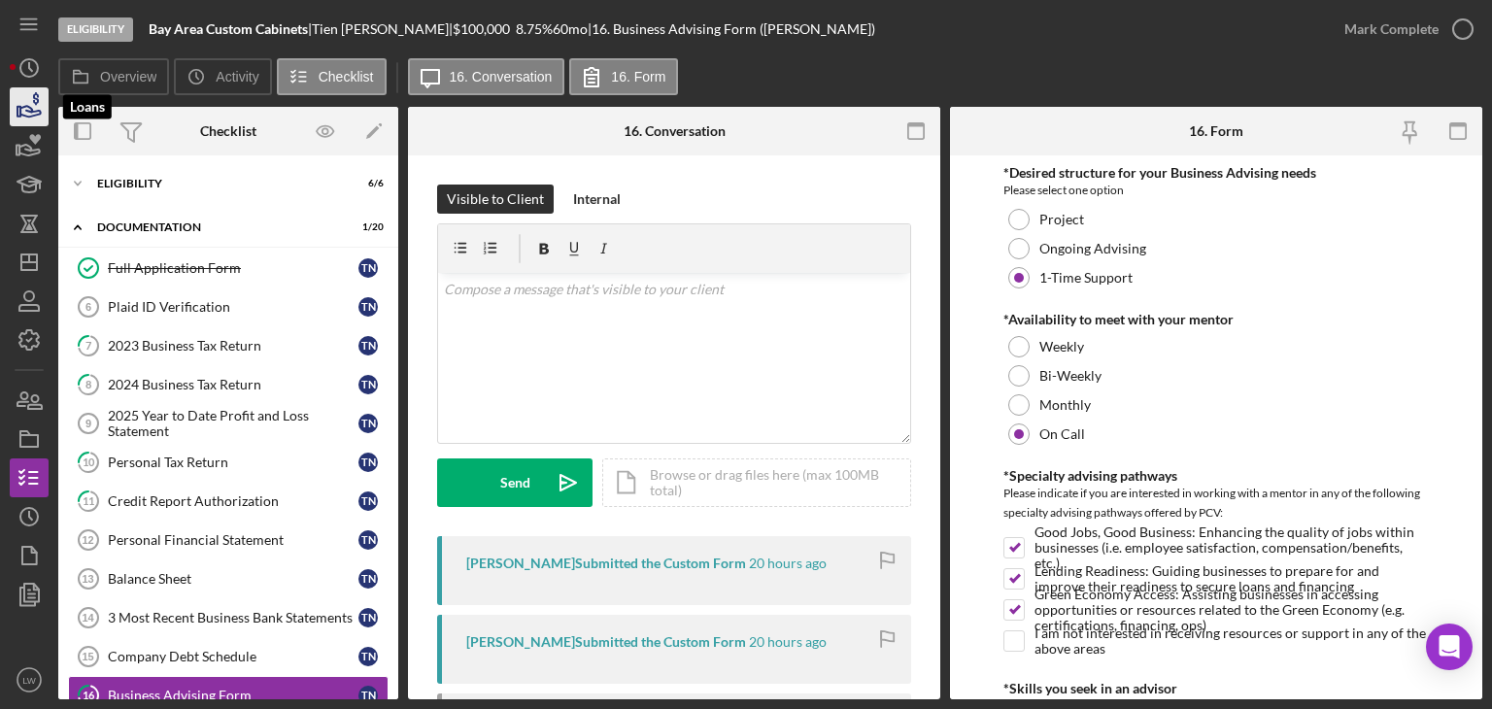
click at [30, 112] on icon "button" at bounding box center [30, 111] width 20 height 11
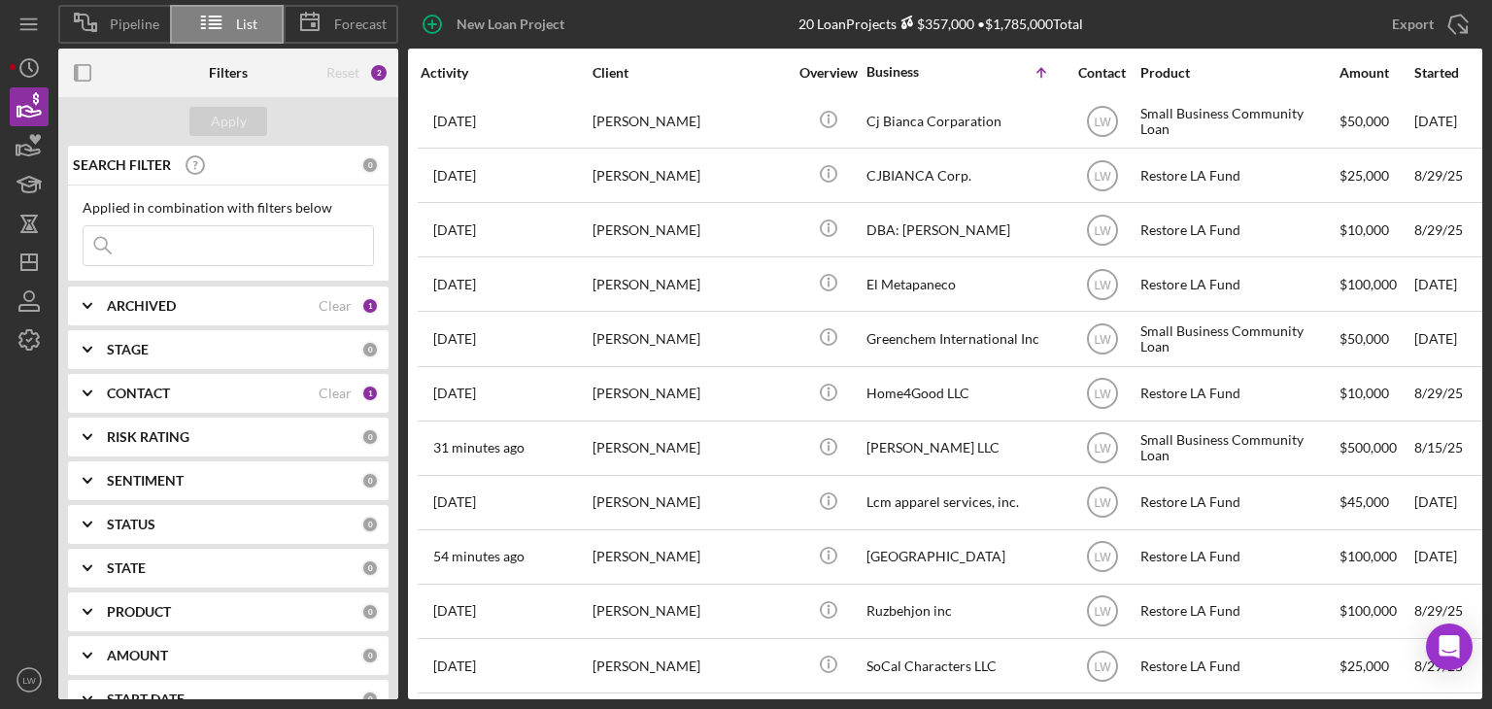
scroll to position [389, 0]
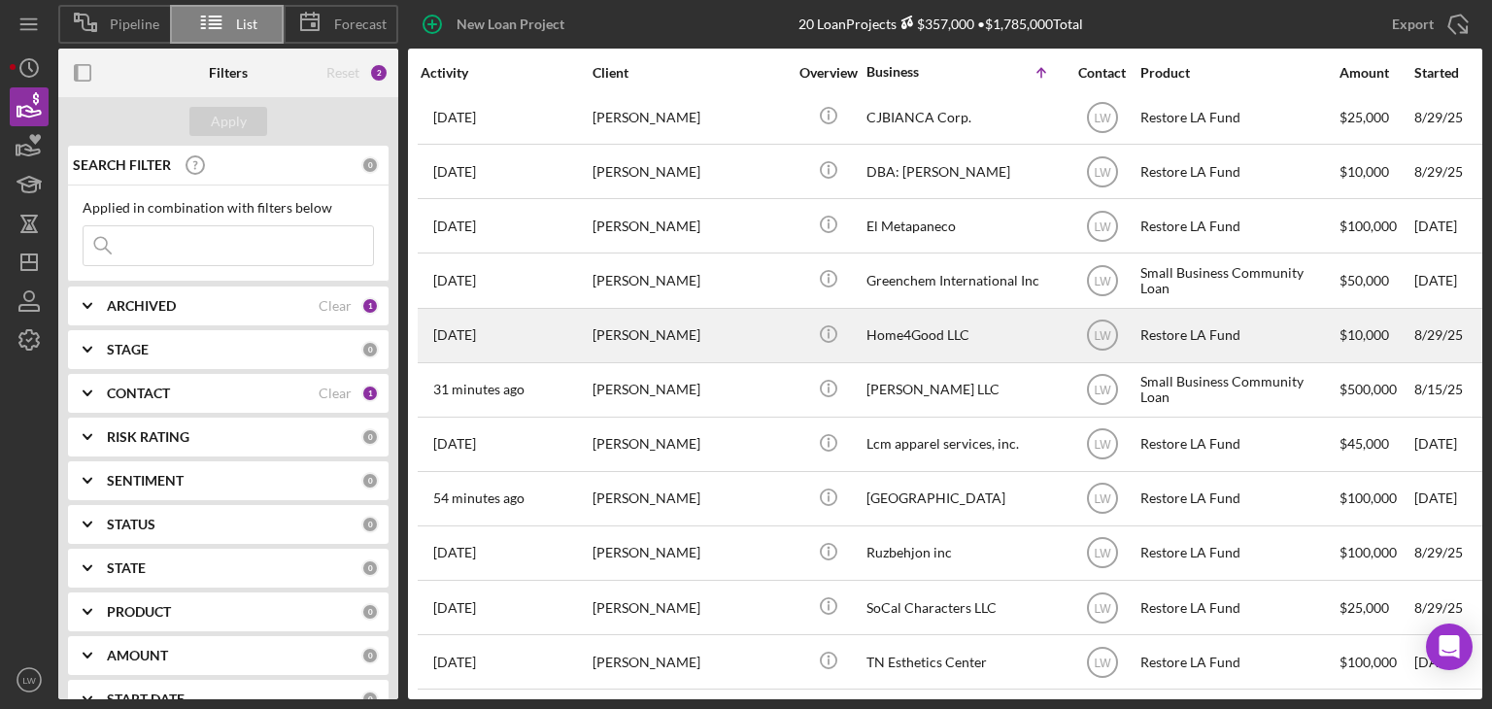
click at [692, 339] on div "[PERSON_NAME]" at bounding box center [690, 335] width 194 height 51
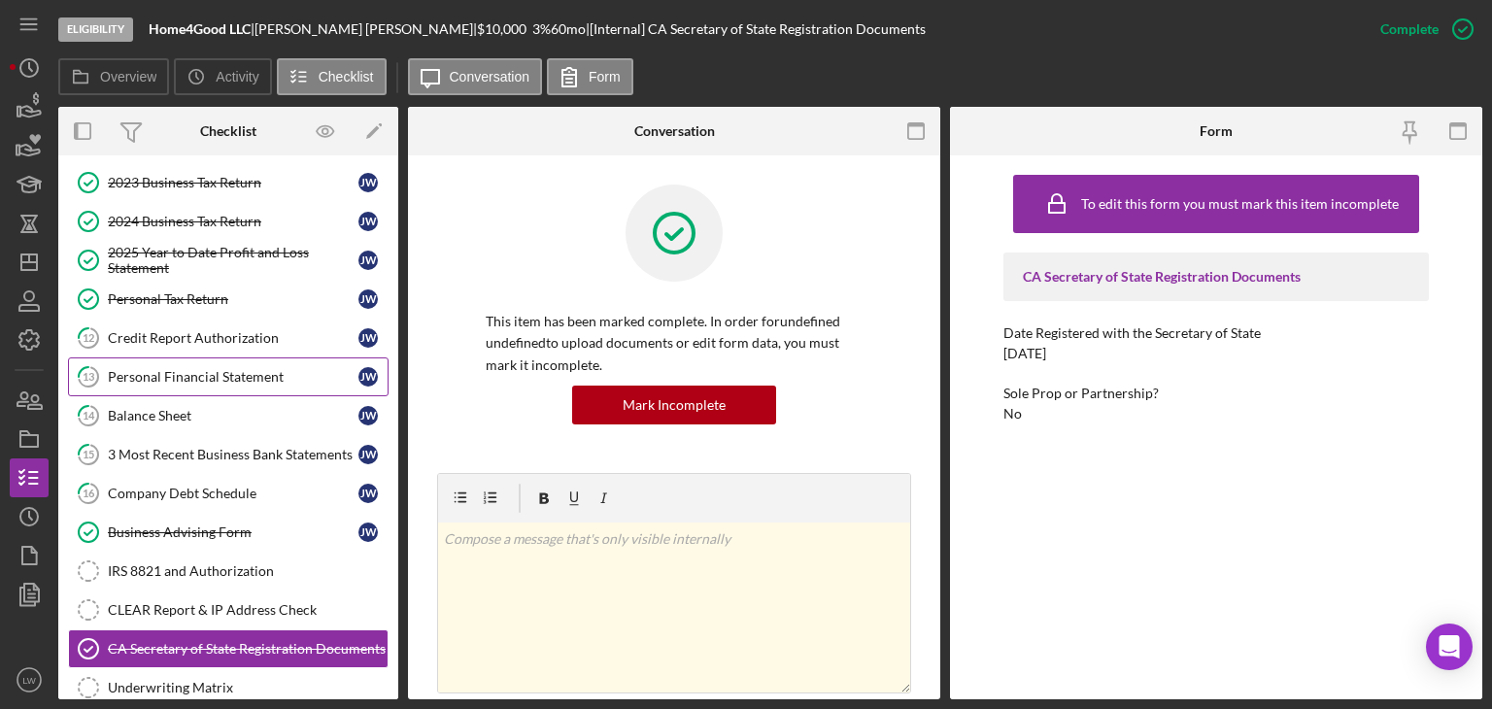
scroll to position [194, 0]
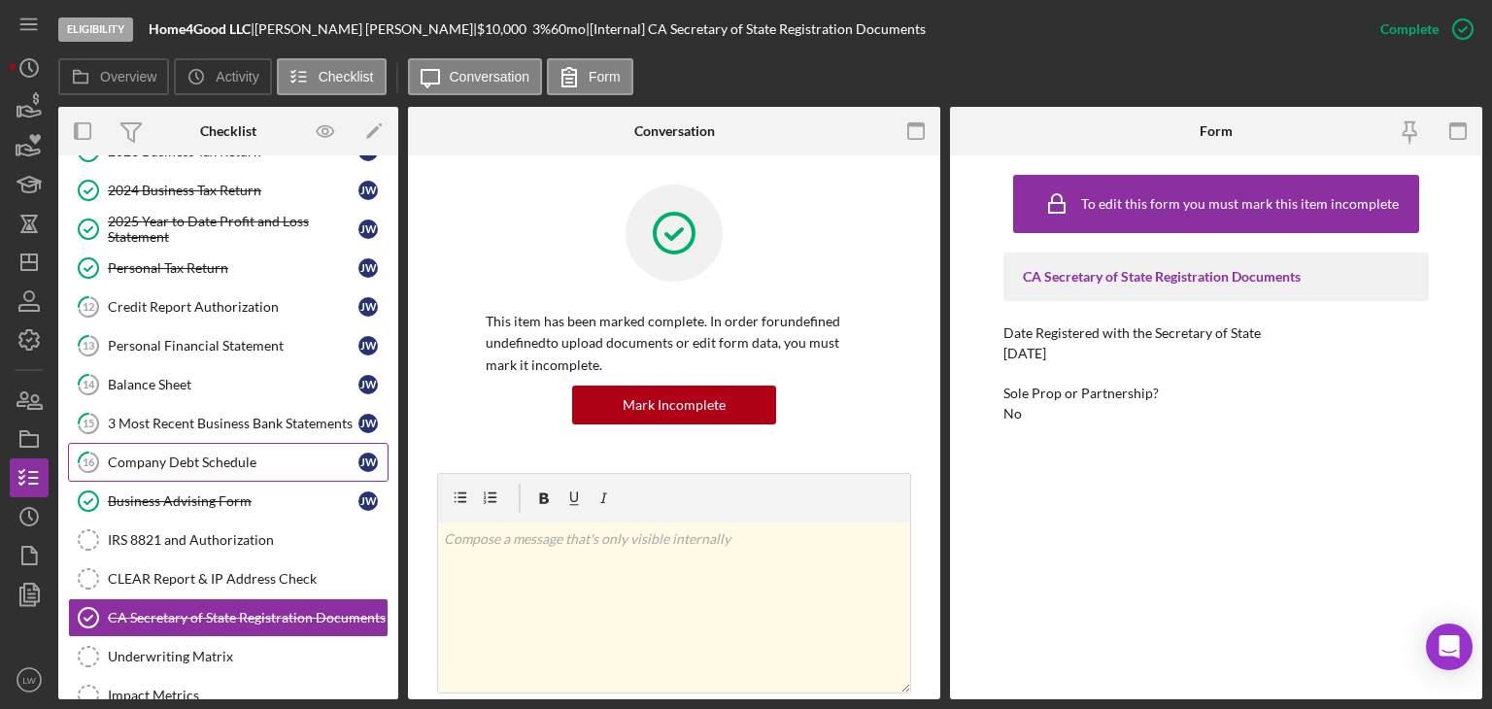
click at [239, 455] on div "Company Debt Schedule" at bounding box center [233, 463] width 251 height 16
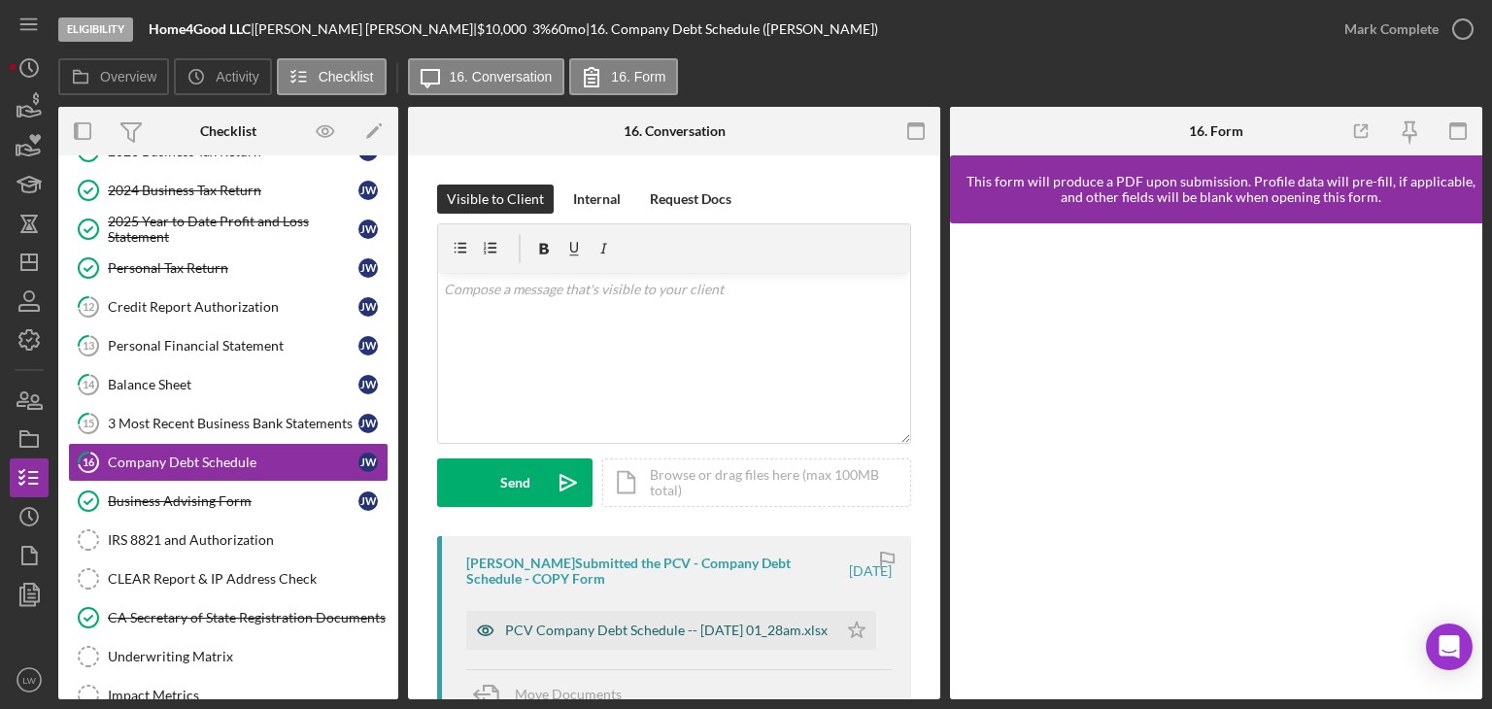
click at [686, 629] on div "PCV Company Debt Schedule -- 2025-09-06 01_28am.xlsx" at bounding box center [666, 631] width 323 height 16
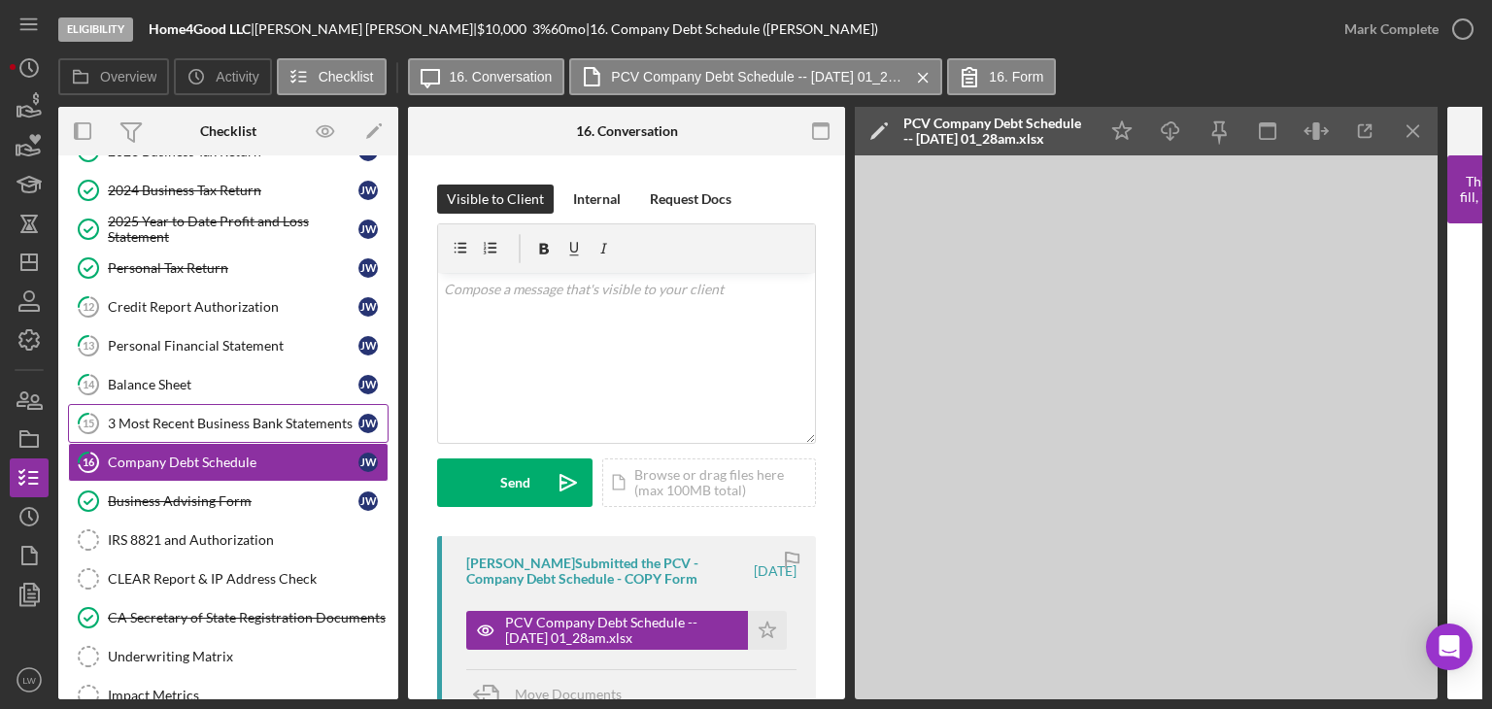
click at [173, 421] on div "3 Most Recent Business Bank Statements" at bounding box center [233, 424] width 251 height 16
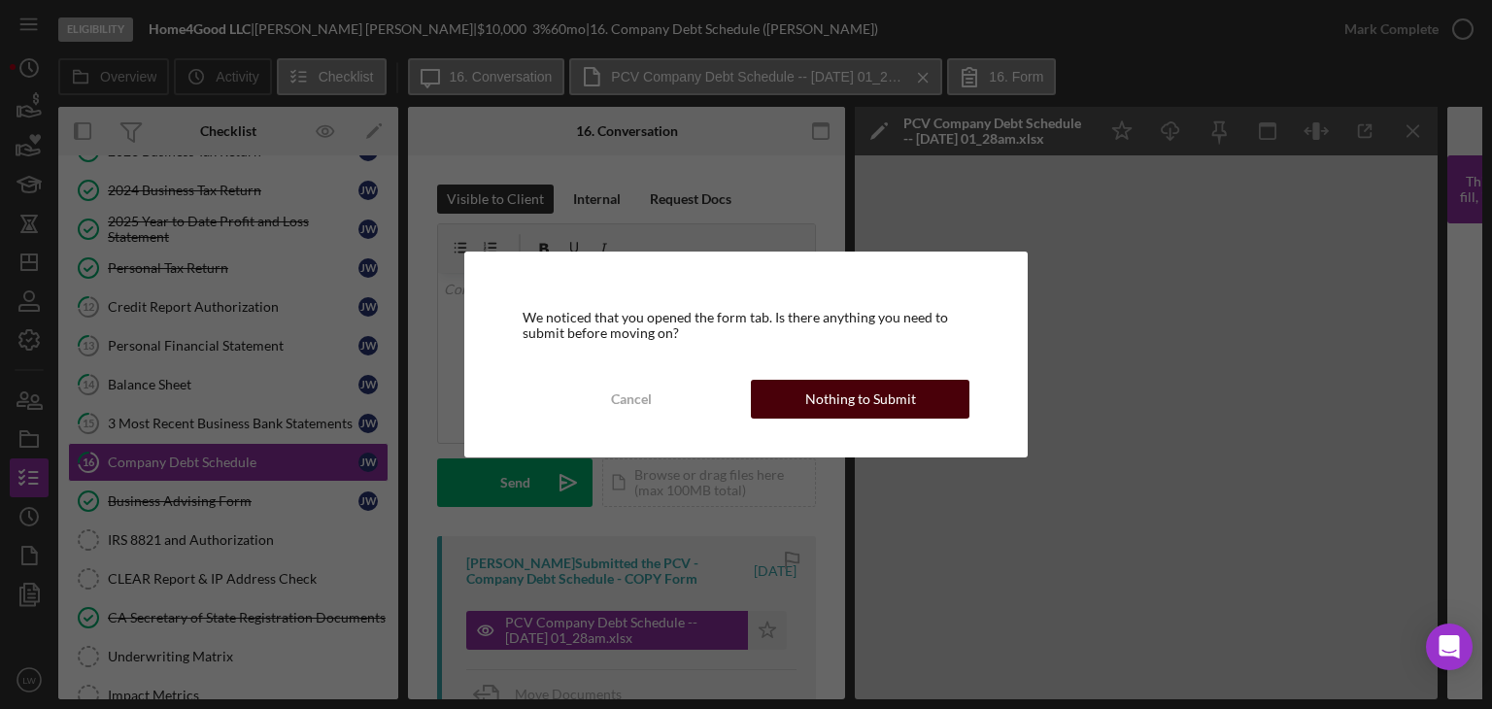
click at [806, 394] on button "Nothing to Submit" at bounding box center [860, 399] width 219 height 39
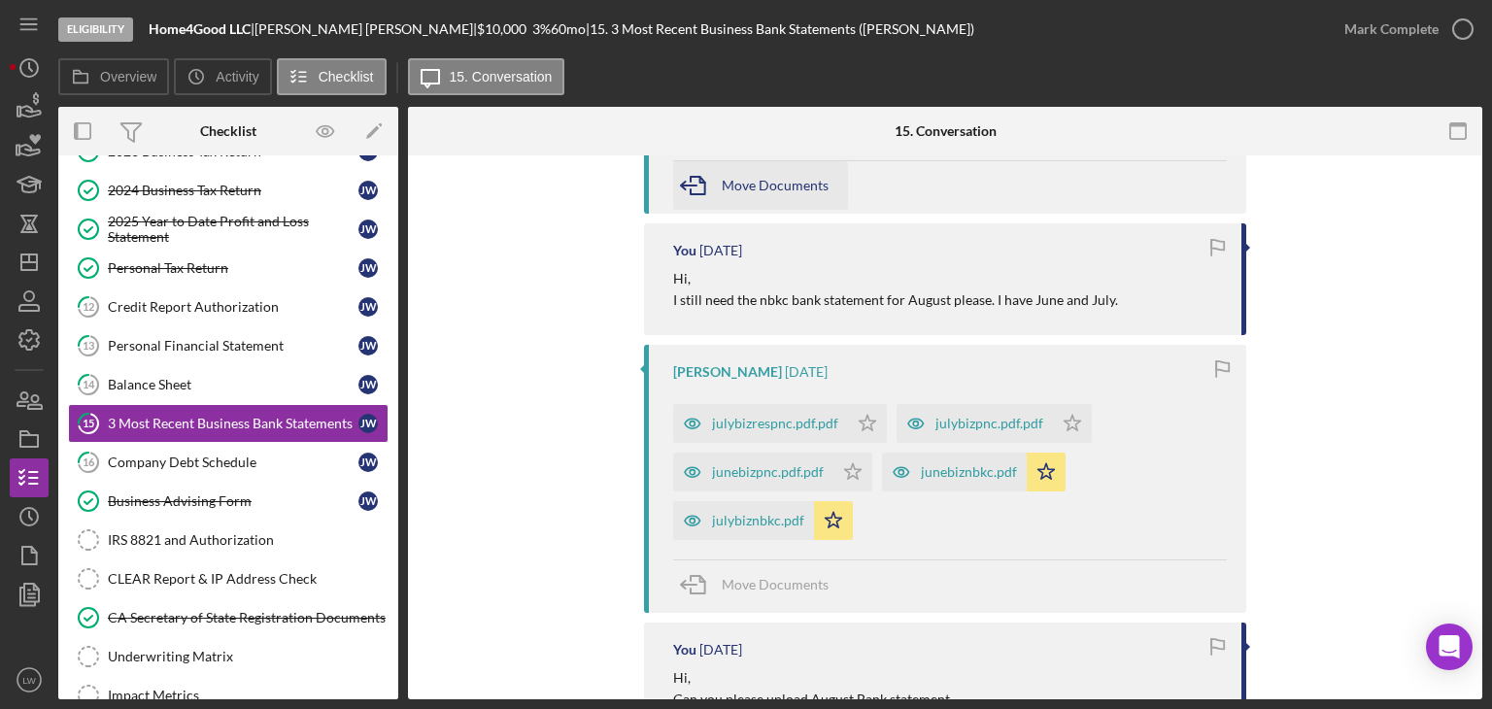
scroll to position [874, 0]
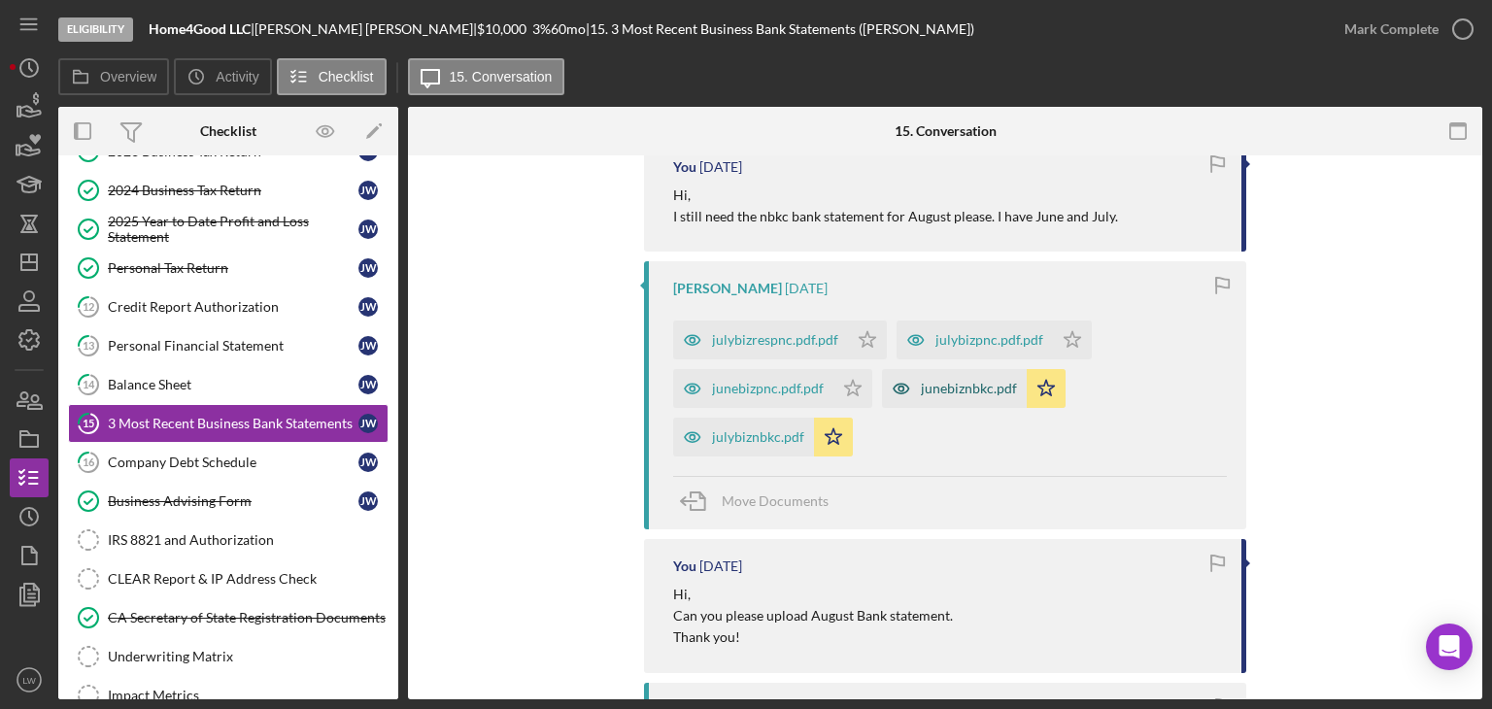
click at [929, 388] on div "junebiznbkc.pdf" at bounding box center [969, 389] width 96 height 16
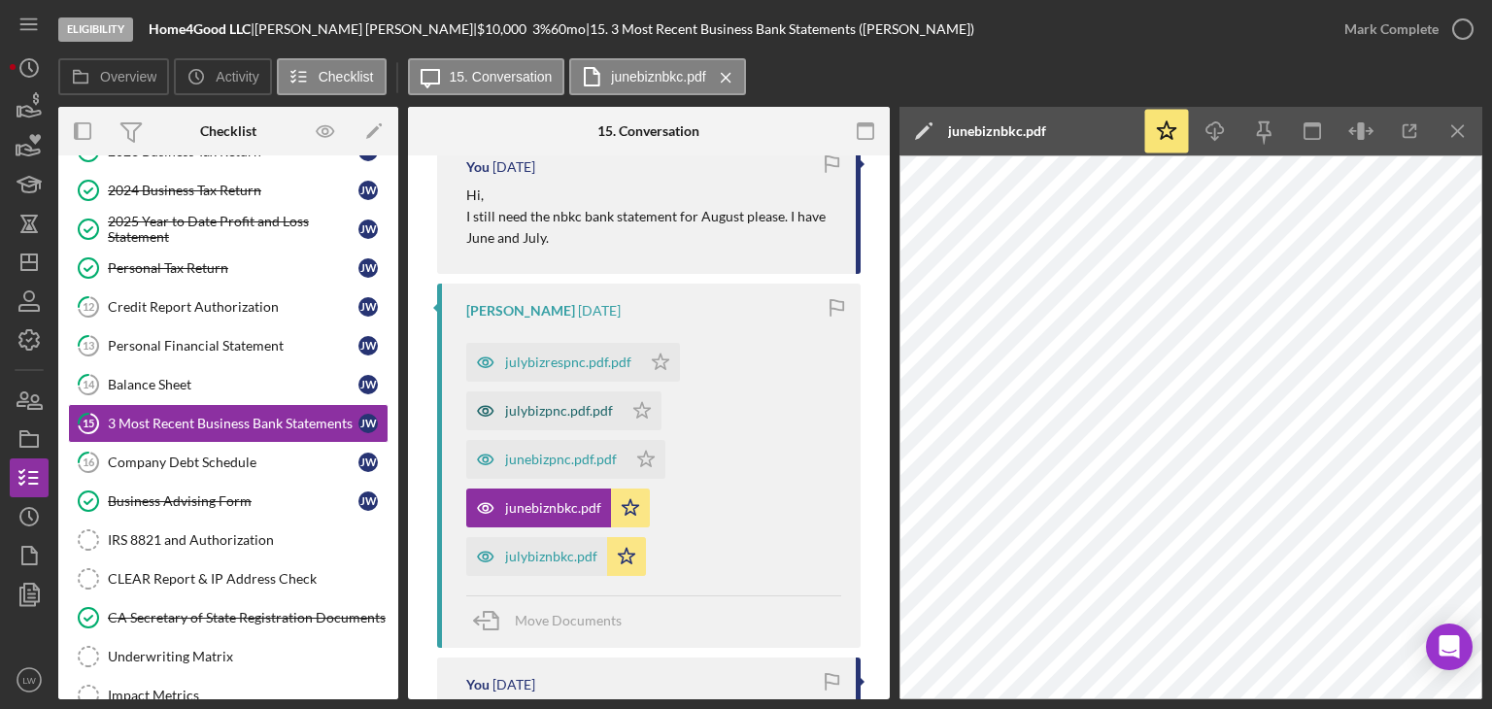
click at [560, 404] on div "julybizpnc.pdf.pdf" at bounding box center [559, 411] width 108 height 16
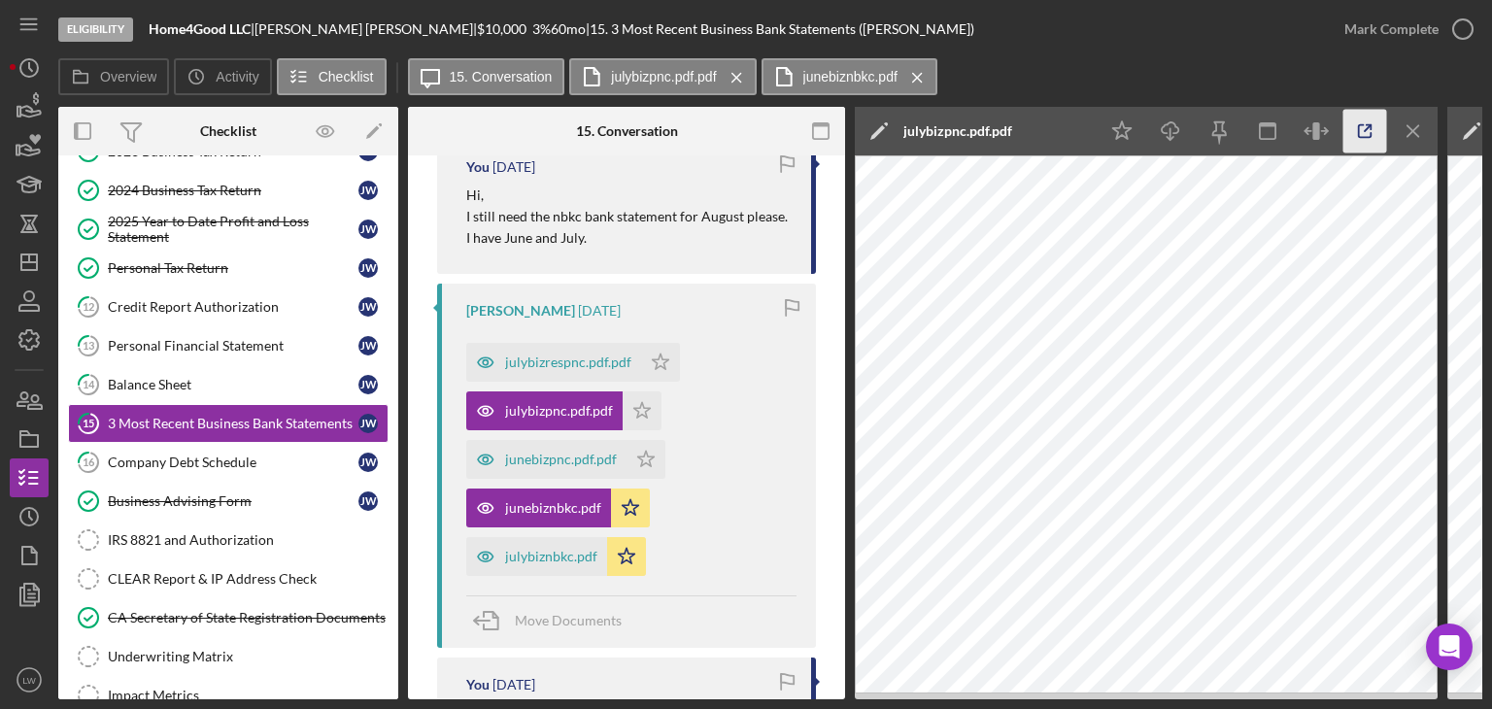
click at [1368, 123] on icon "button" at bounding box center [1366, 132] width 44 height 44
click at [575, 367] on div "julybizrespnc.pdf.pdf" at bounding box center [568, 363] width 126 height 16
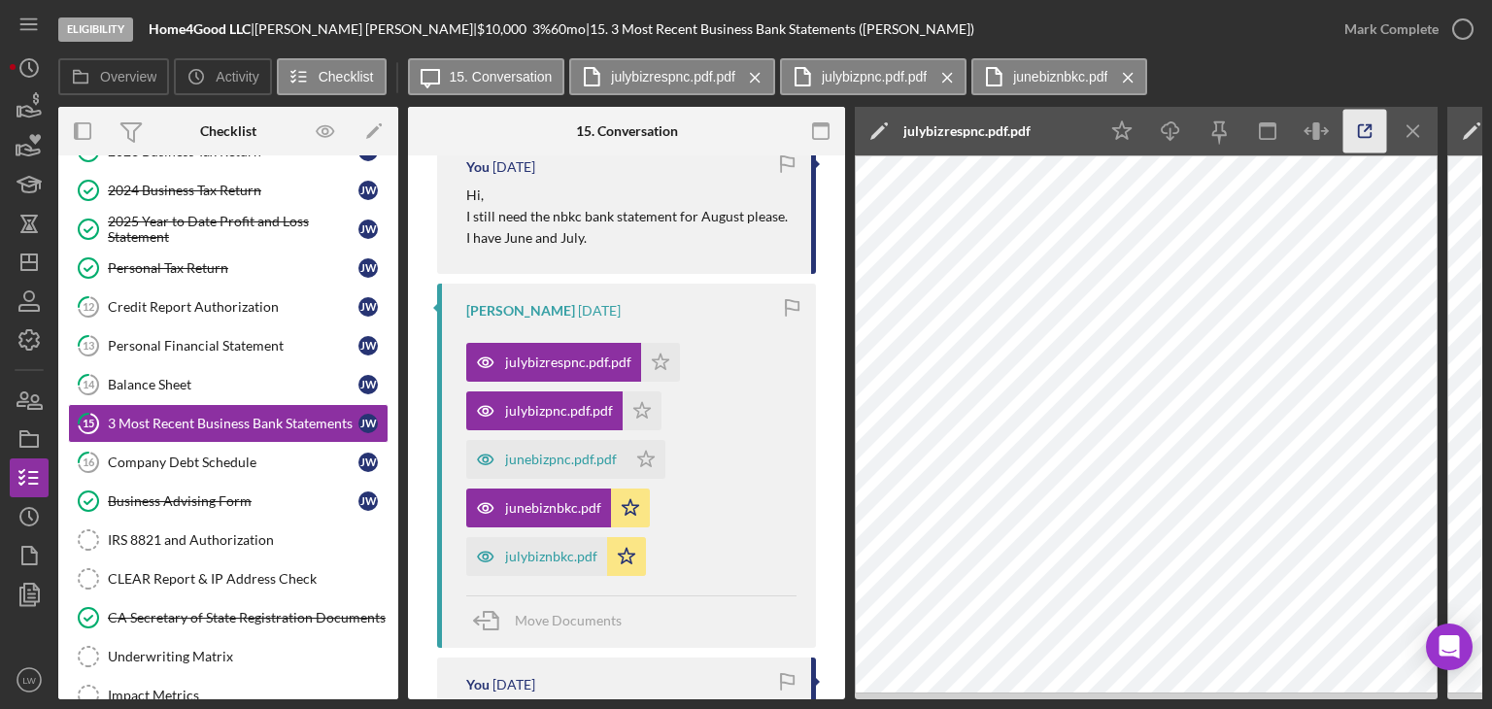
click at [1368, 131] on icon "button" at bounding box center [1366, 132] width 44 height 44
click at [579, 457] on div "junebizpnc.pdf.pdf" at bounding box center [561, 460] width 112 height 16
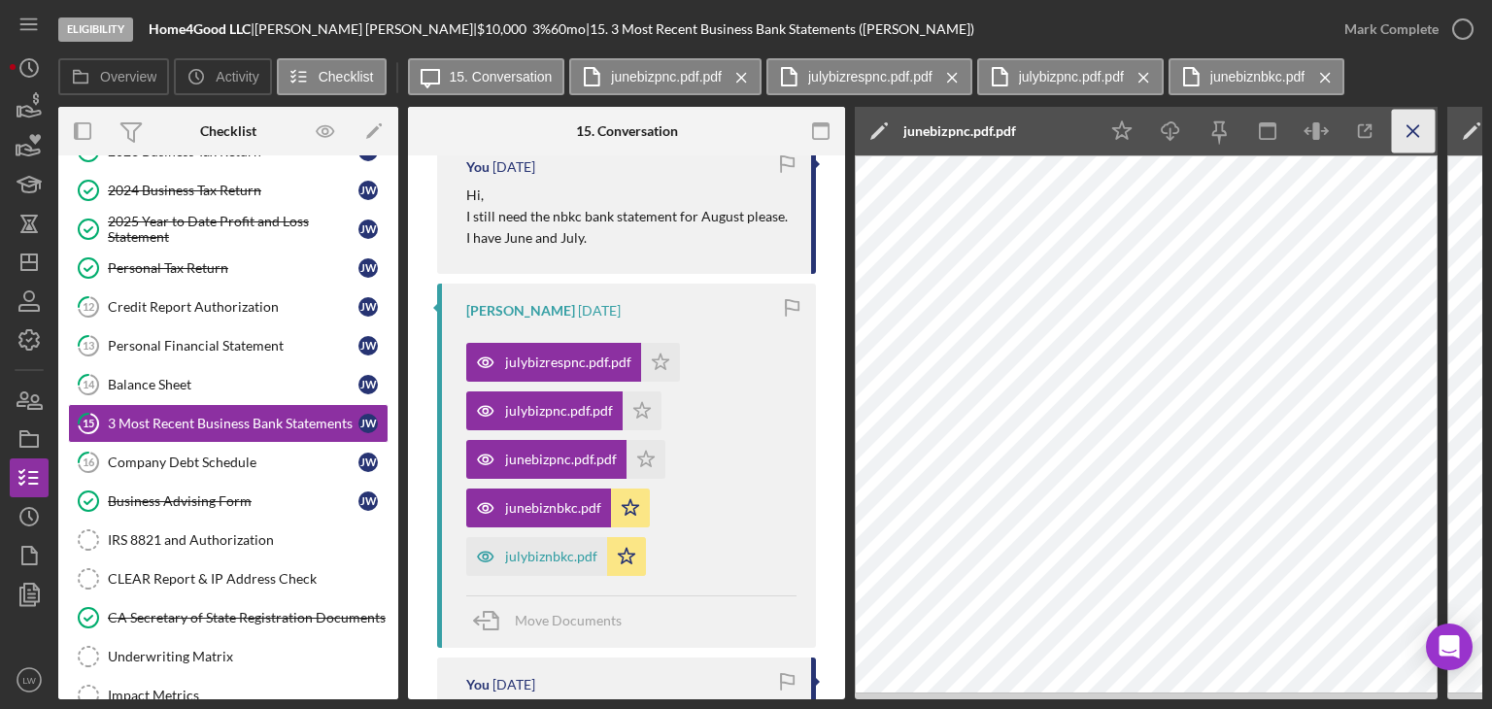
click at [1418, 123] on icon "Icon/Menu Close" at bounding box center [1414, 132] width 44 height 44
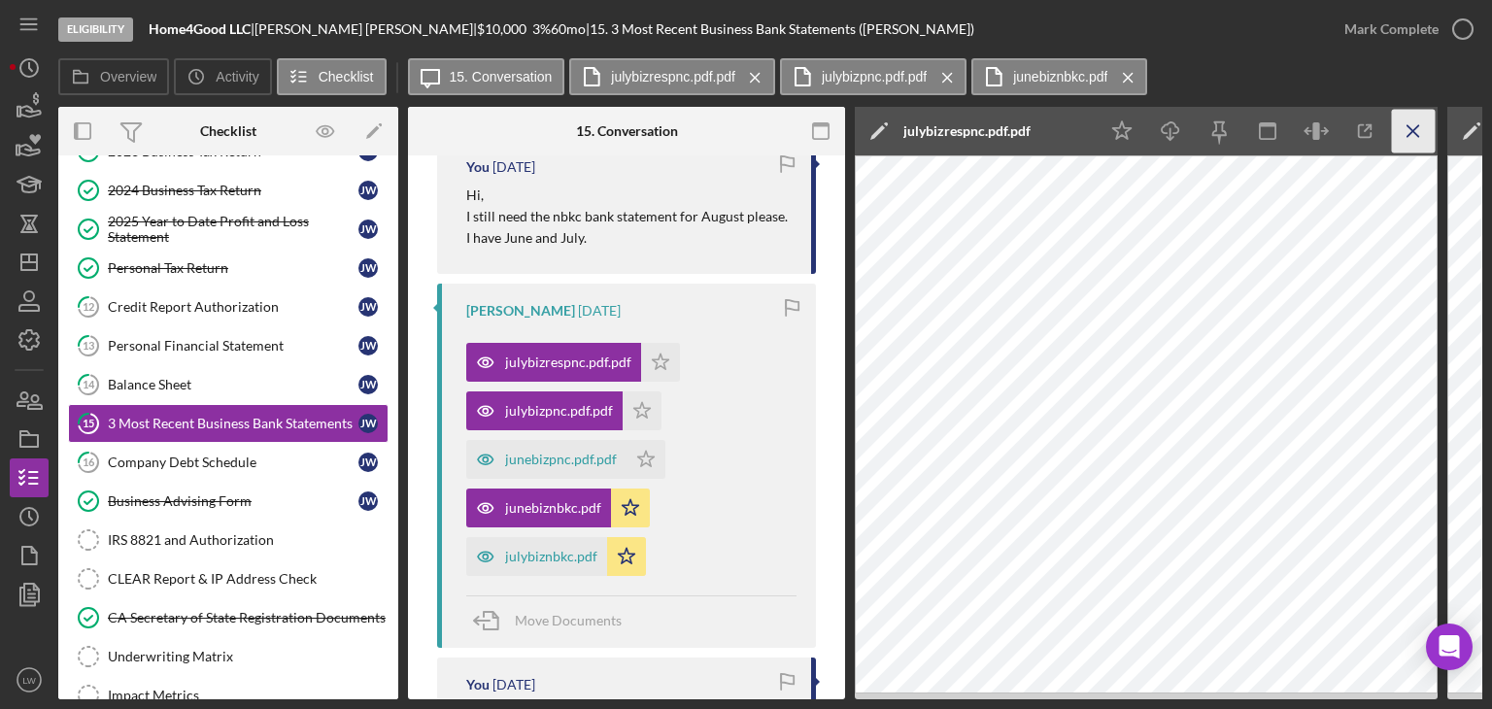
click at [1418, 125] on line "button" at bounding box center [1413, 130] width 11 height 11
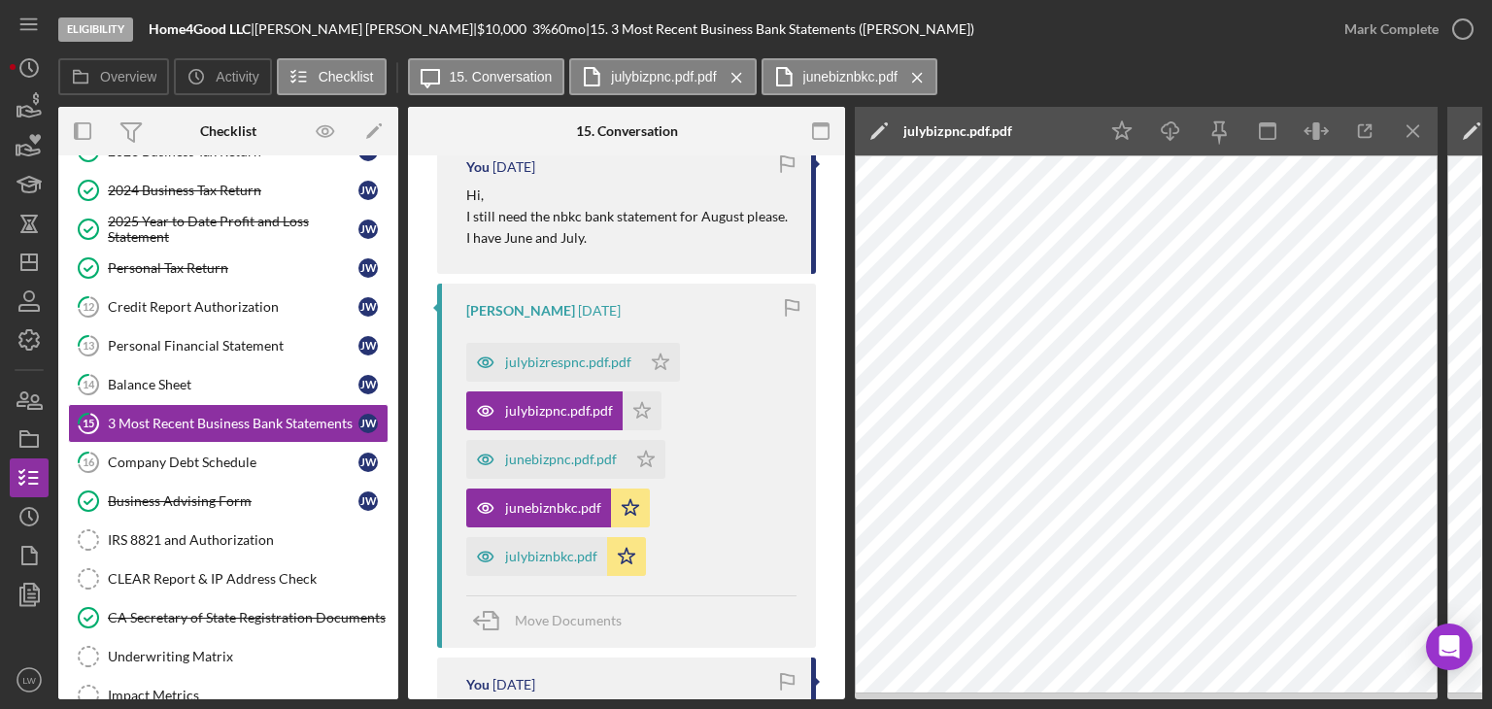
click at [1418, 125] on line "button" at bounding box center [1413, 130] width 11 height 11
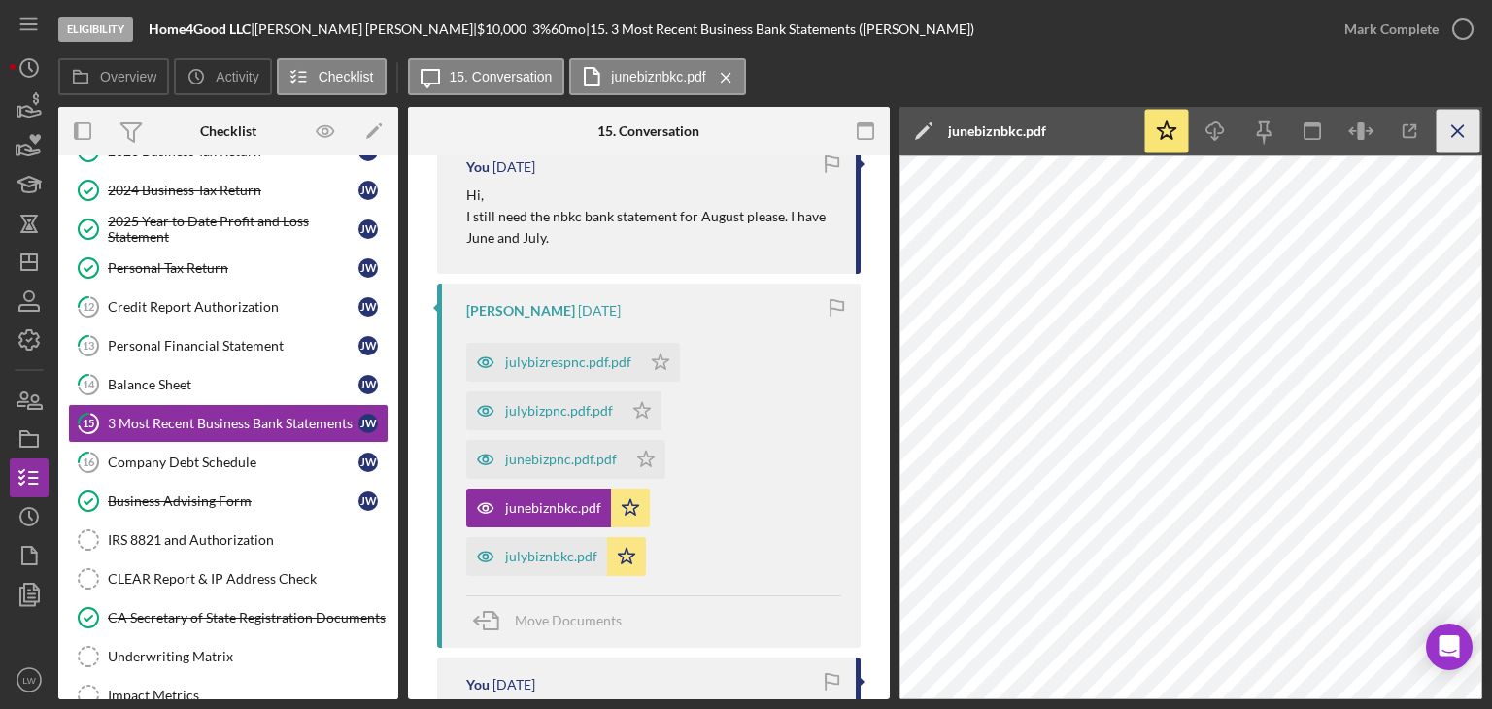
click at [1467, 123] on icon "Icon/Menu Close" at bounding box center [1459, 132] width 44 height 44
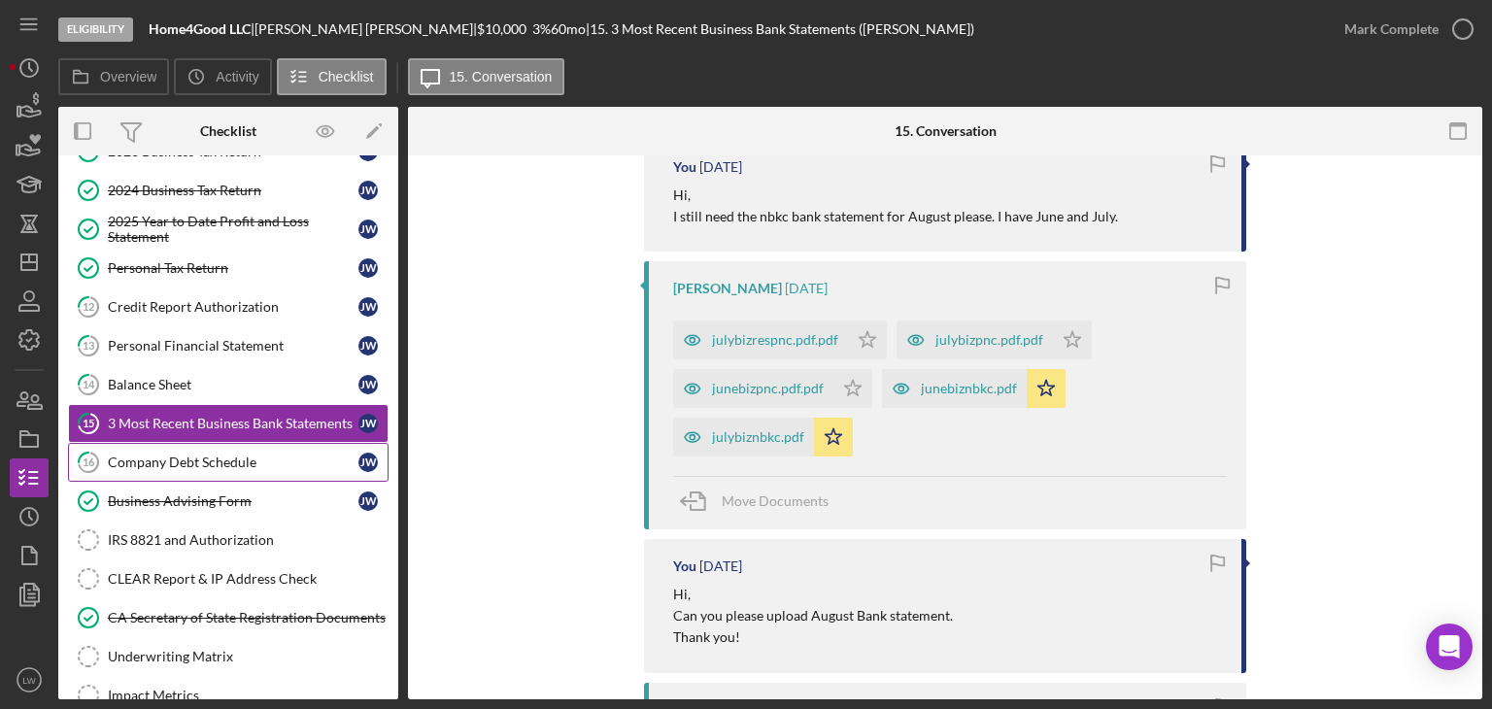
click at [198, 460] on div "Company Debt Schedule" at bounding box center [233, 463] width 251 height 16
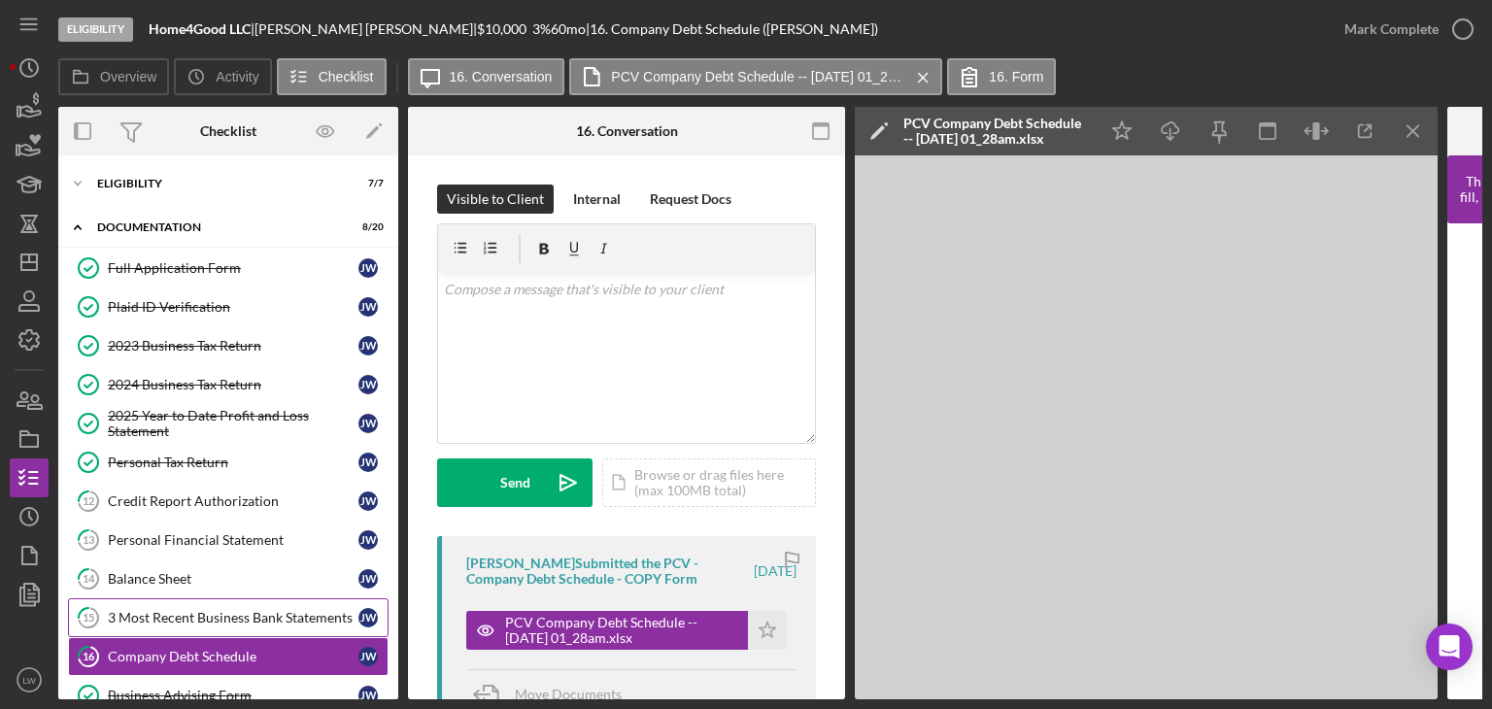
click at [264, 610] on div "3 Most Recent Business Bank Statements" at bounding box center [233, 618] width 251 height 16
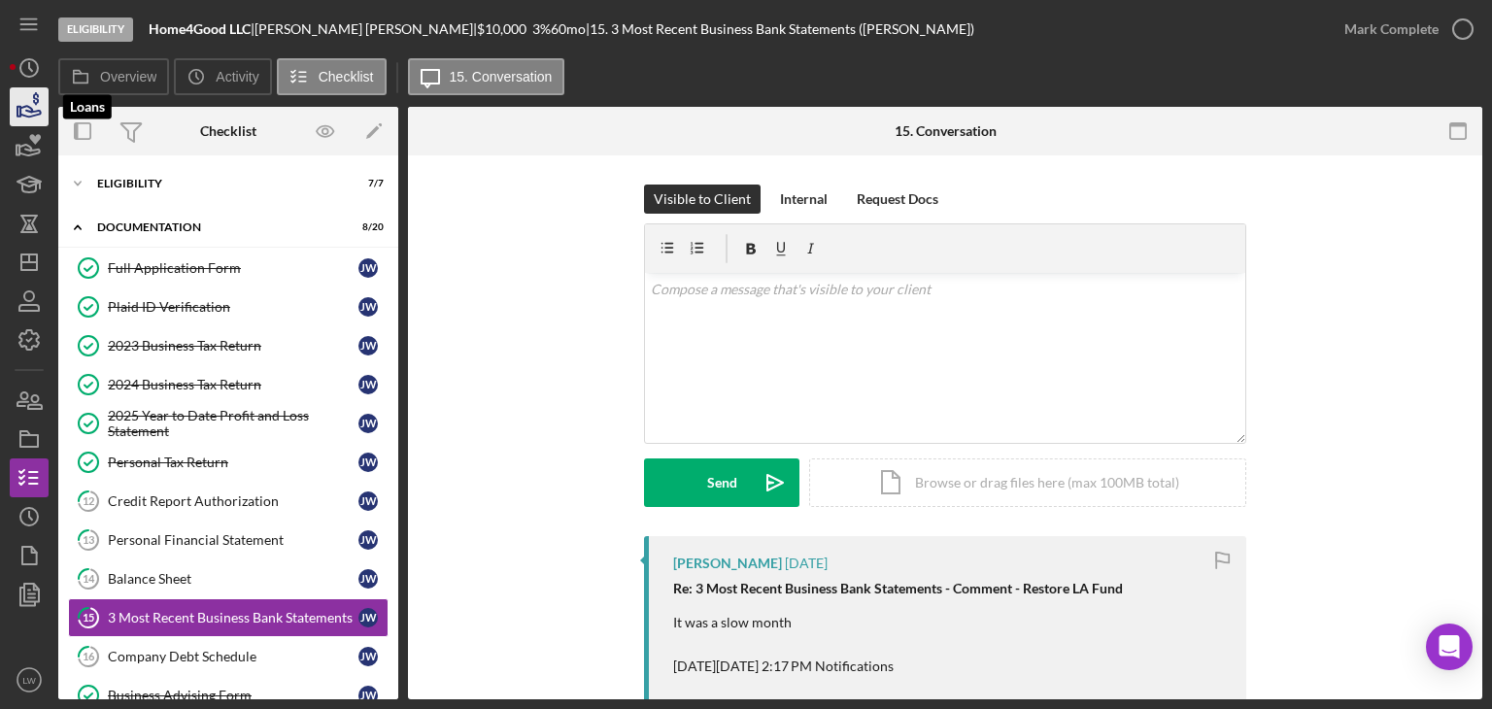
click at [31, 113] on icon "button" at bounding box center [30, 111] width 20 height 11
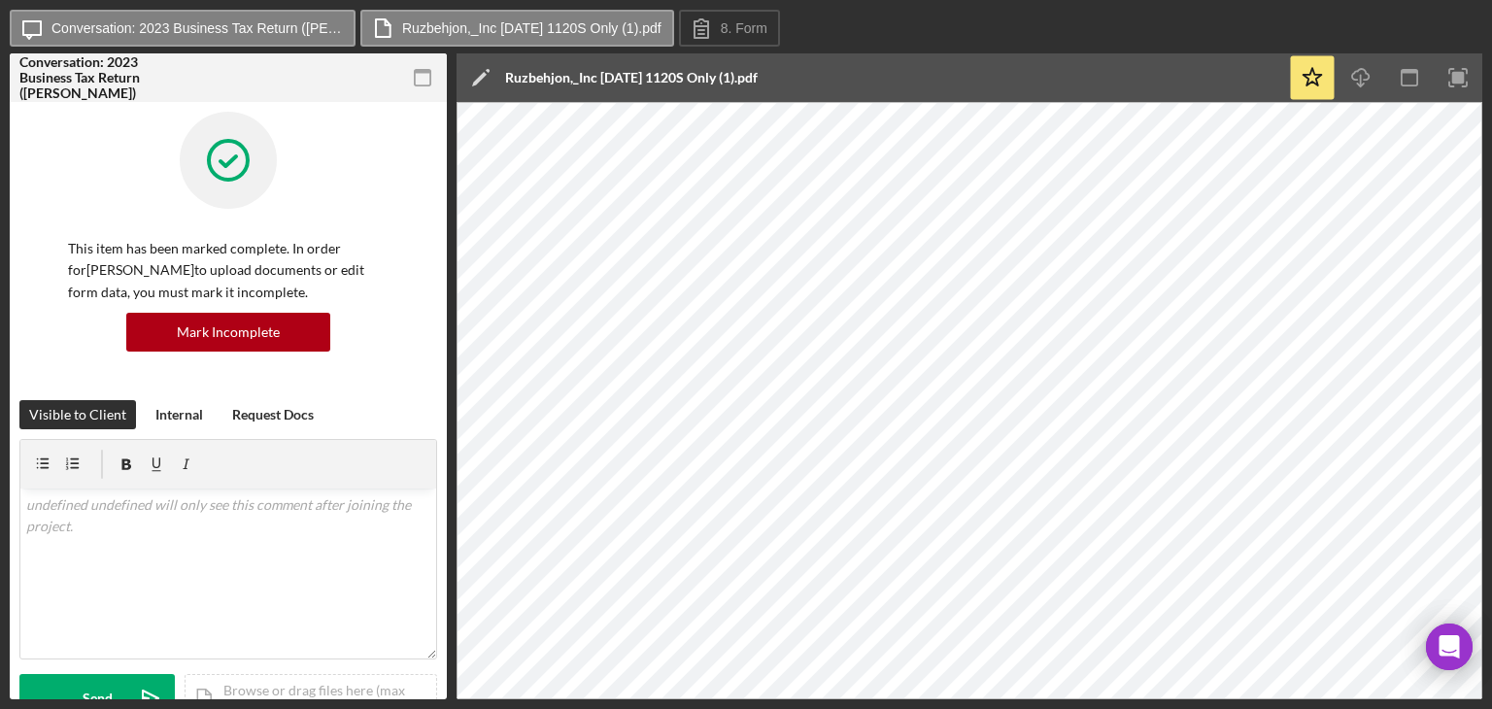
click at [422, 79] on icon "button" at bounding box center [423, 78] width 44 height 44
click at [418, 76] on icon "button" at bounding box center [423, 78] width 44 height 44
click at [424, 72] on rect "button" at bounding box center [423, 72] width 16 height 4
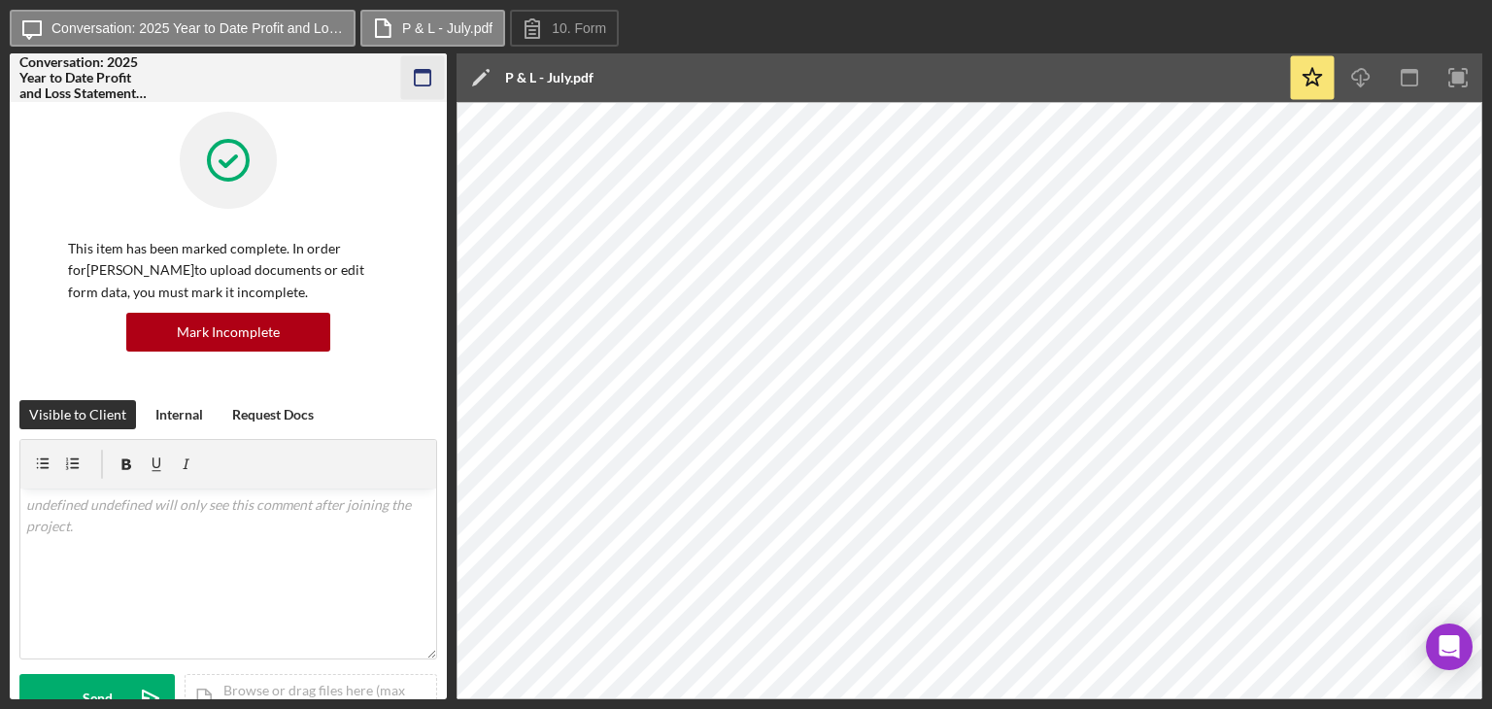
click at [422, 68] on icon "button" at bounding box center [423, 78] width 44 height 44
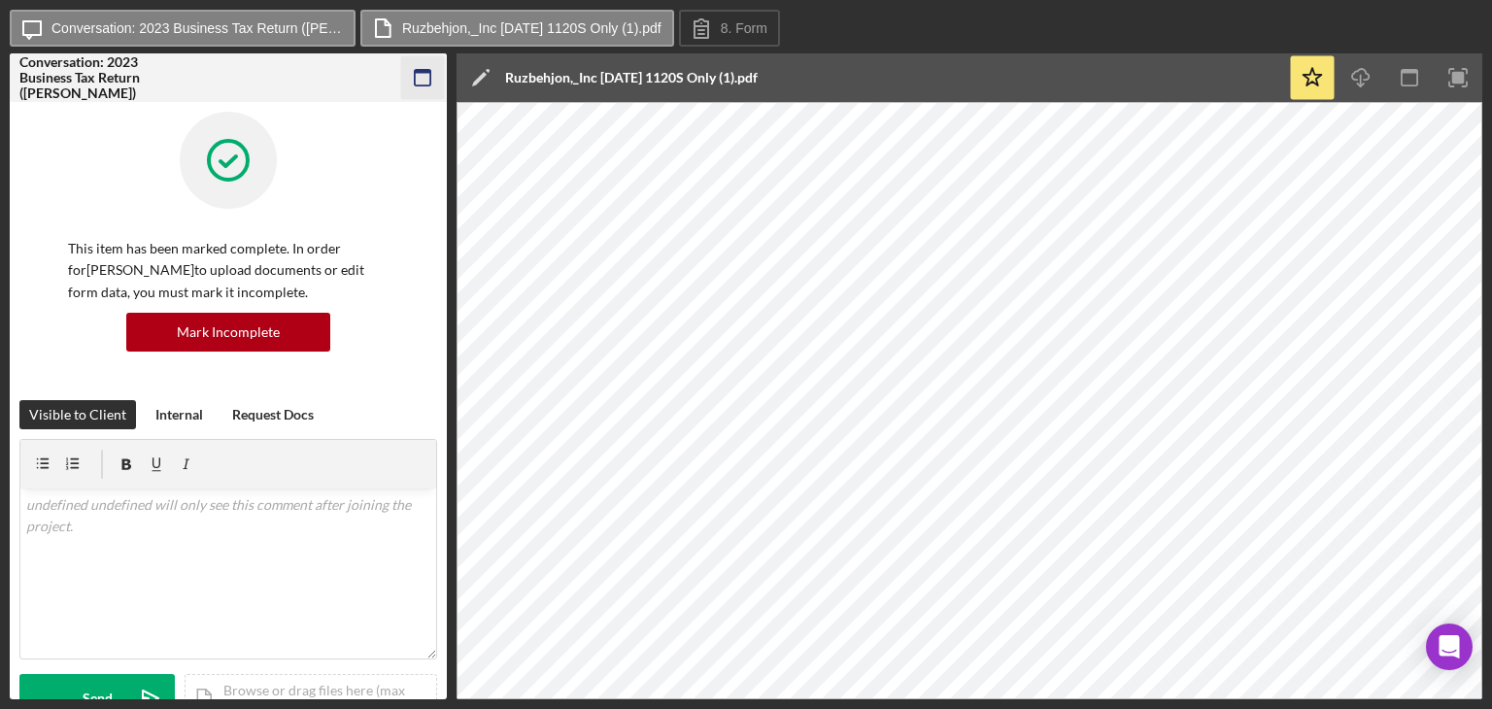
click at [425, 82] on icon "button" at bounding box center [423, 78] width 44 height 44
click at [430, 75] on rect "button" at bounding box center [423, 78] width 16 height 16
